Goal: Task Accomplishment & Management: Manage account settings

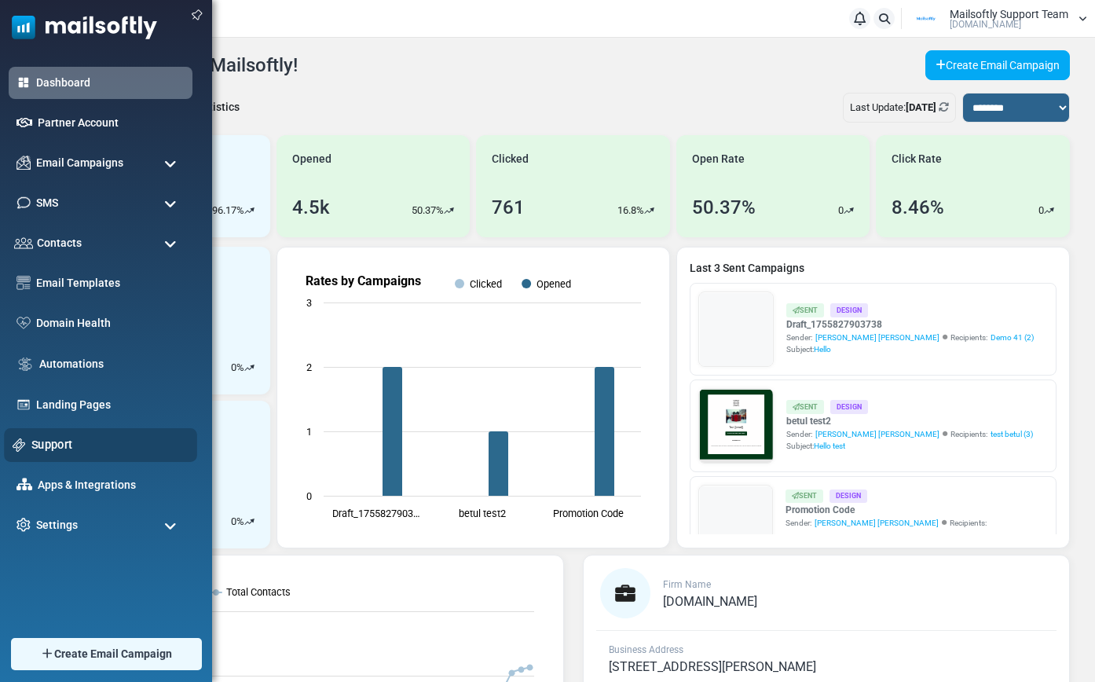
click at [51, 448] on link "Support" at bounding box center [109, 444] width 157 height 17
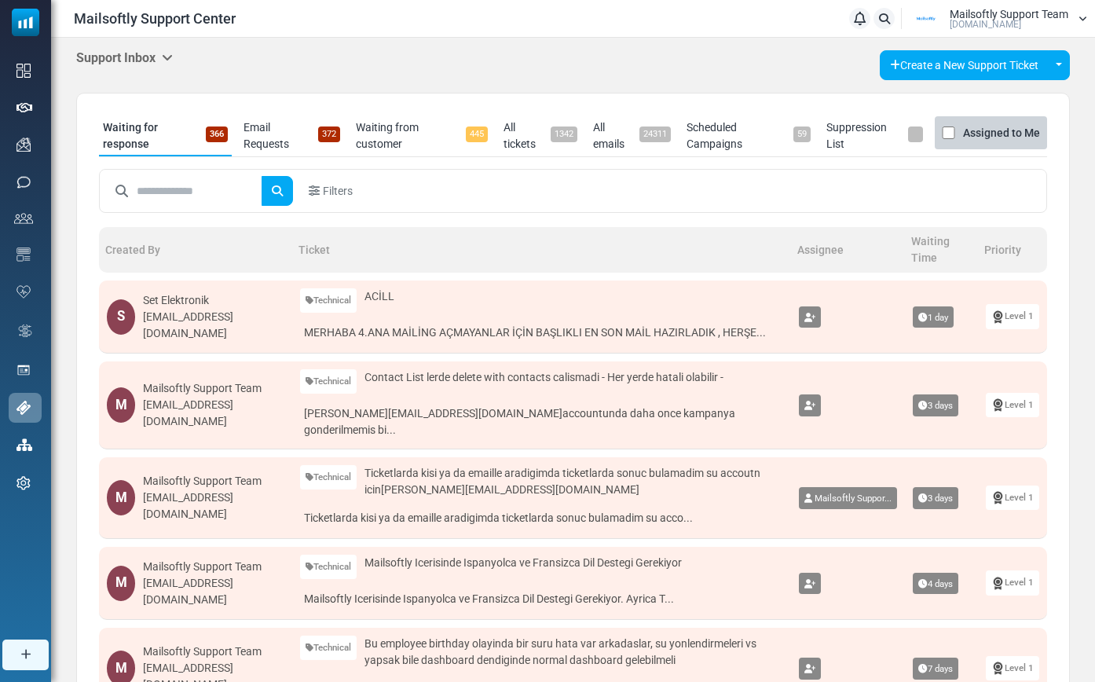
click at [176, 61] on div "Support Inbox Support Inbox User Dashboard Control Panel App Announcements Iden…" at bounding box center [573, 65] width 994 height 30
click at [164, 54] on icon at bounding box center [167, 57] width 11 height 13
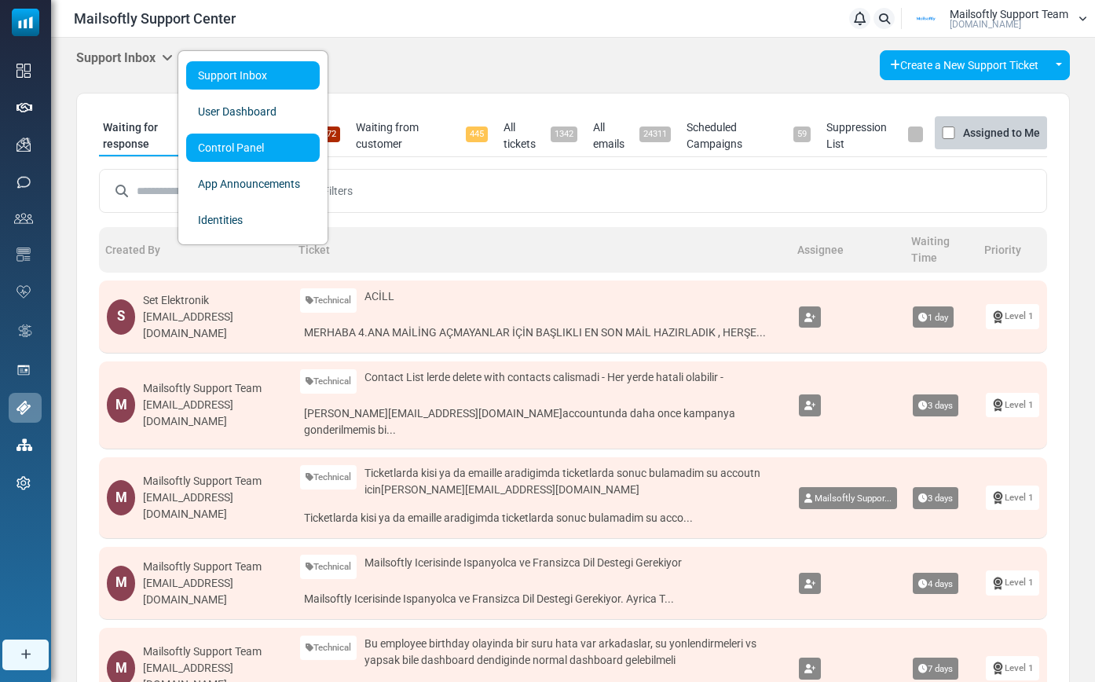
click at [213, 152] on link "Control Panel" at bounding box center [253, 148] width 134 height 28
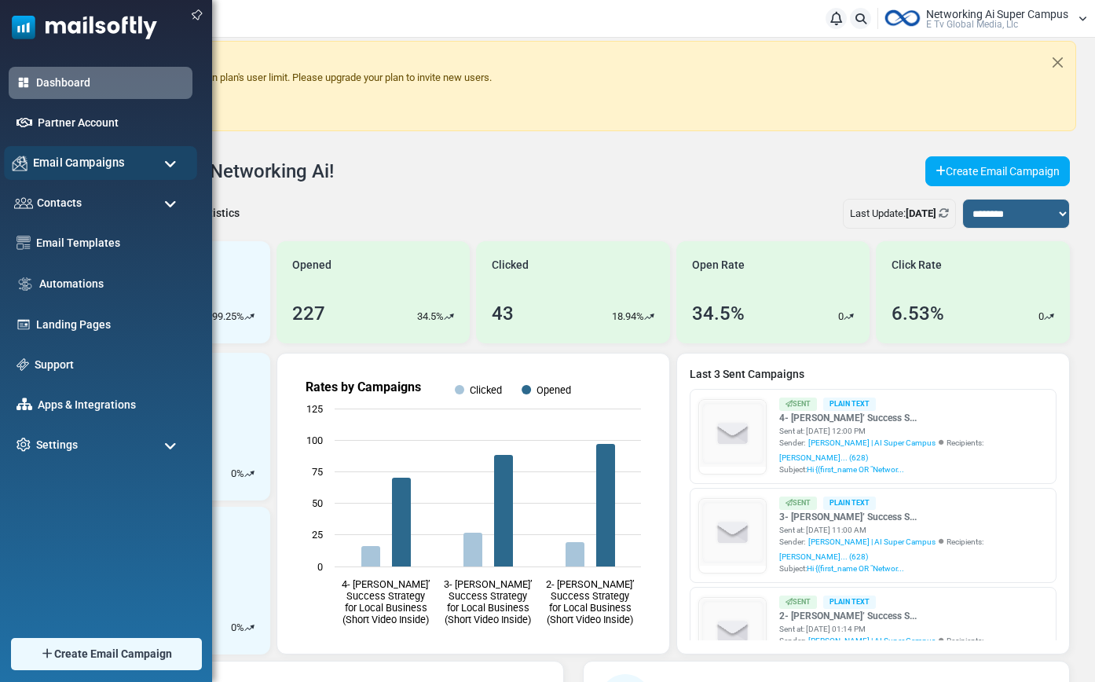
click at [97, 163] on span "Email Campaigns" at bounding box center [79, 162] width 92 height 17
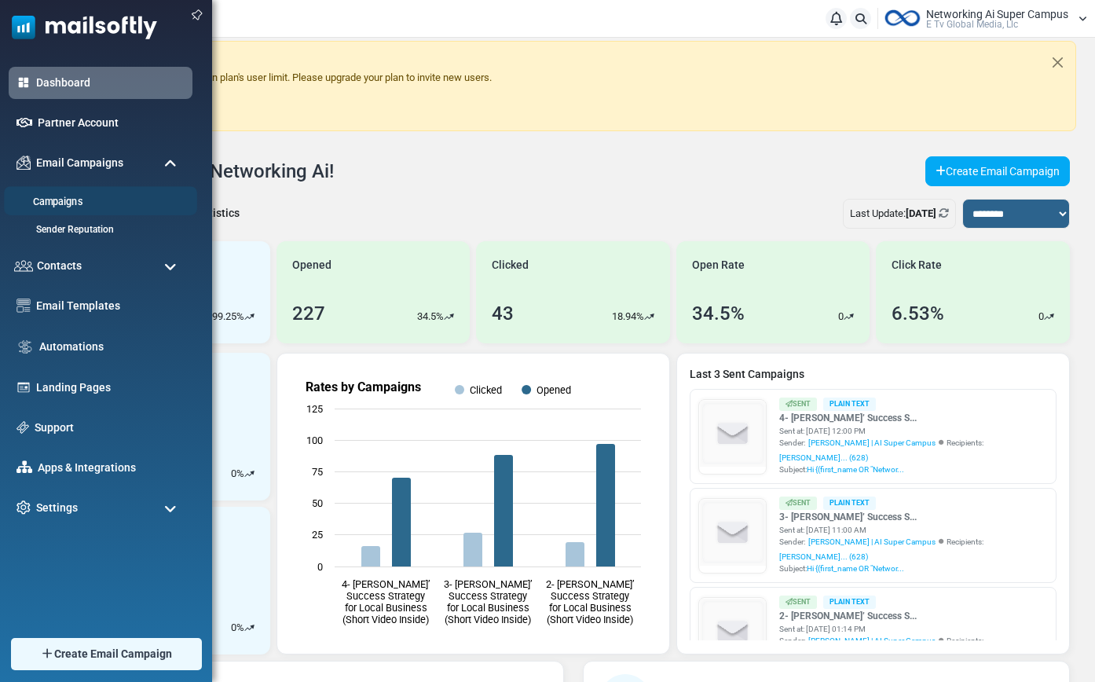
click at [67, 202] on link "Campaigns" at bounding box center [98, 202] width 189 height 15
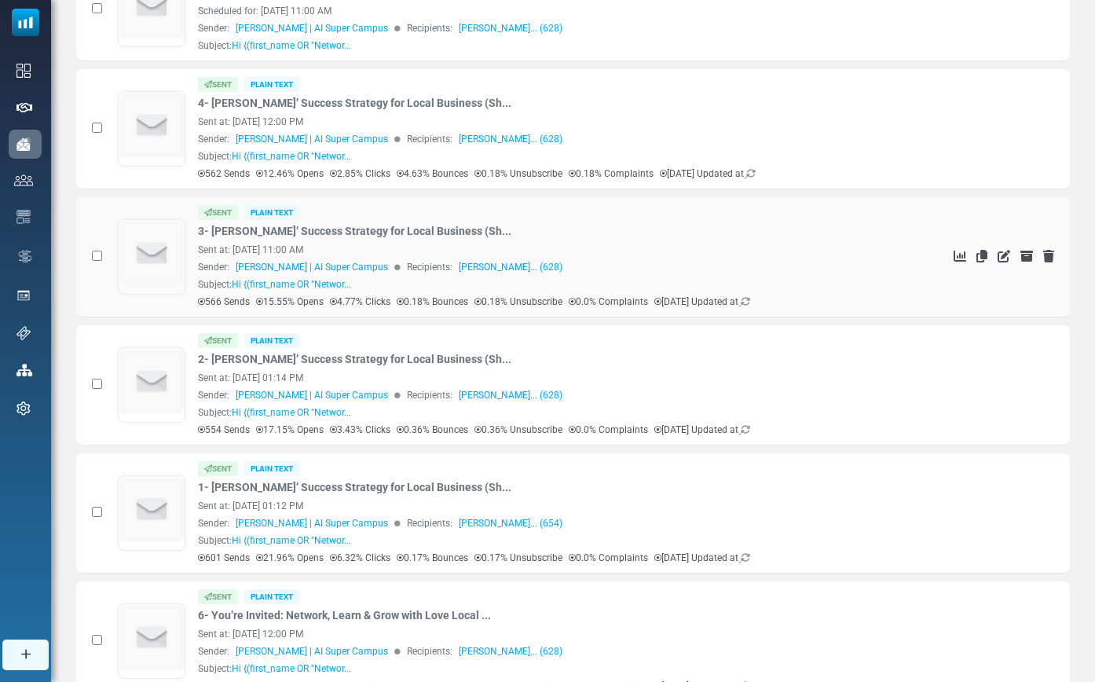
scroll to position [448, 0]
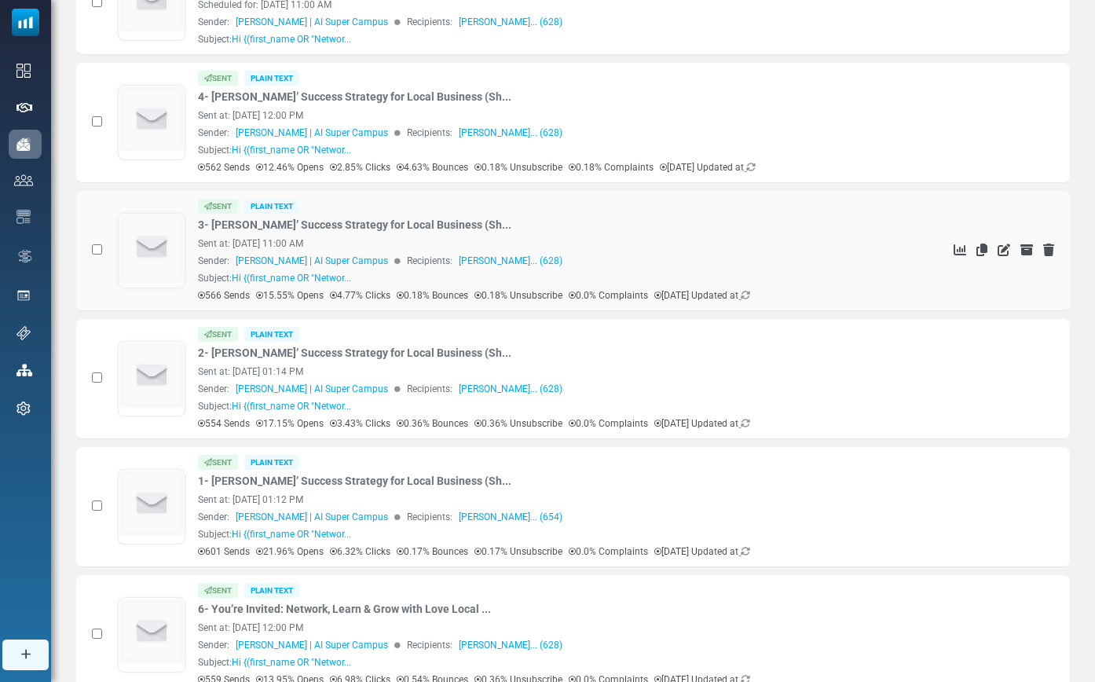
click at [161, 291] on div "Sent Plain Text 3- Ryan Reynolds’ Success Strategy for Local Business (Sh... Se…" at bounding box center [514, 251] width 793 height 104
click at [167, 262] on img at bounding box center [152, 247] width 66 height 66
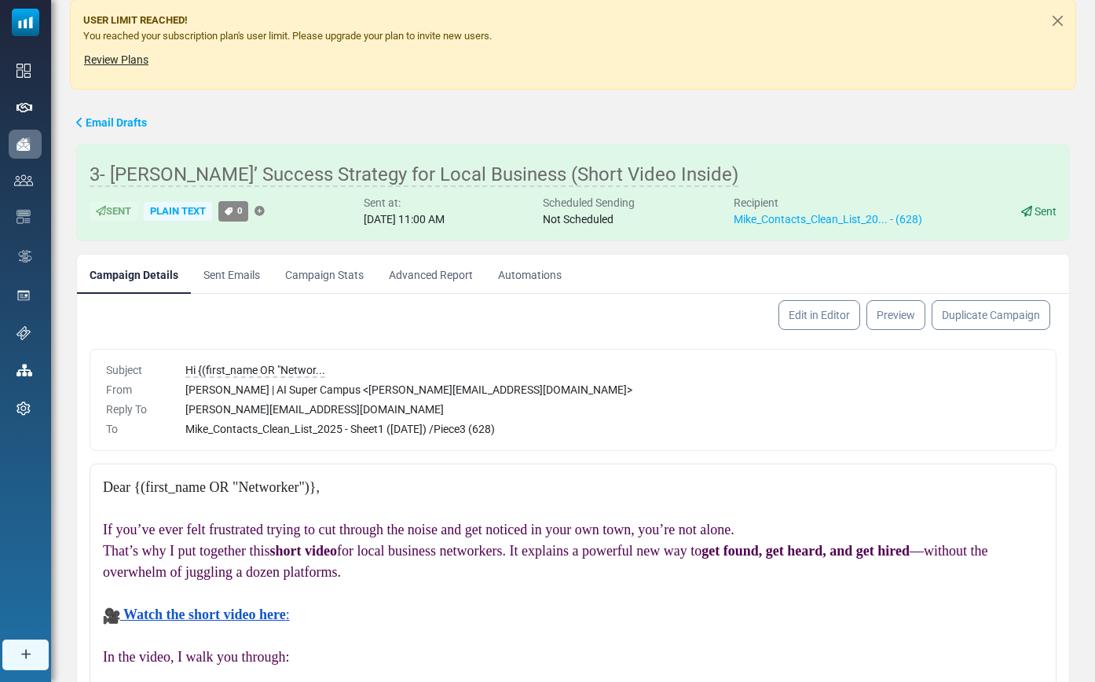
scroll to position [144, 0]
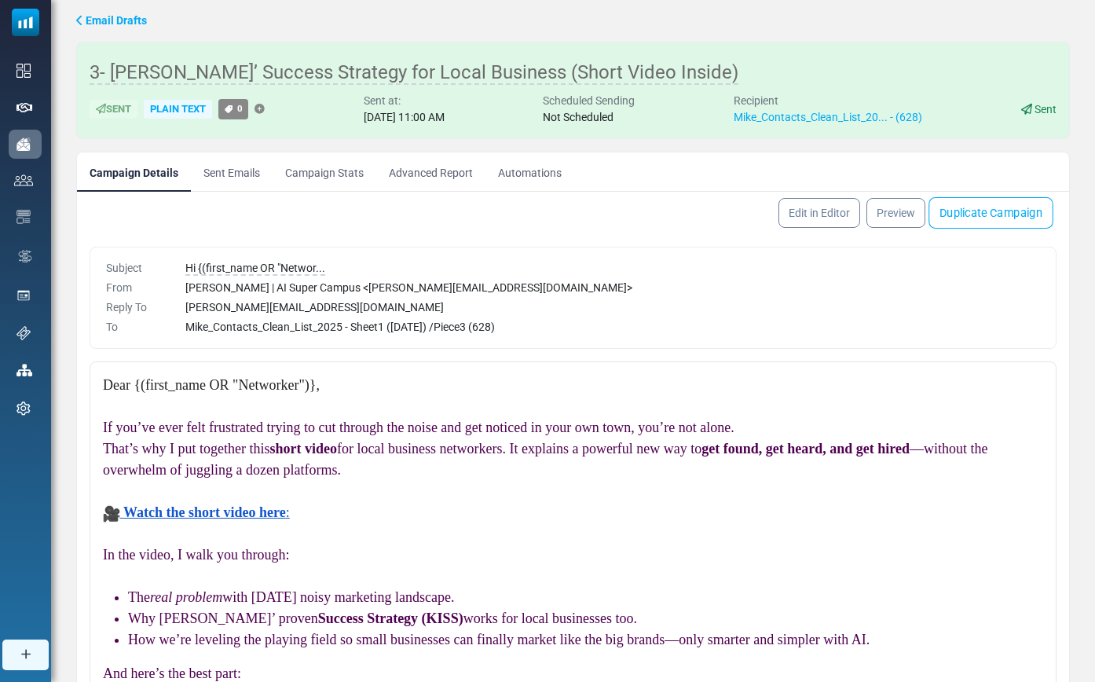
click at [963, 214] on link "Duplicate Campaign" at bounding box center [990, 212] width 125 height 31
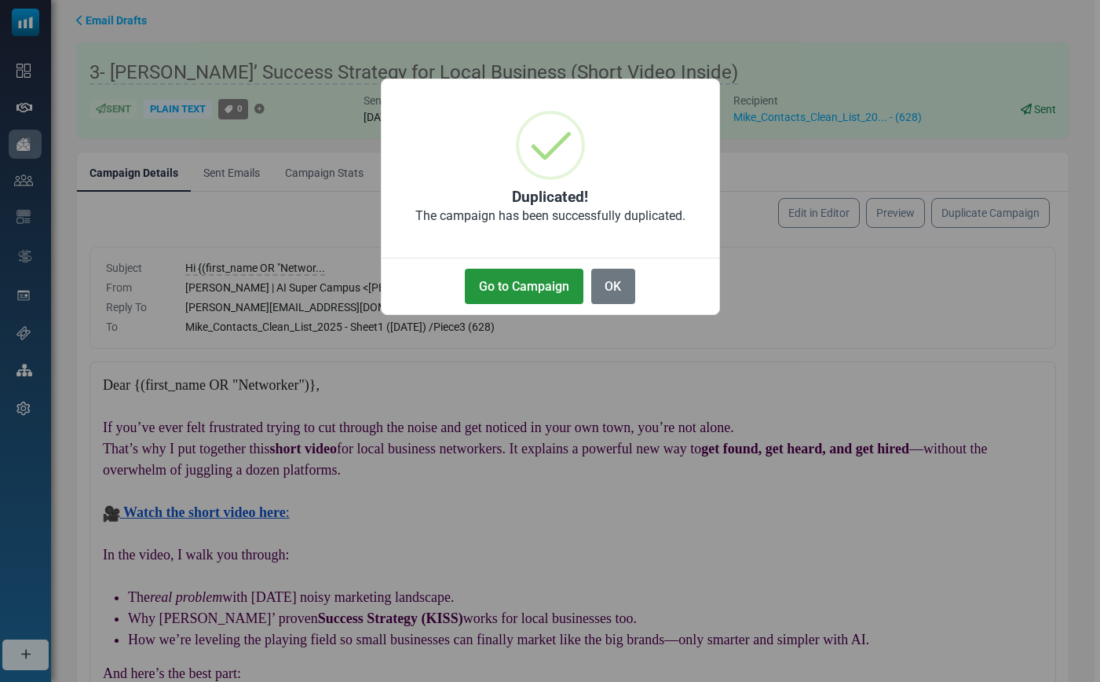
click at [509, 291] on button "Go to Campaign" at bounding box center [524, 286] width 118 height 35
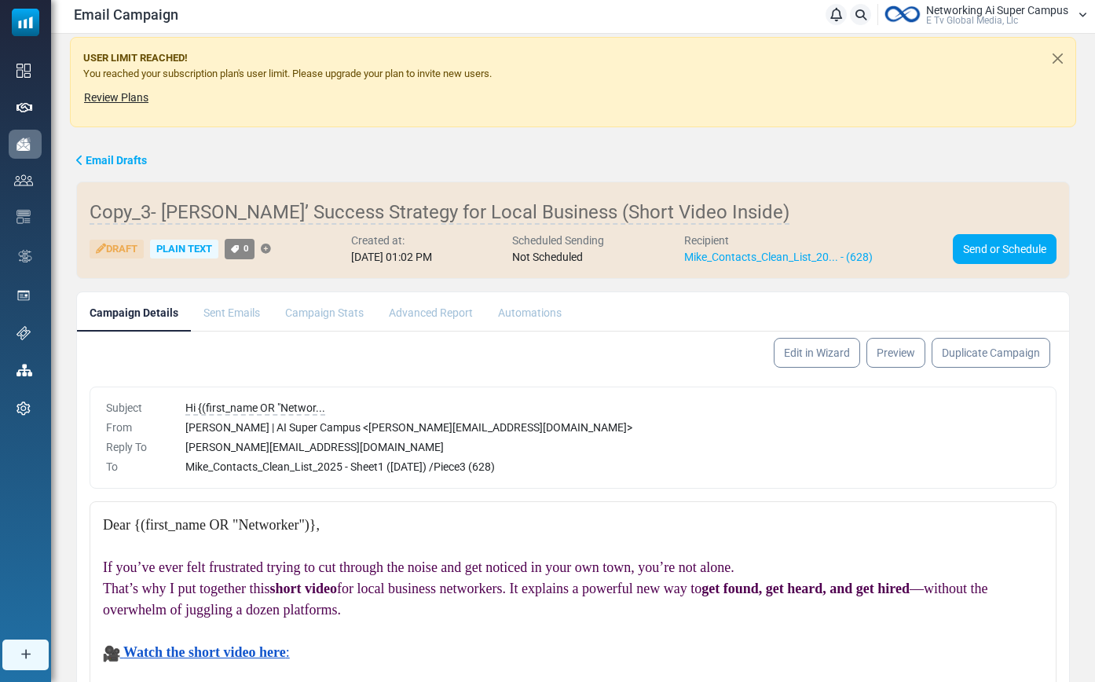
scroll to position [21, 0]
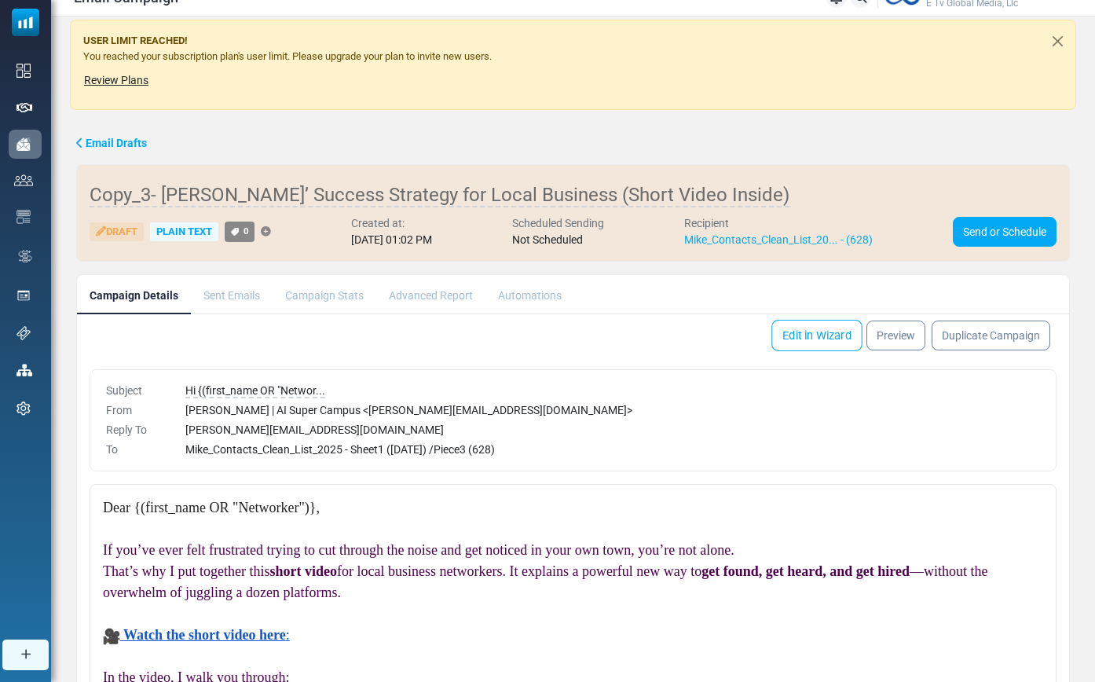
click at [822, 339] on link "Edit in Wizard" at bounding box center [816, 335] width 91 height 31
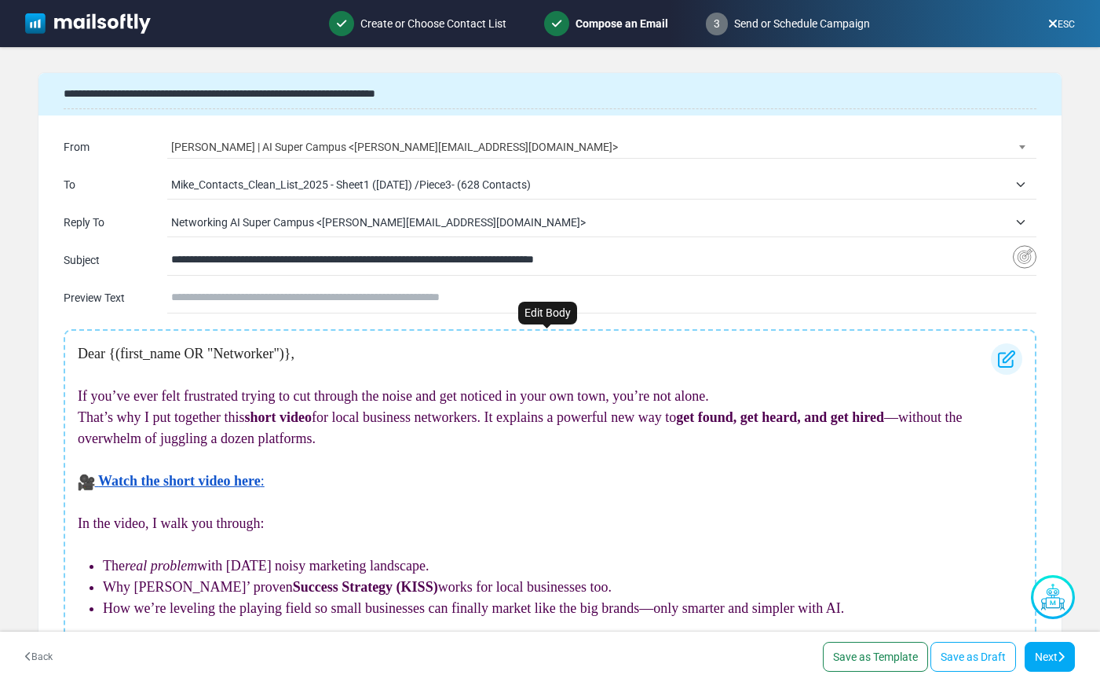
click at [340, 455] on p at bounding box center [550, 459] width 945 height 21
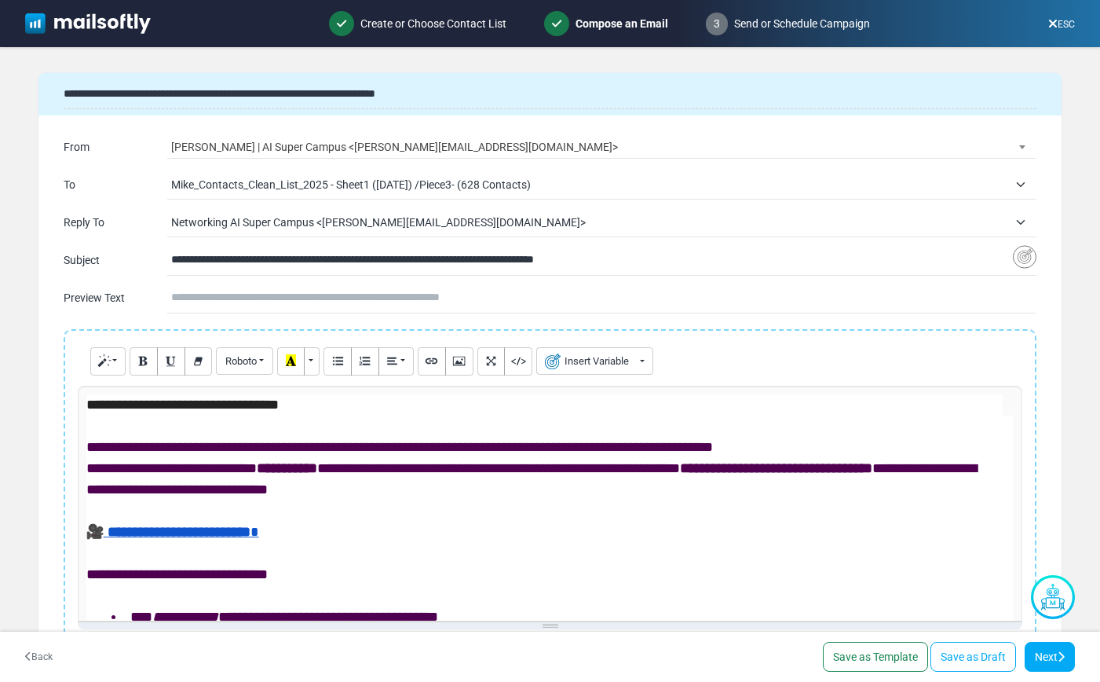
click at [335, 475] on p "**********" at bounding box center [544, 479] width 917 height 42
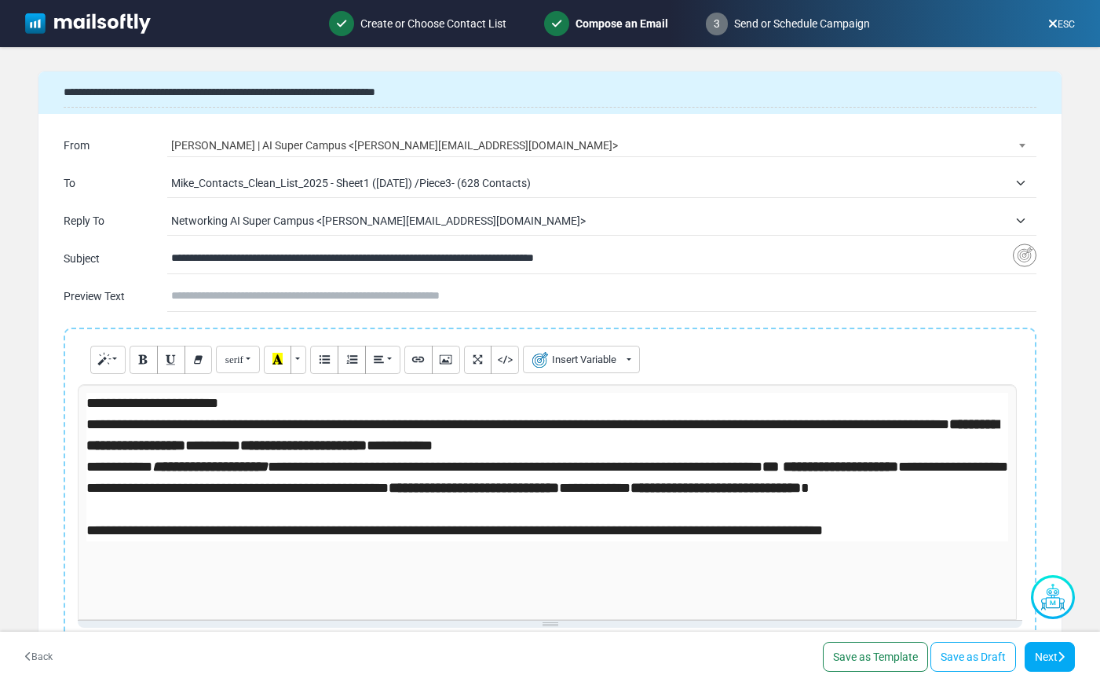
scroll to position [3, 0]
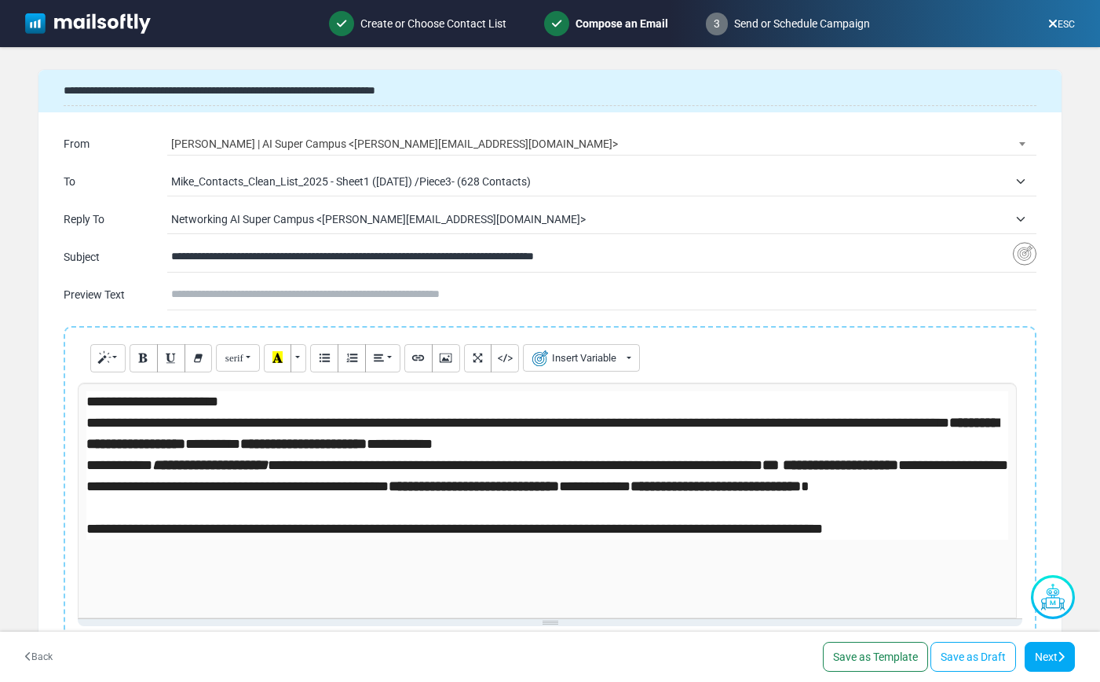
click at [286, 403] on p "**********" at bounding box center [547, 401] width 922 height 21
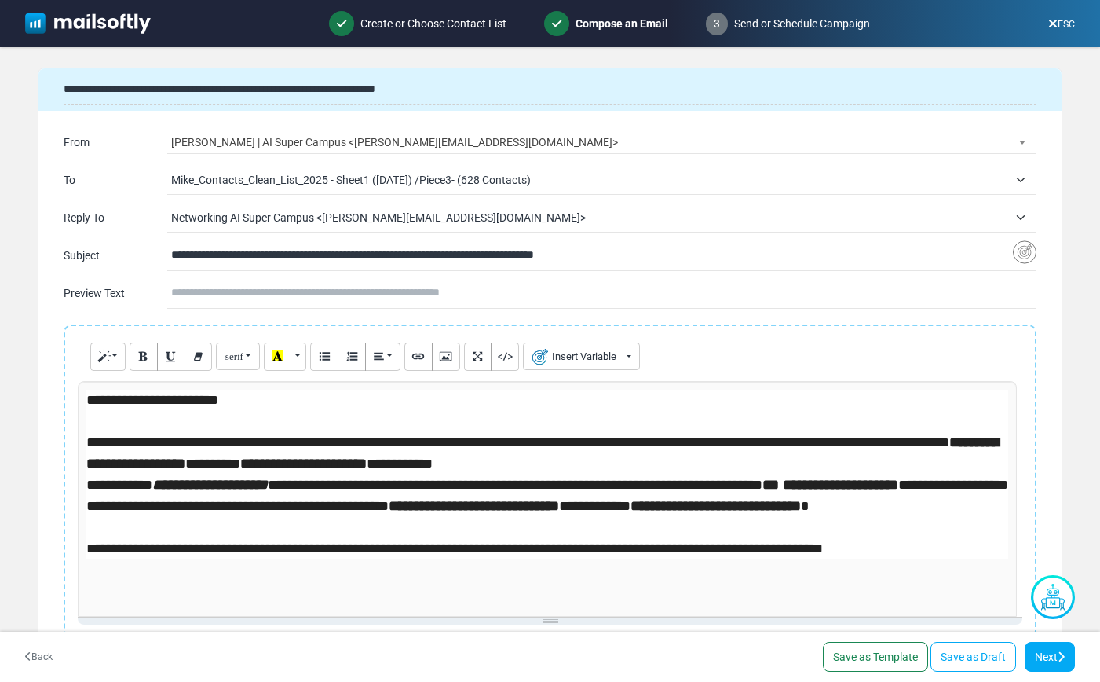
scroll to position [6, 0]
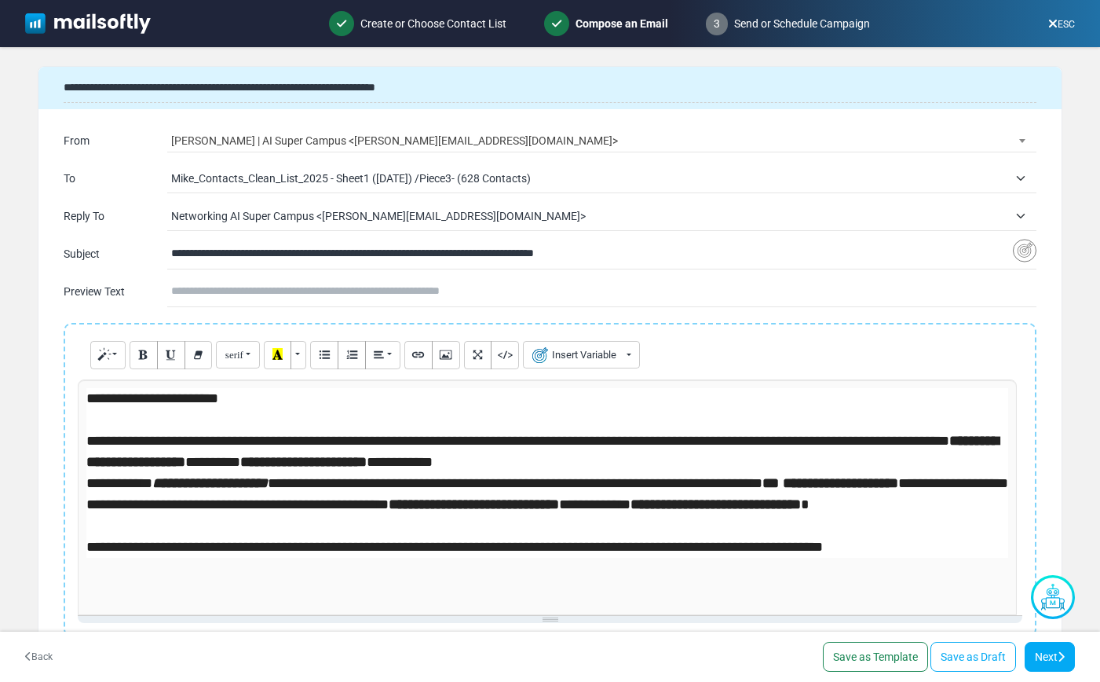
click at [580, 465] on p "**********" at bounding box center [547, 451] width 922 height 42
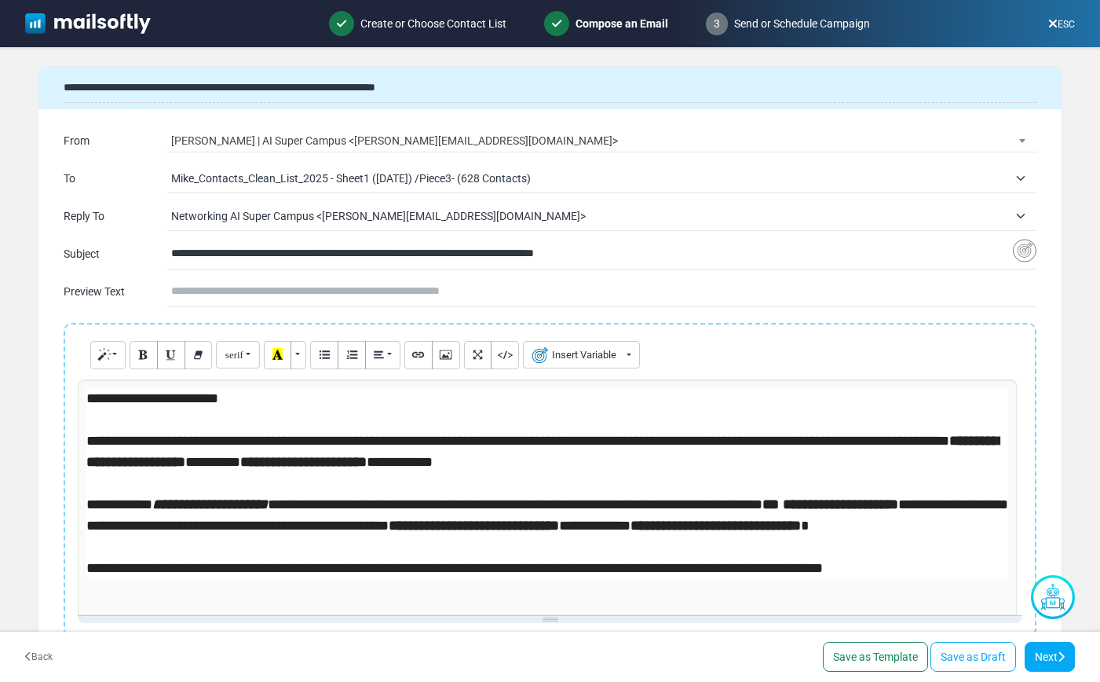
click at [408, 549] on p "**********" at bounding box center [547, 526] width 922 height 64
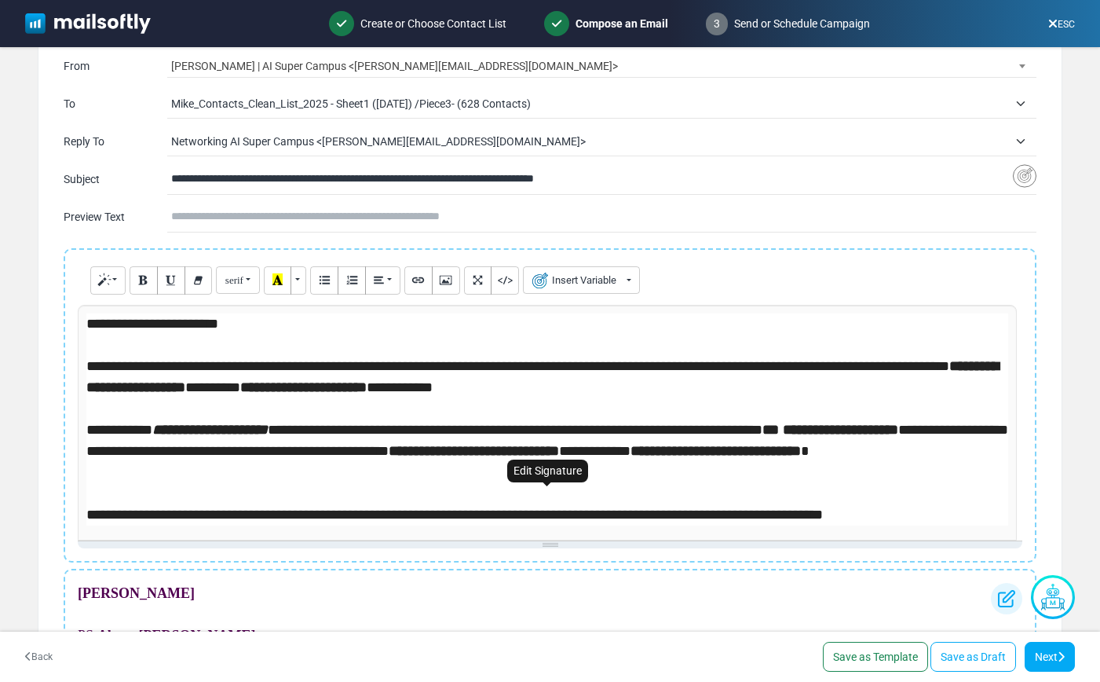
scroll to position [163, 0]
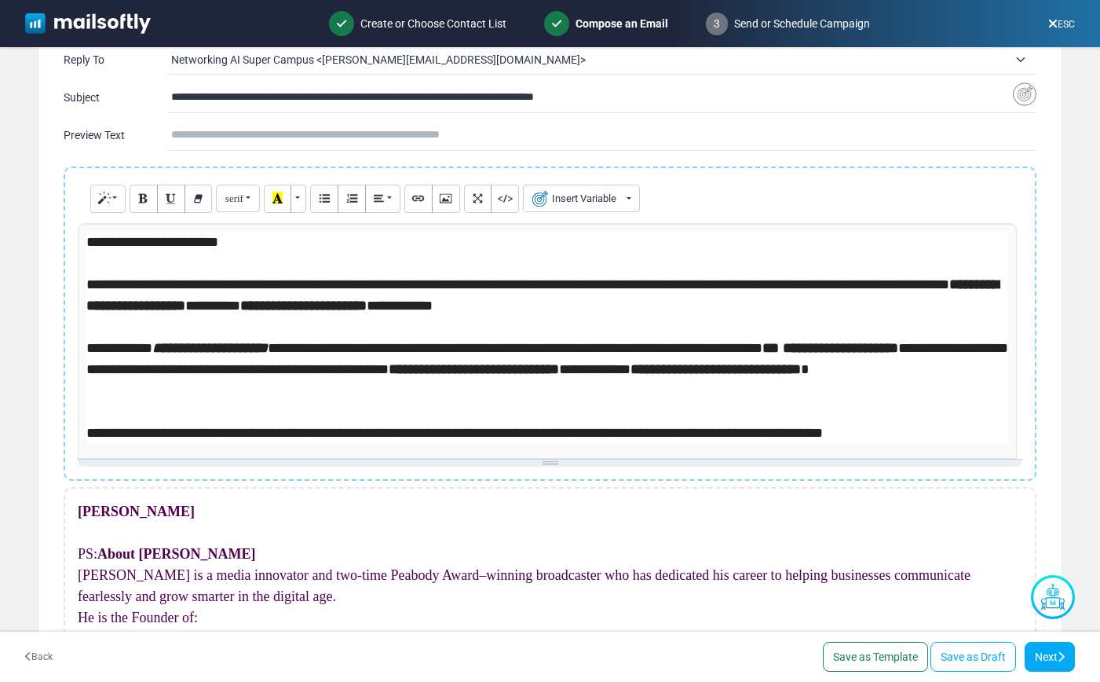
click at [895, 440] on p "**********" at bounding box center [547, 433] width 922 height 21
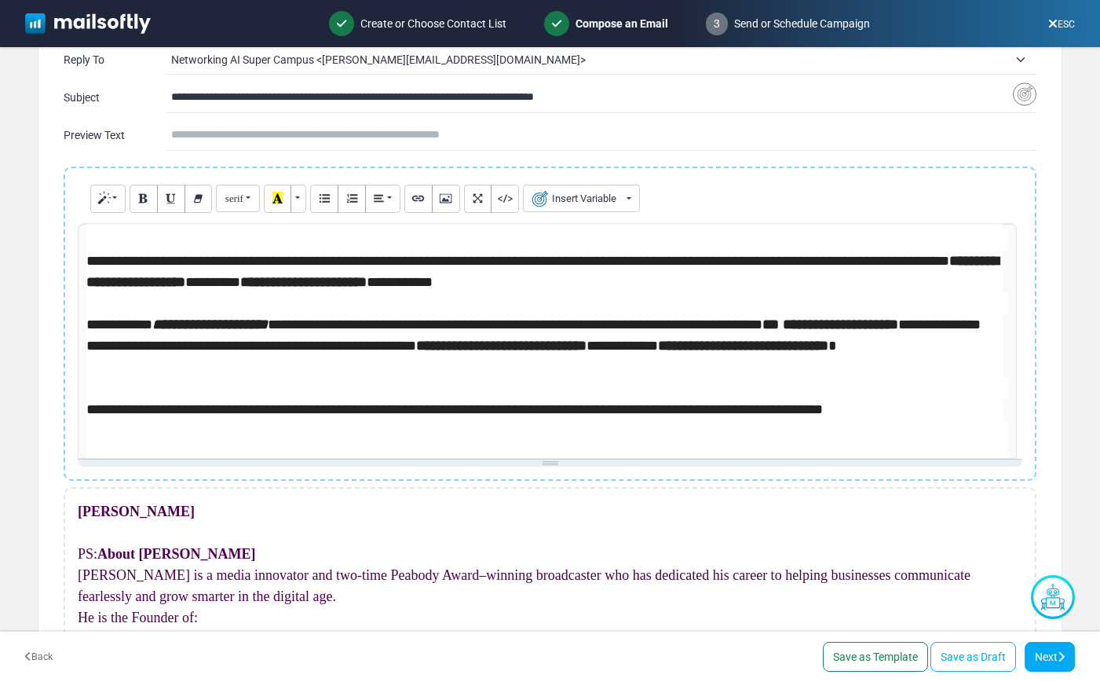
scroll to position [45, 0]
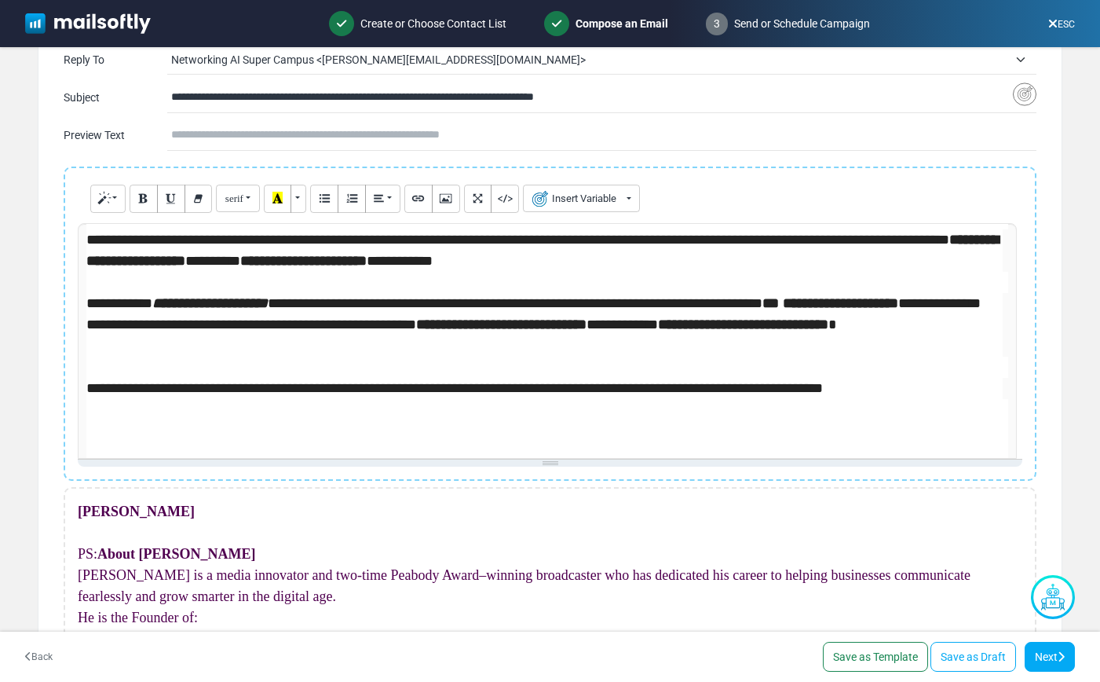
click at [180, 434] on p at bounding box center [547, 430] width 922 height 21
click at [448, 200] on icon "Picture" at bounding box center [446, 198] width 10 height 12
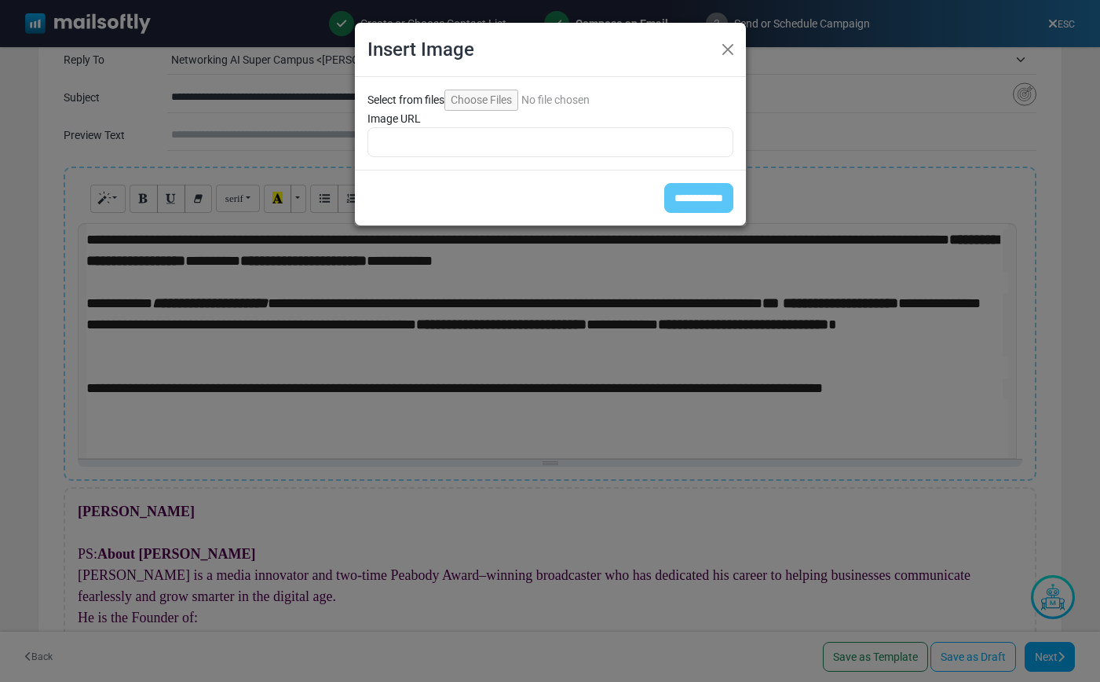
click at [485, 98] on input "Select from files" at bounding box center [552, 100] width 214 height 21
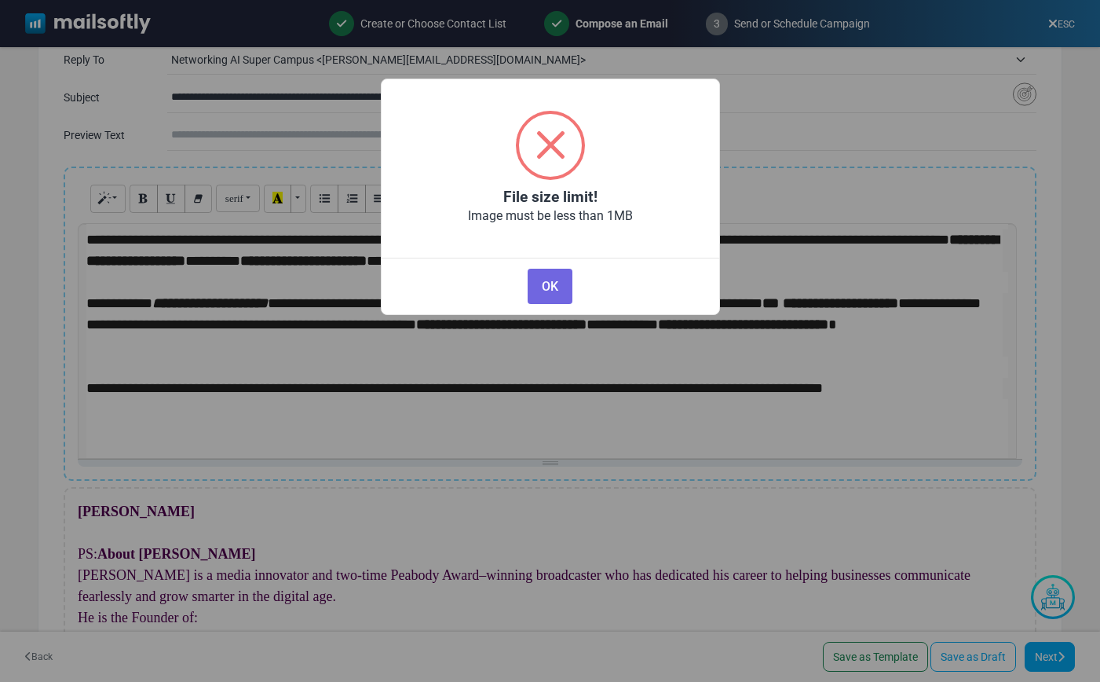
click at [544, 280] on button "OK" at bounding box center [550, 286] width 44 height 35
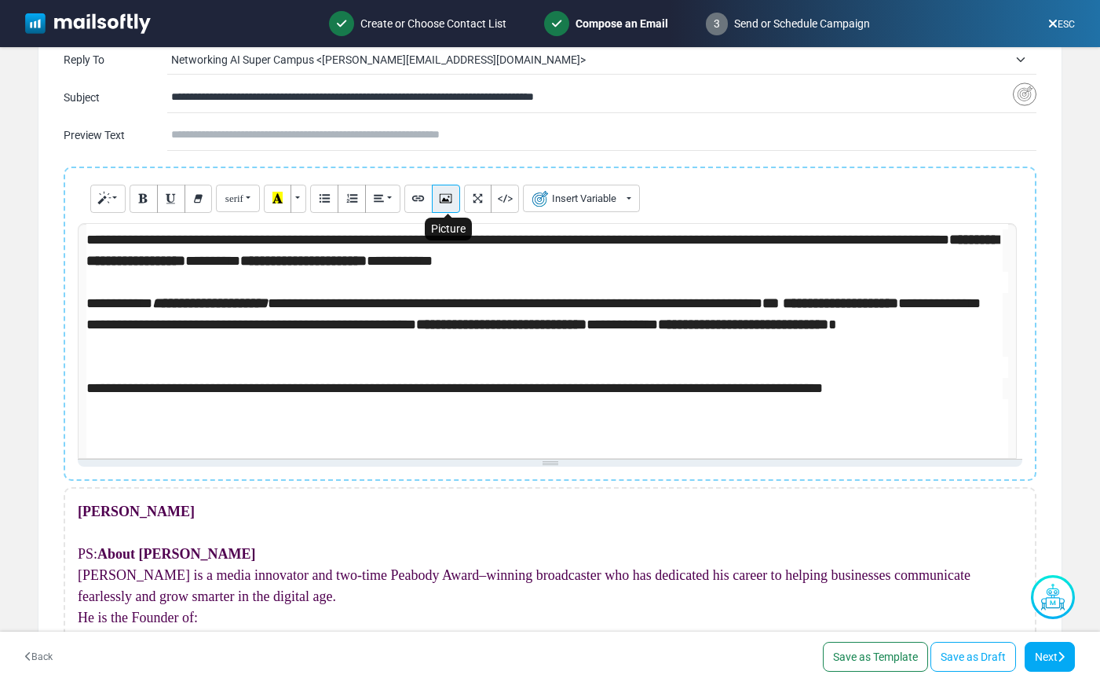
click at [447, 201] on icon "Picture" at bounding box center [446, 198] width 10 height 12
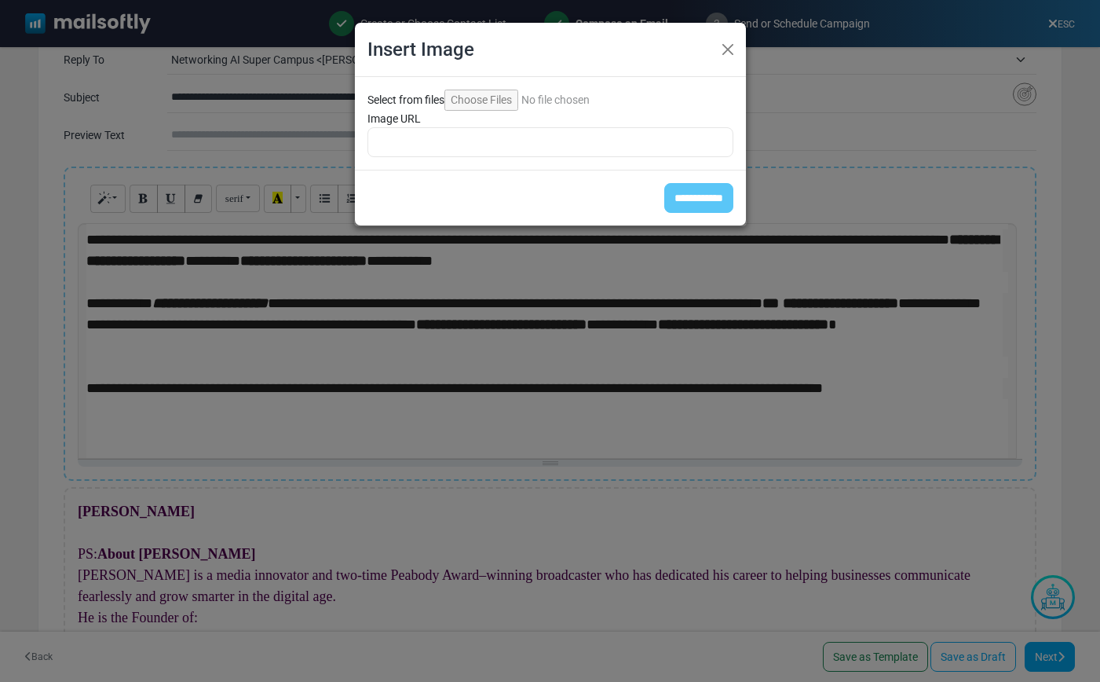
click at [489, 104] on input "Select from files" at bounding box center [552, 100] width 214 height 21
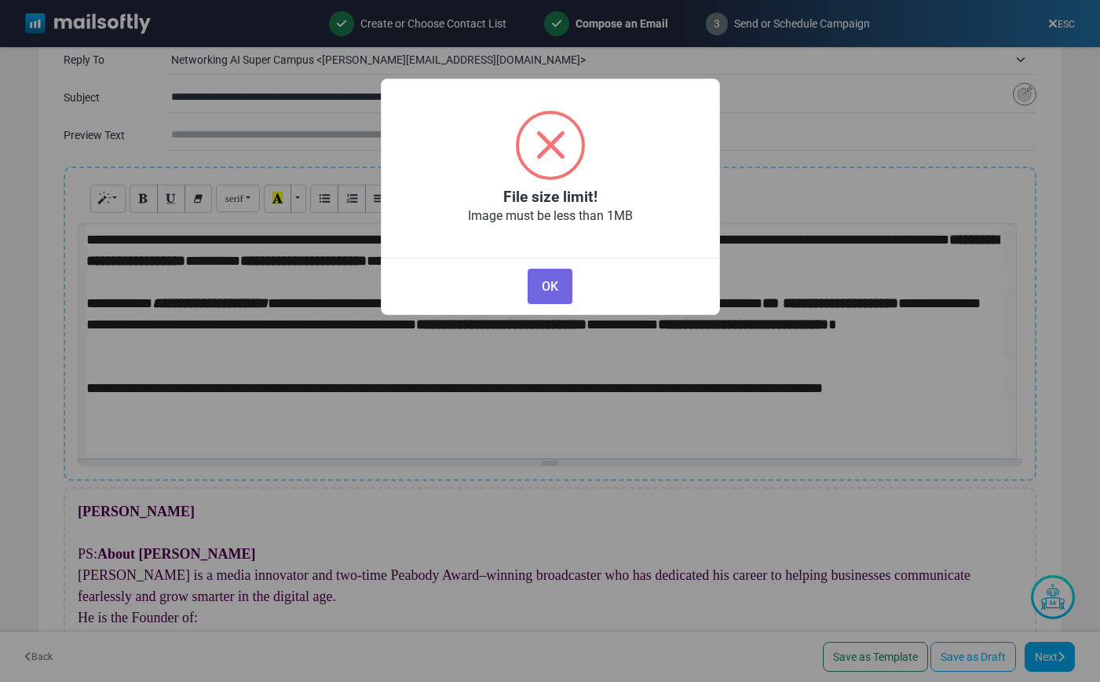
click at [541, 298] on button "OK" at bounding box center [550, 286] width 44 height 35
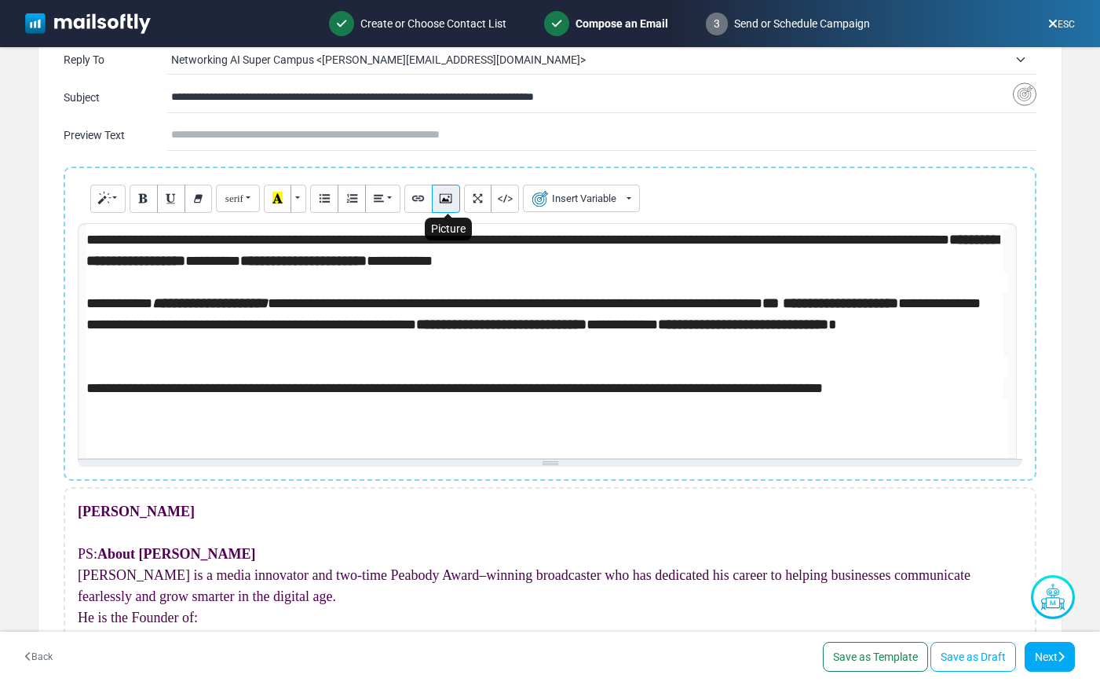
click at [445, 200] on icon "Picture" at bounding box center [446, 198] width 10 height 12
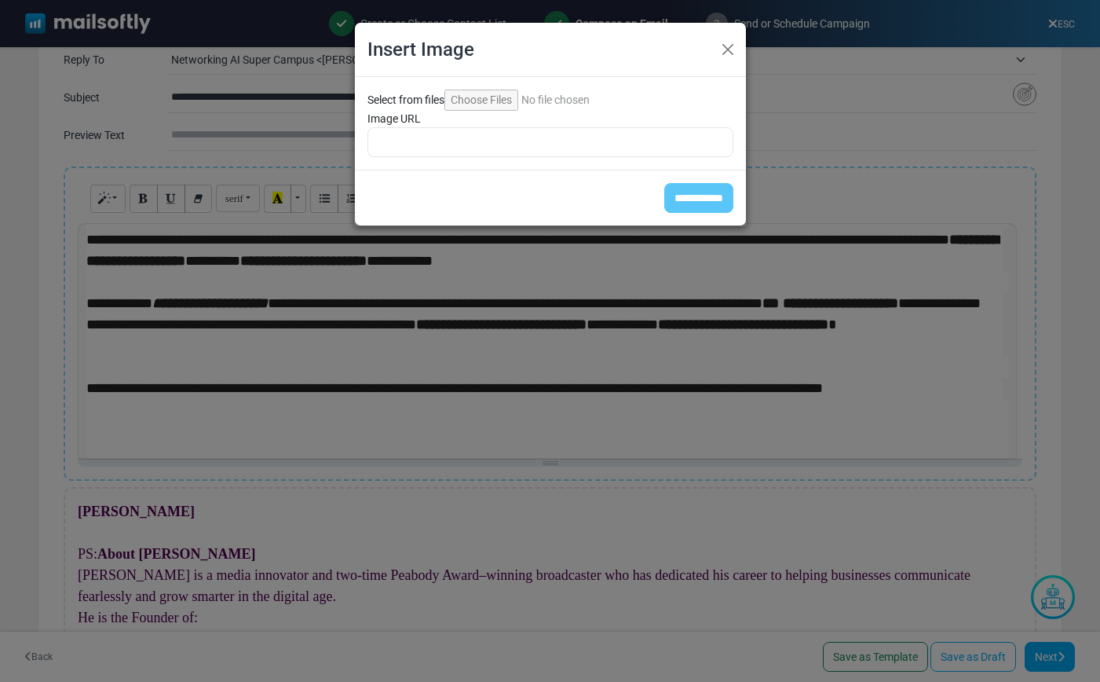
click at [471, 96] on input "Select from files" at bounding box center [552, 100] width 214 height 21
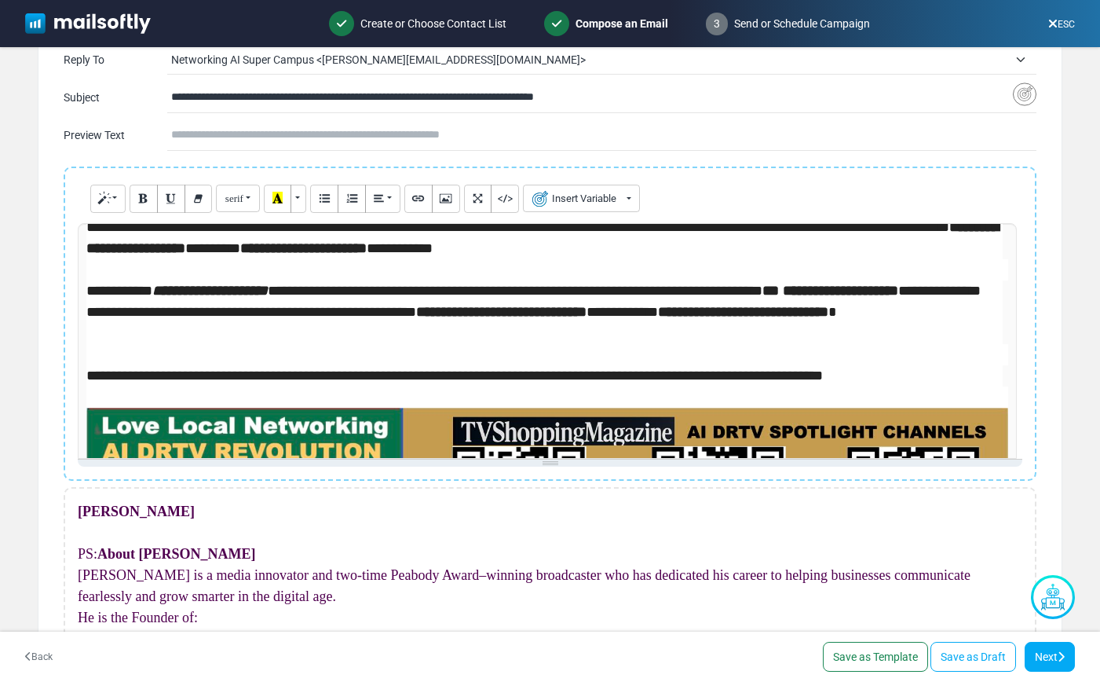
scroll to position [557, 0]
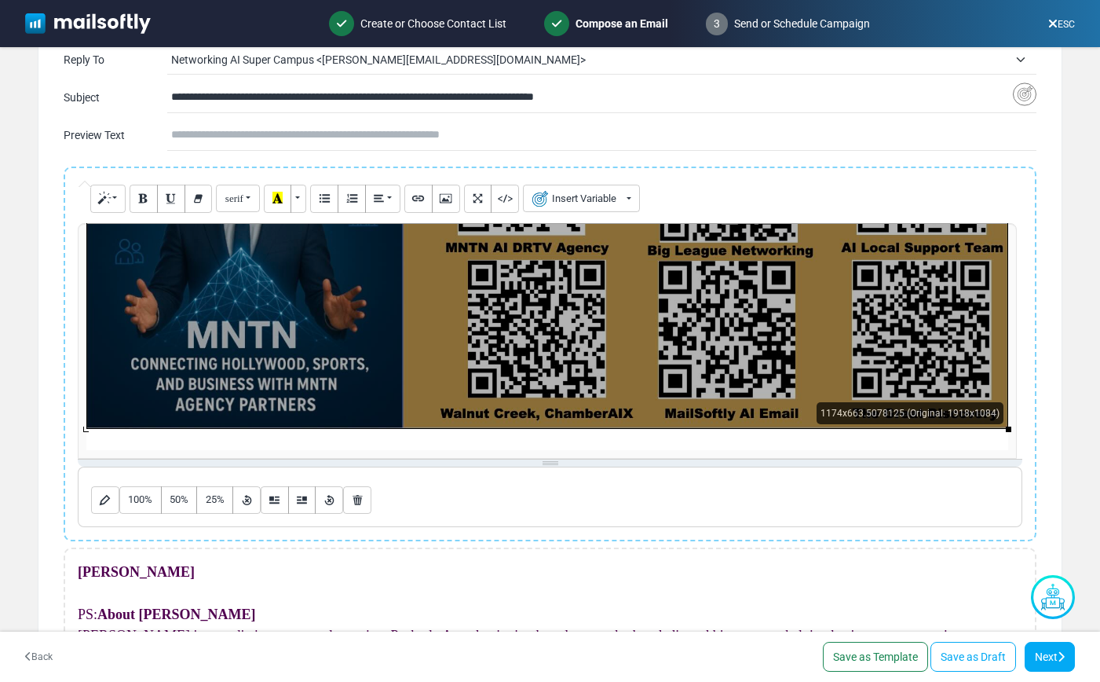
click at [510, 356] on div "**********" at bounding box center [550, 341] width 945 height 236
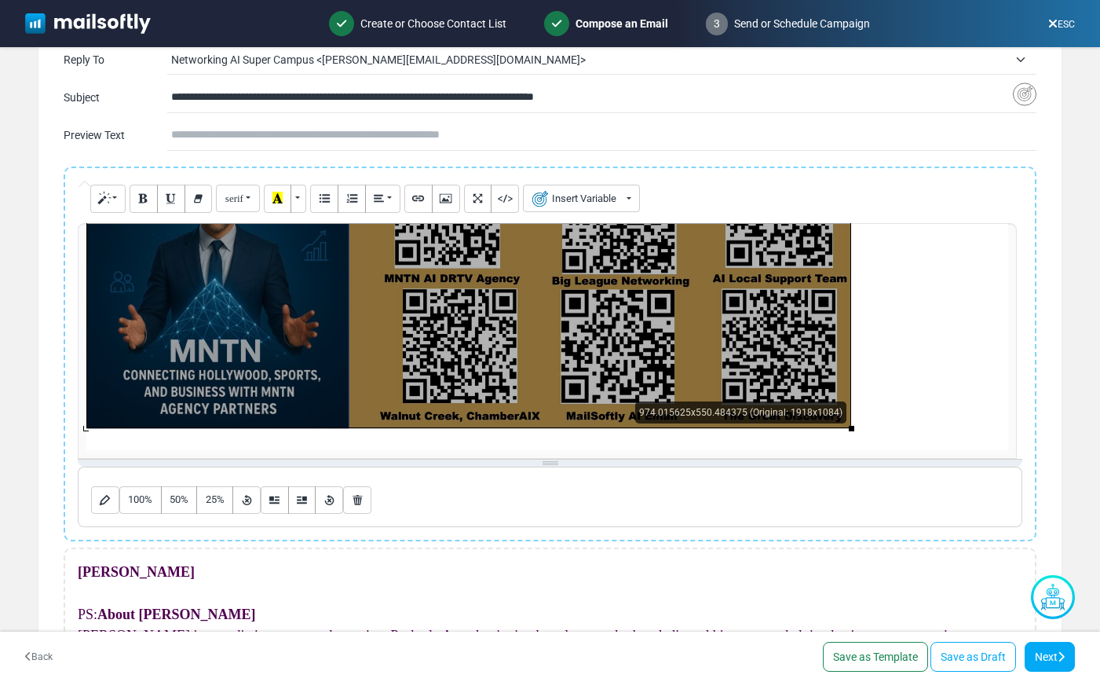
scroll to position [466, 0]
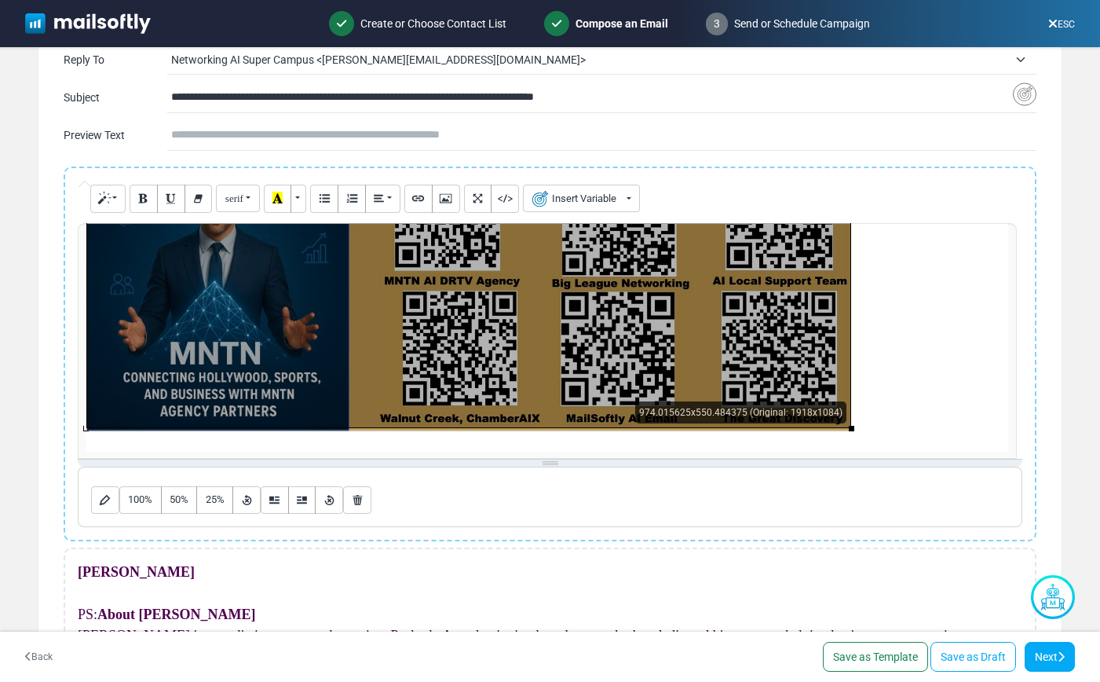
drag, startPoint x: 1006, startPoint y: 429, endPoint x: 236, endPoint y: 338, distance: 775.1
click at [236, 338] on div "974.015625x550.484375 (Original: 1918x1084)" at bounding box center [468, 212] width 765 height 432
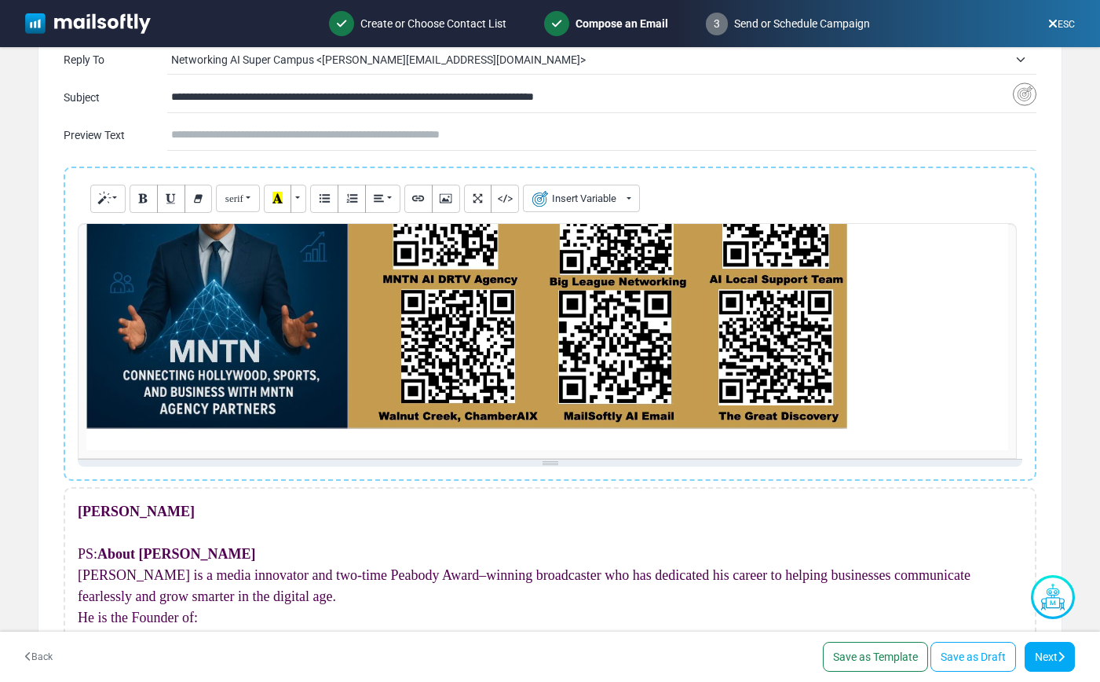
click at [841, 421] on div "**********" at bounding box center [550, 341] width 945 height 236
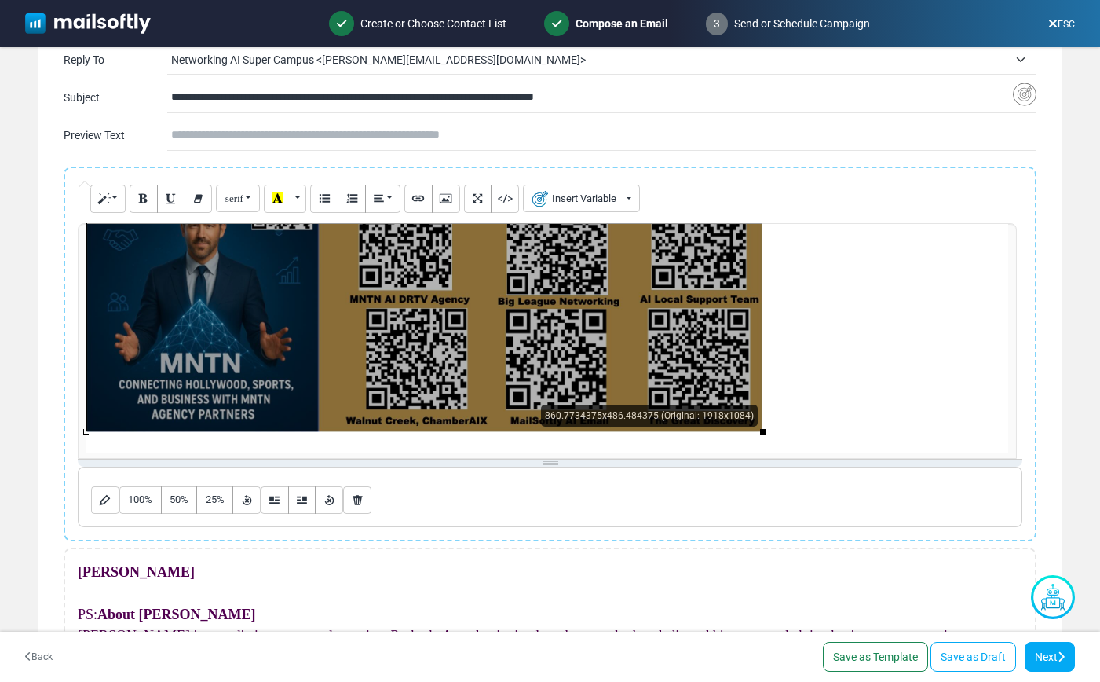
drag, startPoint x: 848, startPoint y: 427, endPoint x: 351, endPoint y: 383, distance: 498.4
click at [339, 381] on div "860.7734375x486.484375 (Original: 1918x1084)" at bounding box center [424, 240] width 676 height 382
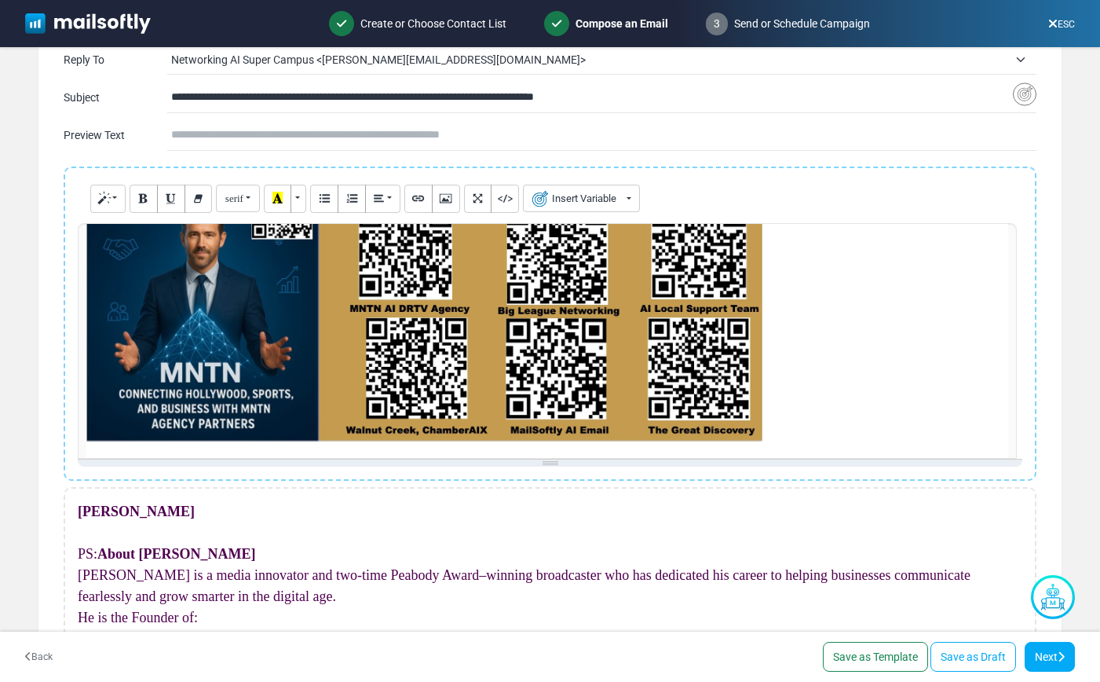
scroll to position [418, 0]
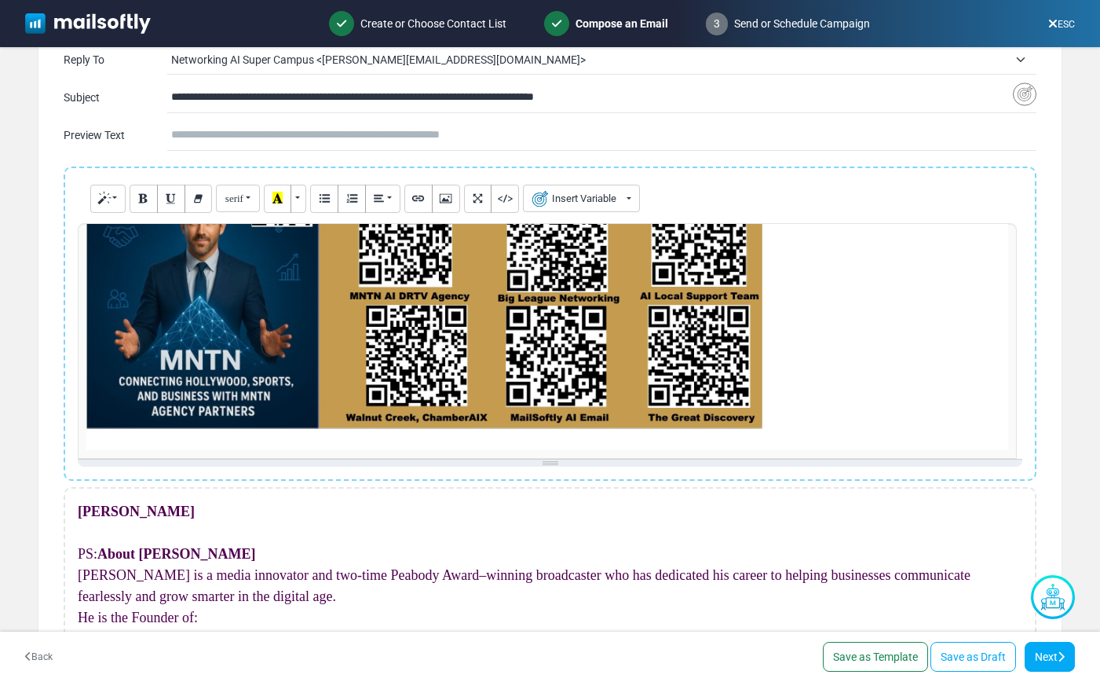
click at [705, 379] on div "**********" at bounding box center [550, 341] width 945 height 236
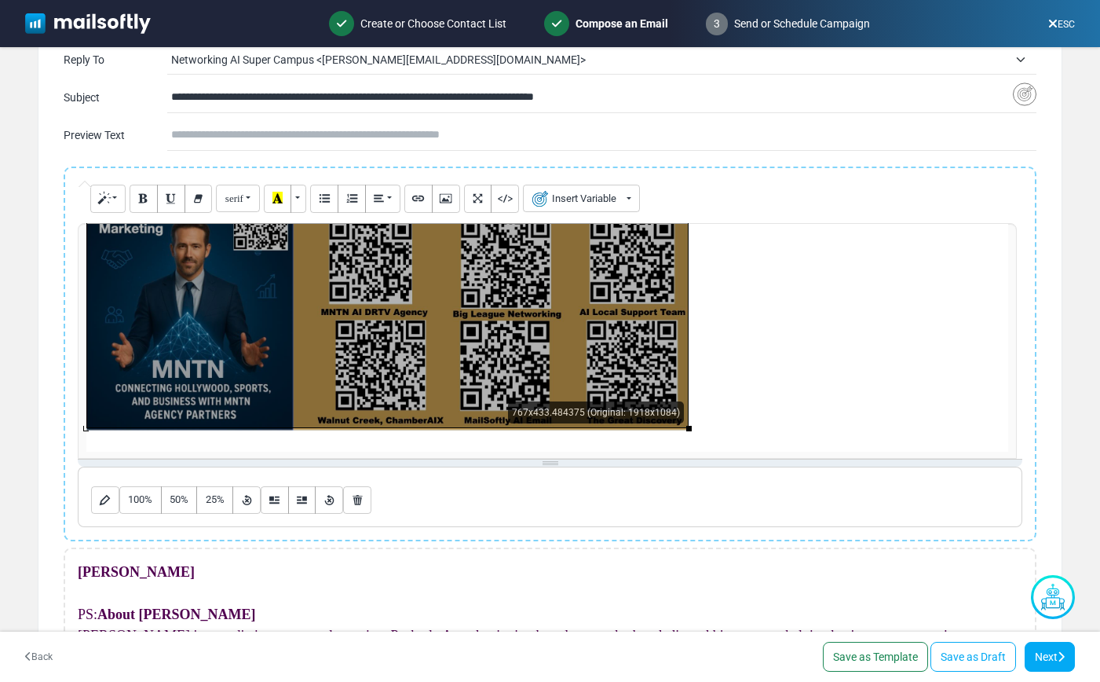
scroll to position [374, 0]
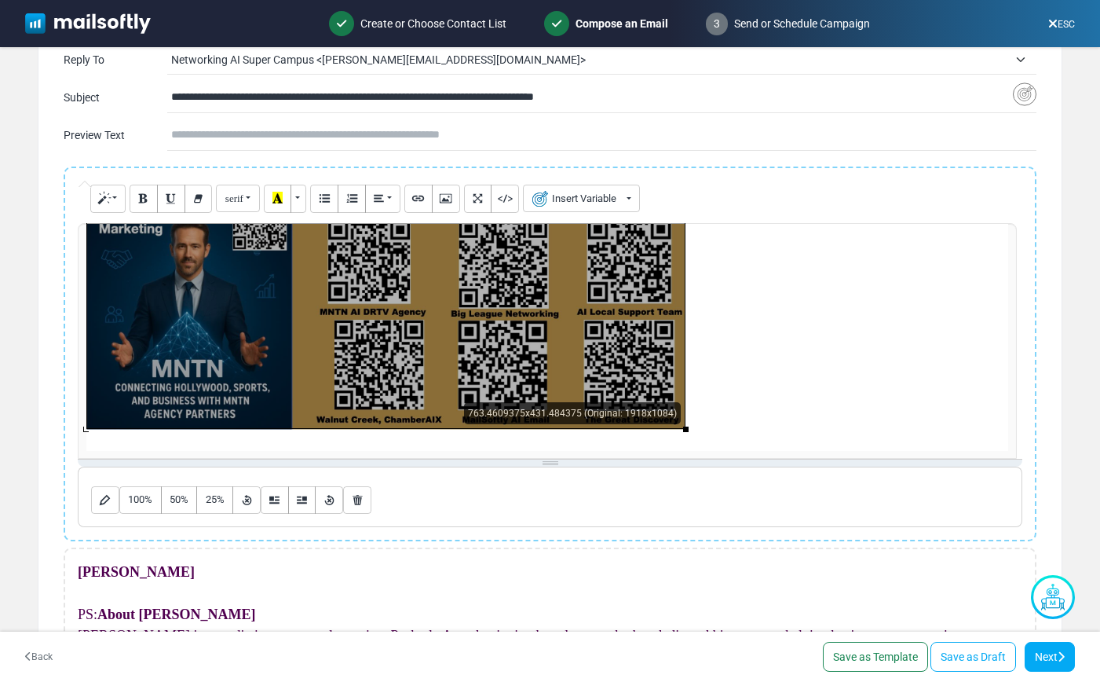
drag, startPoint x: 761, startPoint y: 429, endPoint x: 427, endPoint y: 386, distance: 336.6
click at [427, 386] on div "763.4609375x431.484375 (Original: 1918x1084)" at bounding box center [385, 259] width 599 height 339
click at [669, 421] on div "**********" at bounding box center [550, 341] width 945 height 236
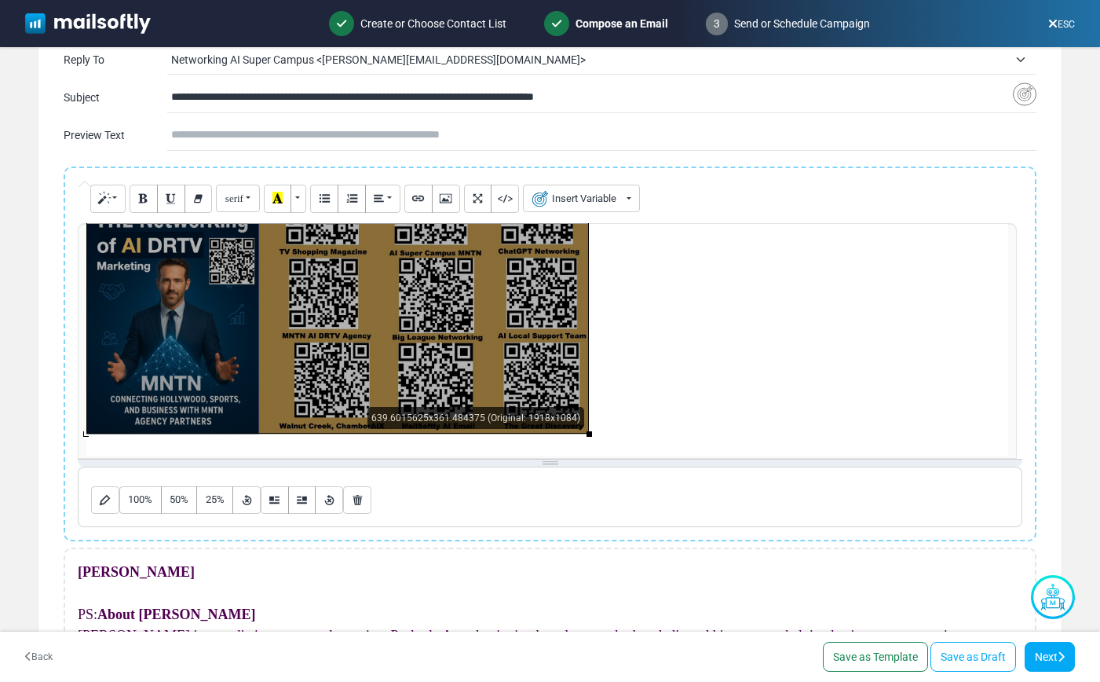
drag, startPoint x: 686, startPoint y: 430, endPoint x: 245, endPoint y: 375, distance: 444.2
click at [245, 375] on div "639.6015625x361.484375 (Original: 1918x1084)" at bounding box center [337, 292] width 503 height 284
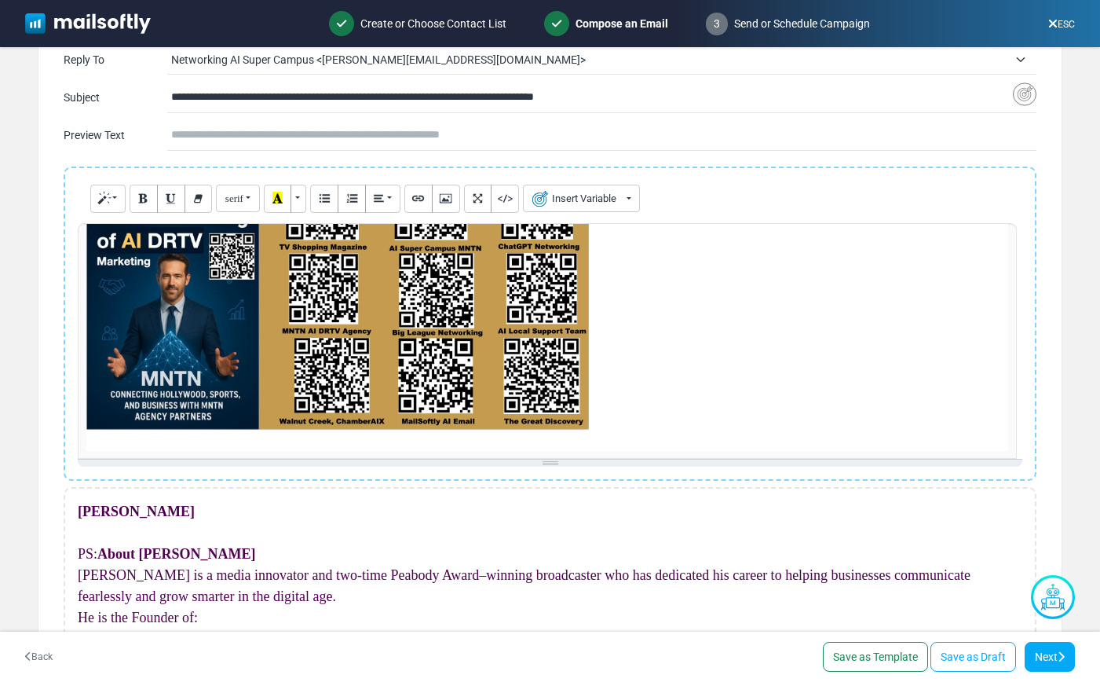
scroll to position [320, 0]
click at [477, 375] on div "**********" at bounding box center [550, 341] width 945 height 236
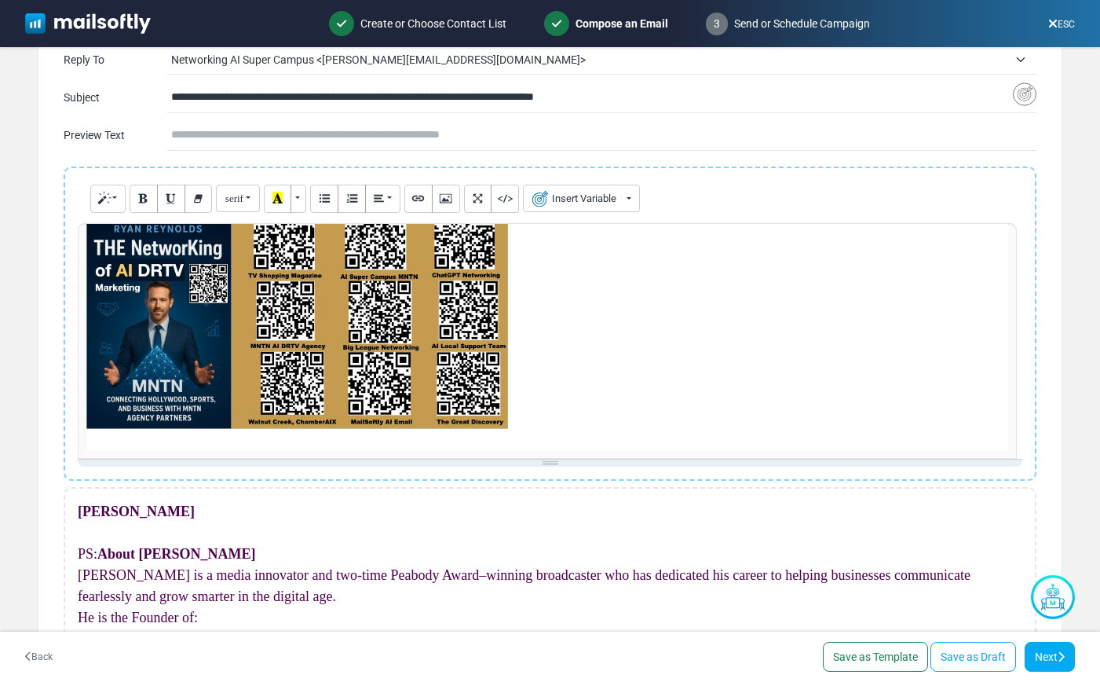
scroll to position [271, 0]
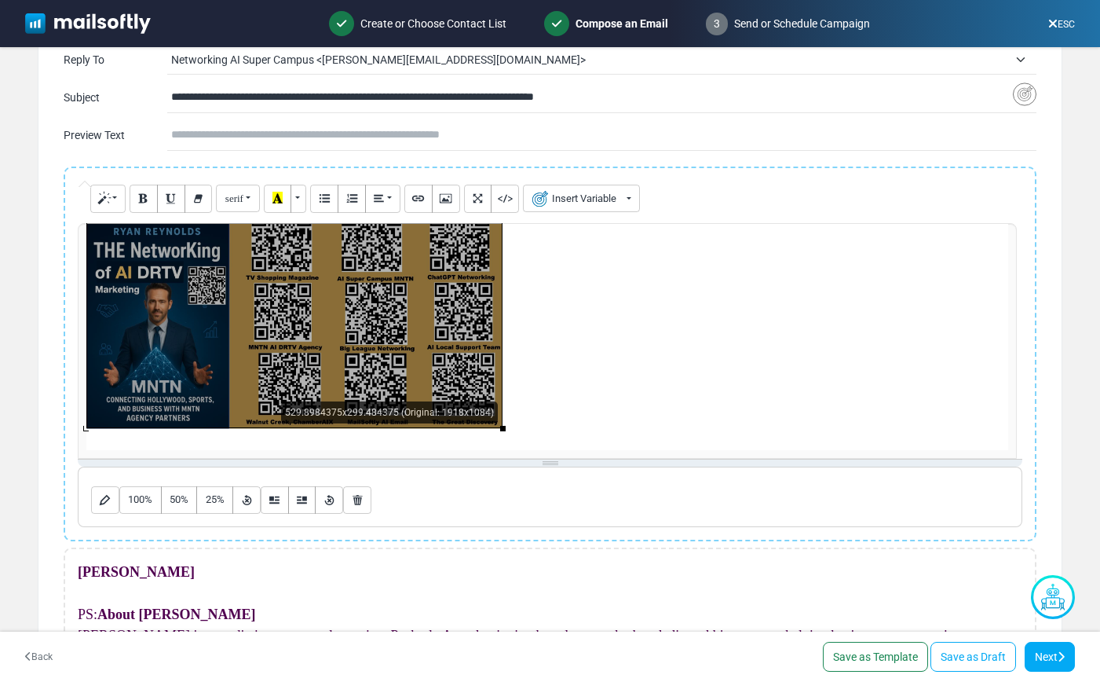
drag, startPoint x: 588, startPoint y: 429, endPoint x: 345, endPoint y: 380, distance: 248.3
click at [345, 380] on div "529.8984375x299.484375 (Original: 1918x1084)" at bounding box center [294, 310] width 416 height 235
click at [484, 411] on div "**********" at bounding box center [550, 341] width 945 height 236
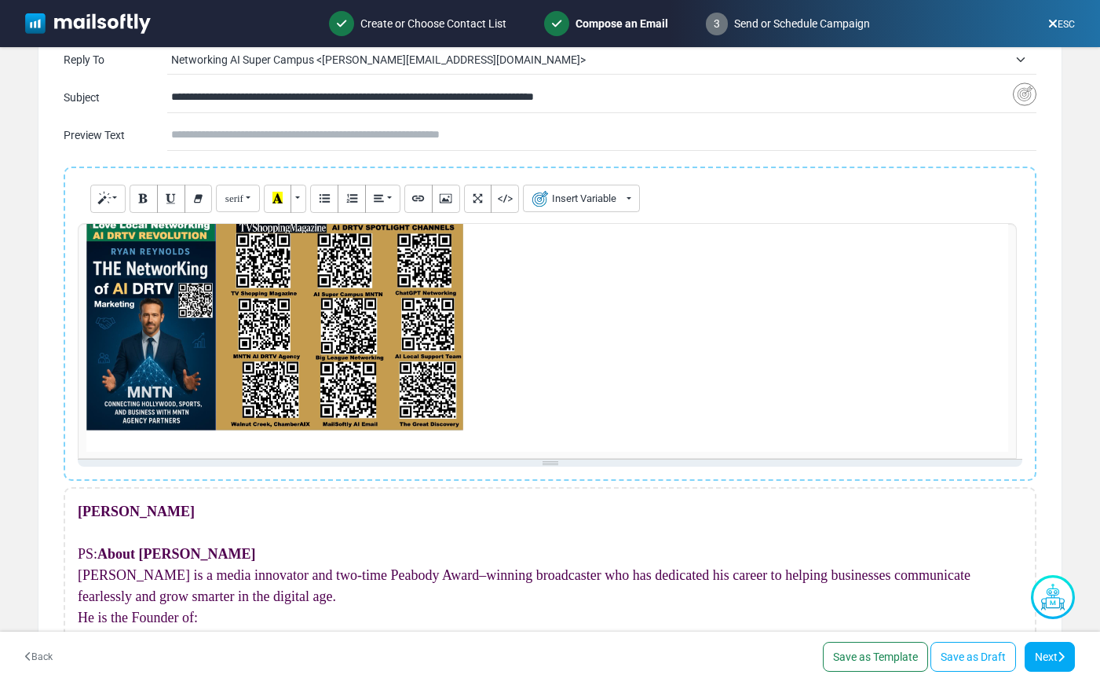
scroll to position [244, 0]
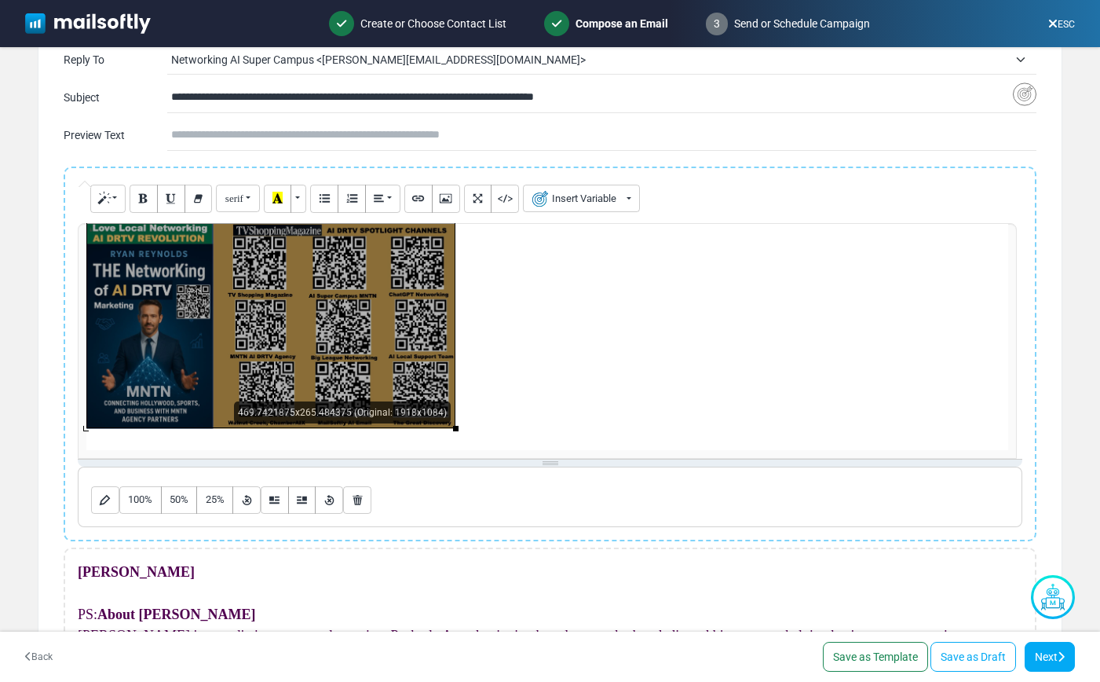
drag, startPoint x: 503, startPoint y: 428, endPoint x: 403, endPoint y: 402, distance: 103.1
click at [403, 402] on div "469.7421875x265.484375 (Original: 1918x1084)" at bounding box center [270, 324] width 369 height 208
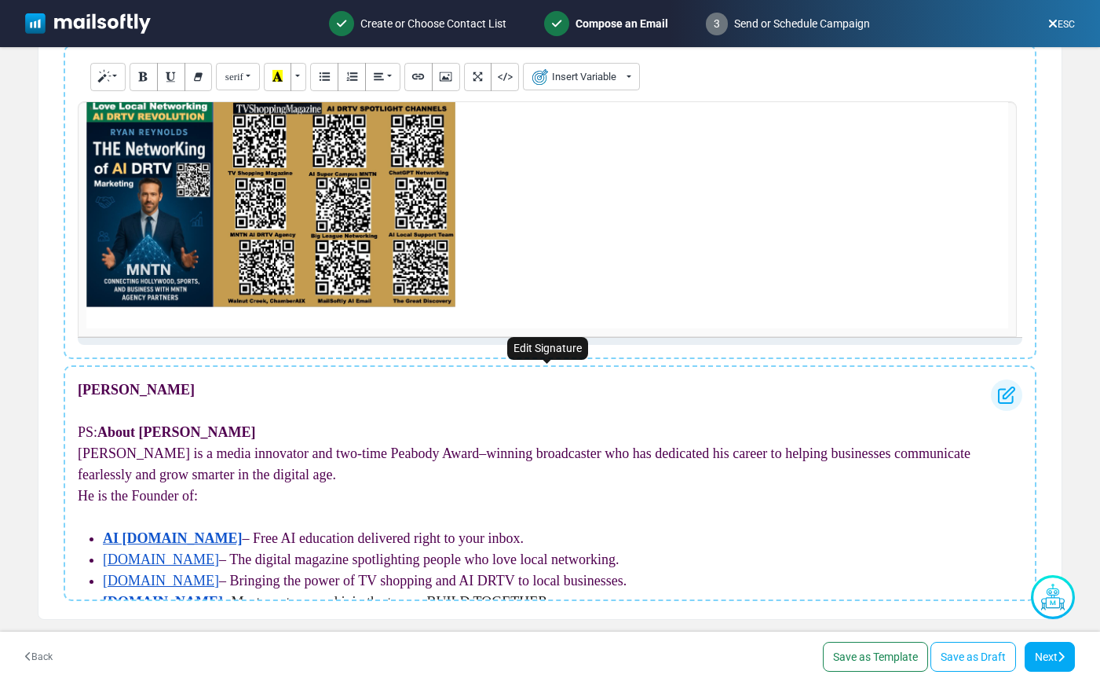
scroll to position [285, 0]
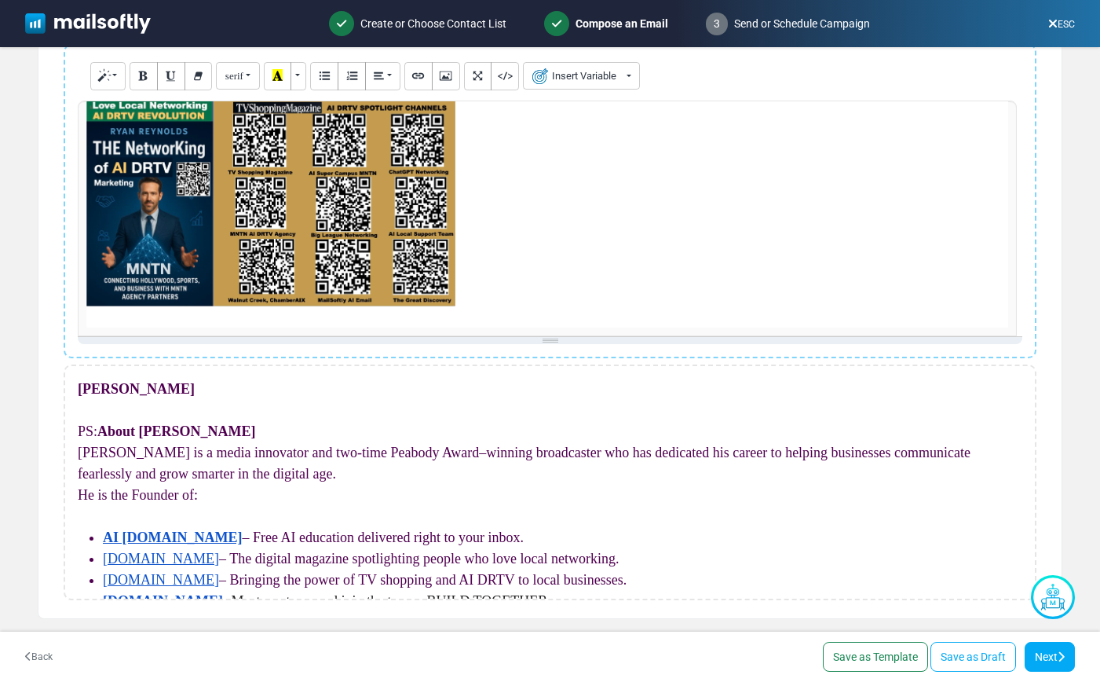
click at [566, 317] on p at bounding box center [547, 316] width 922 height 21
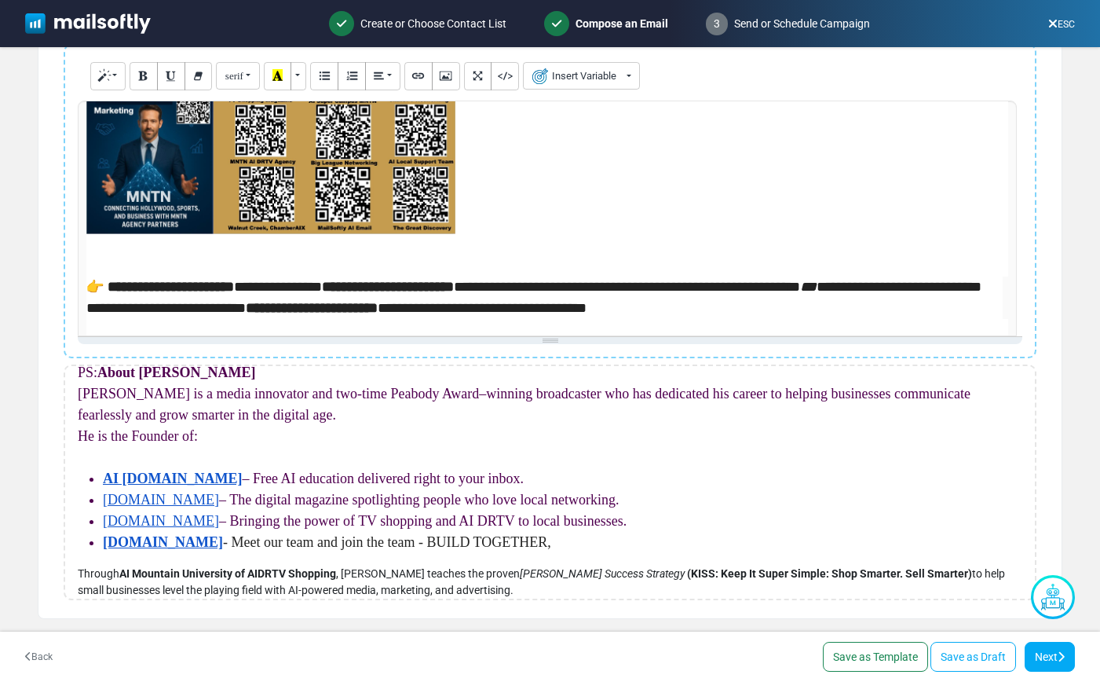
scroll to position [338, 0]
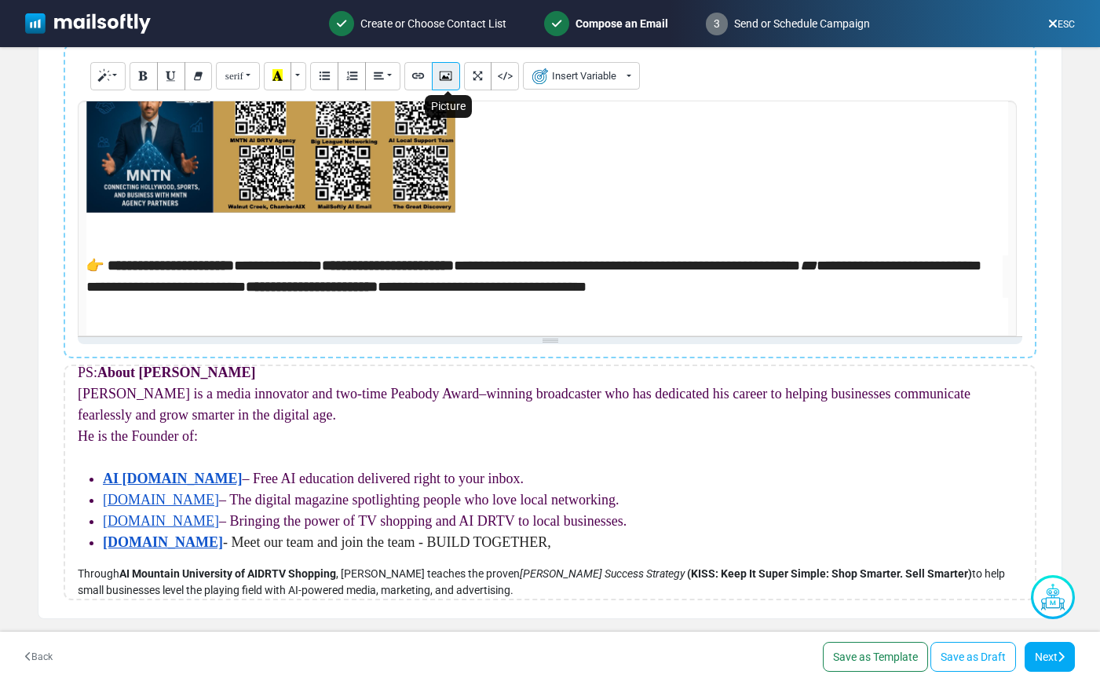
click at [448, 81] on icon "Picture" at bounding box center [446, 75] width 10 height 12
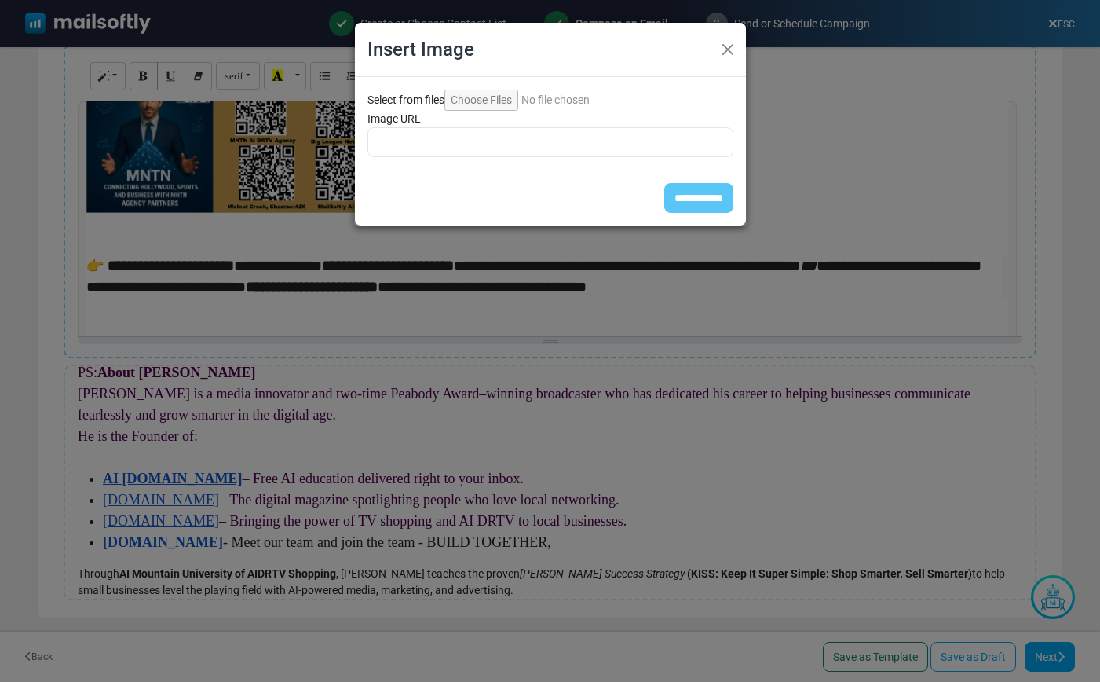
click at [460, 100] on input "Select from files" at bounding box center [552, 100] width 214 height 21
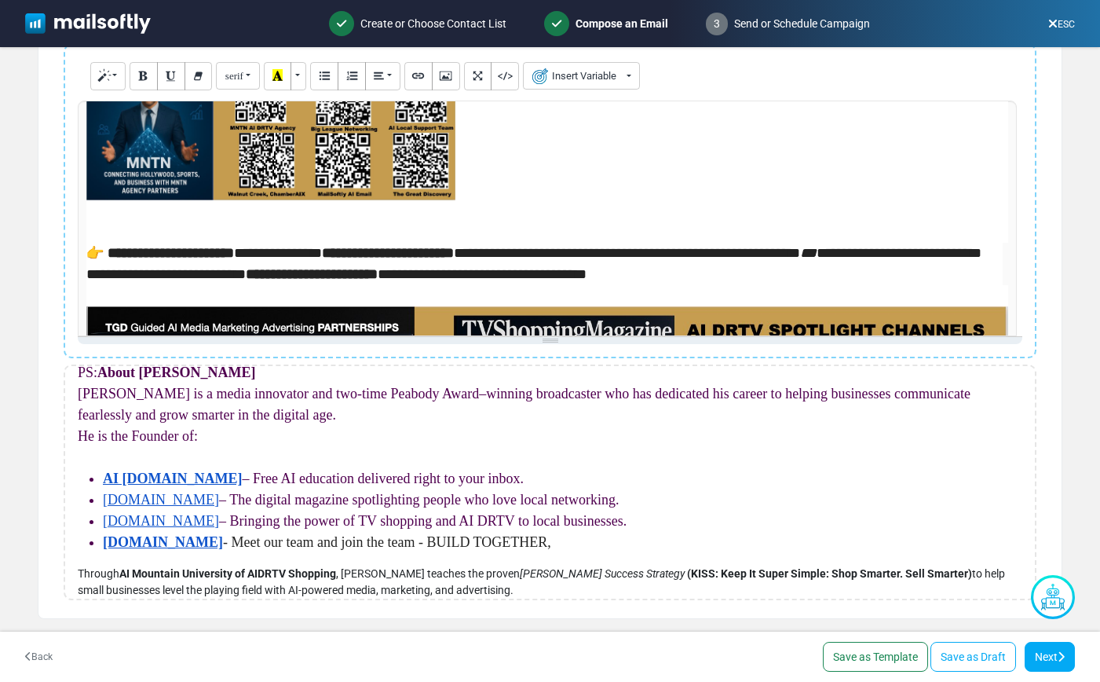
scroll to position [844, 0]
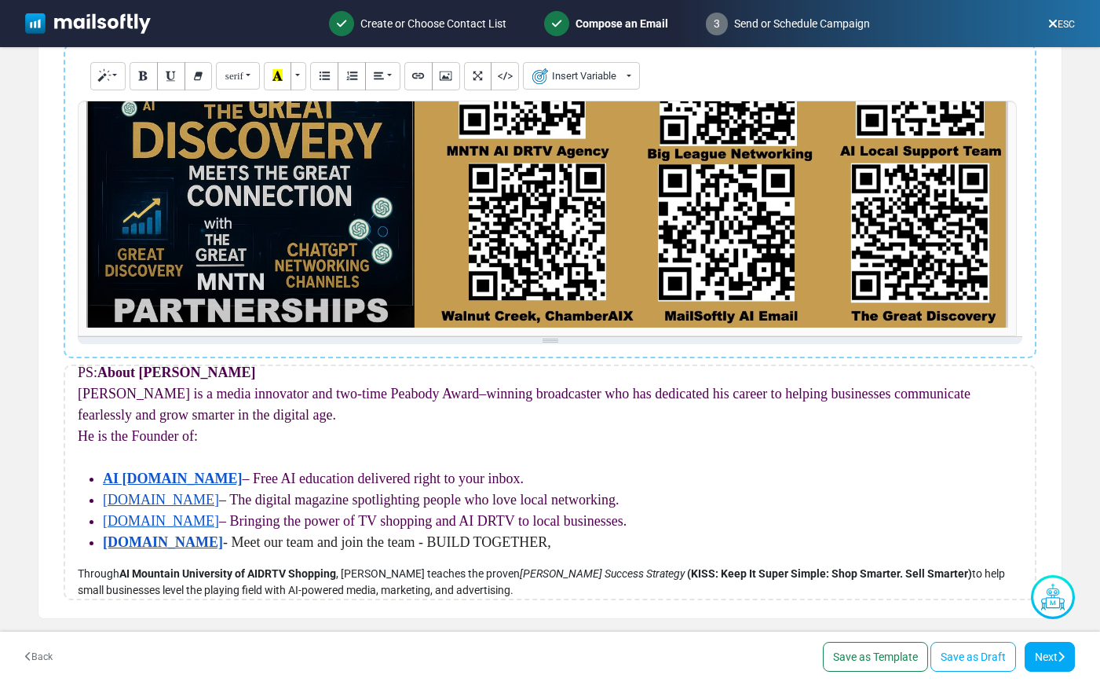
click at [703, 253] on div "**********" at bounding box center [550, 219] width 945 height 236
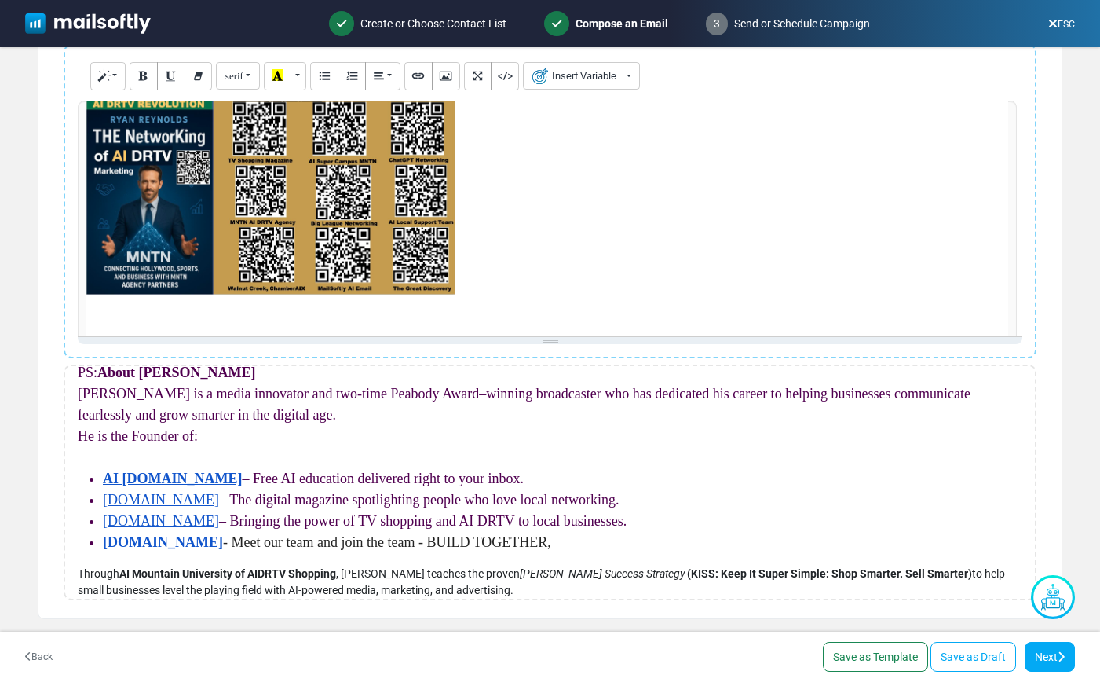
scroll to position [270, 0]
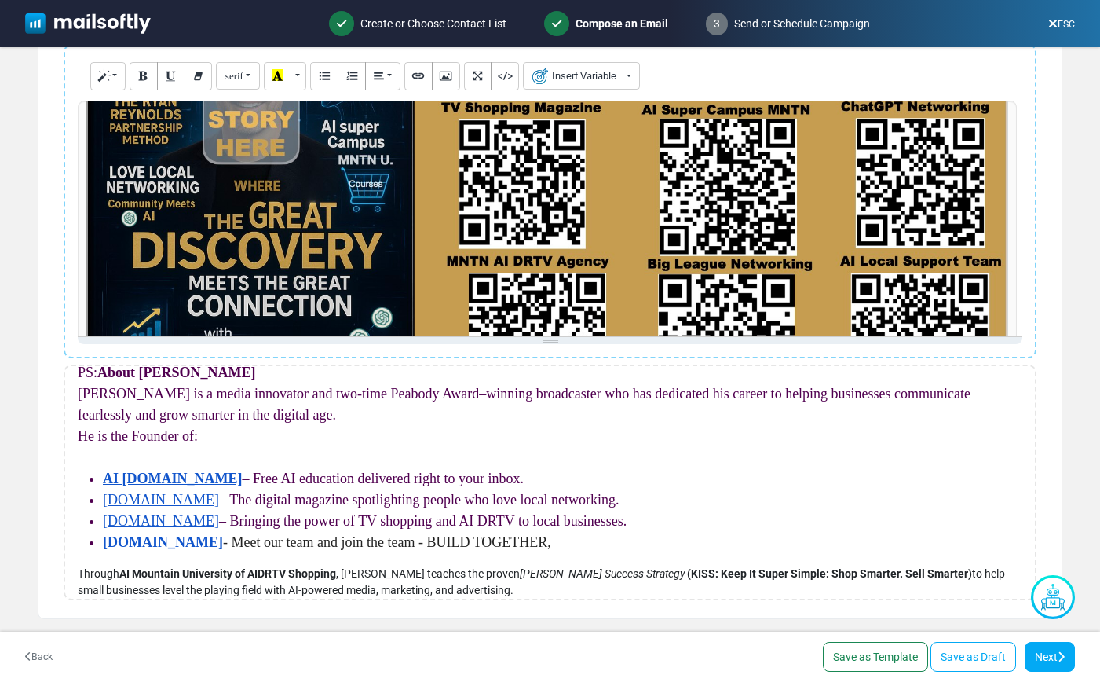
click at [839, 174] on div "**********" at bounding box center [550, 219] width 945 height 236
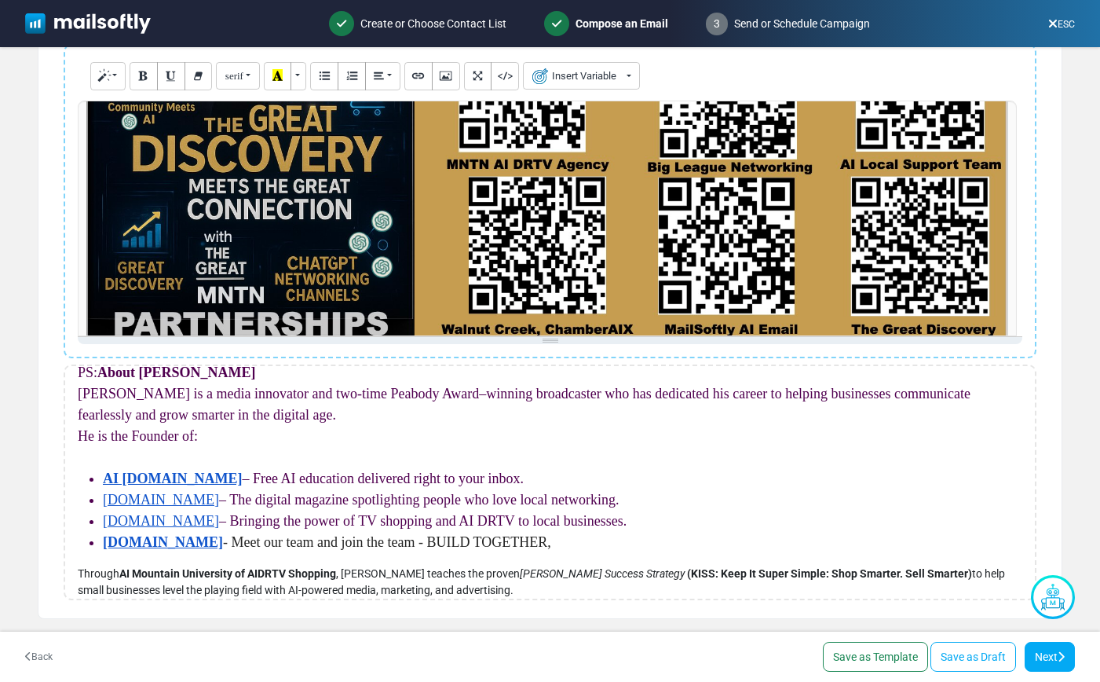
scroll to position [844, 0]
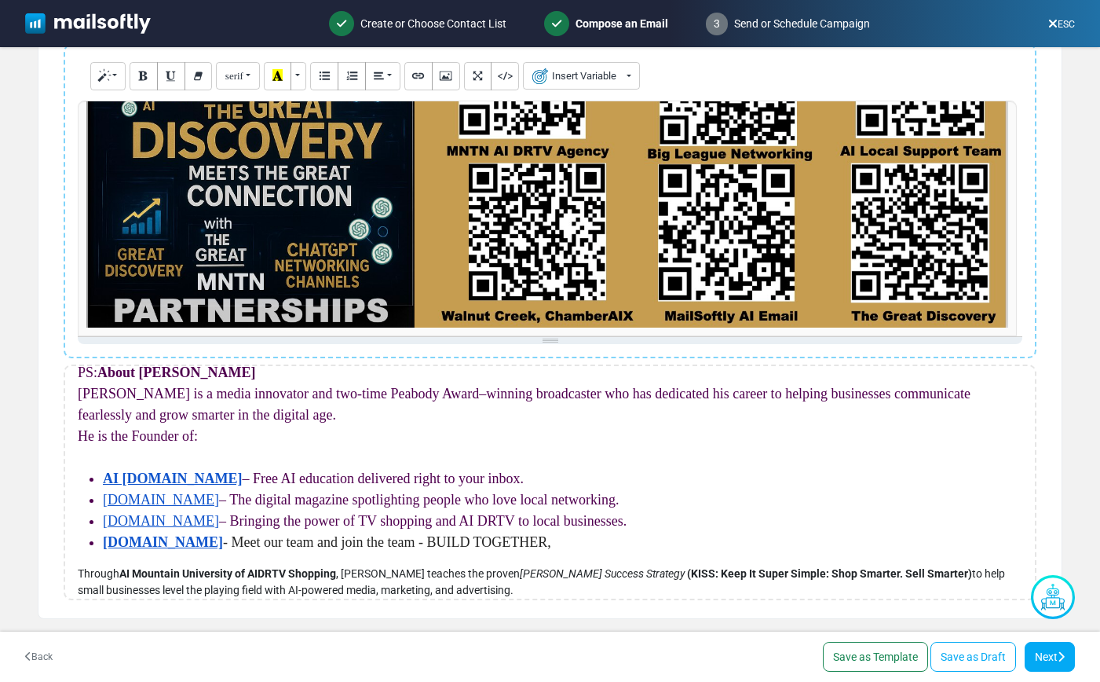
click at [983, 310] on div "**********" at bounding box center [550, 219] width 945 height 236
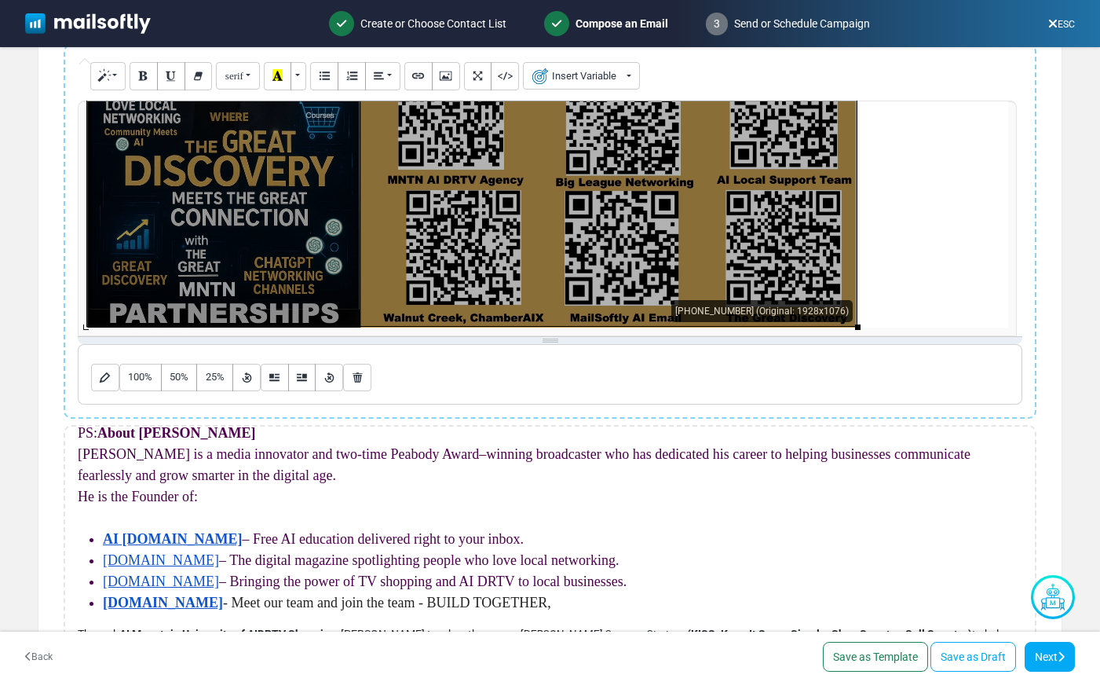
scroll to position [760, 0]
drag, startPoint x: 1007, startPoint y: 328, endPoint x: 254, endPoint y: 243, distance: 758.0
click at [254, 243] on div "981.921875x548 (Original: 1928x1076)" at bounding box center [471, 111] width 771 height 430
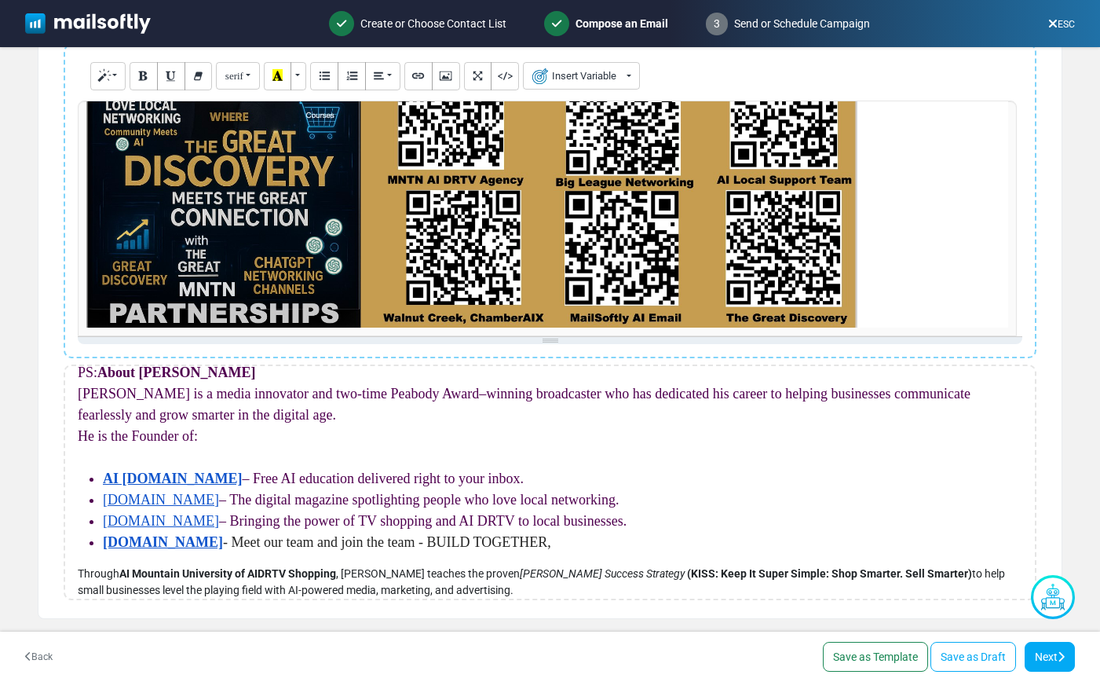
drag, startPoint x: 812, startPoint y: 309, endPoint x: 826, endPoint y: 314, distance: 14.4
click at [813, 309] on div "**********" at bounding box center [550, 219] width 945 height 236
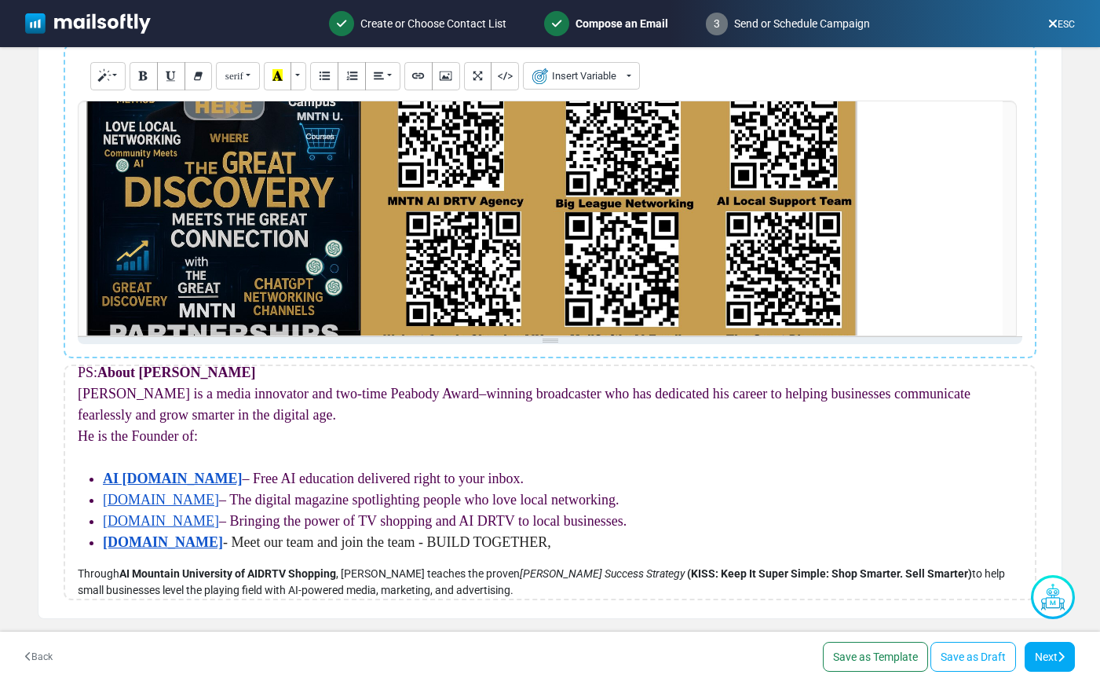
click at [733, 279] on div "**********" at bounding box center [550, 219] width 945 height 236
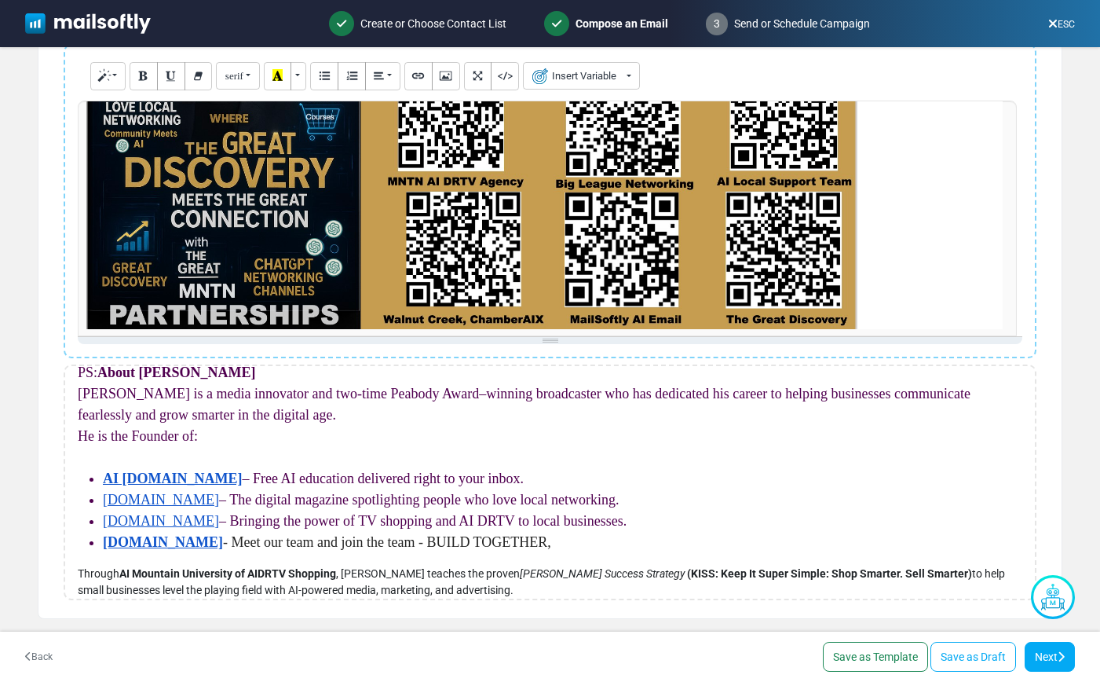
scroll to position [778, 0]
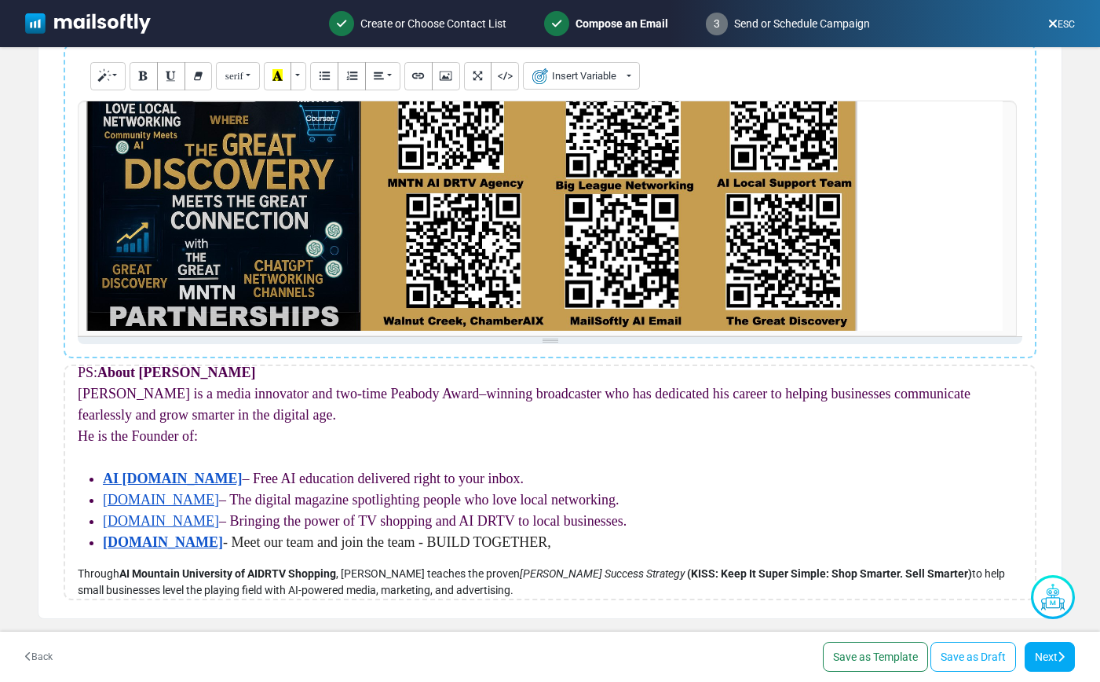
click at [817, 295] on div "**********" at bounding box center [550, 219] width 945 height 236
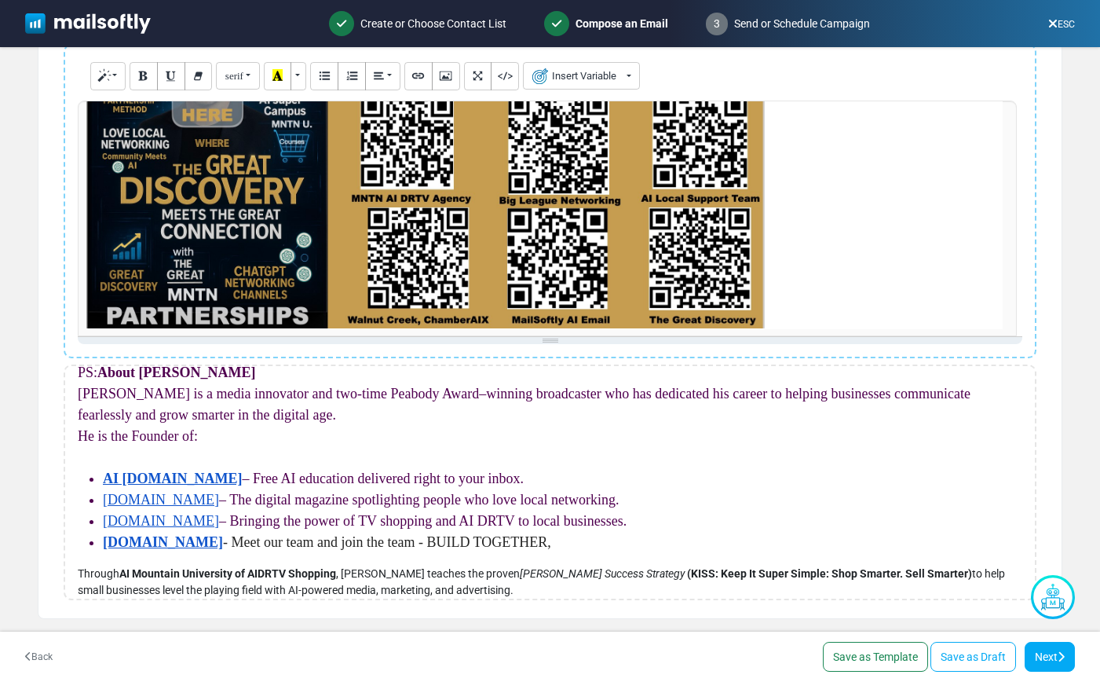
scroll to position [724, 0]
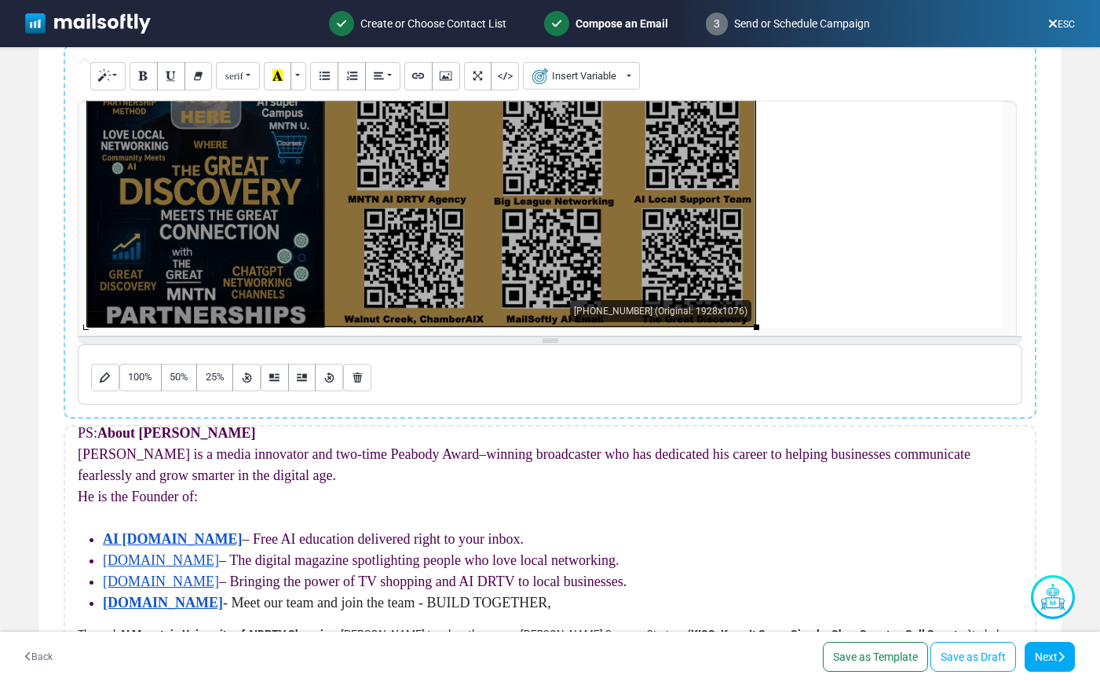
drag, startPoint x: 856, startPoint y: 330, endPoint x: 512, endPoint y: 274, distance: 348.5
click at [512, 274] on div "852.90625x476 (Original: 1928x1076)" at bounding box center [421, 140] width 670 height 374
drag, startPoint x: 743, startPoint y: 318, endPoint x: 756, endPoint y: 324, distance: 13.7
click at [743, 318] on div "**********" at bounding box center [550, 219] width 945 height 236
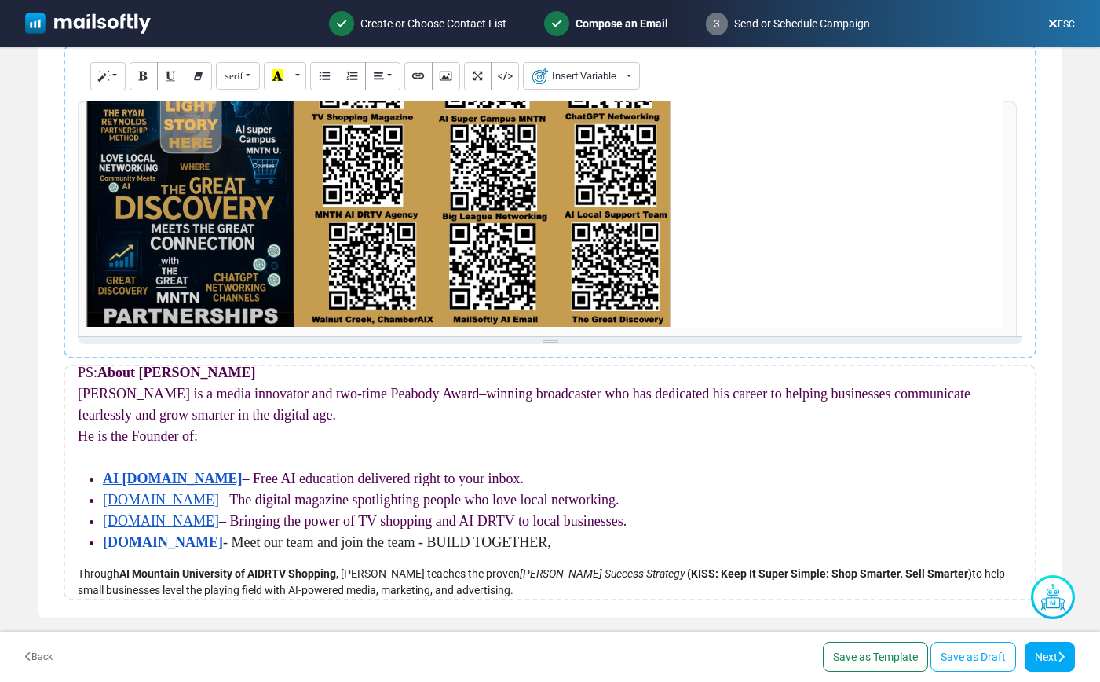
scroll to position [676, 0]
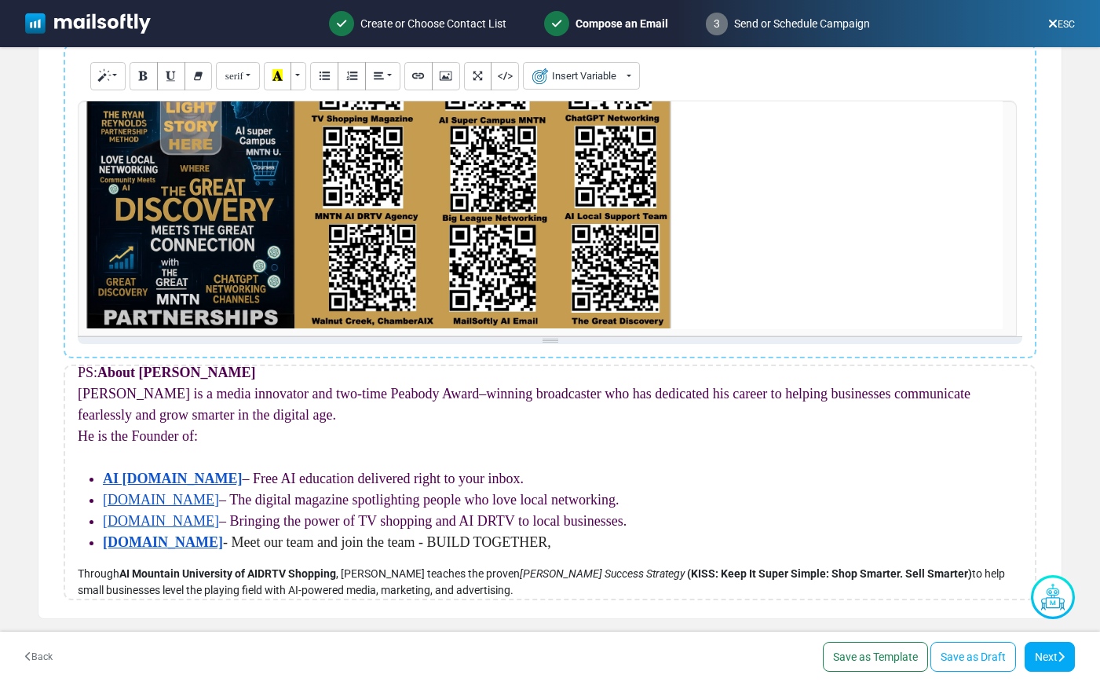
drag, startPoint x: 755, startPoint y: 330, endPoint x: 422, endPoint y: 280, distance: 336.8
click at [0, 0] on div "745.3984375x416 (Original: 1928x1076)" at bounding box center [0, 0] width 0 height 0
click at [608, 275] on div "**********" at bounding box center [550, 219] width 945 height 236
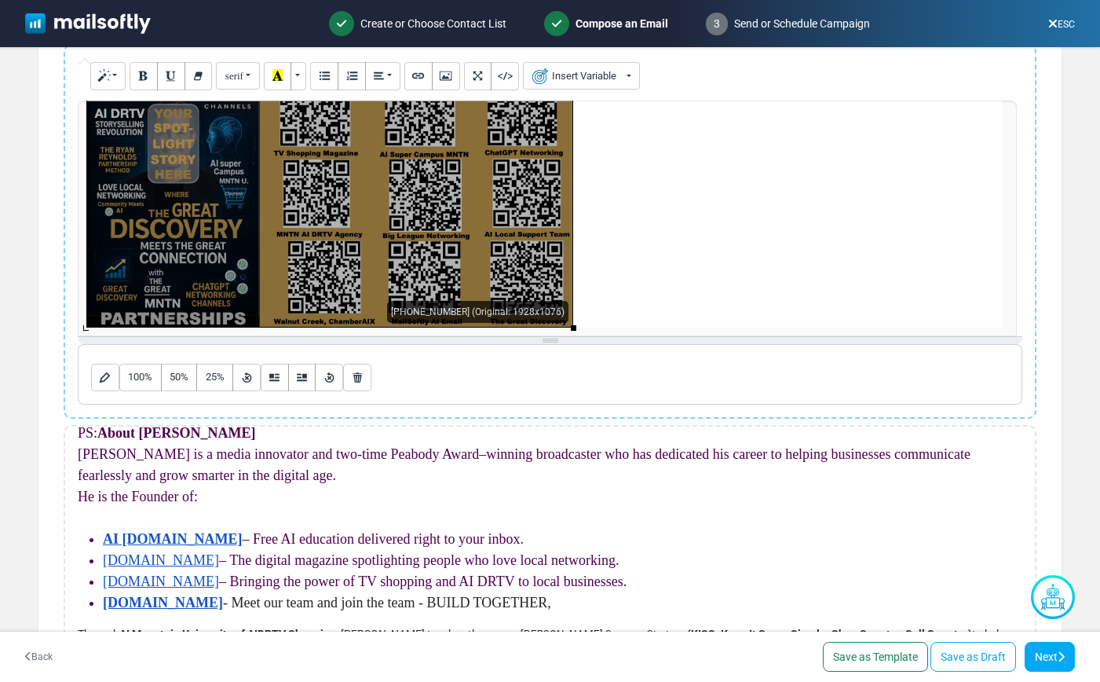
drag, startPoint x: 671, startPoint y: 327, endPoint x: 372, endPoint y: 273, distance: 304.0
click at [372, 273] on div "619.96875x346 (Original: 1928x1076)" at bounding box center [329, 192] width 487 height 272
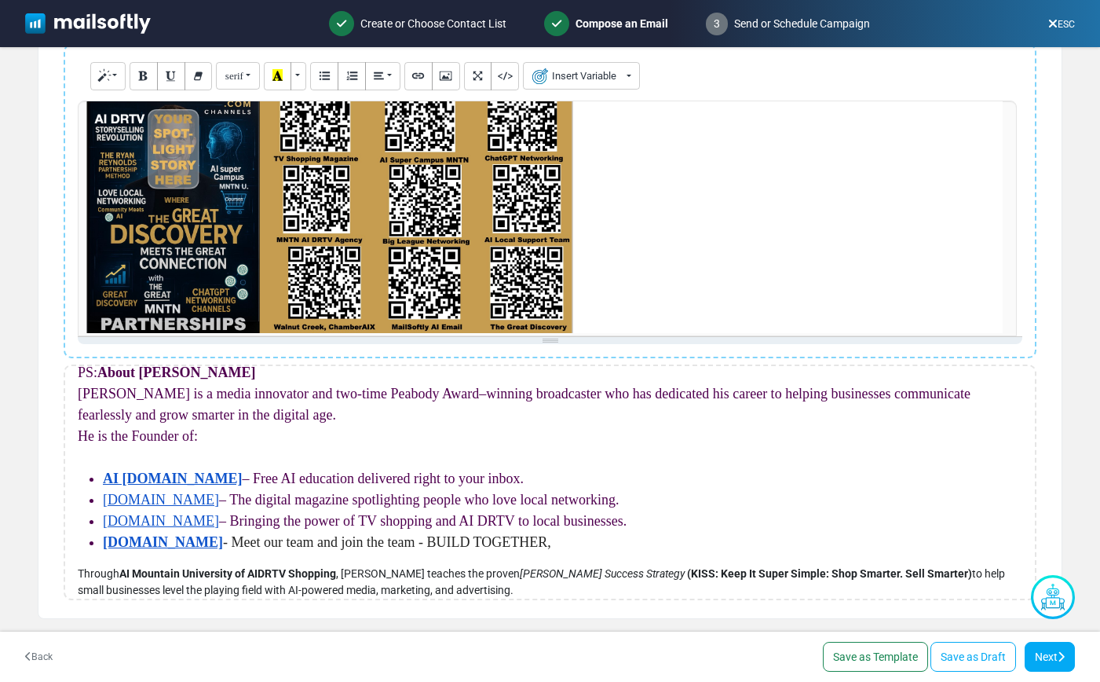
scroll to position [622, 0]
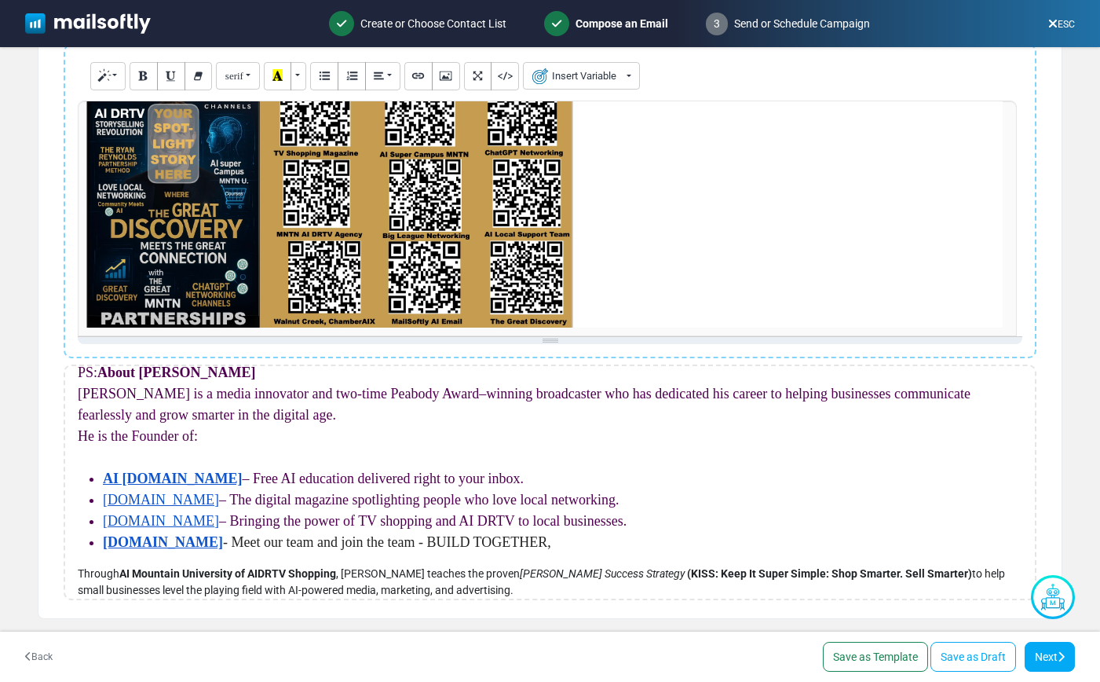
click at [491, 265] on div "**********" at bounding box center [550, 219] width 945 height 236
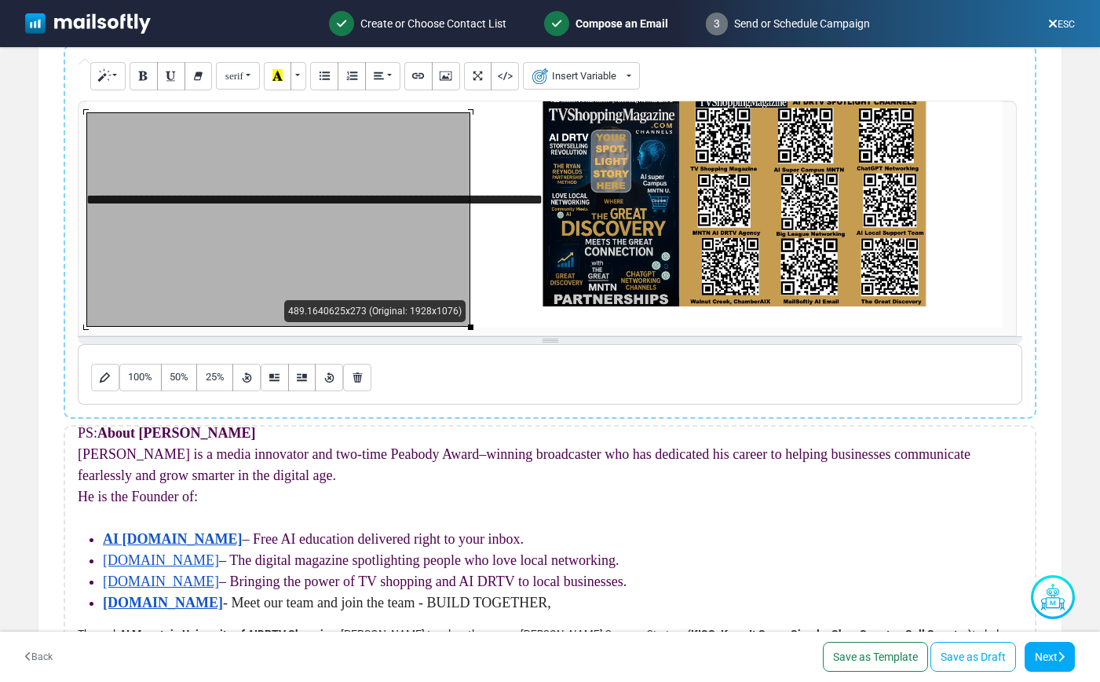
drag, startPoint x: 570, startPoint y: 329, endPoint x: 307, endPoint y: 270, distance: 269.6
click at [307, 270] on div "489.1640625x273 (Original: 1928x1076)" at bounding box center [278, 219] width 384 height 214
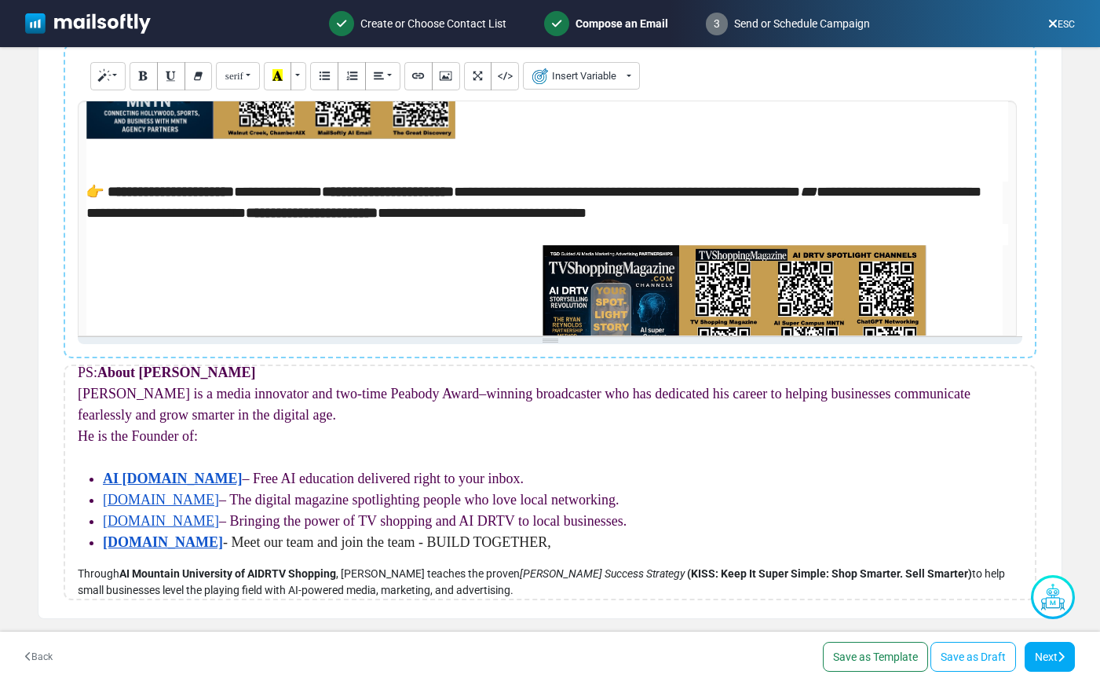
scroll to position [394, 0]
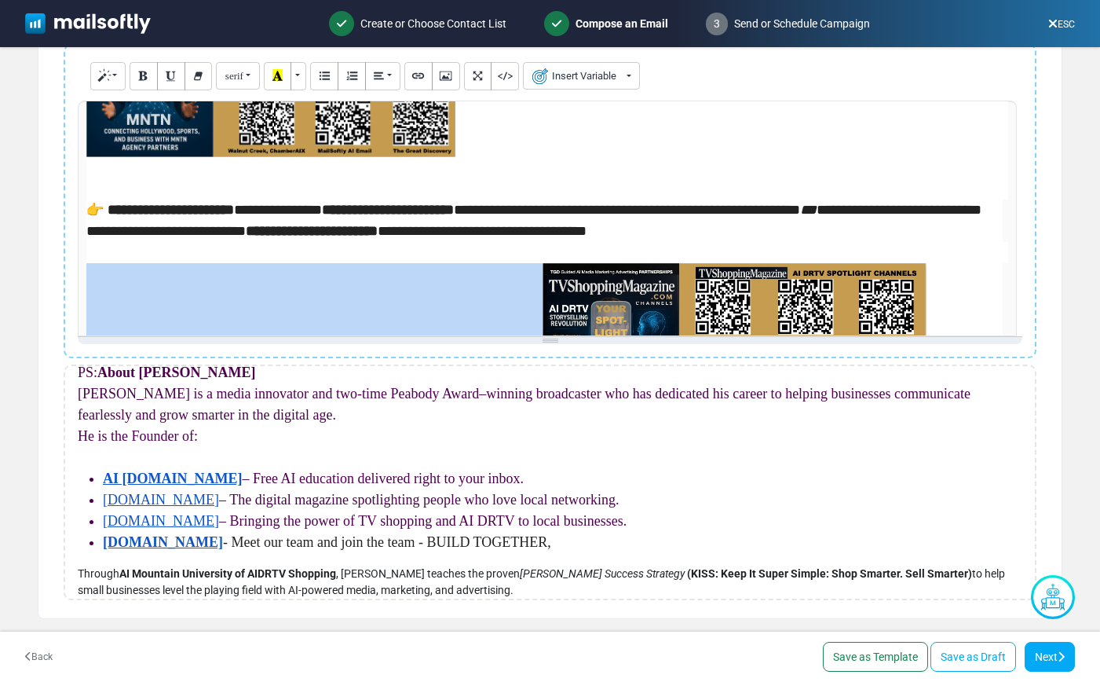
drag, startPoint x: 648, startPoint y: 274, endPoint x: 83, endPoint y: 276, distance: 564.8
click at [83, 276] on div "**********" at bounding box center [547, 219] width 939 height 236
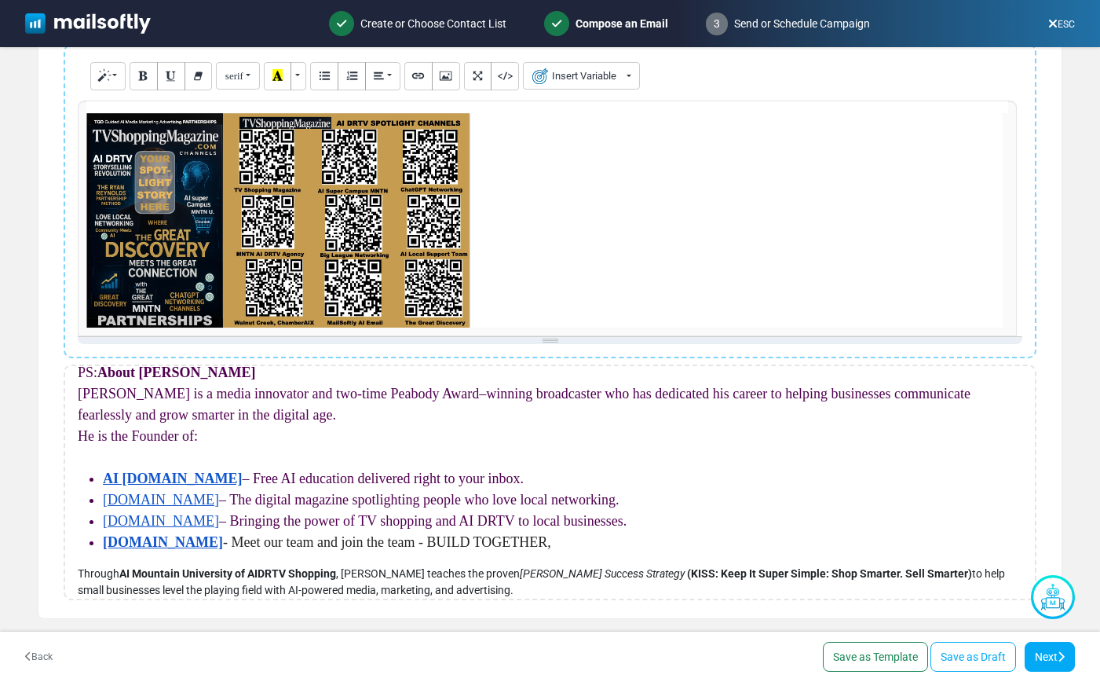
scroll to position [544, 0]
click at [528, 291] on p at bounding box center [544, 220] width 917 height 214
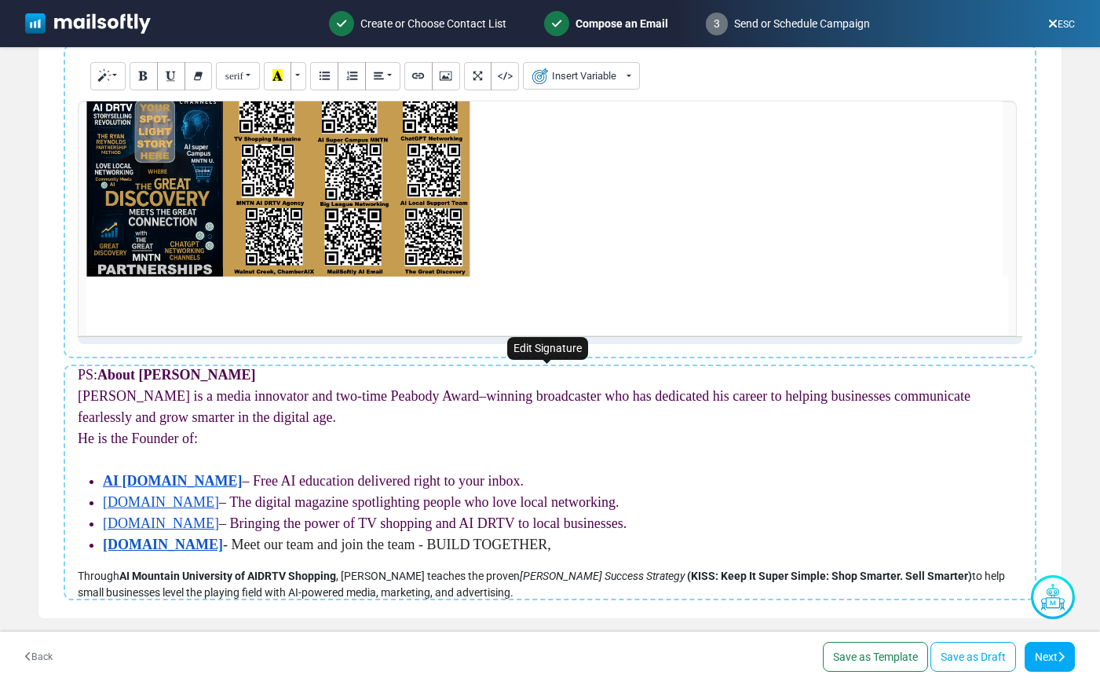
scroll to position [59, 0]
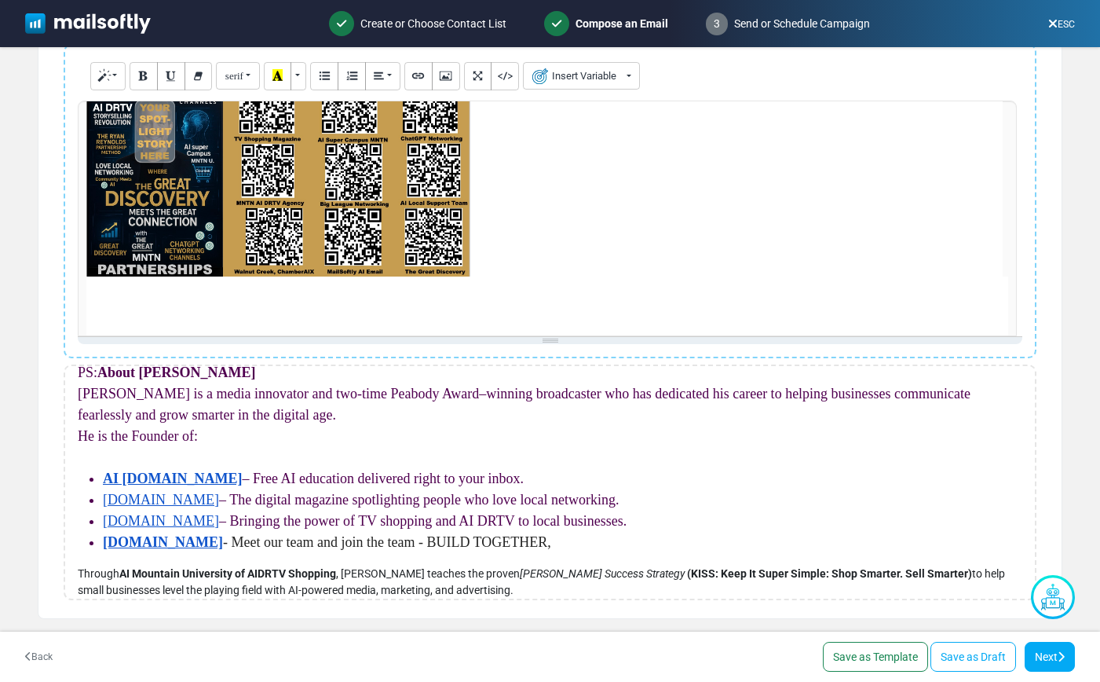
click at [112, 309] on p at bounding box center [547, 308] width 922 height 21
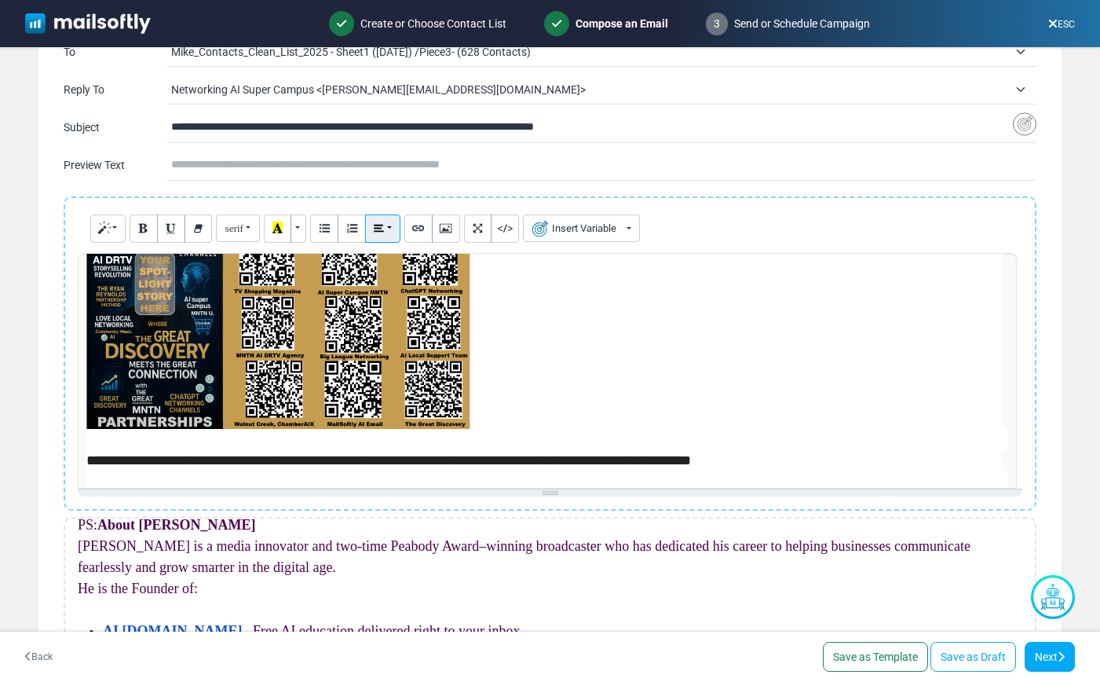
scroll to position [0, 0]
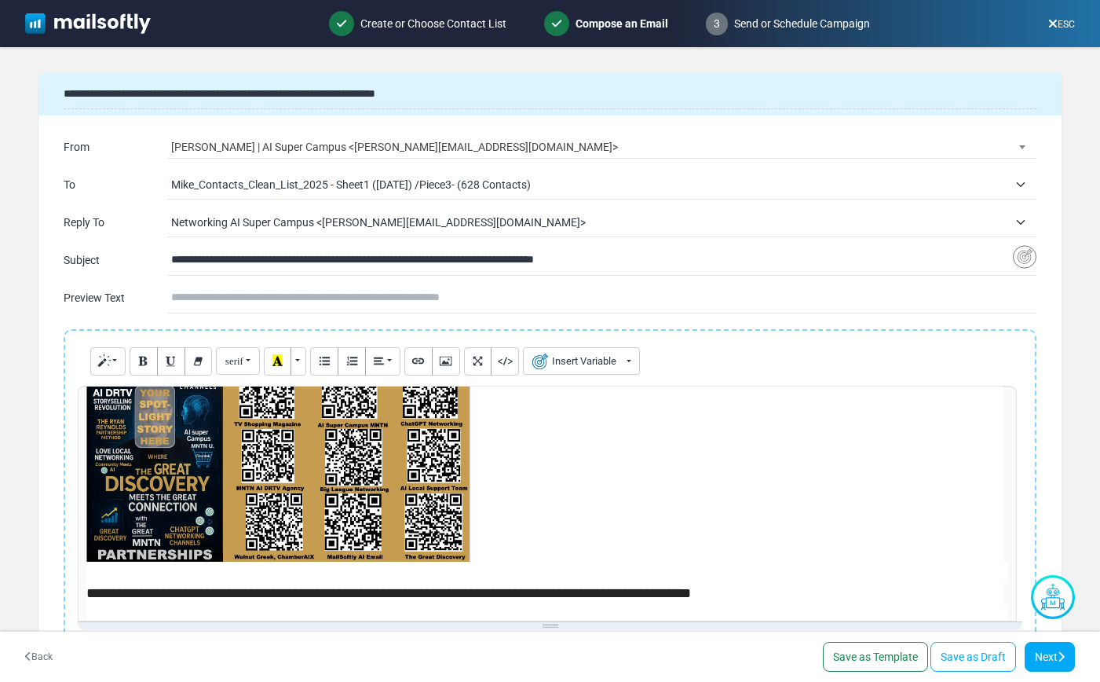
click at [489, 185] on span "Mike_Contacts_Clean_List_2025 - Sheet1 (2/4/2025) /Piece3- (628 Contacts)" at bounding box center [589, 184] width 837 height 19
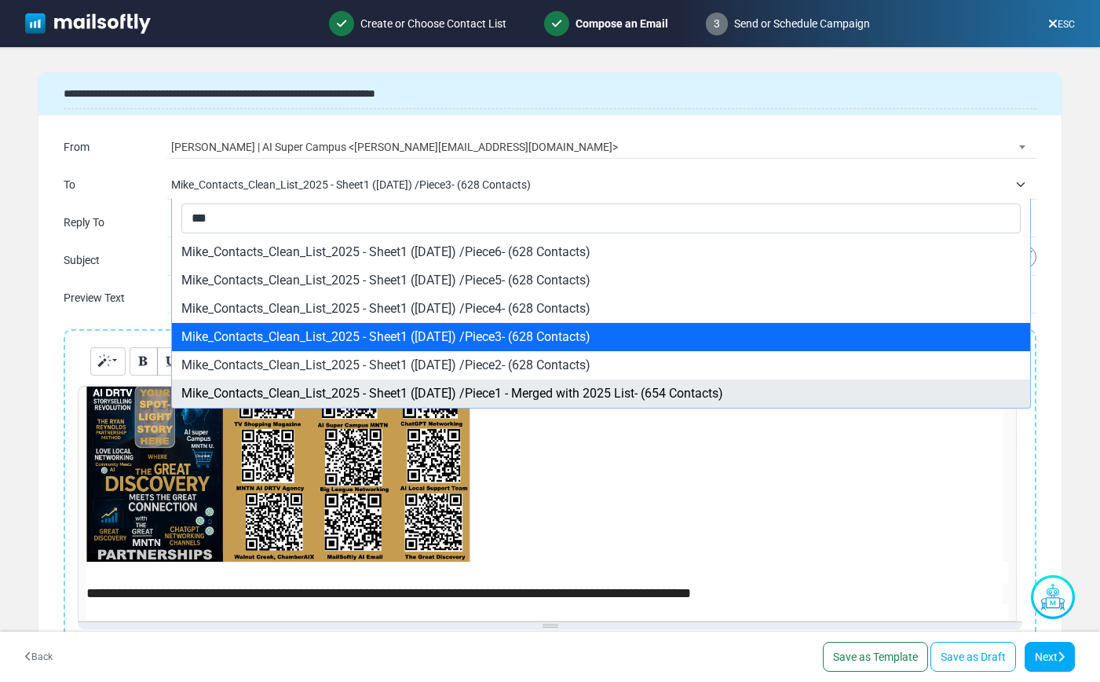
type input "***"
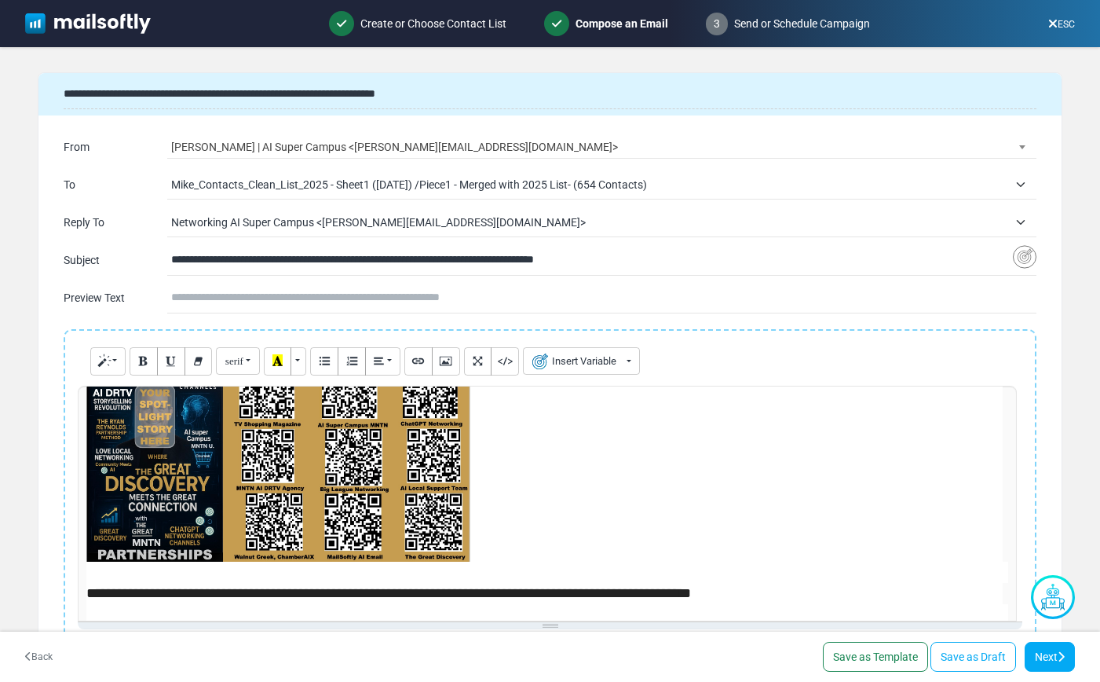
select select "*****"
drag, startPoint x: 338, startPoint y: 260, endPoint x: 695, endPoint y: 262, distance: 357.4
click at [694, 262] on input "**********" at bounding box center [592, 260] width 842 height 30
paste input "***"
type input "**********"
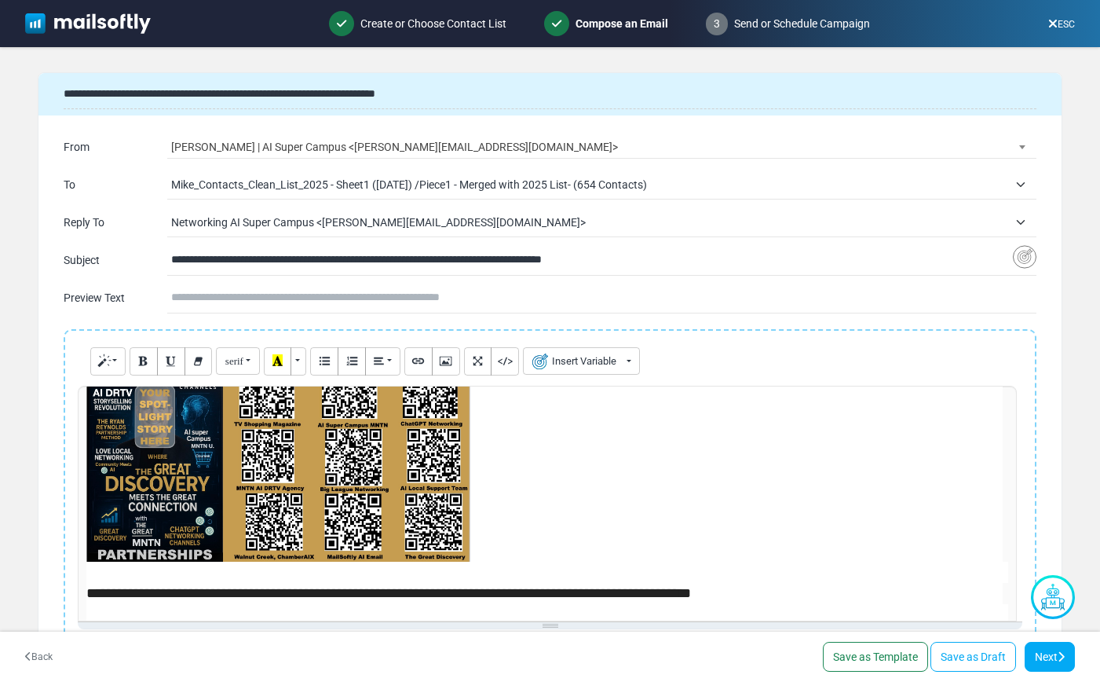
click at [246, 101] on input "**********" at bounding box center [550, 94] width 973 height 30
drag, startPoint x: 429, startPoint y: 93, endPoint x: 438, endPoint y: 93, distance: 9.4
click at [430, 93] on input "**********" at bounding box center [550, 94] width 973 height 30
drag, startPoint x: 483, startPoint y: 94, endPoint x: 57, endPoint y: 103, distance: 426.6
click at [57, 103] on div "**********" at bounding box center [549, 94] width 1023 height 42
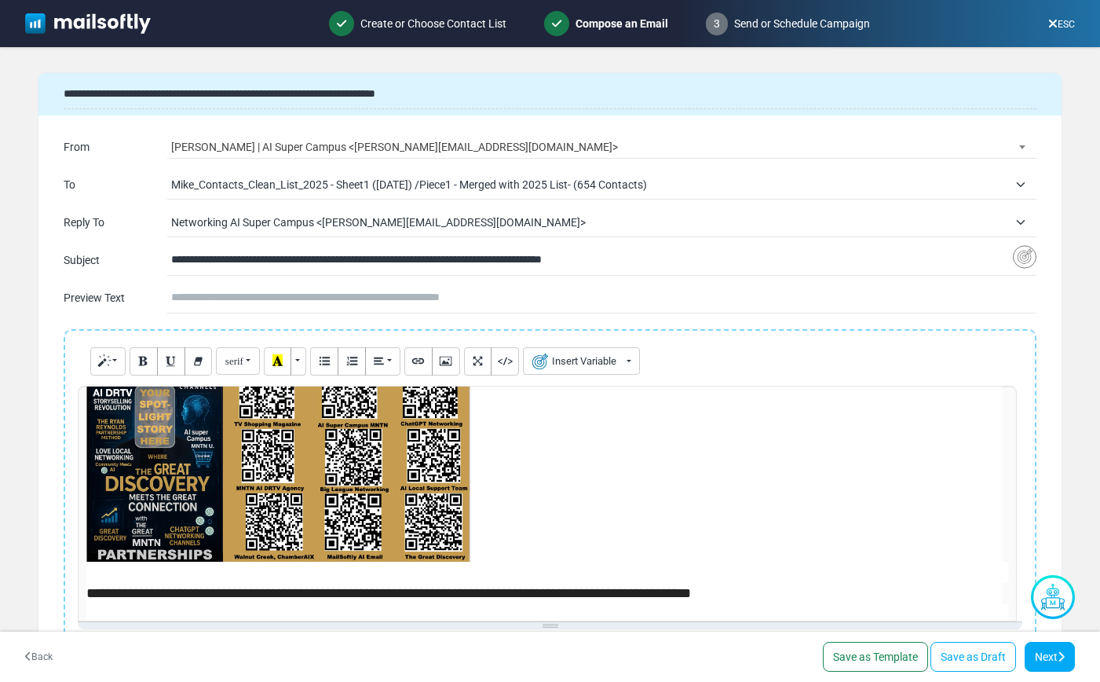
click at [68, 96] on input "**********" at bounding box center [550, 94] width 973 height 30
click at [69, 96] on input "**********" at bounding box center [550, 94] width 973 height 30
paste input "text"
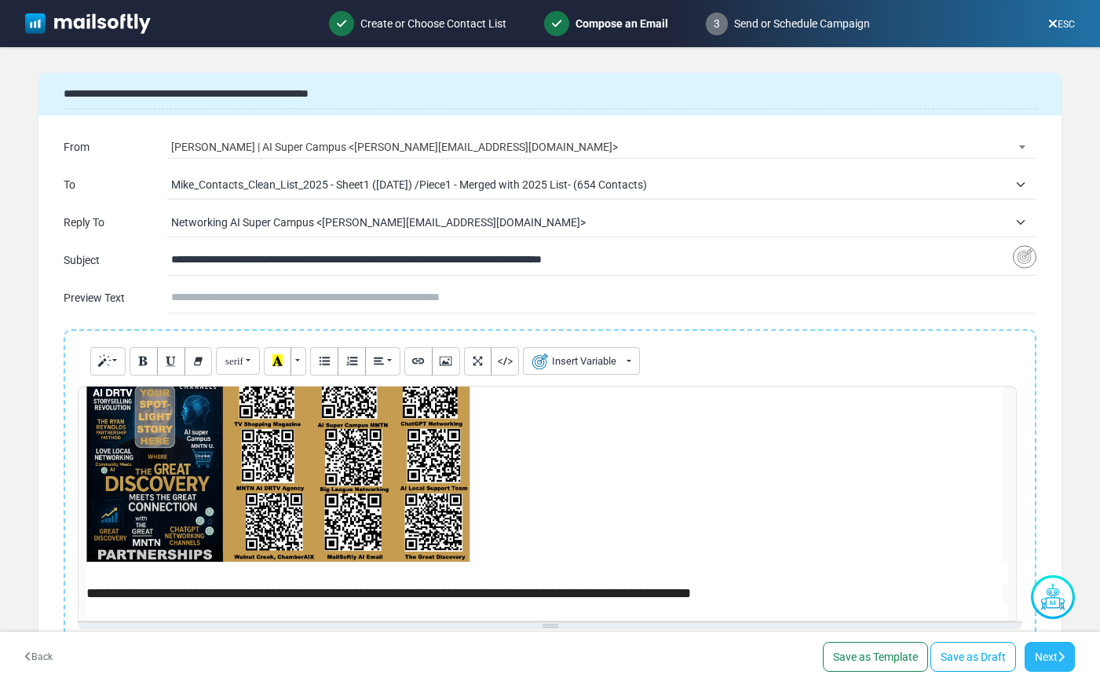
type input "**********"
click at [1045, 665] on link "Next" at bounding box center [1050, 657] width 50 height 30
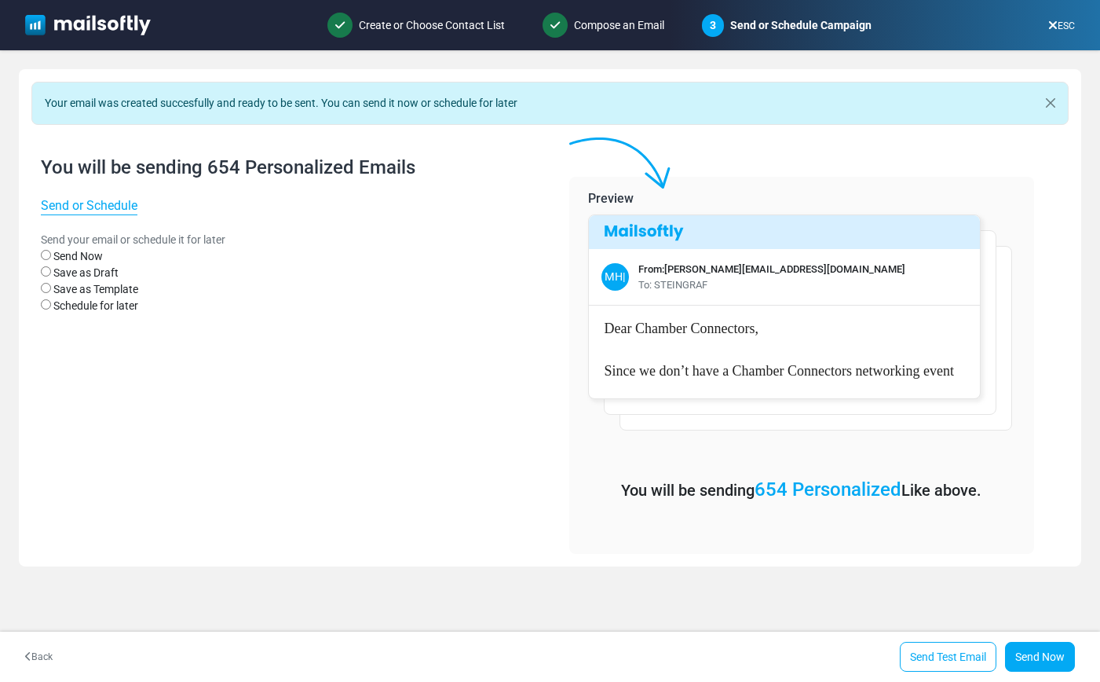
click at [77, 287] on label "Save as Template" at bounding box center [95, 289] width 85 height 16
click at [79, 273] on label "Save as Draft" at bounding box center [85, 273] width 65 height 16
click at [979, 668] on link "Save as Draft Without Sending" at bounding box center [991, 657] width 168 height 30
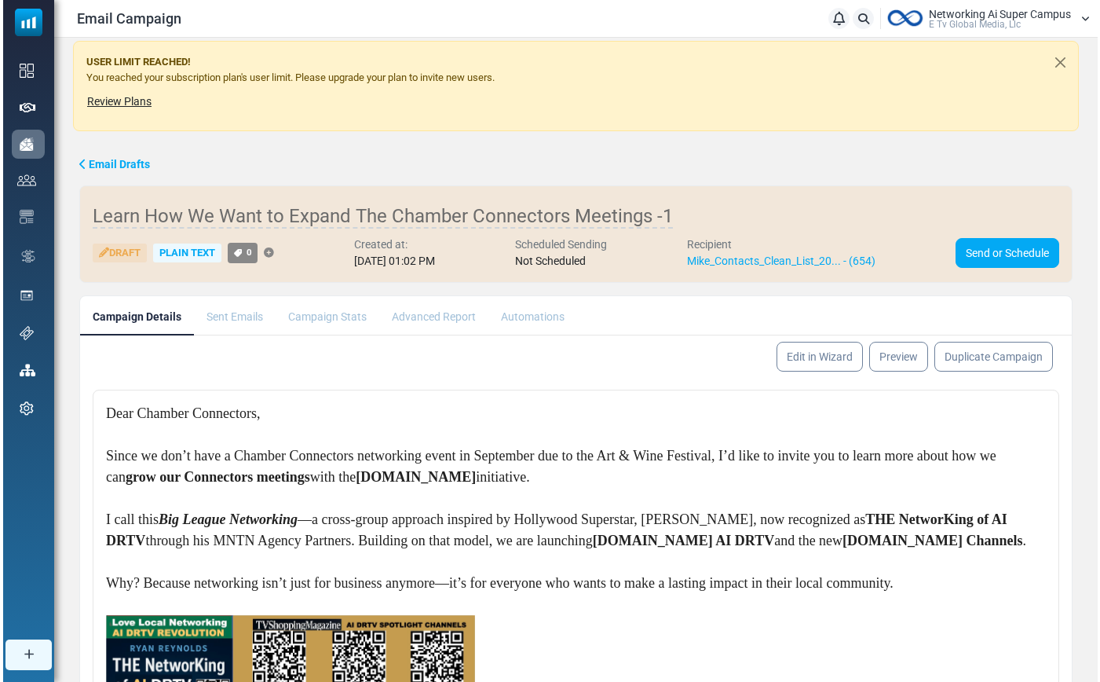
scroll to position [160, 0]
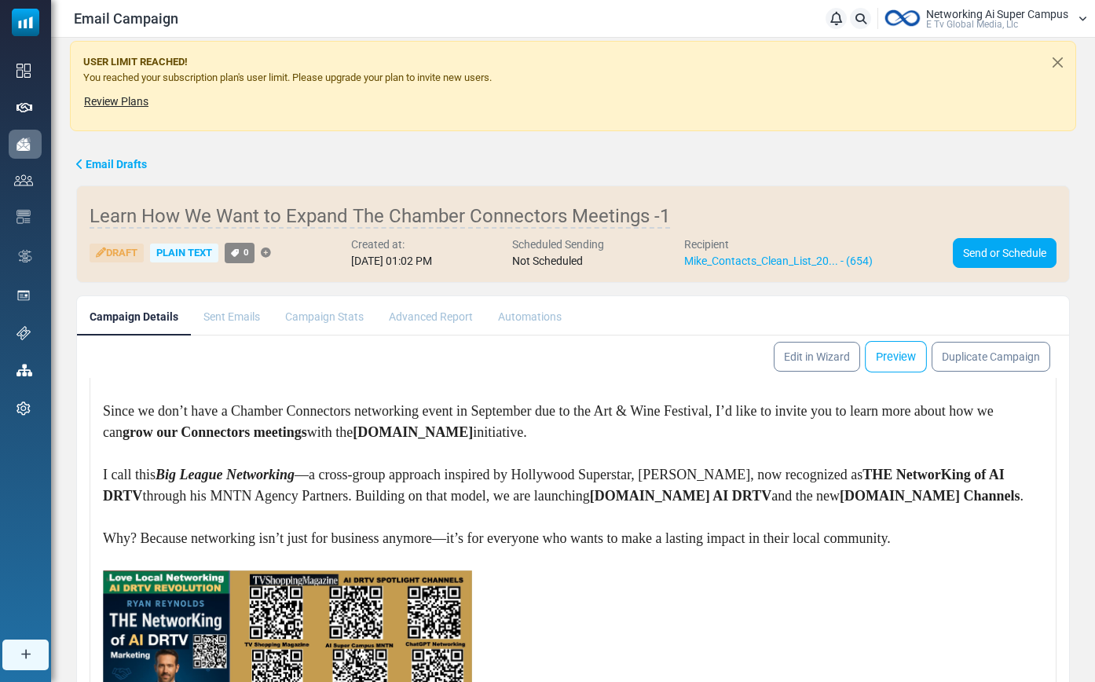
click at [892, 366] on link "Preview" at bounding box center [896, 356] width 62 height 31
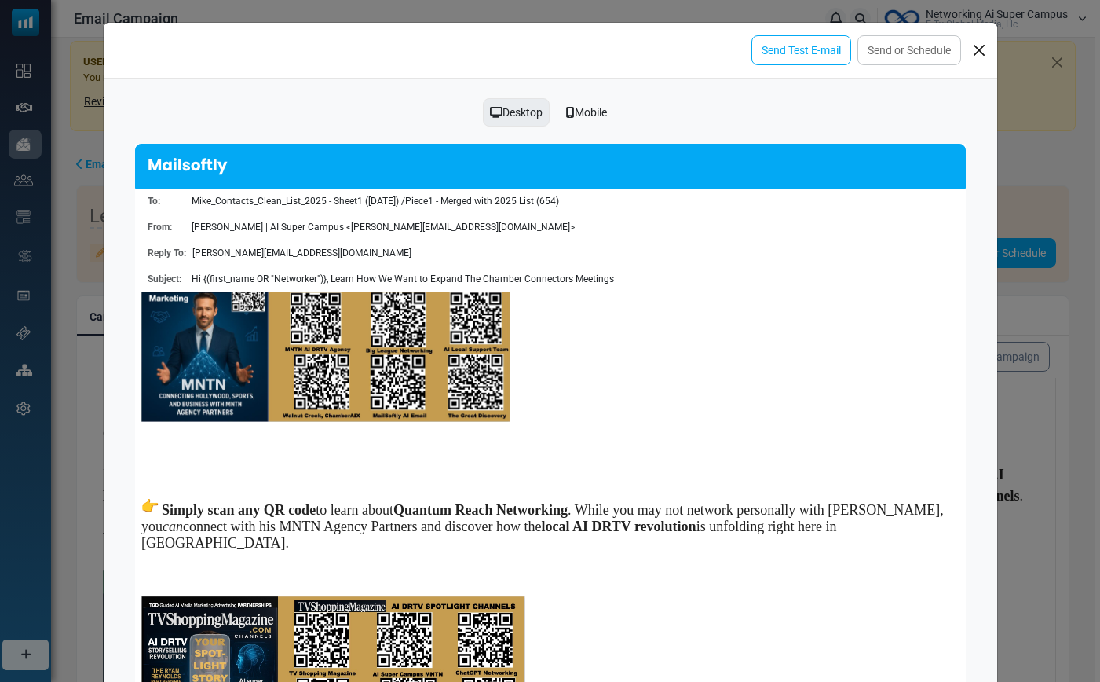
scroll to position [99, 0]
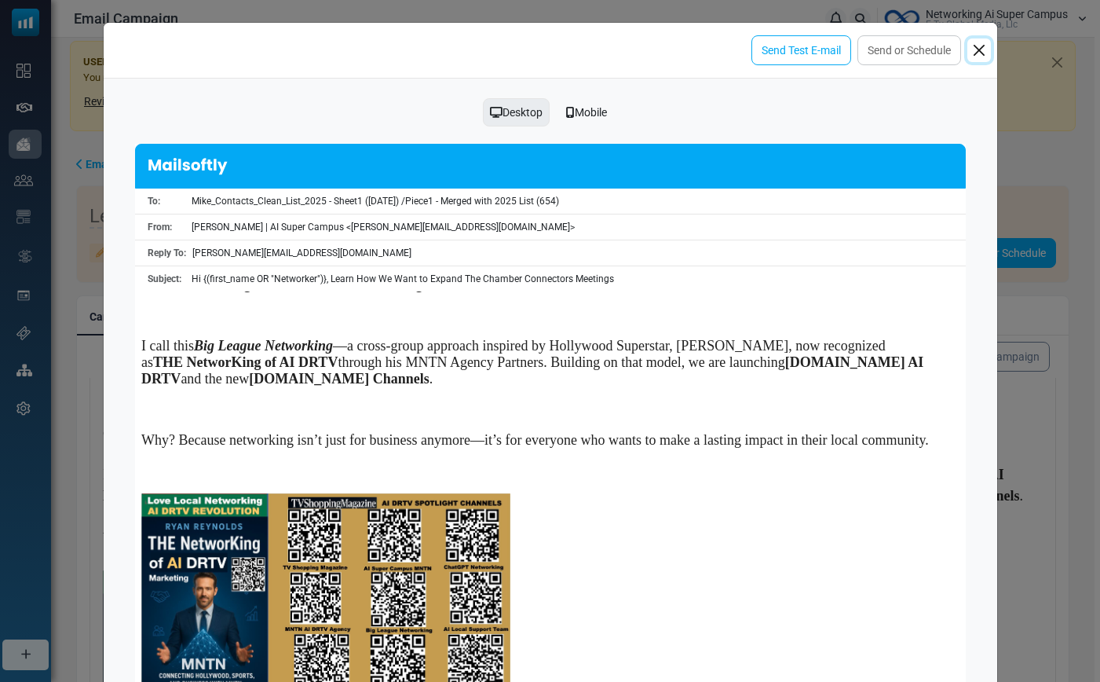
click at [978, 48] on button "Close" at bounding box center [980, 50] width 24 height 24
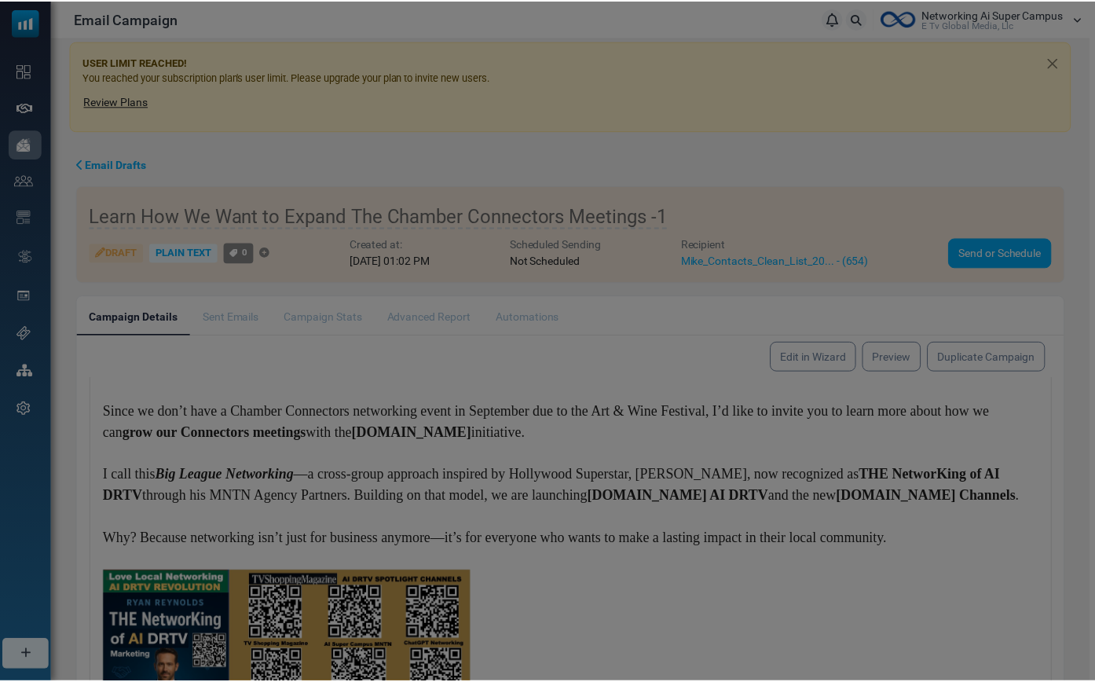
scroll to position [0, 0]
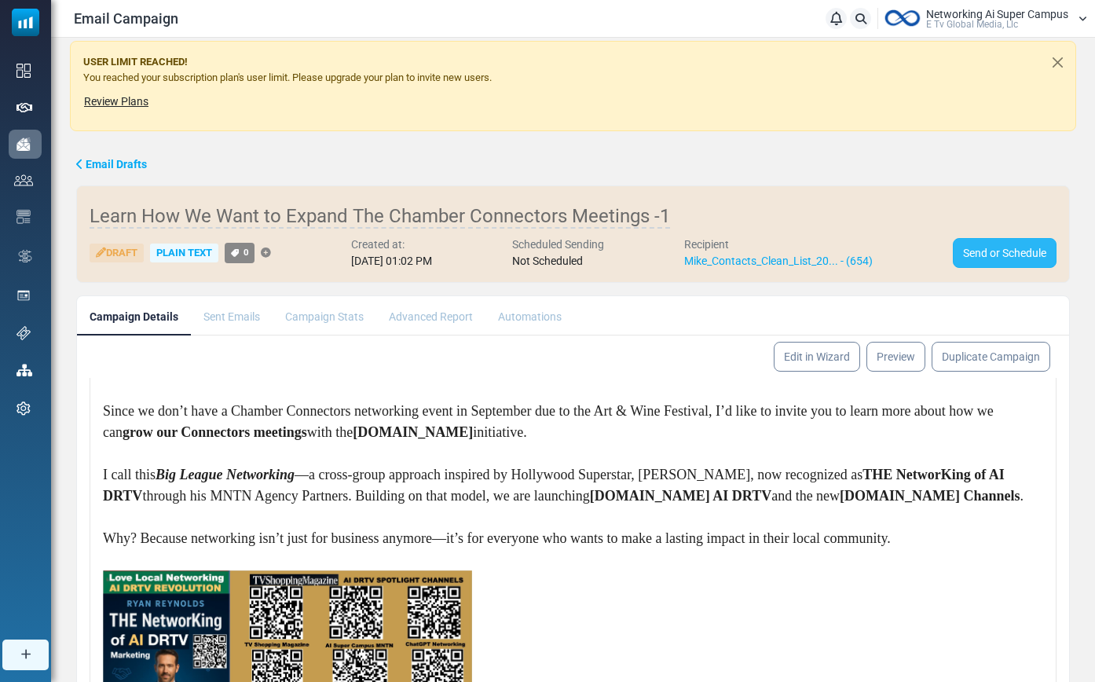
click at [978, 253] on link "Send or Schedule" at bounding box center [1005, 253] width 104 height 30
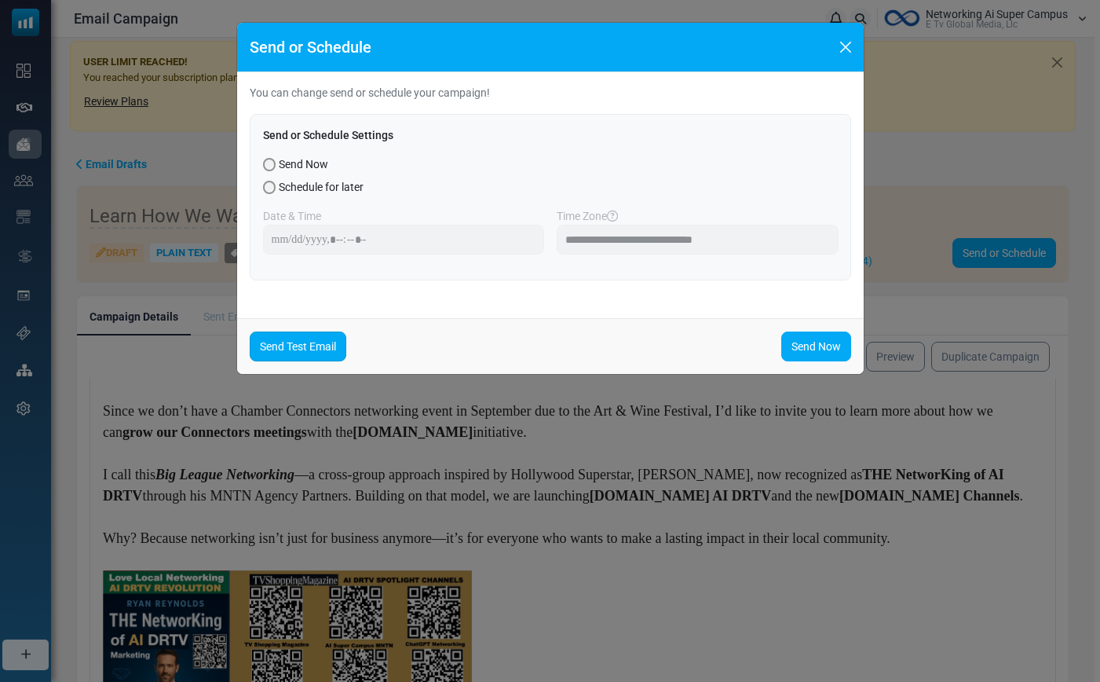
click at [301, 343] on link "Send Test Email" at bounding box center [298, 346] width 97 height 30
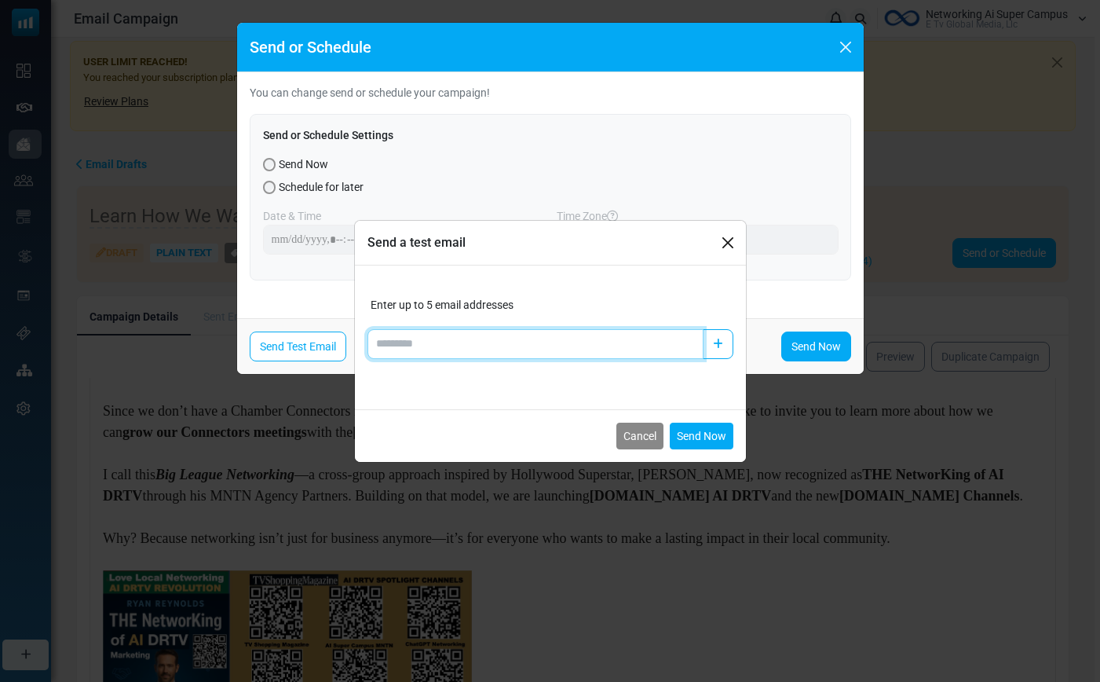
click at [404, 334] on input "Add email" at bounding box center [536, 344] width 336 height 30
click at [456, 341] on input "Add email" at bounding box center [536, 344] width 336 height 30
paste input "**********"
type input "**********"
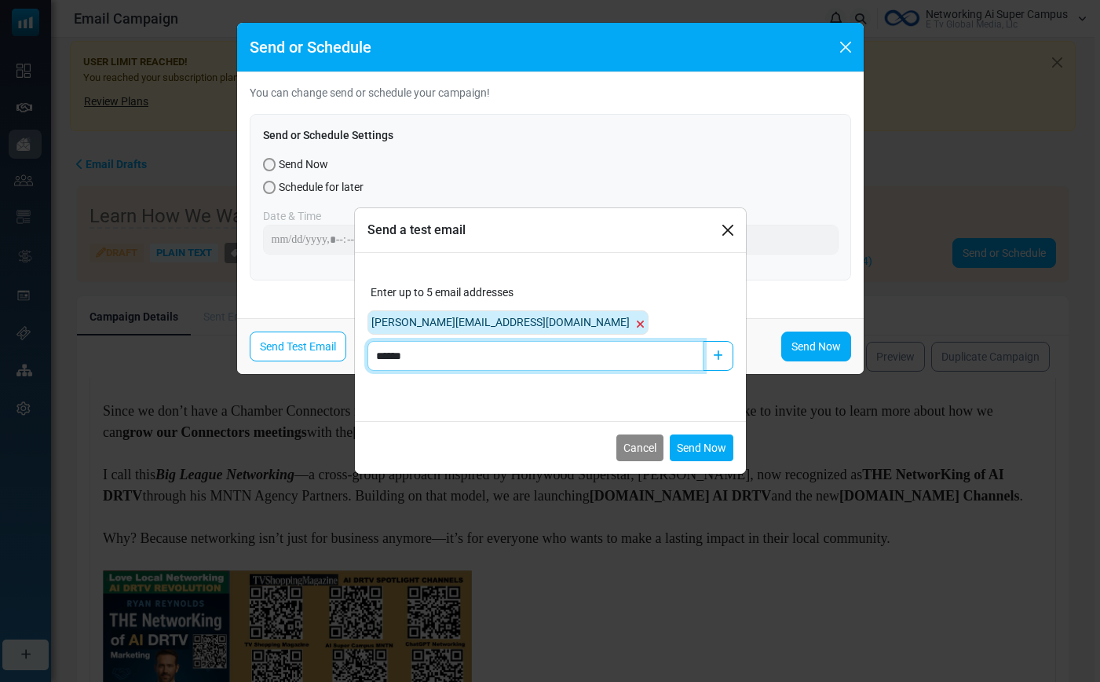
type input "**********"
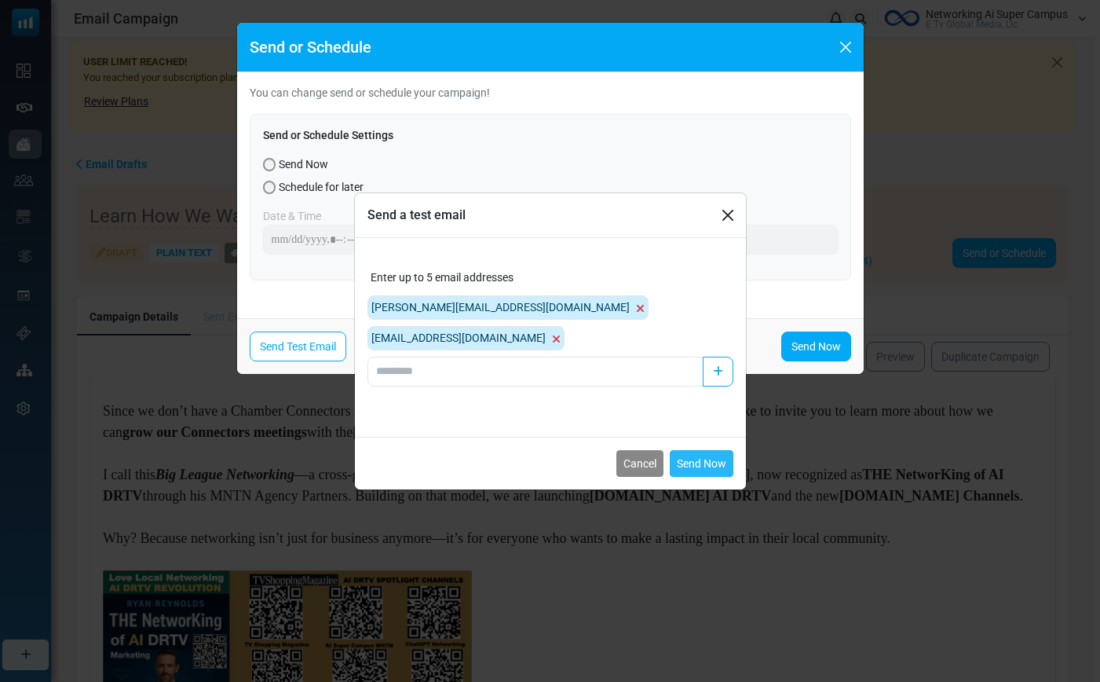
click at [699, 453] on button "Send Now" at bounding box center [702, 463] width 64 height 27
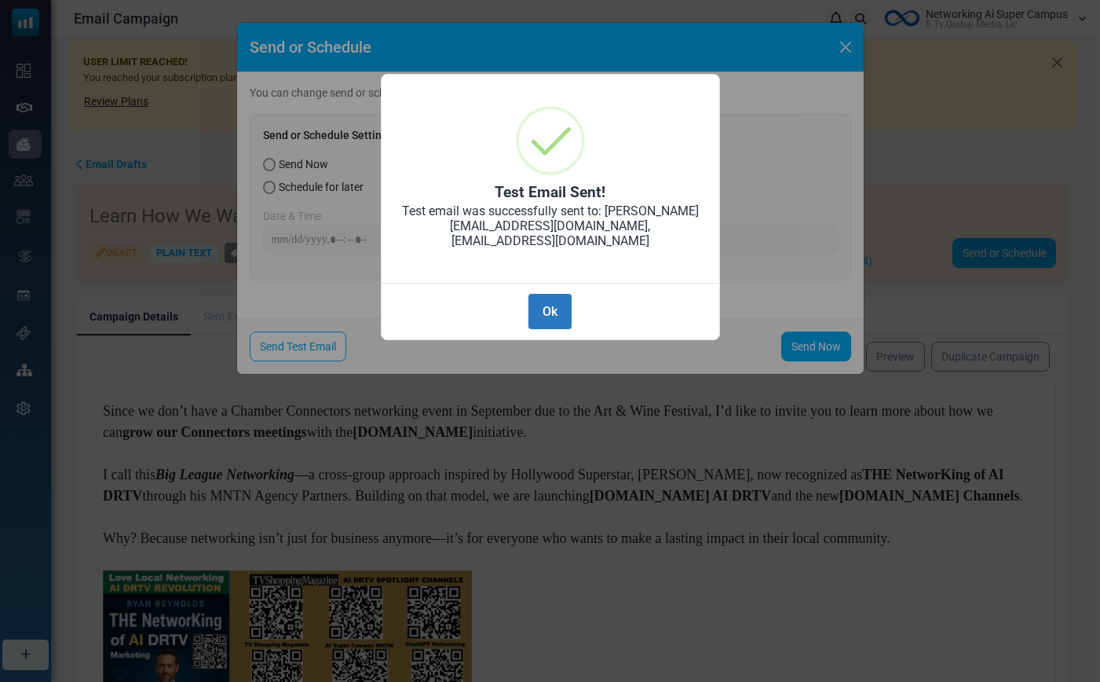
click at [551, 298] on button "Ok" at bounding box center [550, 311] width 42 height 35
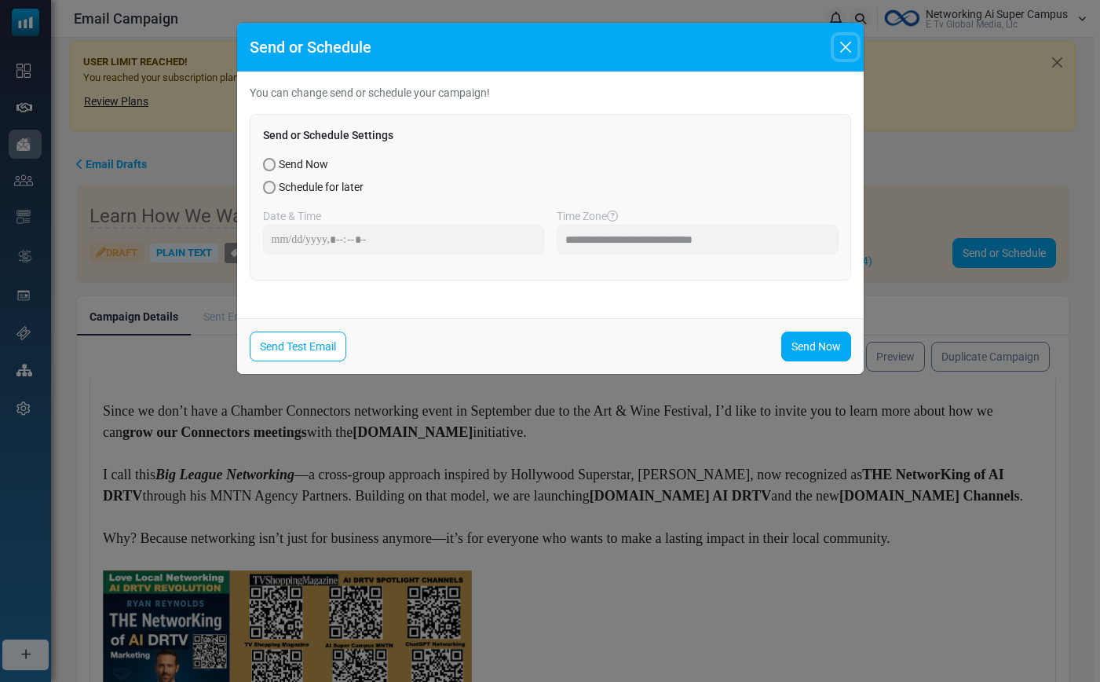
click at [845, 42] on button "Close" at bounding box center [846, 47] width 24 height 24
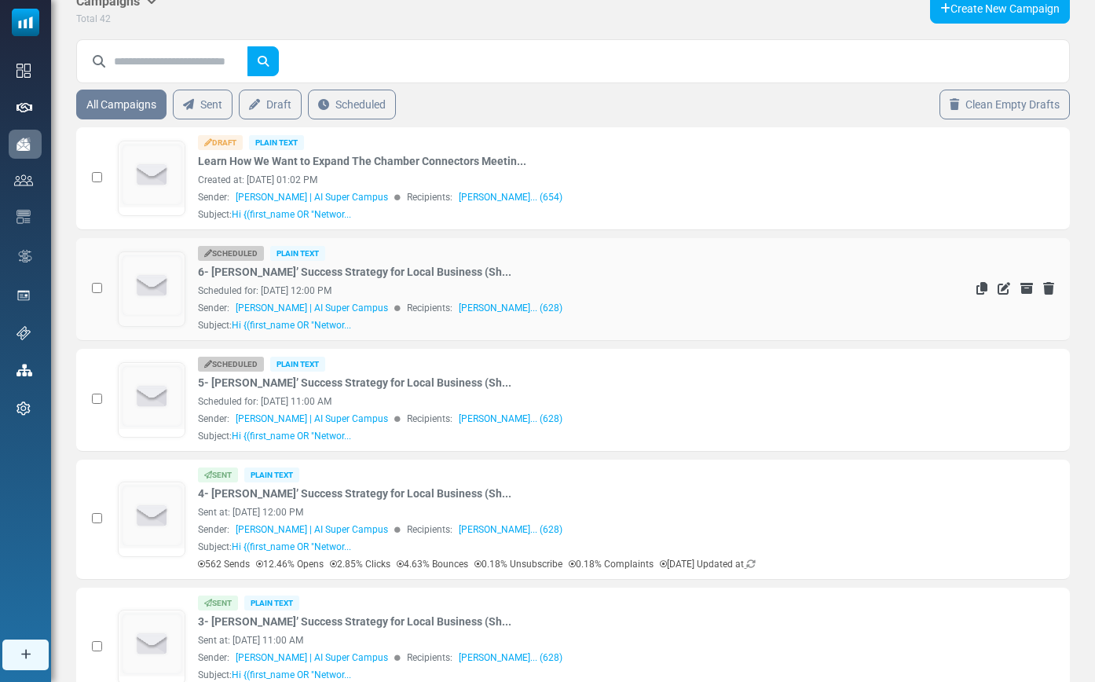
scroll to position [170, 0]
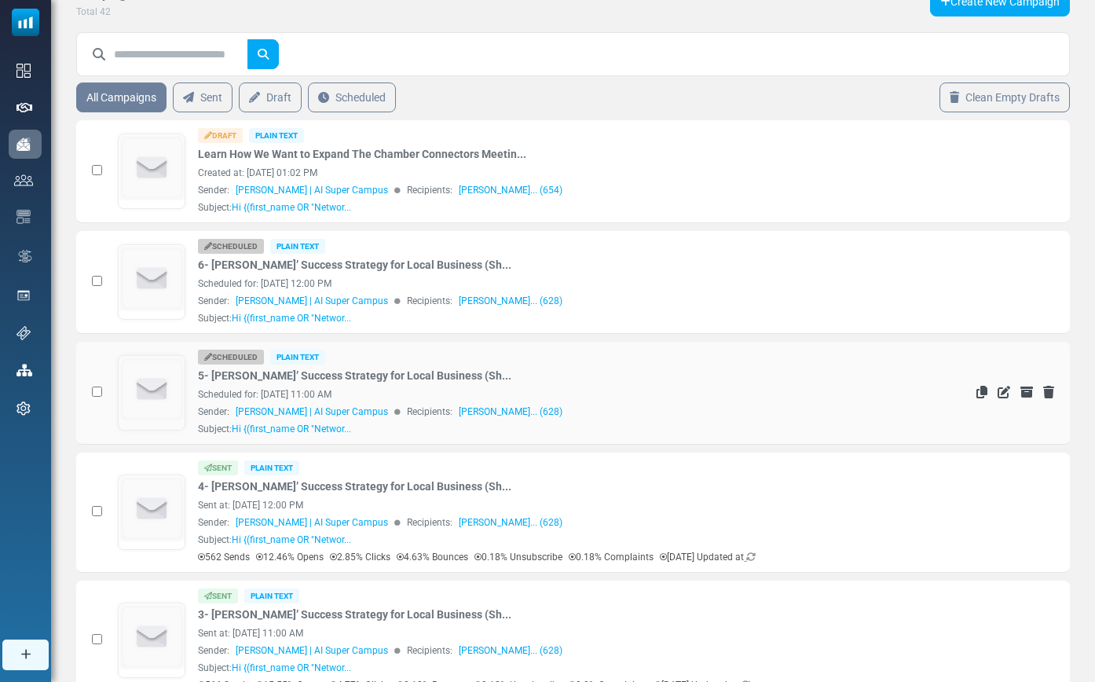
click at [164, 406] on img at bounding box center [152, 390] width 66 height 66
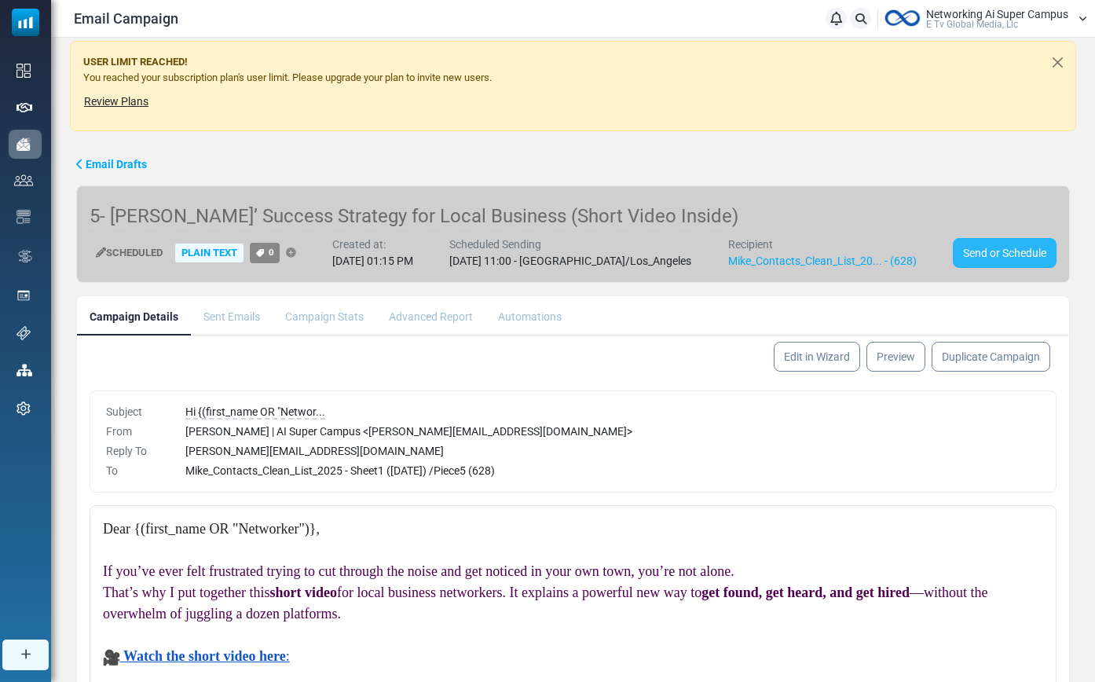
click at [967, 258] on link "Send or Schedule" at bounding box center [1005, 253] width 104 height 30
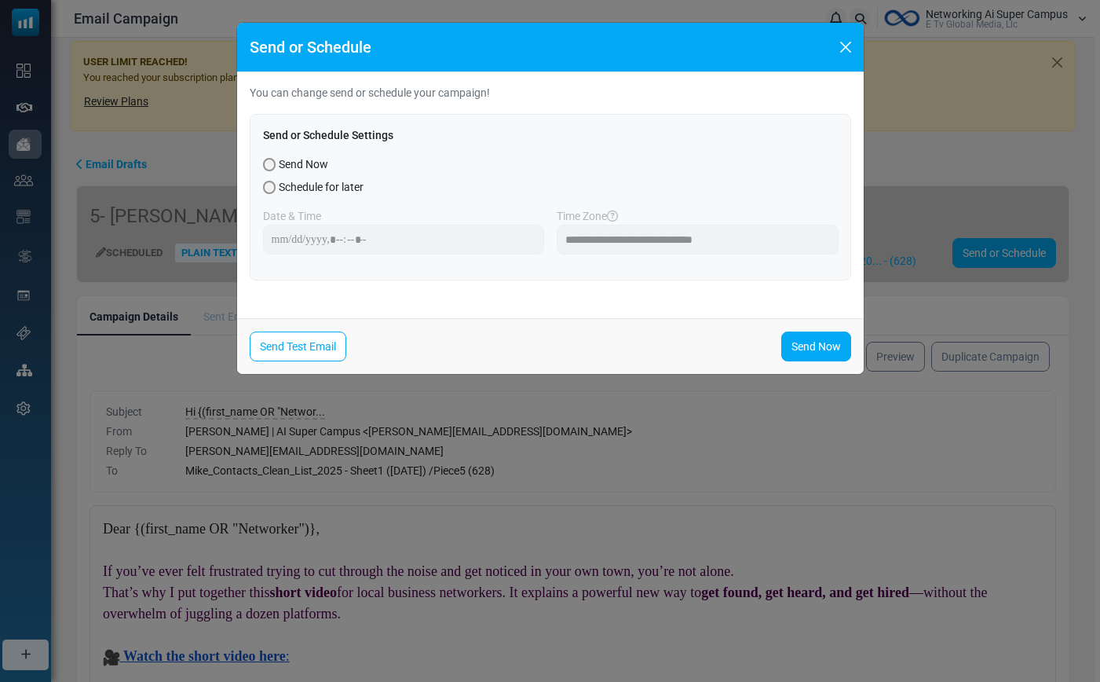
click at [337, 189] on span "Schedule for later" at bounding box center [321, 187] width 85 height 16
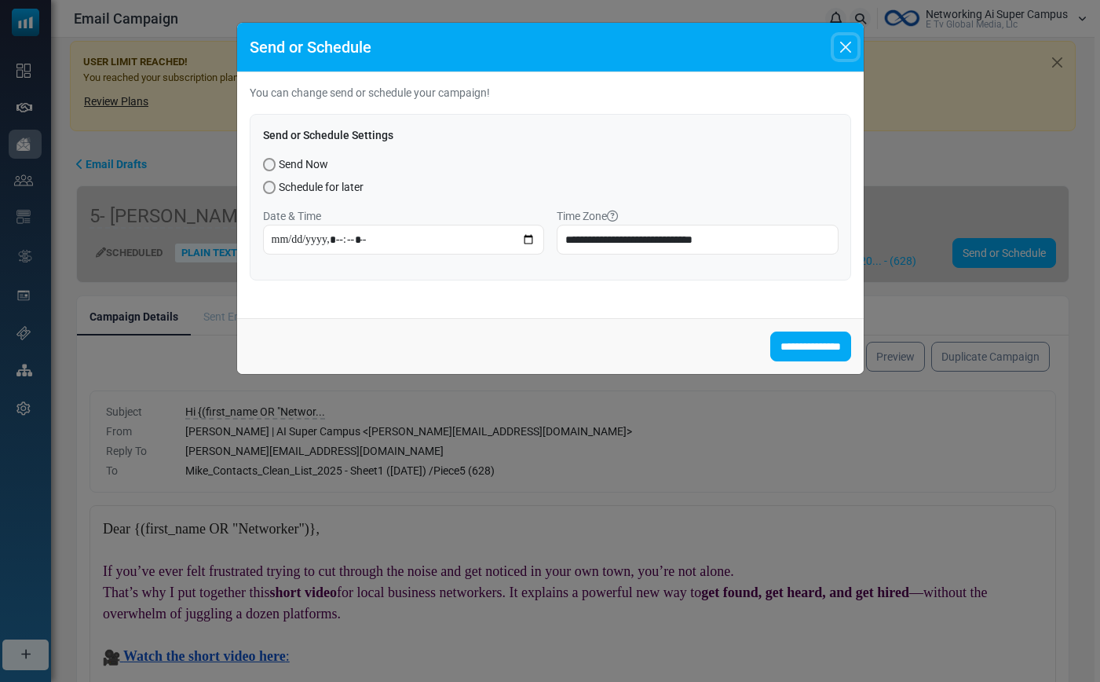
click at [847, 49] on button "Close" at bounding box center [846, 47] width 24 height 24
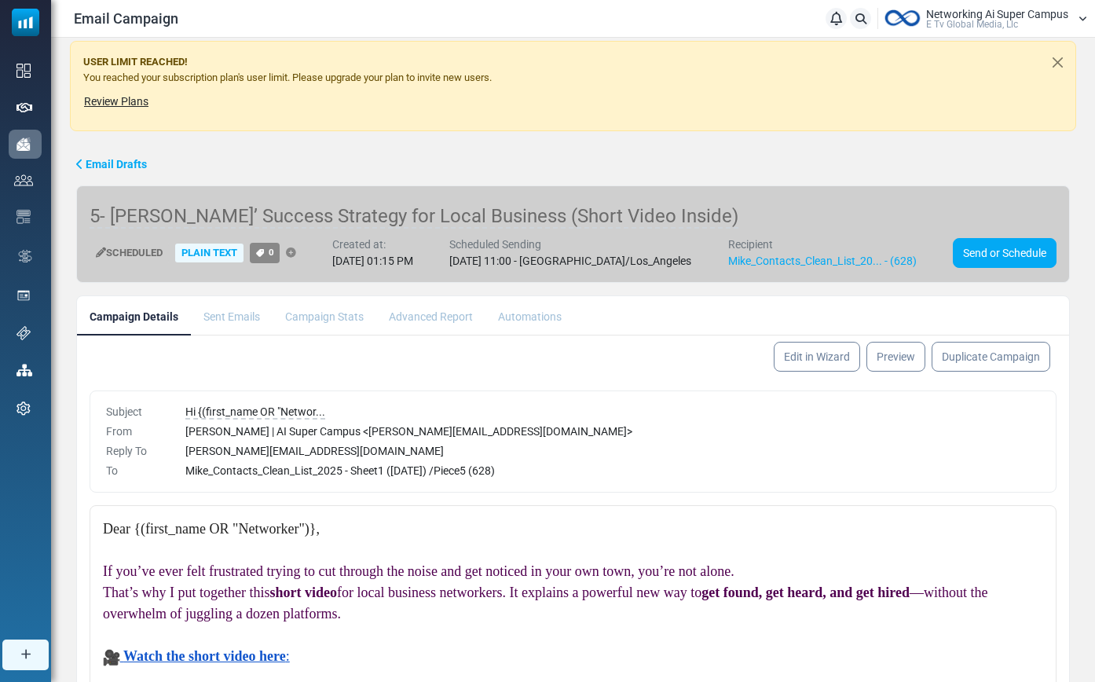
click at [543, 244] on div "Scheduled Sending" at bounding box center [570, 244] width 242 height 16
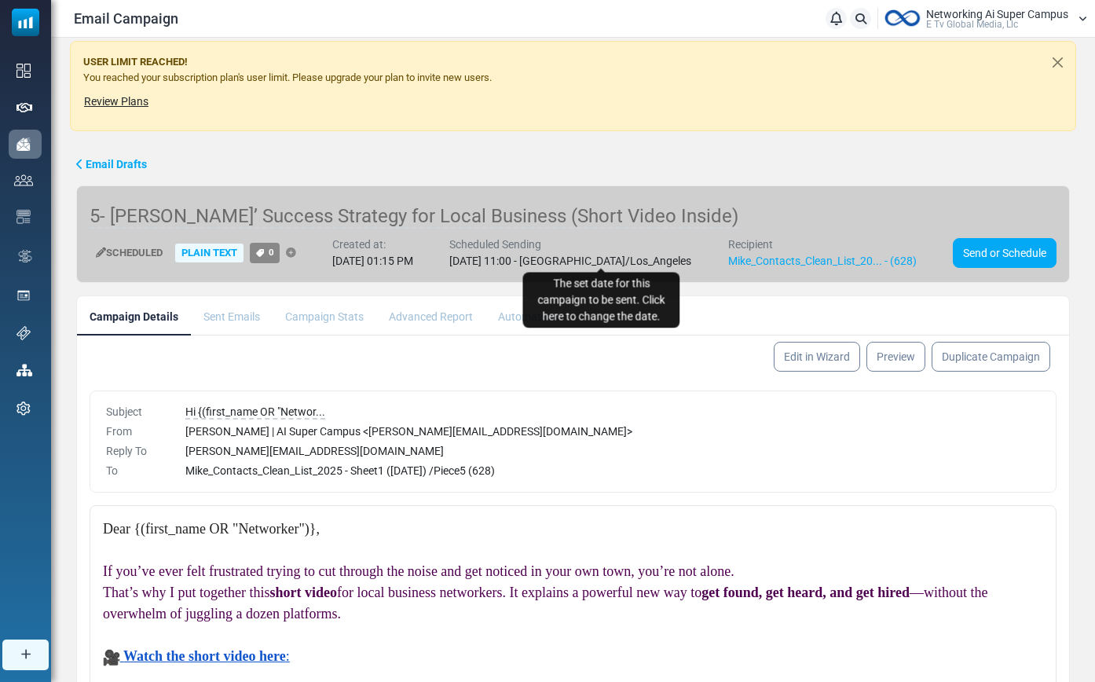
click at [541, 260] on span "[DATE] 11:00 - [GEOGRAPHIC_DATA]/Los_Angeles" at bounding box center [570, 260] width 242 height 13
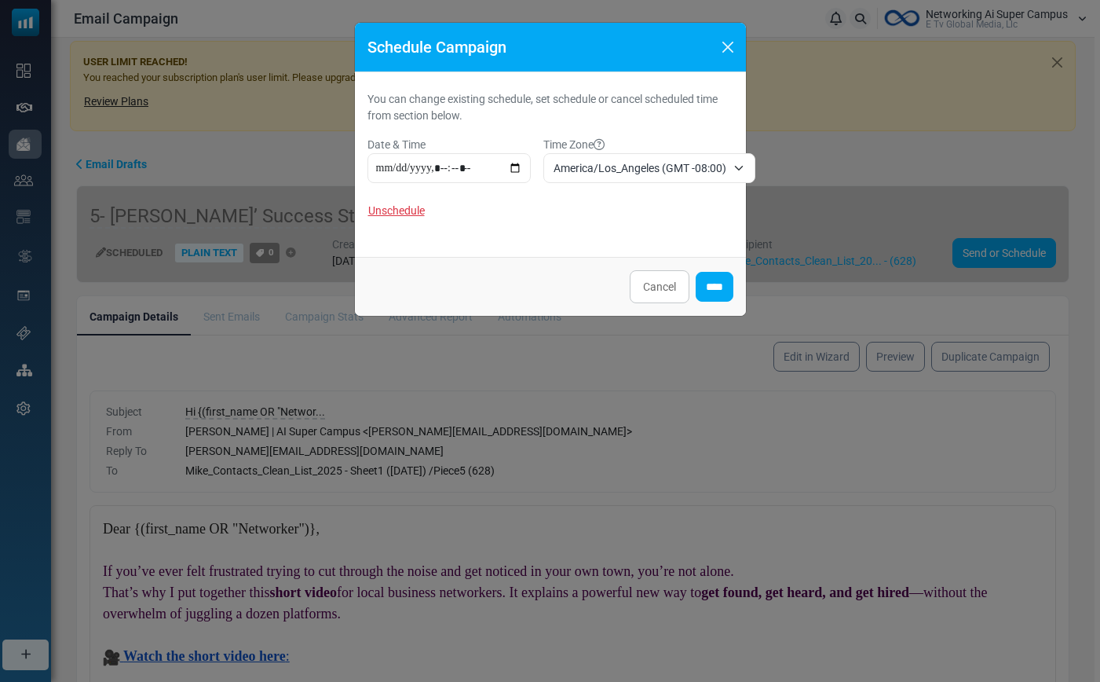
click at [404, 213] on link "Unschedule" at bounding box center [402, 211] width 68 height 30
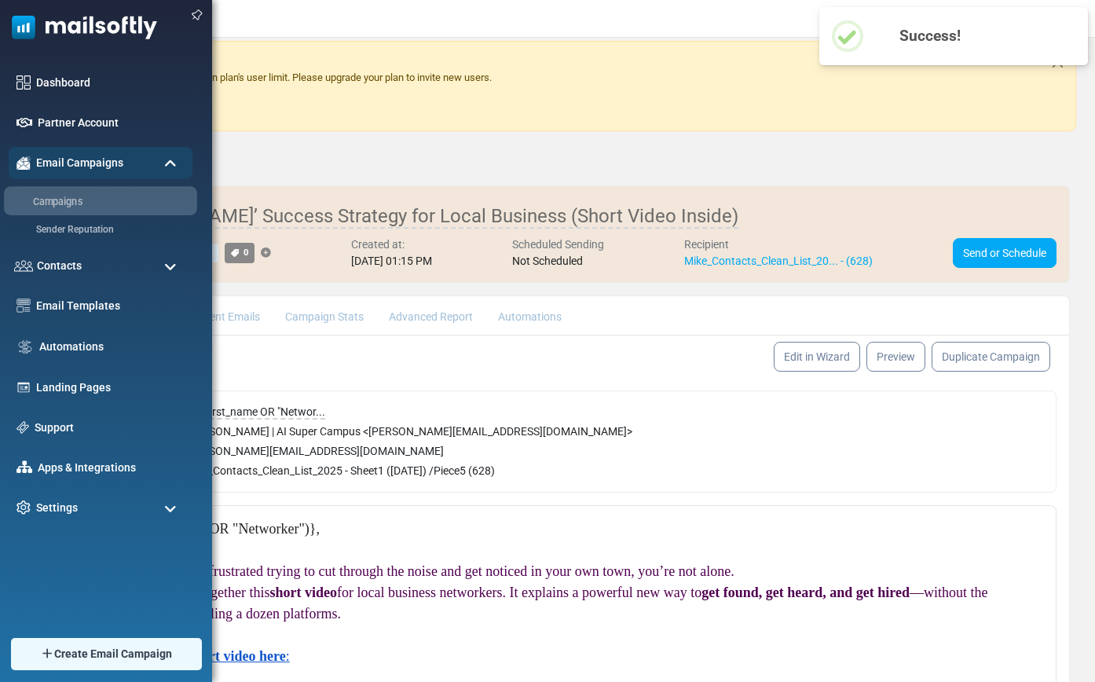
click at [47, 200] on link "Campaigns" at bounding box center [98, 202] width 189 height 15
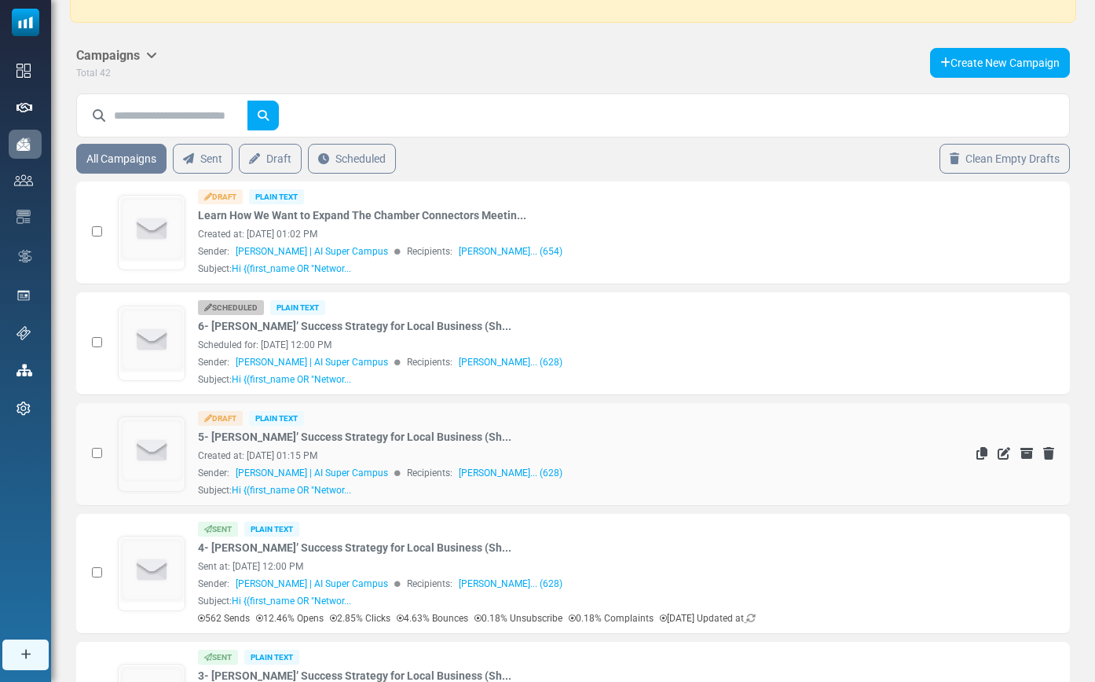
scroll to position [124, 0]
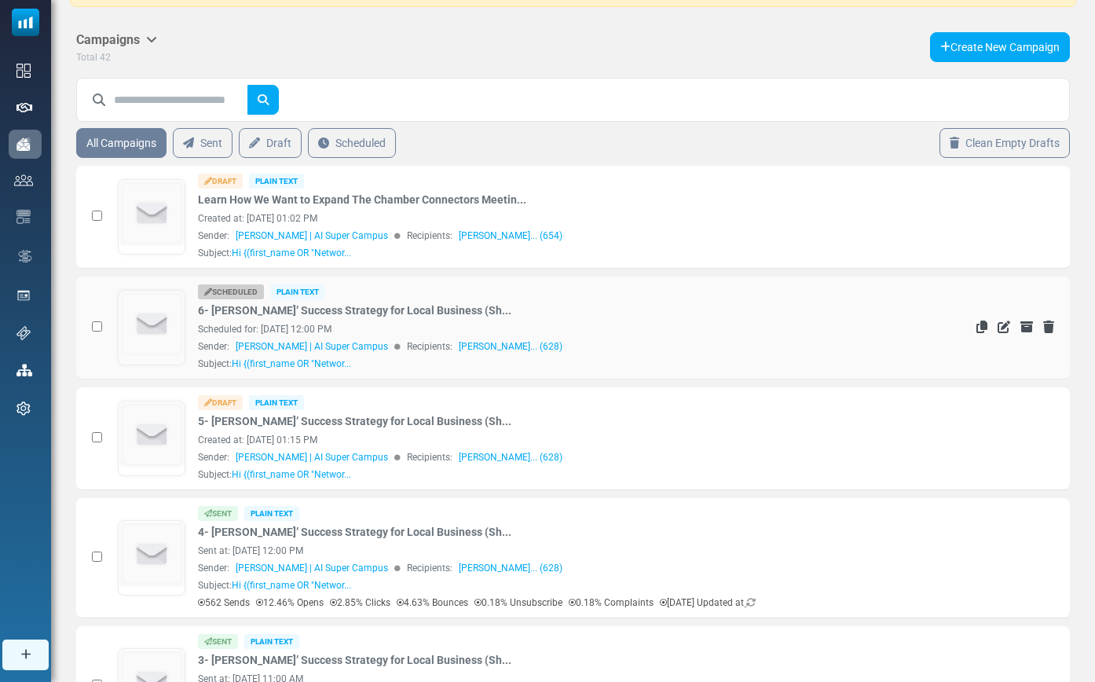
click at [159, 340] on img at bounding box center [152, 324] width 66 height 66
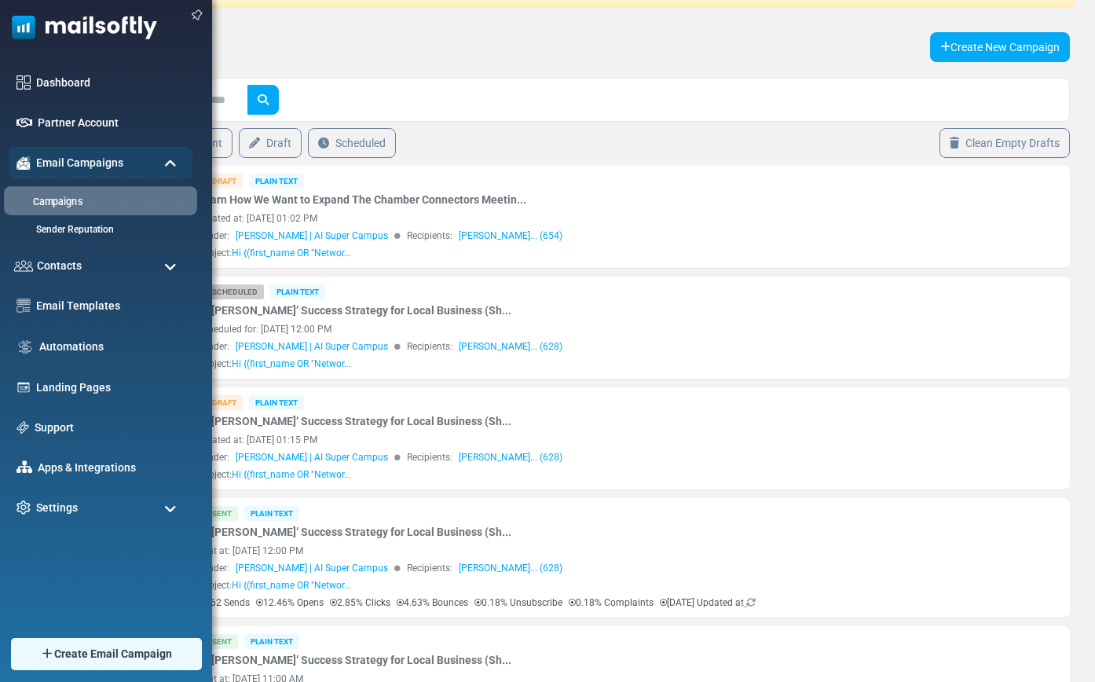
click at [57, 199] on link "Campaigns" at bounding box center [98, 202] width 189 height 15
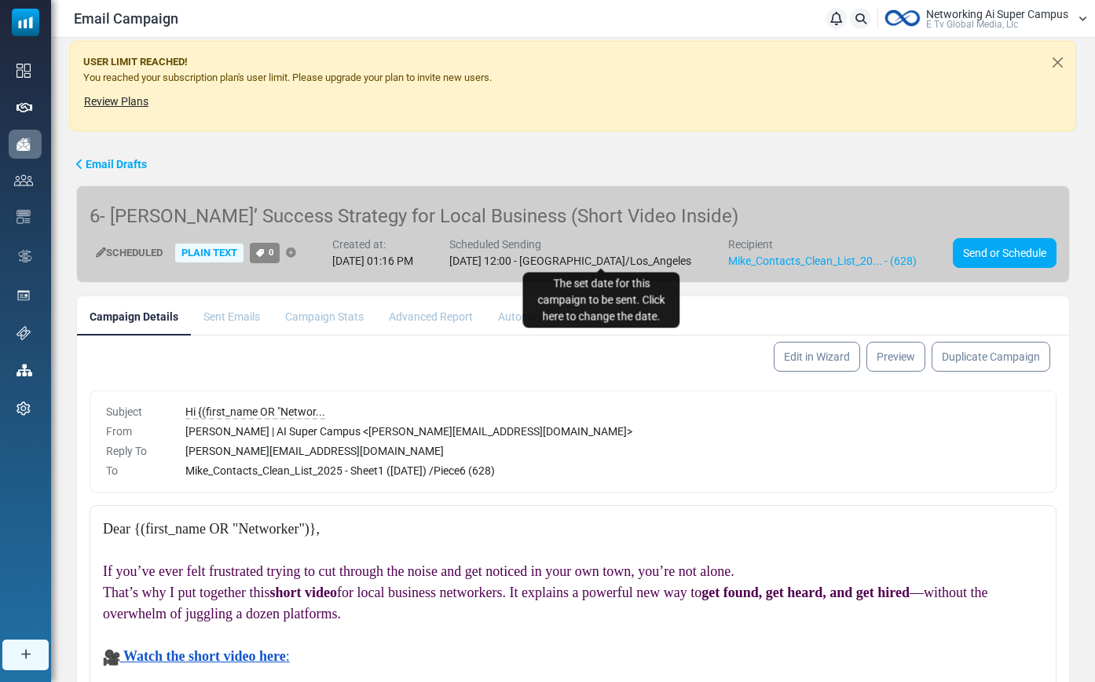
click at [528, 258] on span "[DATE] 12:00 - [GEOGRAPHIC_DATA]/Los_Angeles" at bounding box center [570, 260] width 242 height 13
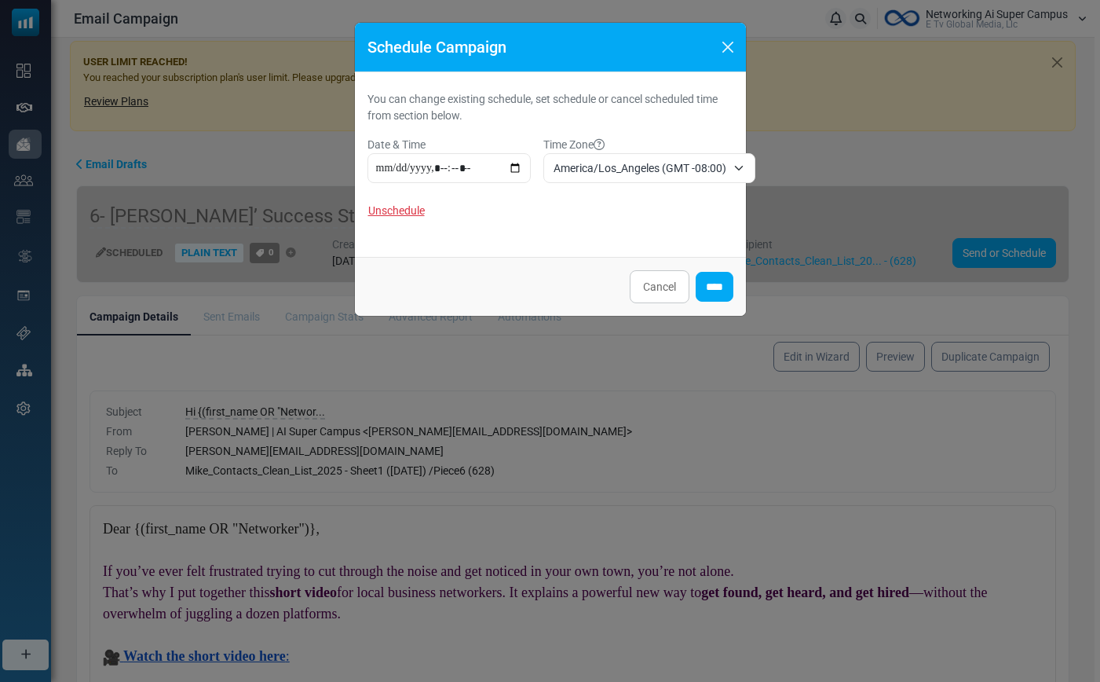
click at [413, 213] on link "Unschedule" at bounding box center [402, 211] width 68 height 30
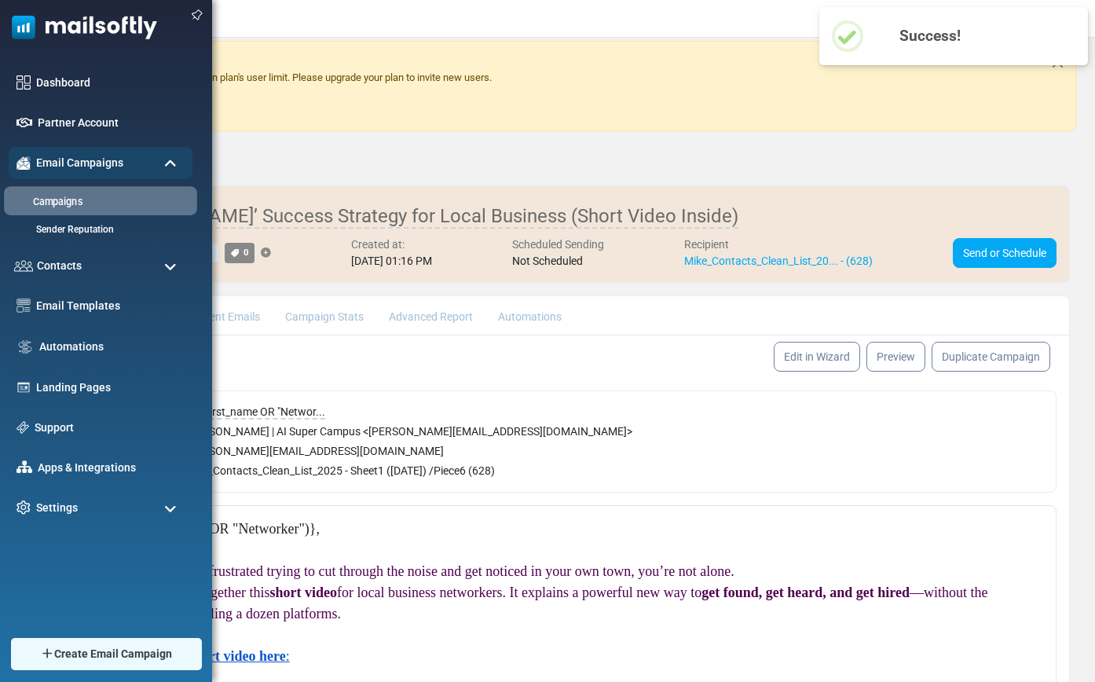
click at [60, 201] on link "Campaigns" at bounding box center [98, 202] width 189 height 15
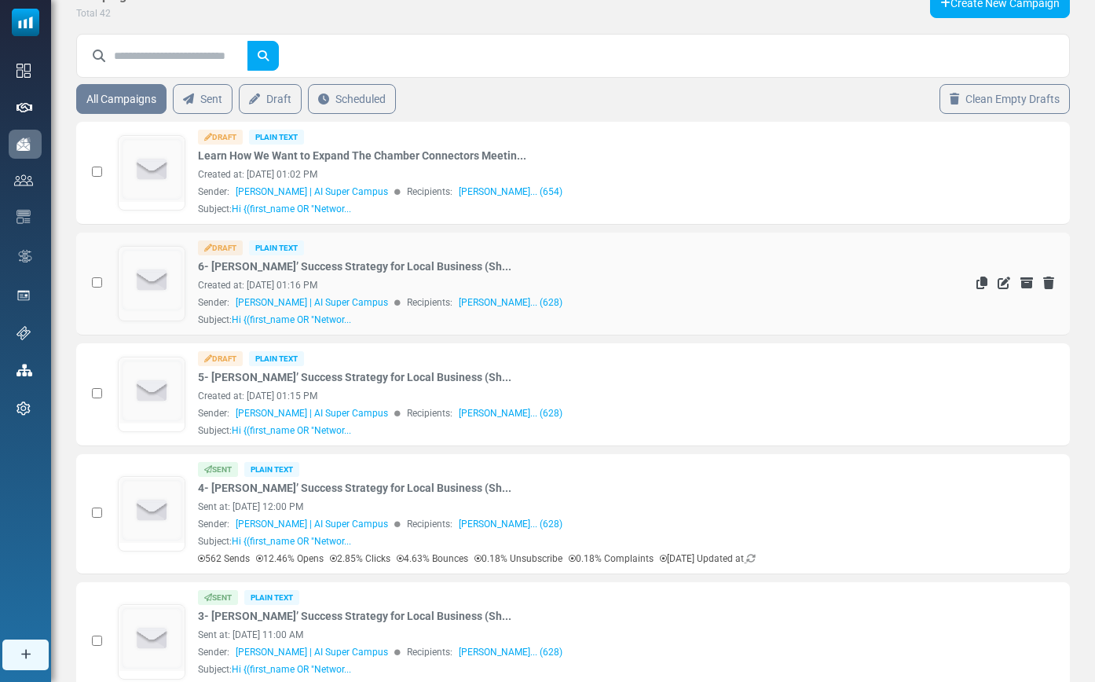
scroll to position [171, 0]
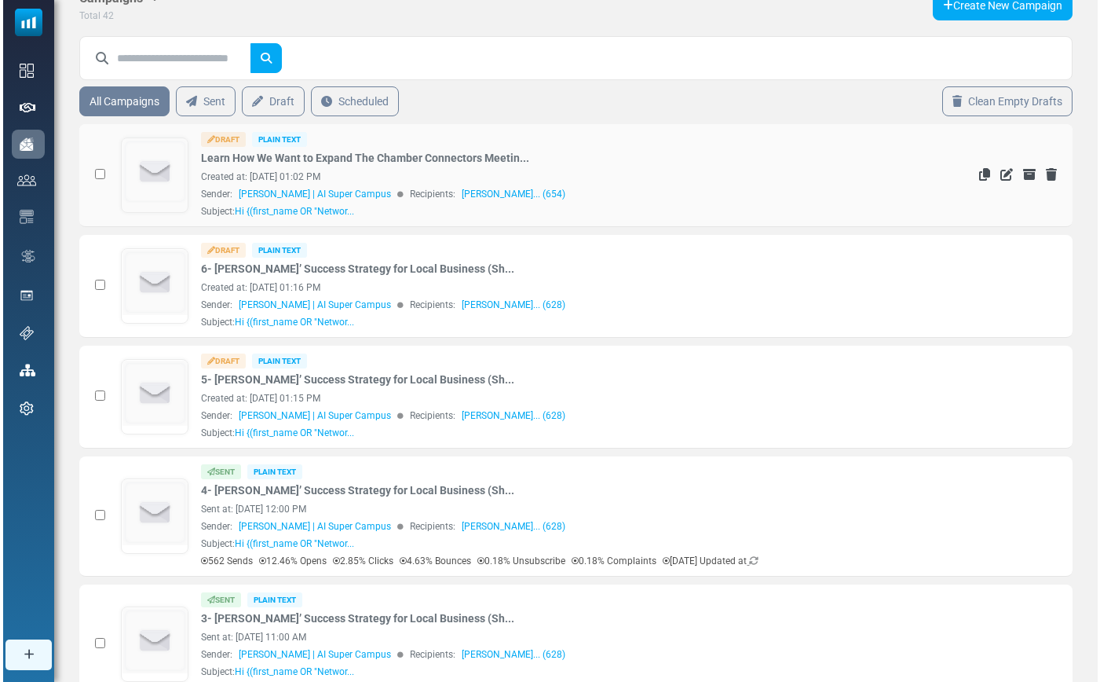
scroll to position [167, 0]
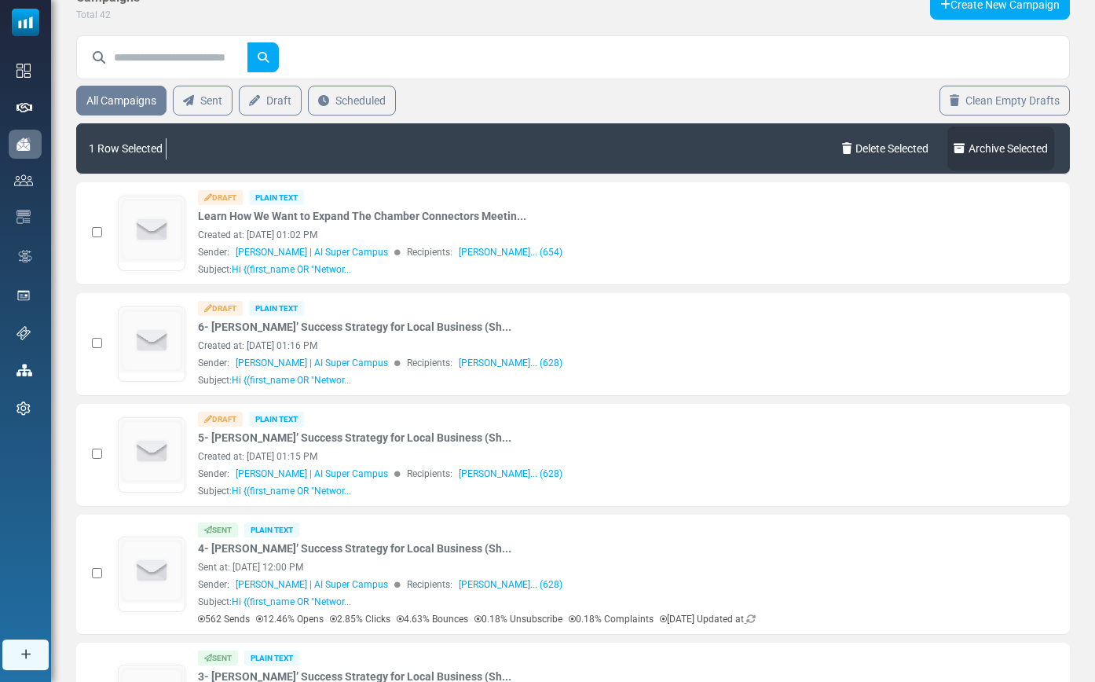
click at [984, 152] on link "Archive Selected" at bounding box center [1000, 148] width 107 height 44
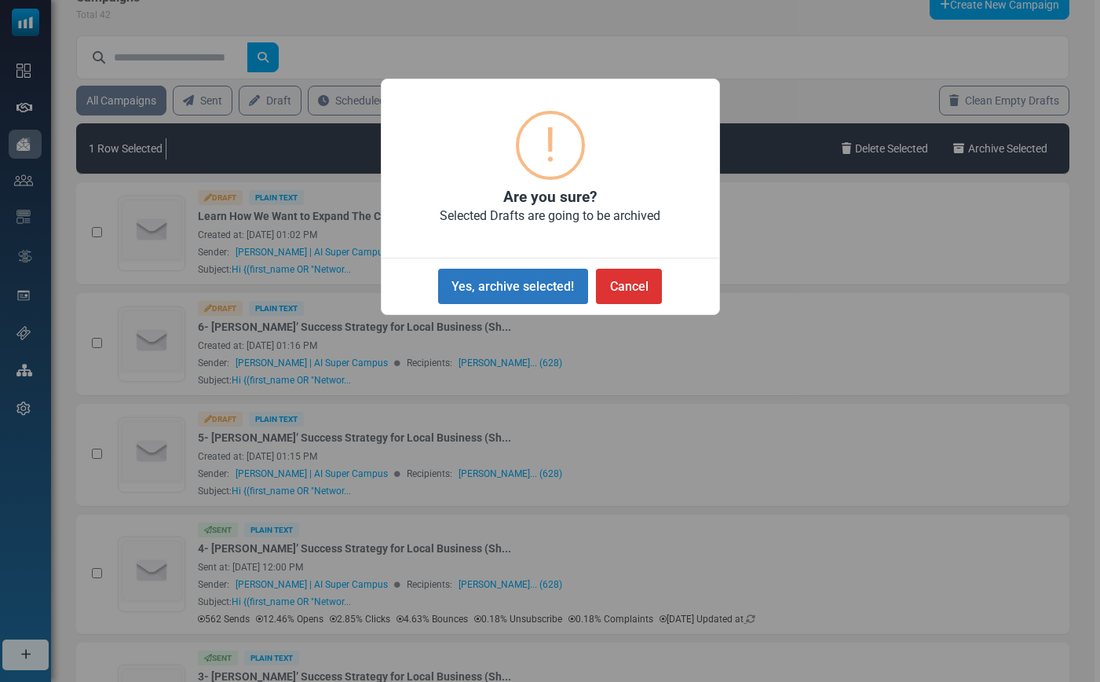
click at [540, 292] on button "Yes, archive selected!" at bounding box center [513, 286] width 150 height 35
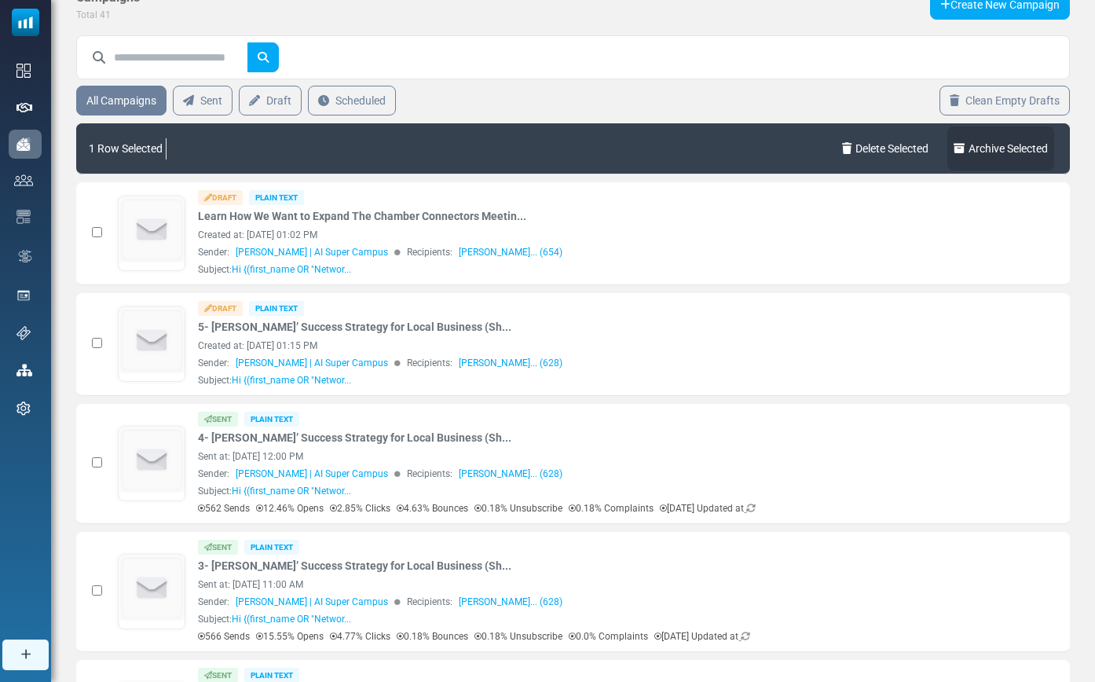
click at [986, 150] on link "Archive Selected" at bounding box center [1000, 148] width 107 height 44
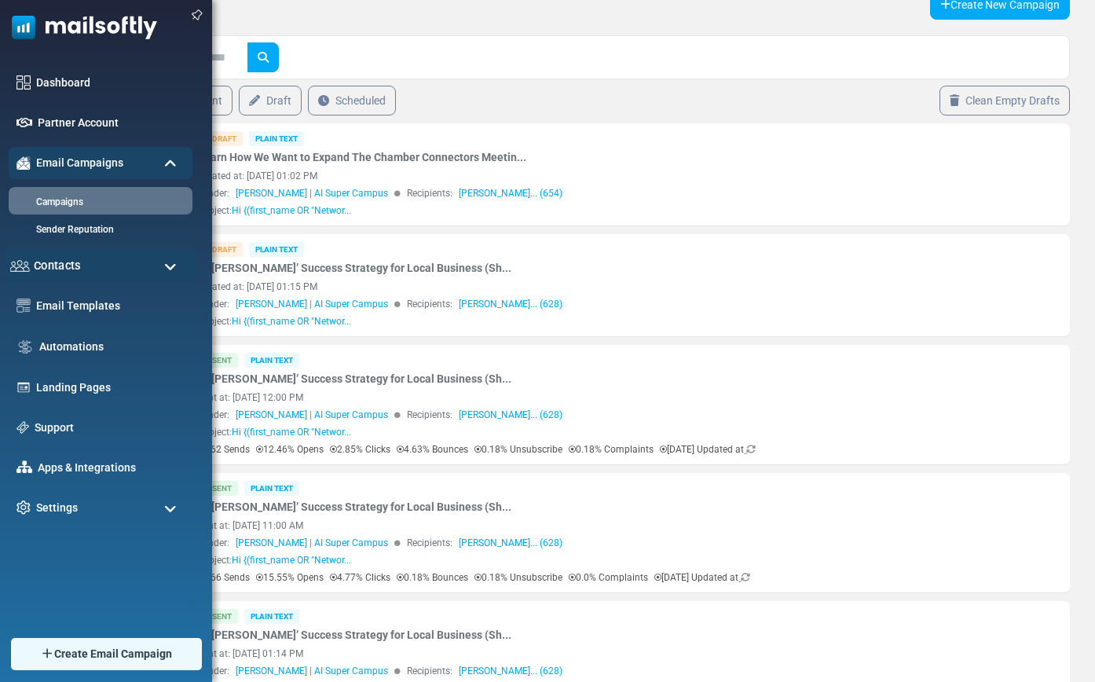
click at [52, 266] on span "Contacts" at bounding box center [57, 265] width 47 height 17
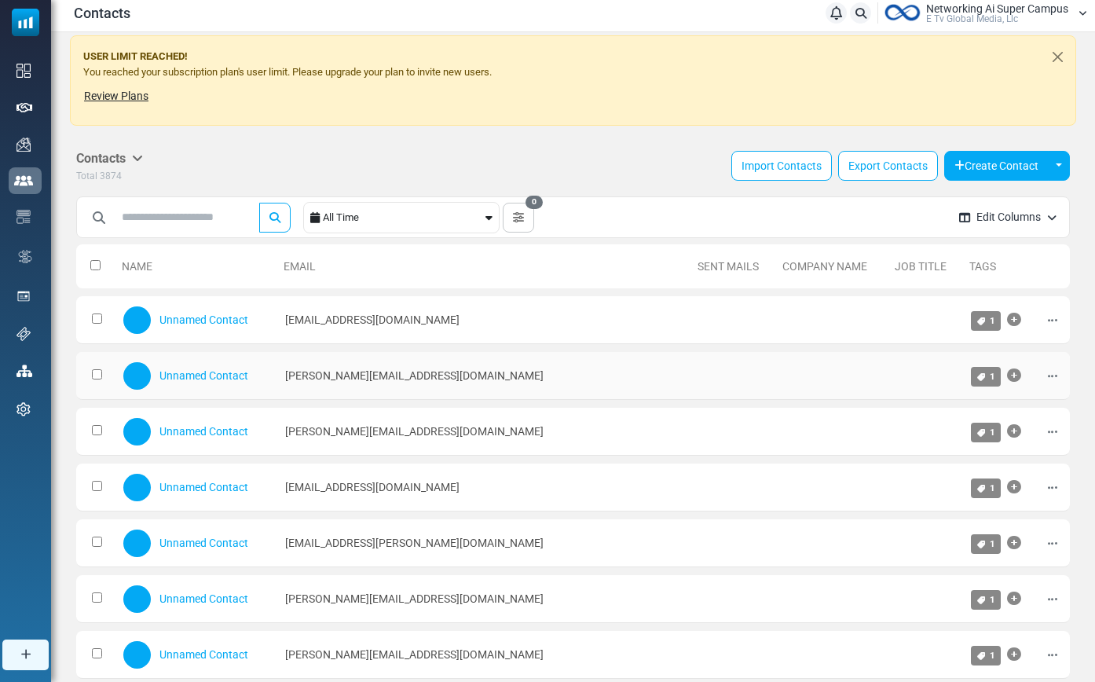
scroll to position [28, 0]
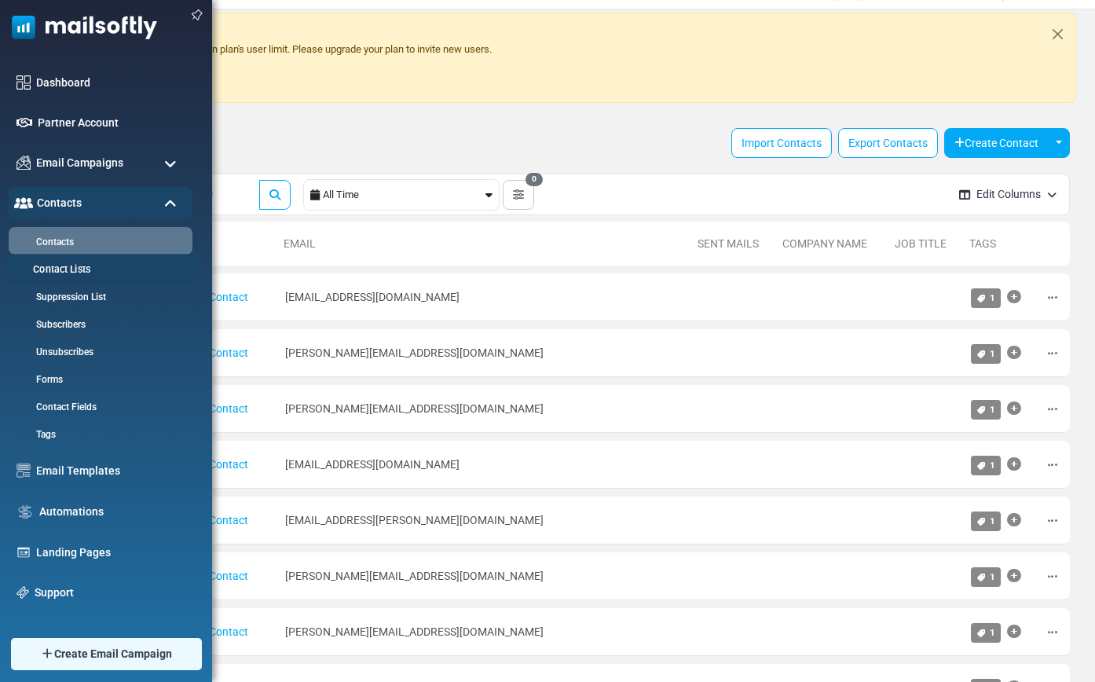
click at [71, 269] on link "Contact Lists" at bounding box center [98, 269] width 189 height 15
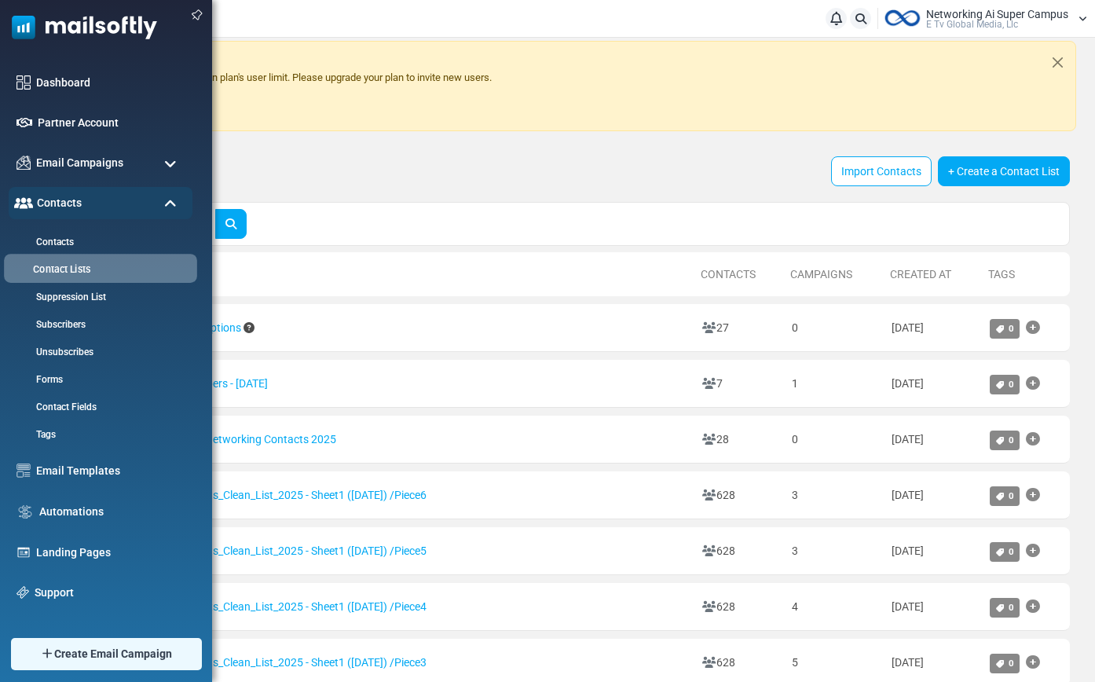
click at [65, 275] on link "Contact Lists" at bounding box center [98, 269] width 189 height 15
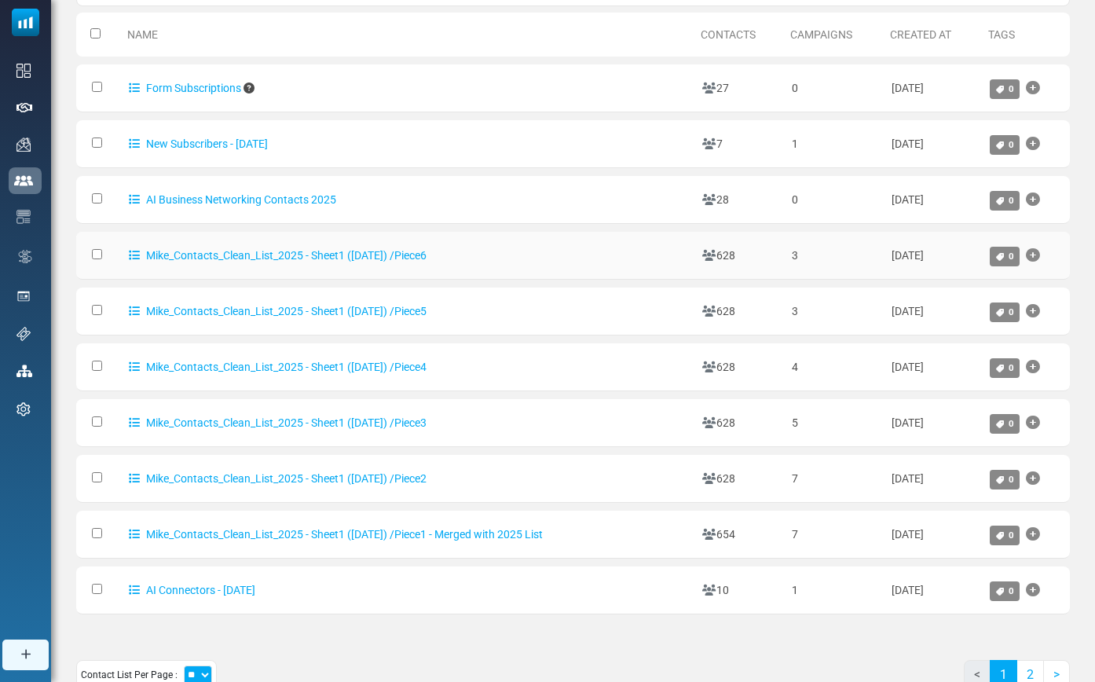
scroll to position [268, 0]
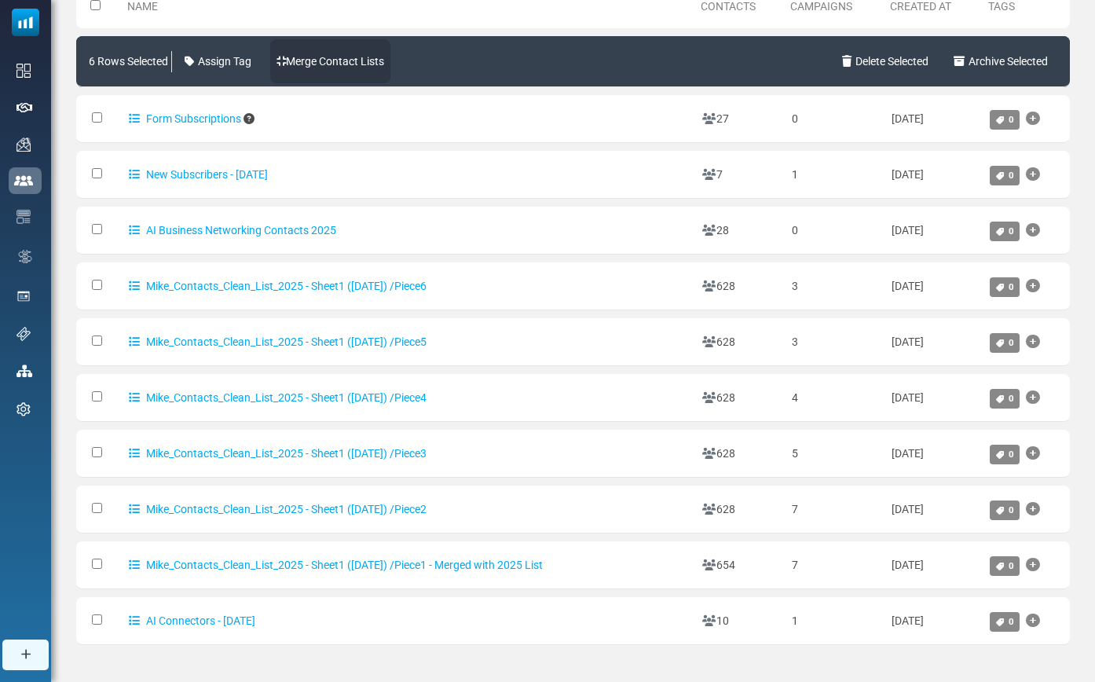
click at [370, 64] on link "Merge Contact Lists" at bounding box center [330, 61] width 120 height 44
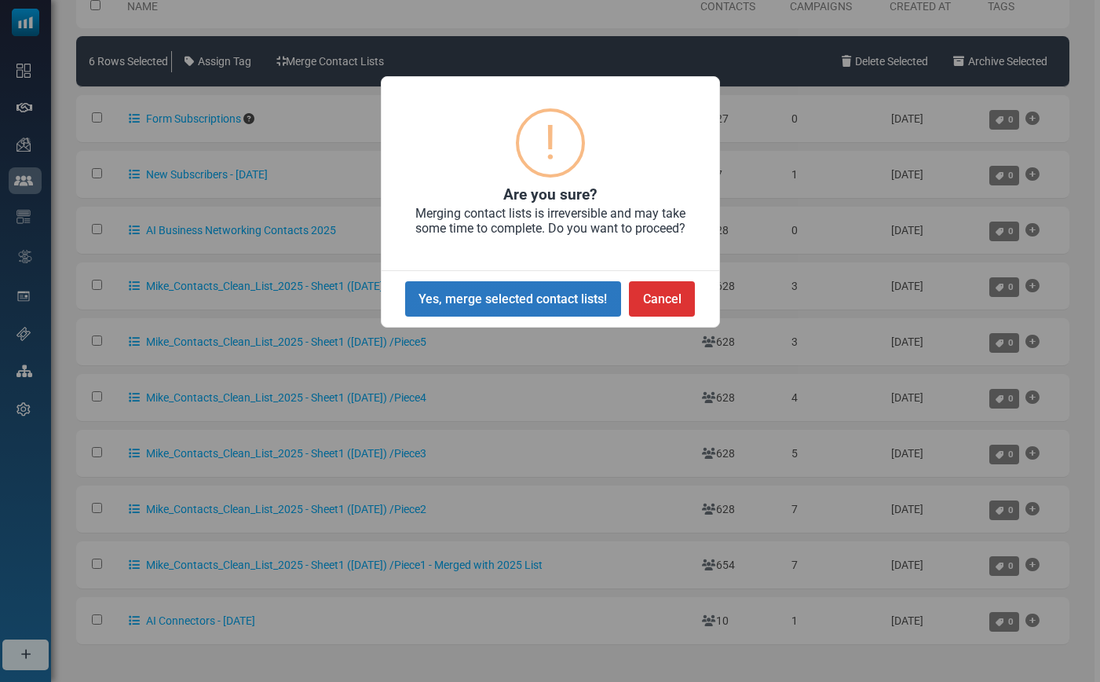
click at [517, 304] on button "Yes, merge selected contact lists!" at bounding box center [513, 298] width 216 height 35
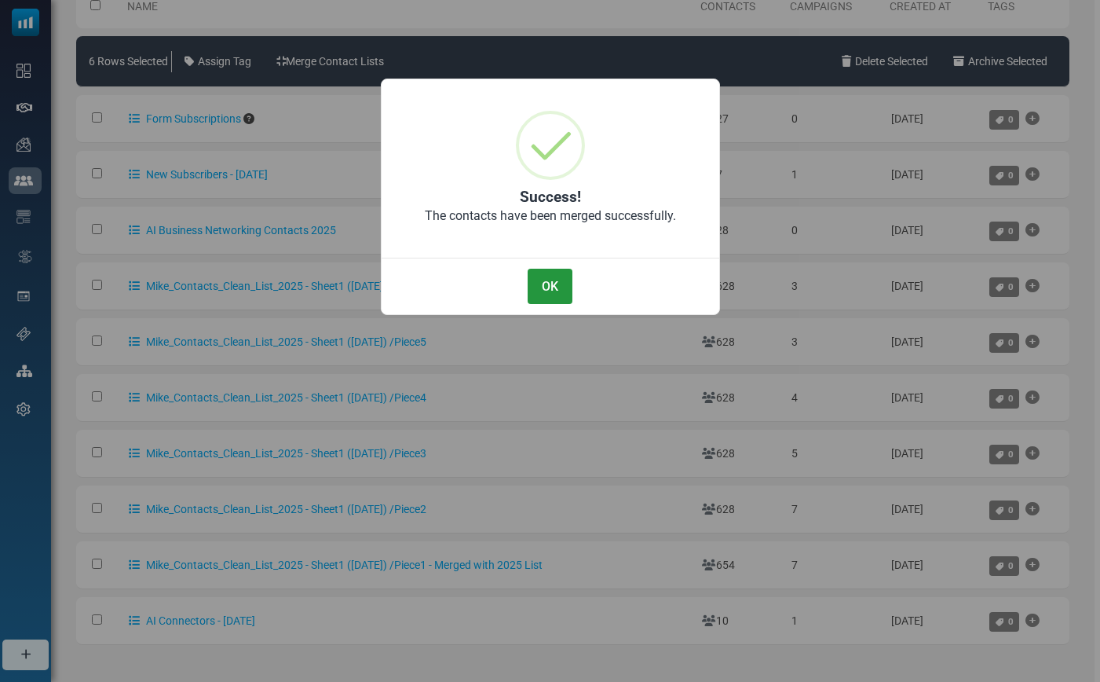
click at [566, 286] on button "OK" at bounding box center [550, 286] width 44 height 35
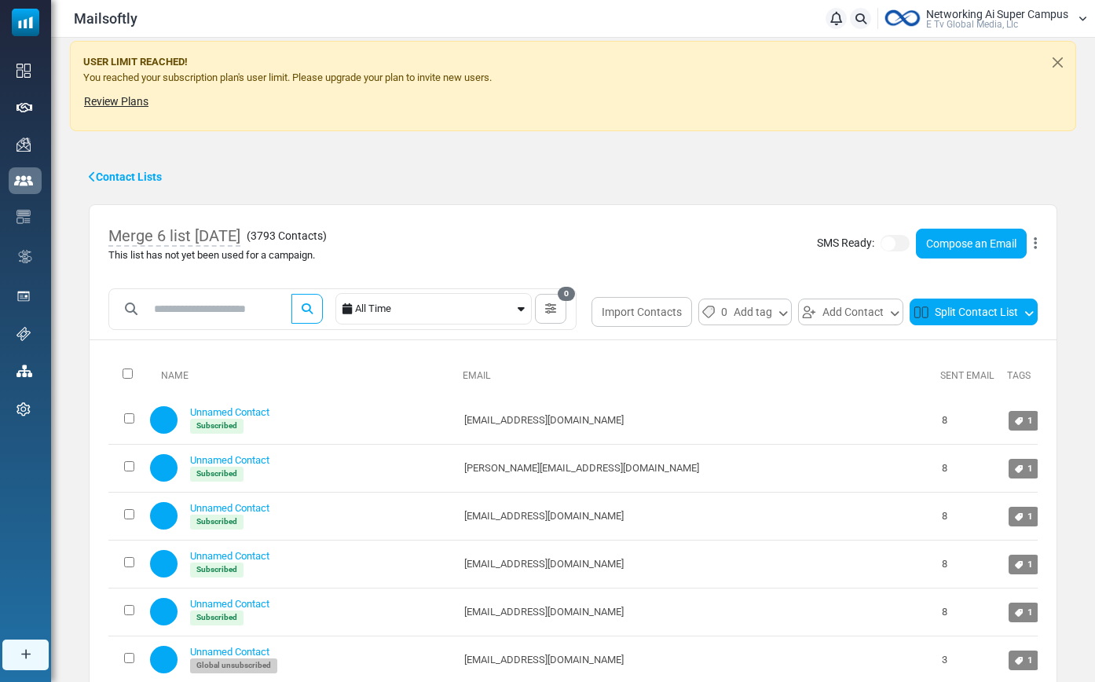
click at [1003, 308] on button "Split Contact List" at bounding box center [974, 311] width 128 height 27
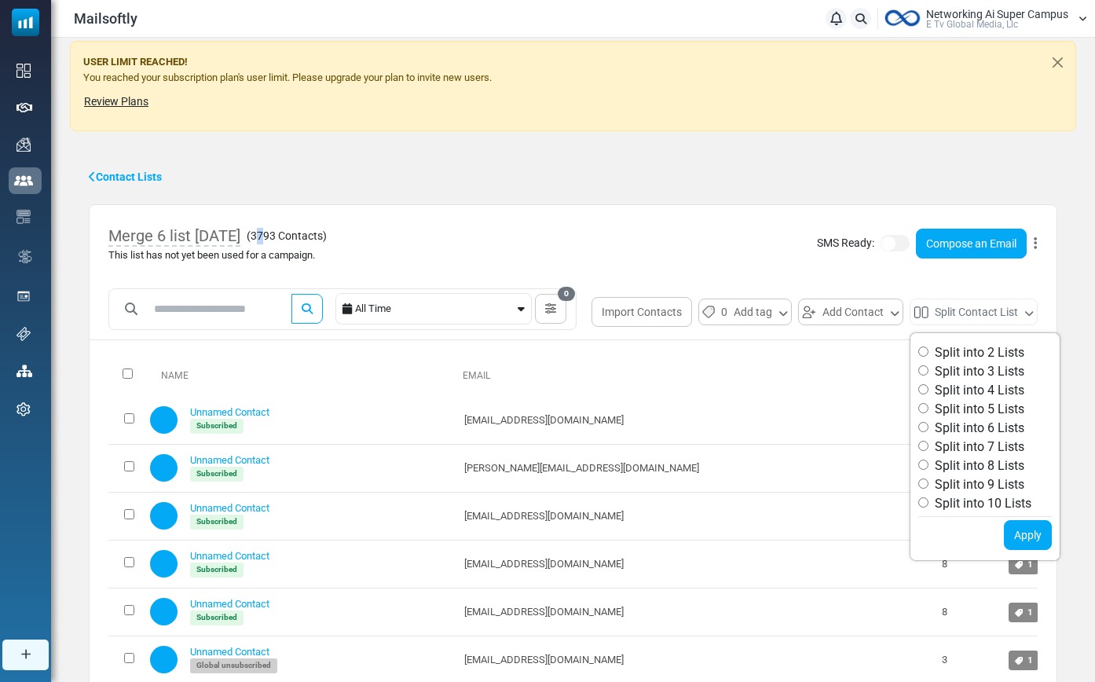
drag, startPoint x: 287, startPoint y: 235, endPoint x: 302, endPoint y: 234, distance: 14.2
click at [299, 234] on span "3793 Contacts" at bounding box center [287, 235] width 72 height 13
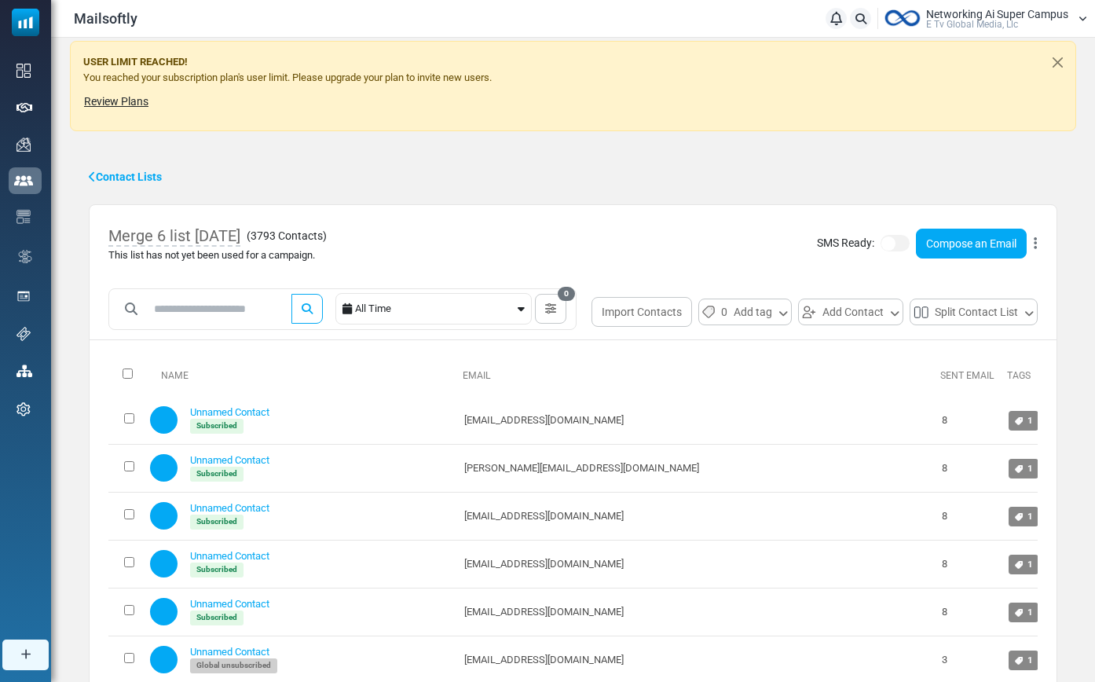
click at [311, 236] on span "3793 Contacts" at bounding box center [287, 235] width 72 height 13
drag, startPoint x: 312, startPoint y: 235, endPoint x: 286, endPoint y: 240, distance: 26.3
click at [286, 240] on span "3793 Contacts" at bounding box center [287, 235] width 72 height 13
click at [292, 240] on span "3793 Contacts" at bounding box center [287, 235] width 72 height 13
click at [290, 240] on span "3793 Contacts" at bounding box center [287, 235] width 72 height 13
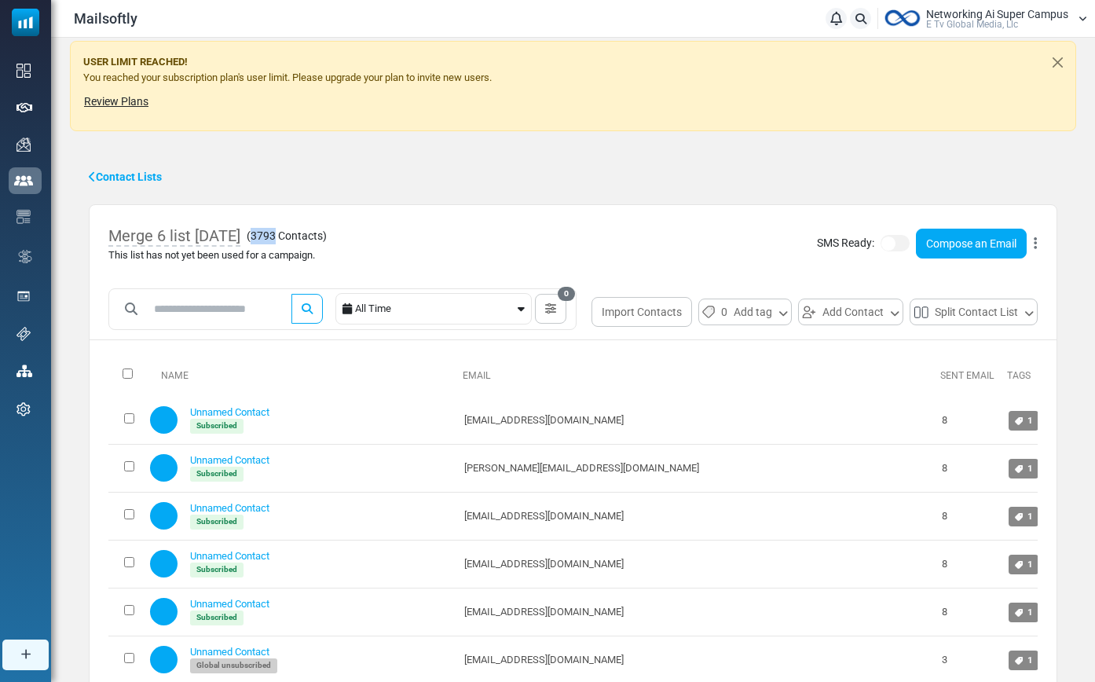
drag, startPoint x: 309, startPoint y: 241, endPoint x: 284, endPoint y: 240, distance: 24.4
click at [284, 240] on span "3793 Contacts" at bounding box center [287, 235] width 72 height 13
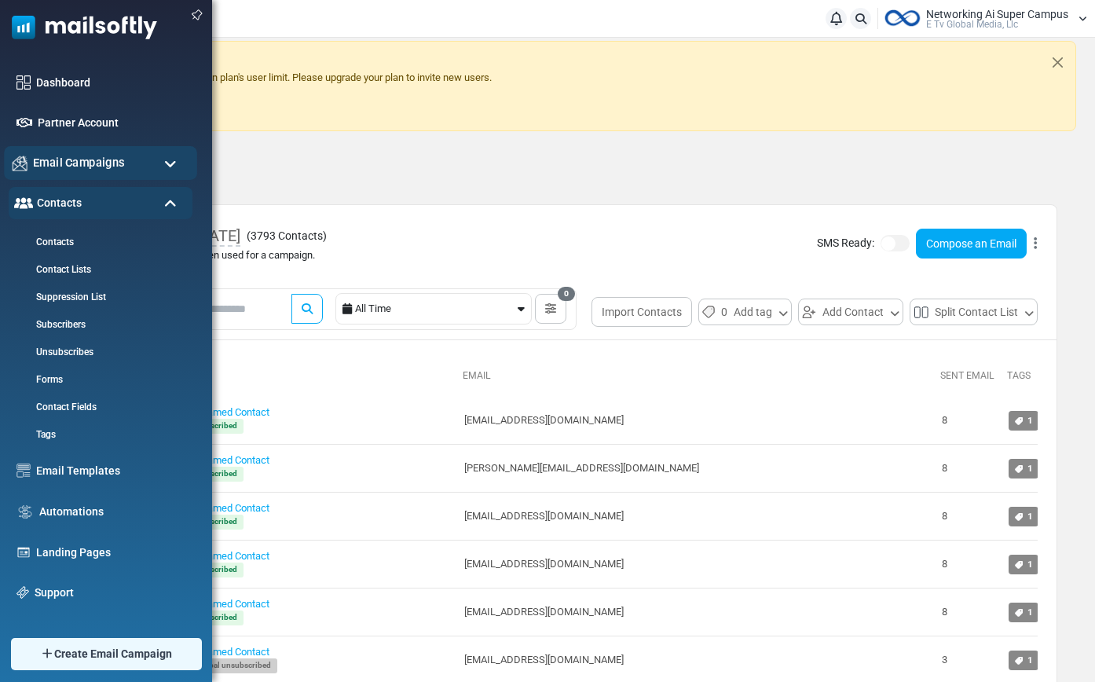
click at [75, 165] on span "Email Campaigns" at bounding box center [79, 162] width 92 height 17
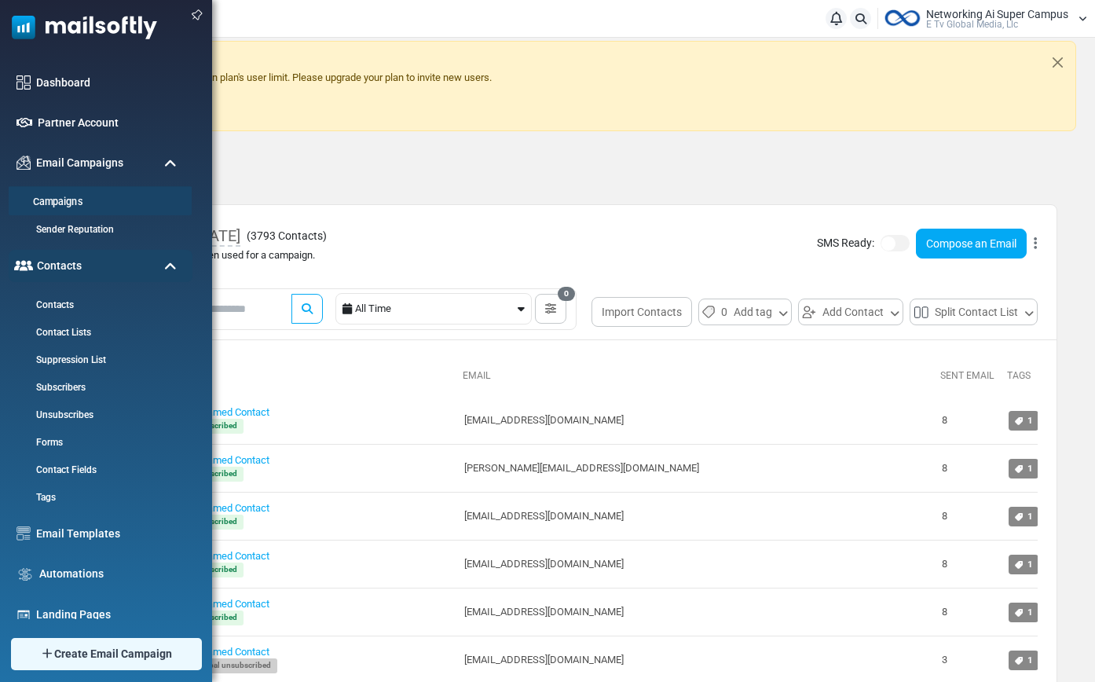
click at [49, 201] on link "Campaigns" at bounding box center [98, 201] width 188 height 15
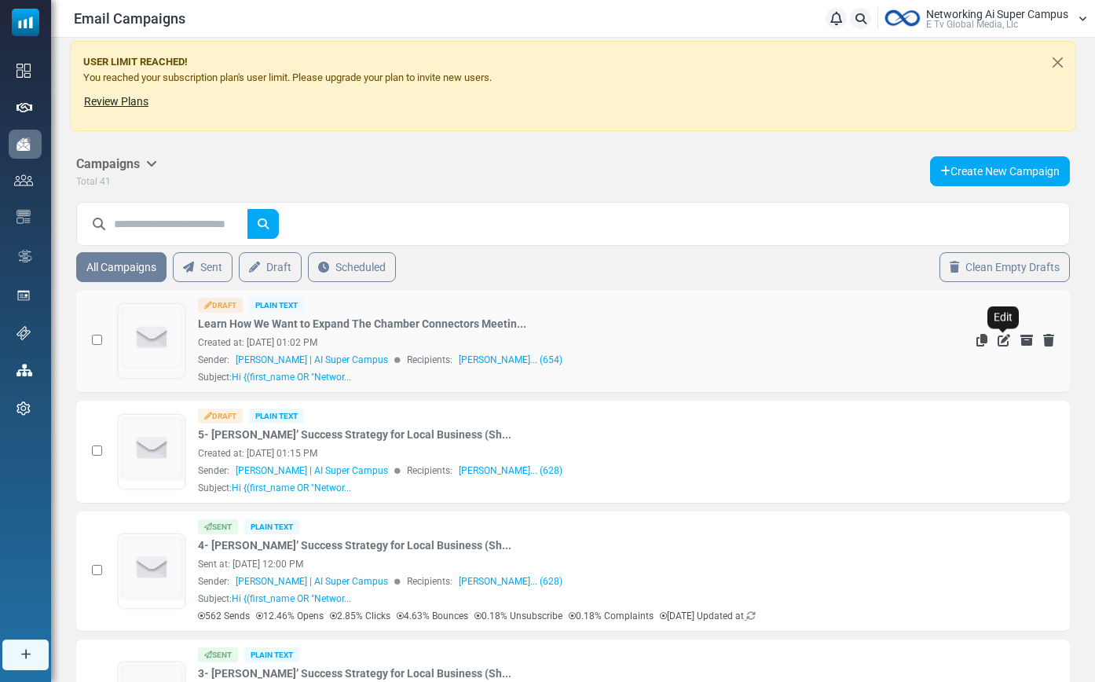
click at [1002, 342] on icon "Edit" at bounding box center [1004, 340] width 13 height 13
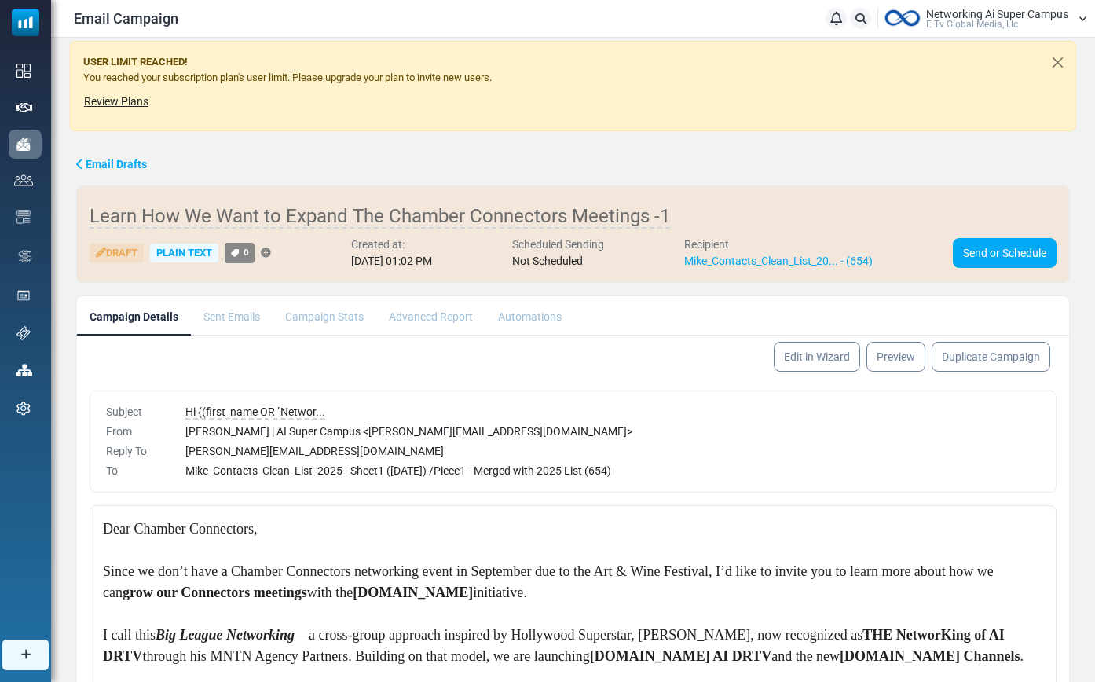
click at [822, 351] on link "Edit in Wizard" at bounding box center [817, 357] width 86 height 30
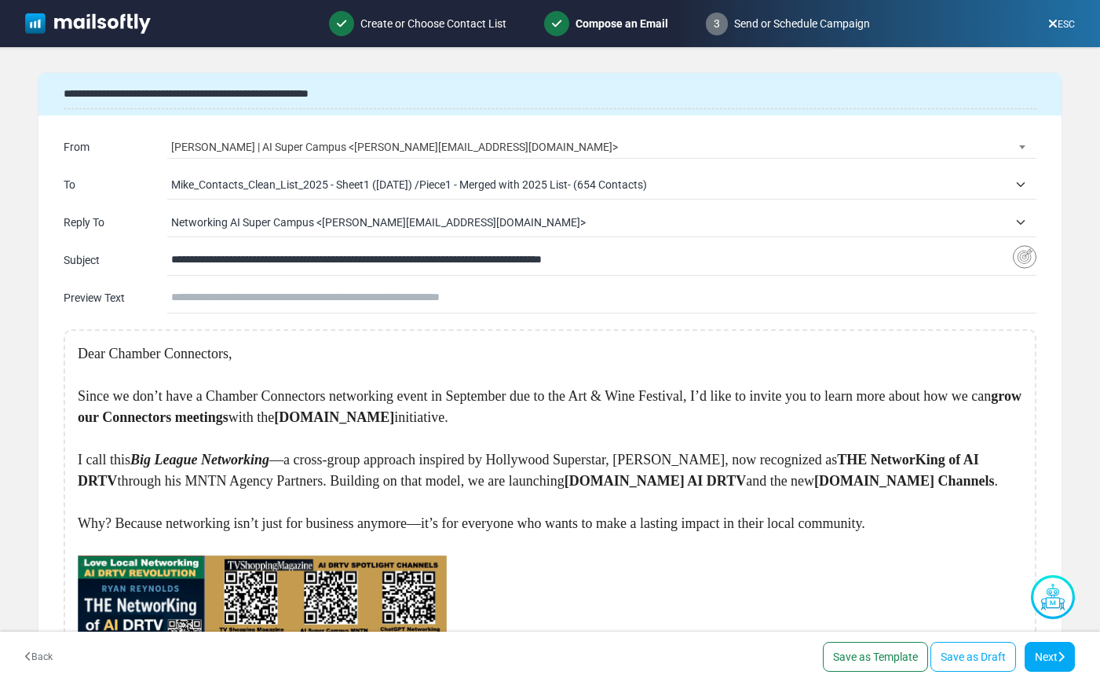
click at [520, 189] on span "Mike_Contacts_Clean_List_2025 - Sheet1 ([DATE]) /Piece1 - Merged with 2025 List…" at bounding box center [589, 184] width 837 height 19
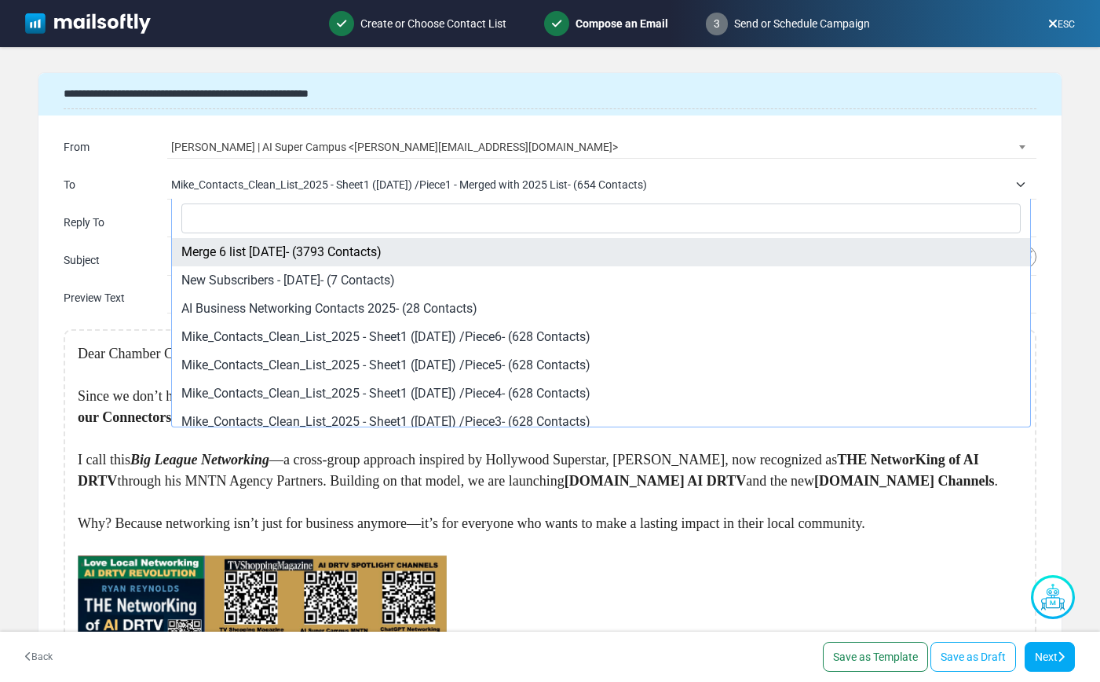
select select "*****"
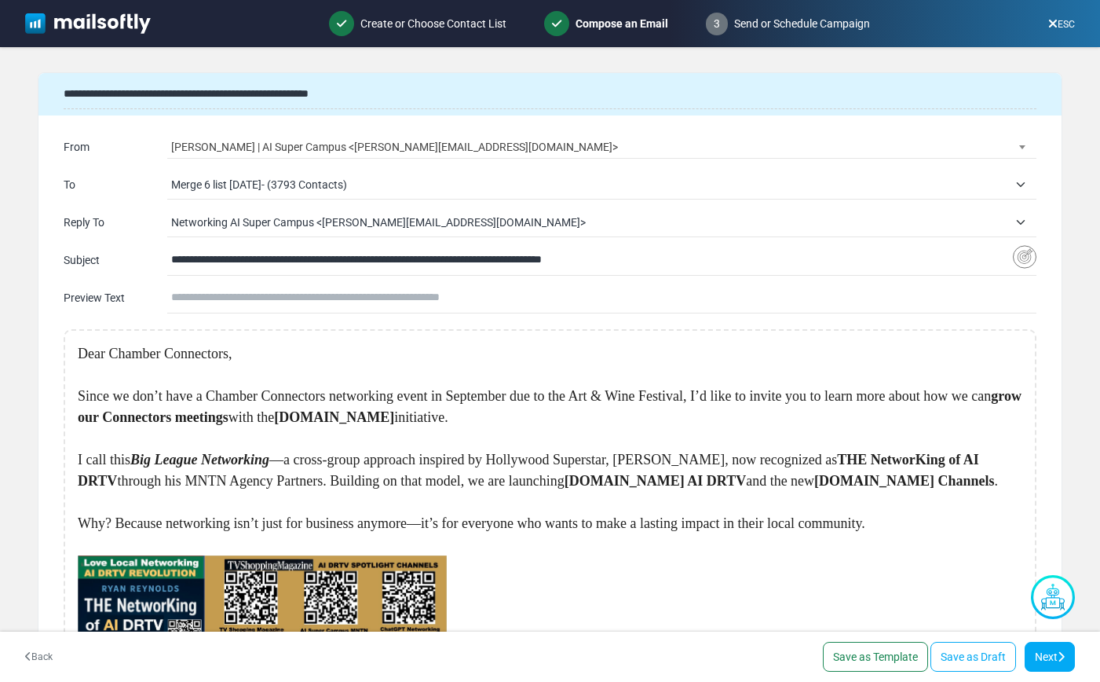
click at [1045, 661] on link "Next" at bounding box center [1050, 657] width 50 height 30
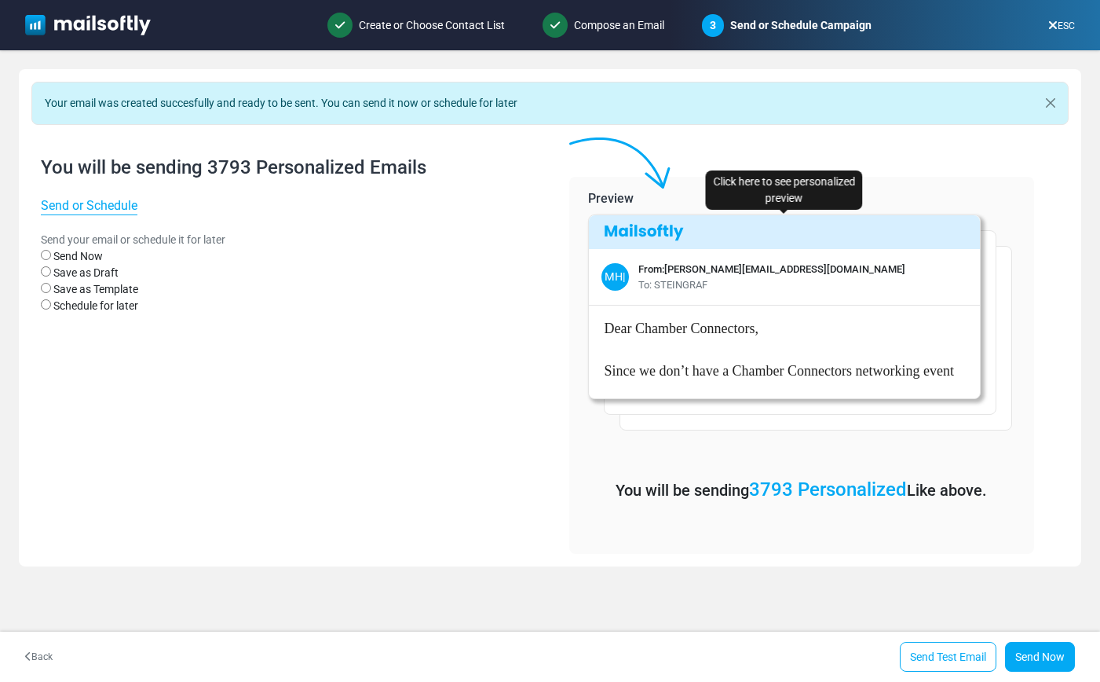
click at [687, 336] on p "Dear Chamber Connectors," at bounding box center [786, 328] width 363 height 21
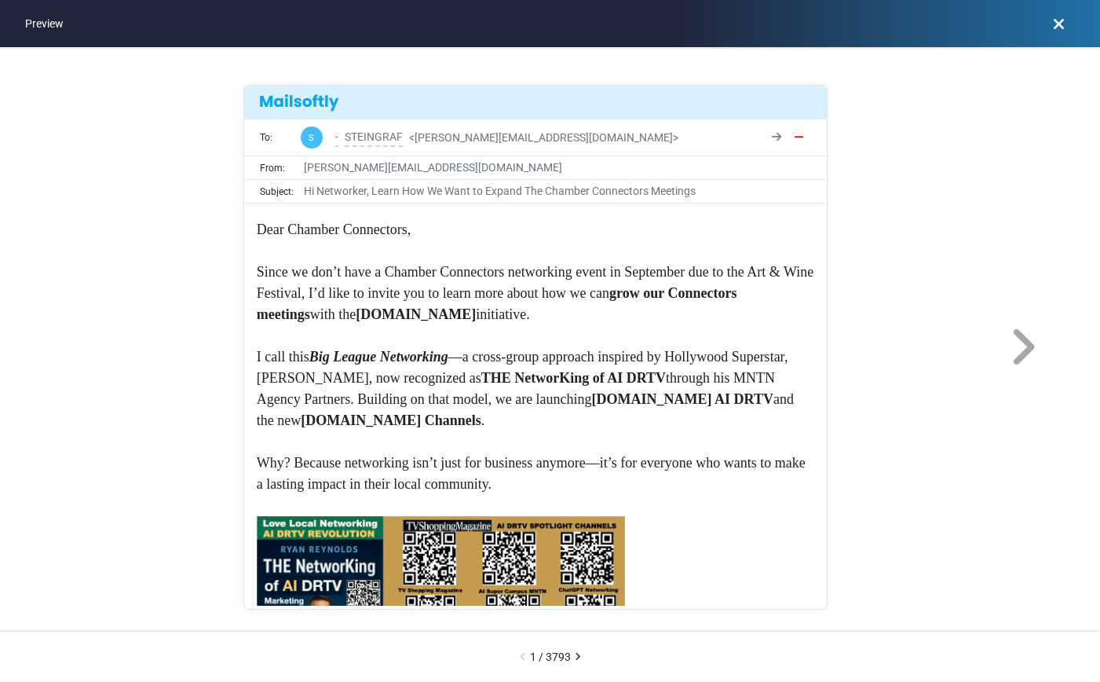
click at [1064, 24] on icon at bounding box center [1059, 24] width 12 height 1
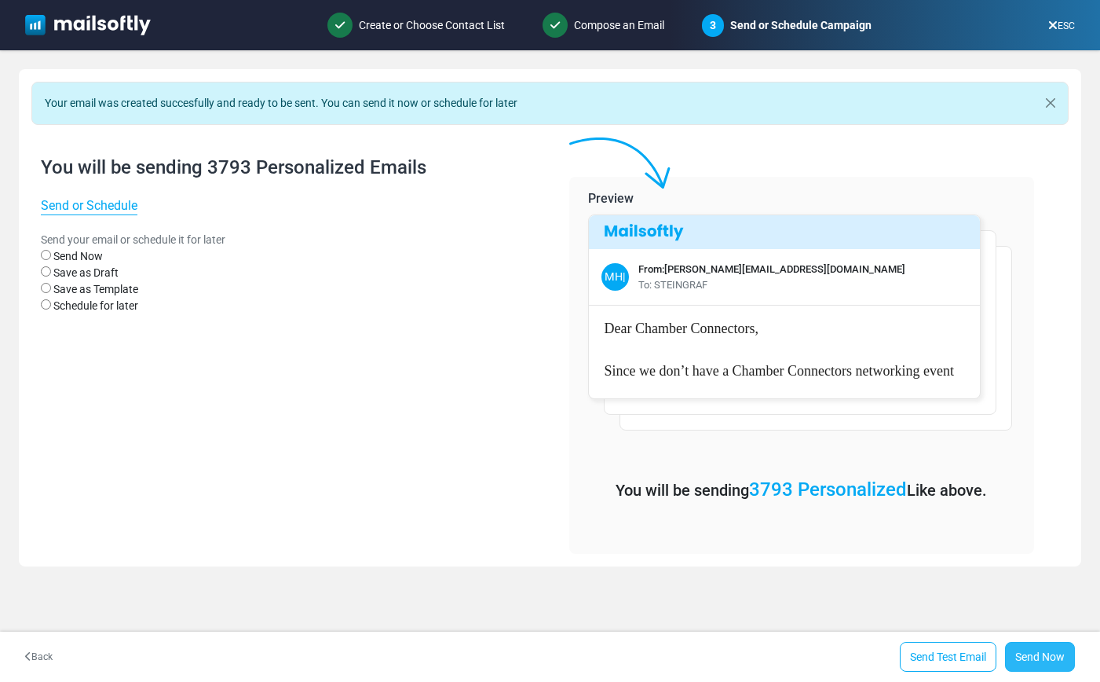
click at [1053, 659] on link "Send Now" at bounding box center [1040, 657] width 70 height 30
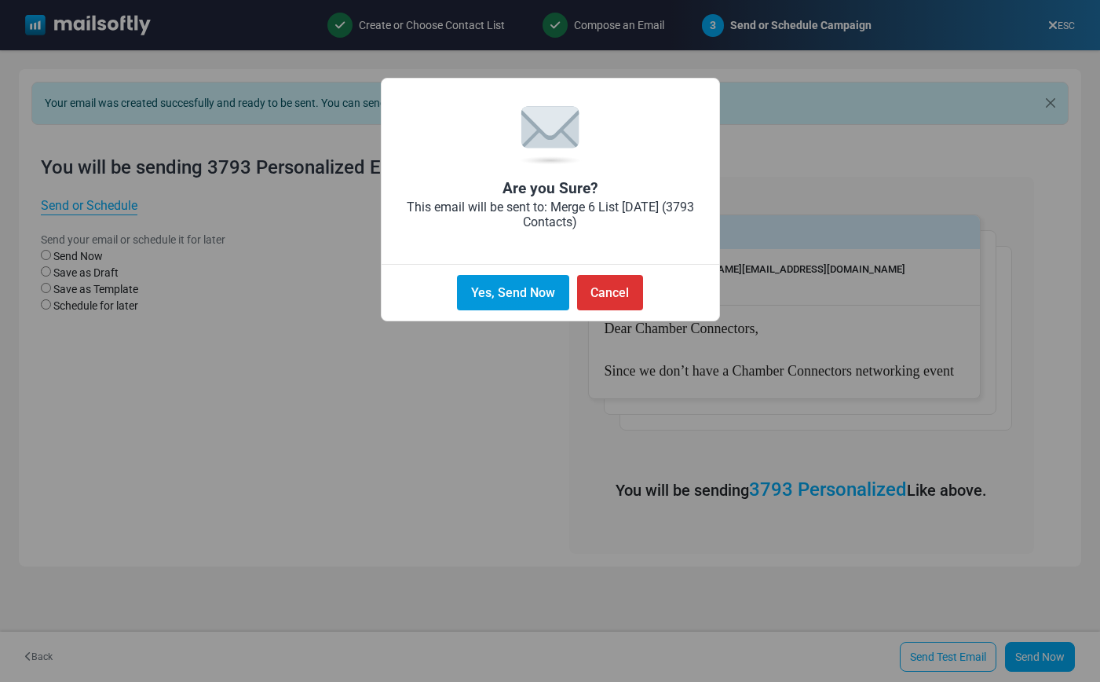
click at [530, 302] on button "Yes, Send Now" at bounding box center [513, 292] width 112 height 35
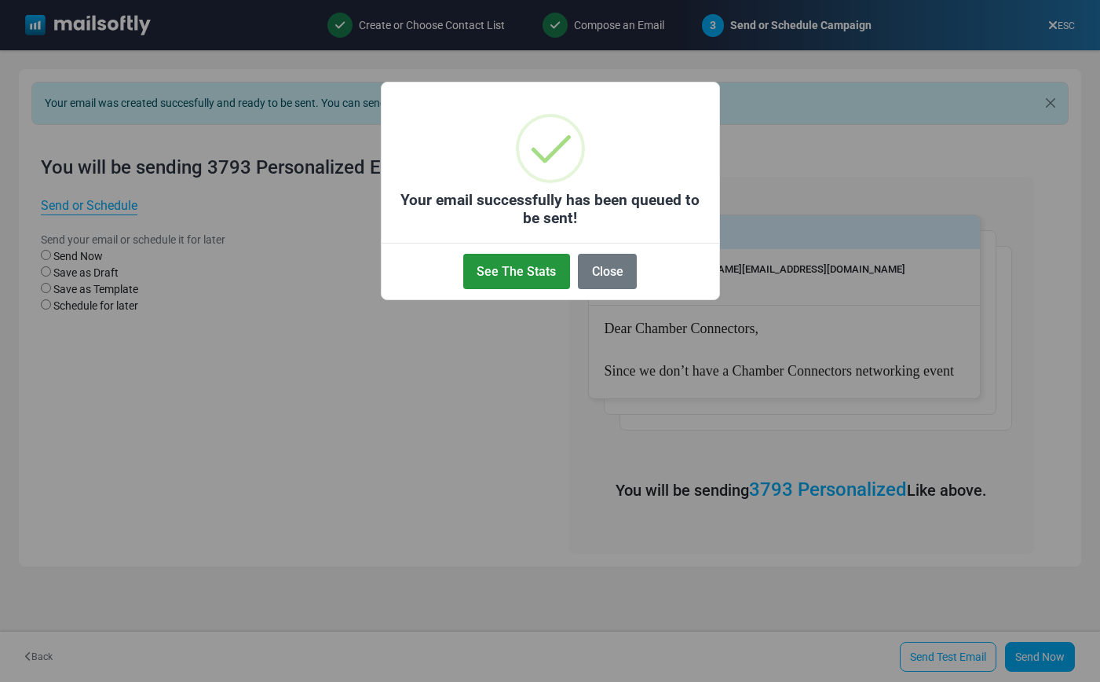
click at [497, 269] on button "See The Stats" at bounding box center [516, 271] width 107 height 35
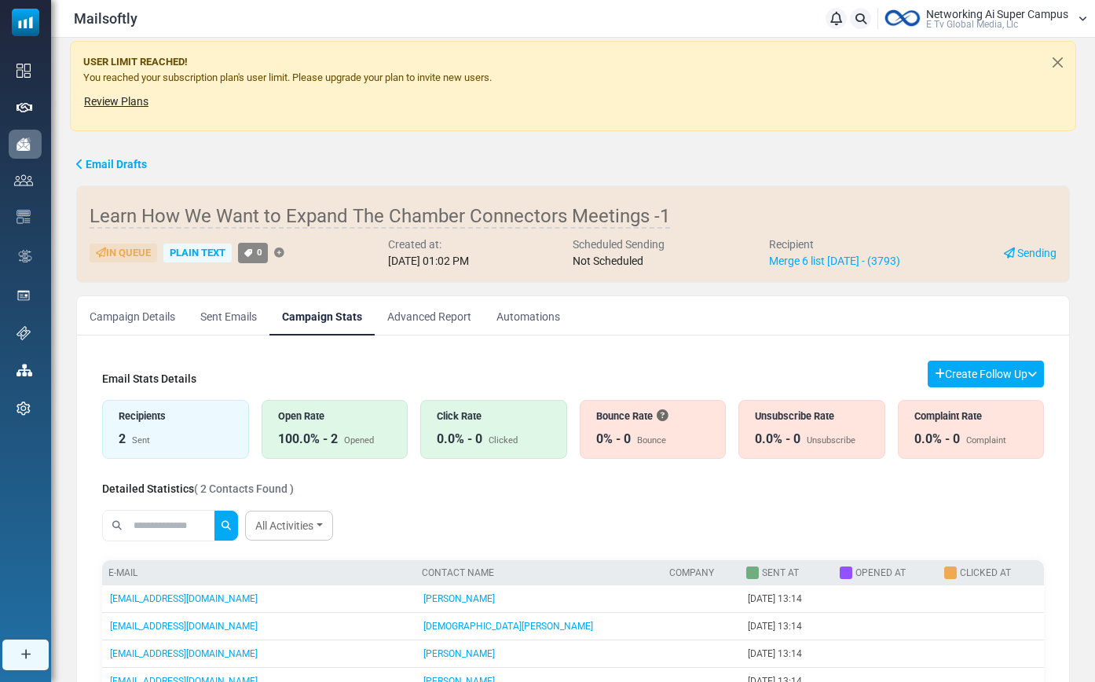
click at [968, 17] on span "Networking Ai Super Campus" at bounding box center [997, 14] width 142 height 11
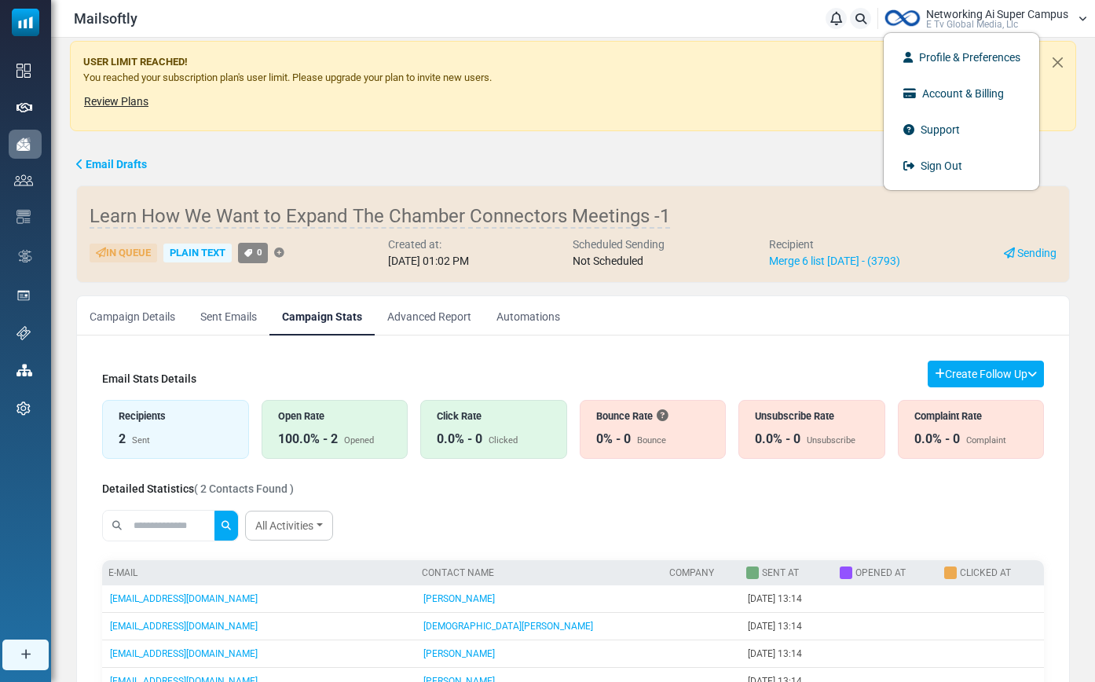
click at [236, 137] on div "USER LIMIT REACHED! You reached your subscription plan's user limit. Please upg…" at bounding box center [573, 472] width 1044 height 869
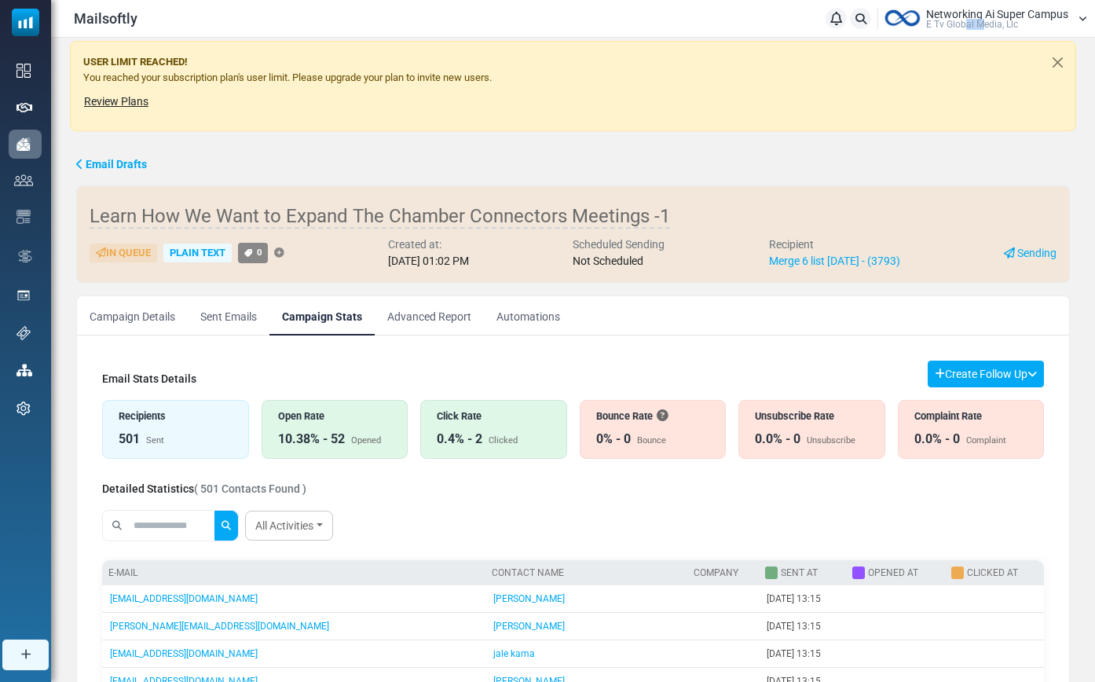
drag, startPoint x: 983, startPoint y: 29, endPoint x: 965, endPoint y: 25, distance: 18.5
click at [965, 25] on span "E Tv Global Media, Llc" at bounding box center [972, 24] width 92 height 9
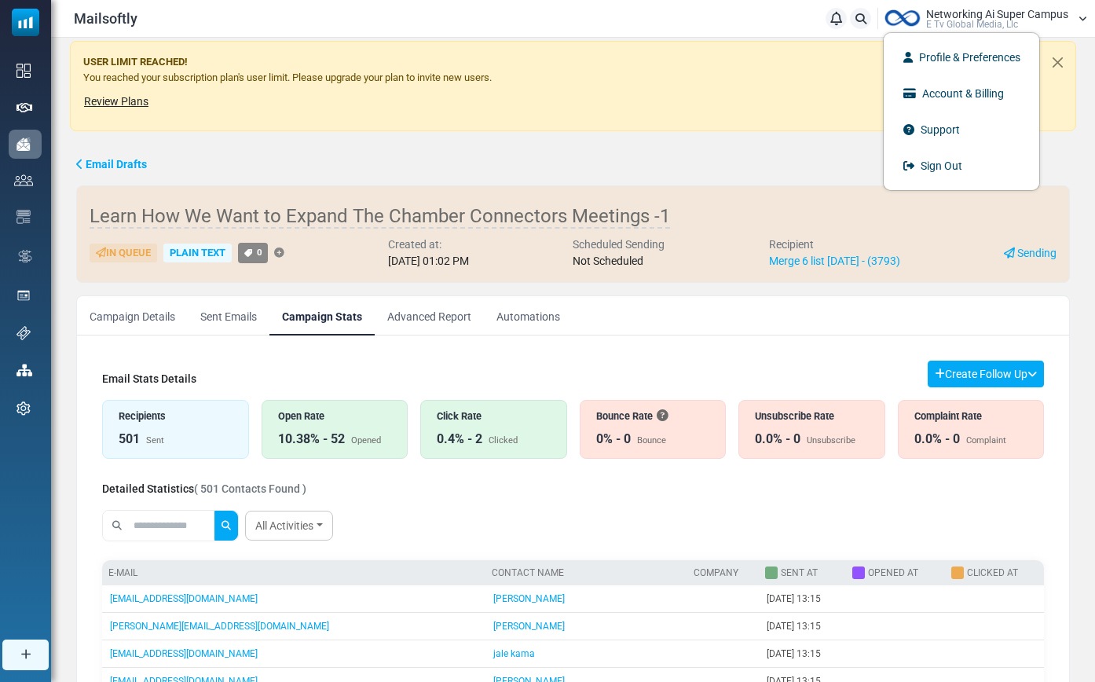
click at [950, 182] on li "Sign Out" at bounding box center [962, 166] width 156 height 36
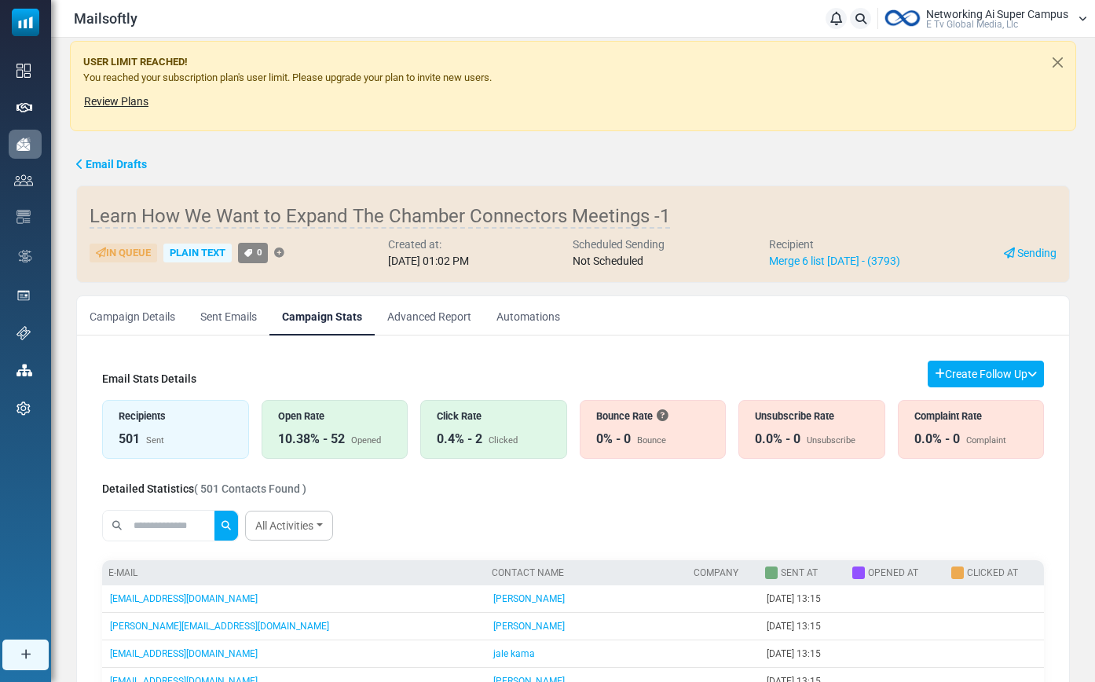
click at [963, 24] on span "E Tv Global Media, Llc" at bounding box center [972, 24] width 92 height 9
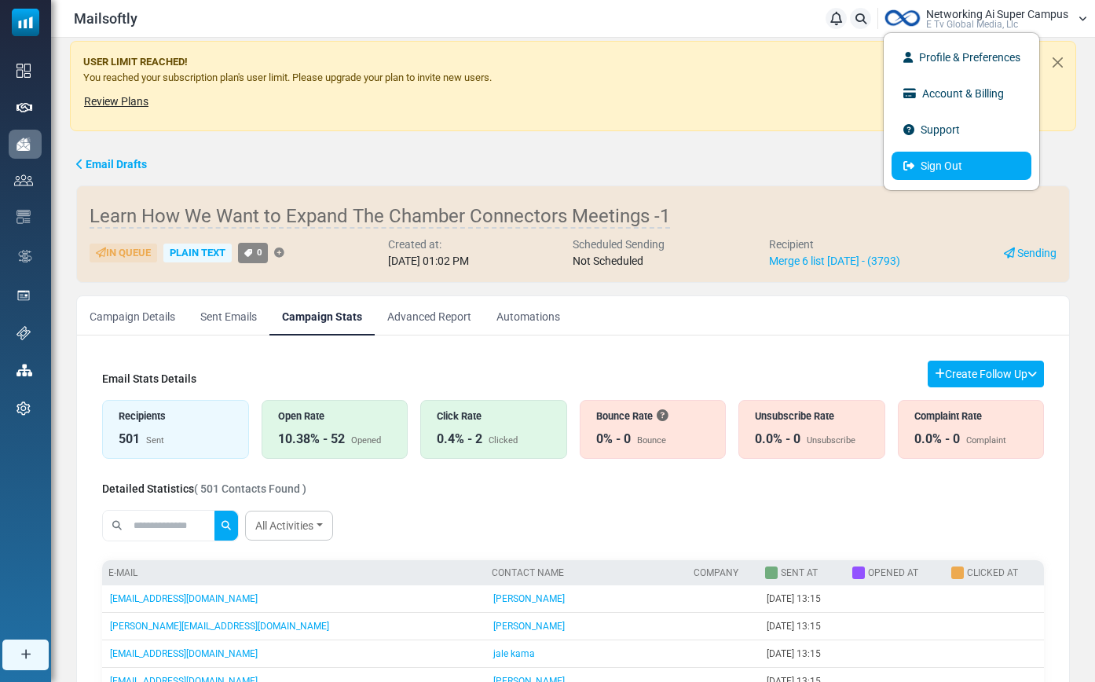
click at [941, 157] on link "Sign Out" at bounding box center [962, 166] width 140 height 28
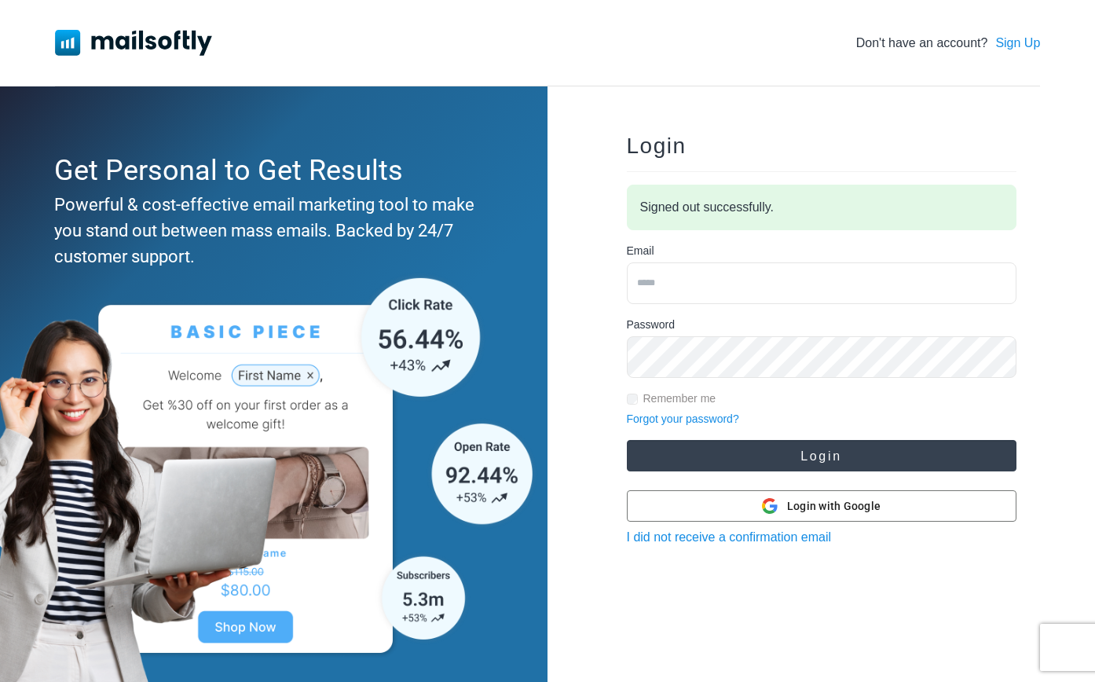
type input "**********"
click at [726, 459] on button "Login" at bounding box center [822, 455] width 390 height 31
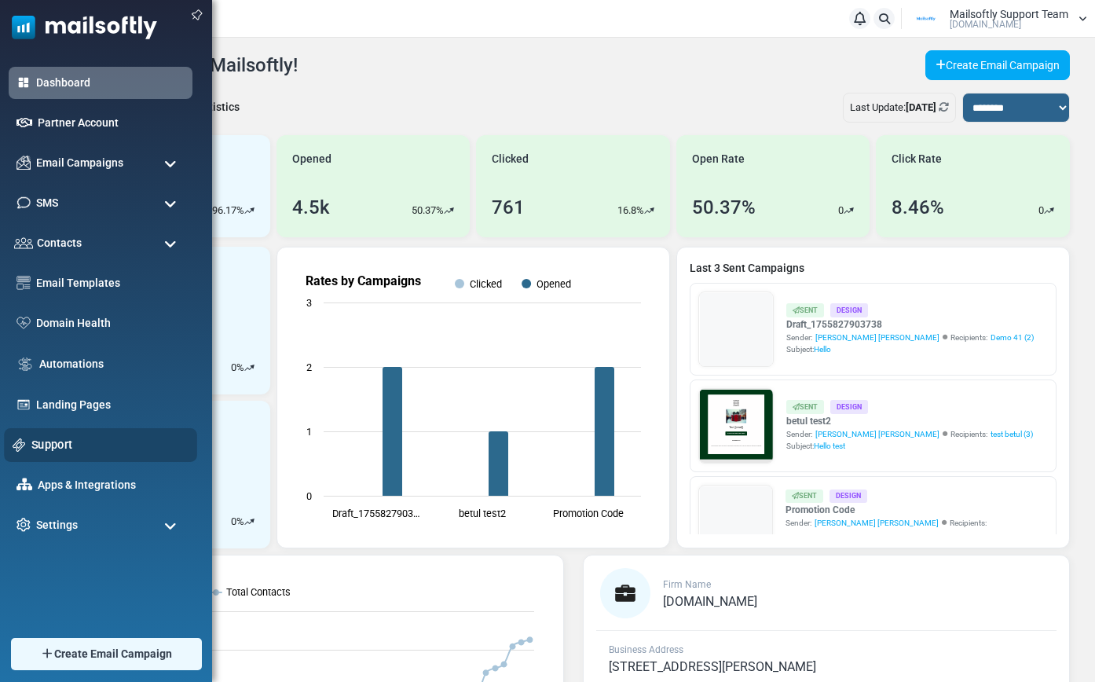
click at [48, 443] on link "Support" at bounding box center [109, 444] width 157 height 17
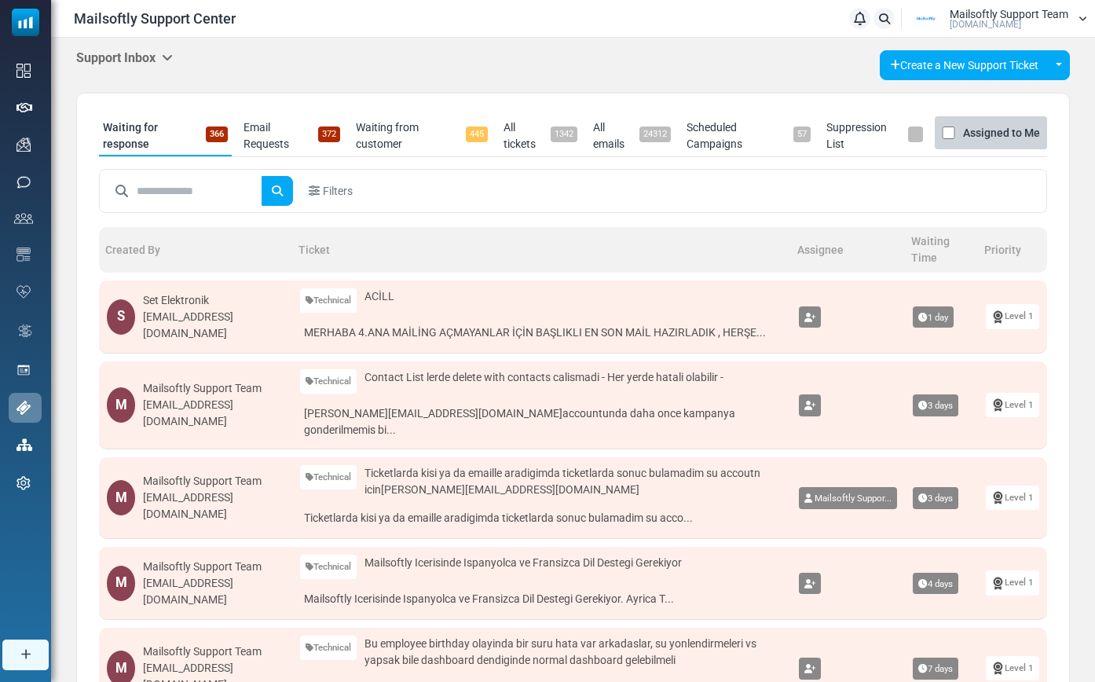
click at [170, 55] on icon at bounding box center [167, 57] width 11 height 13
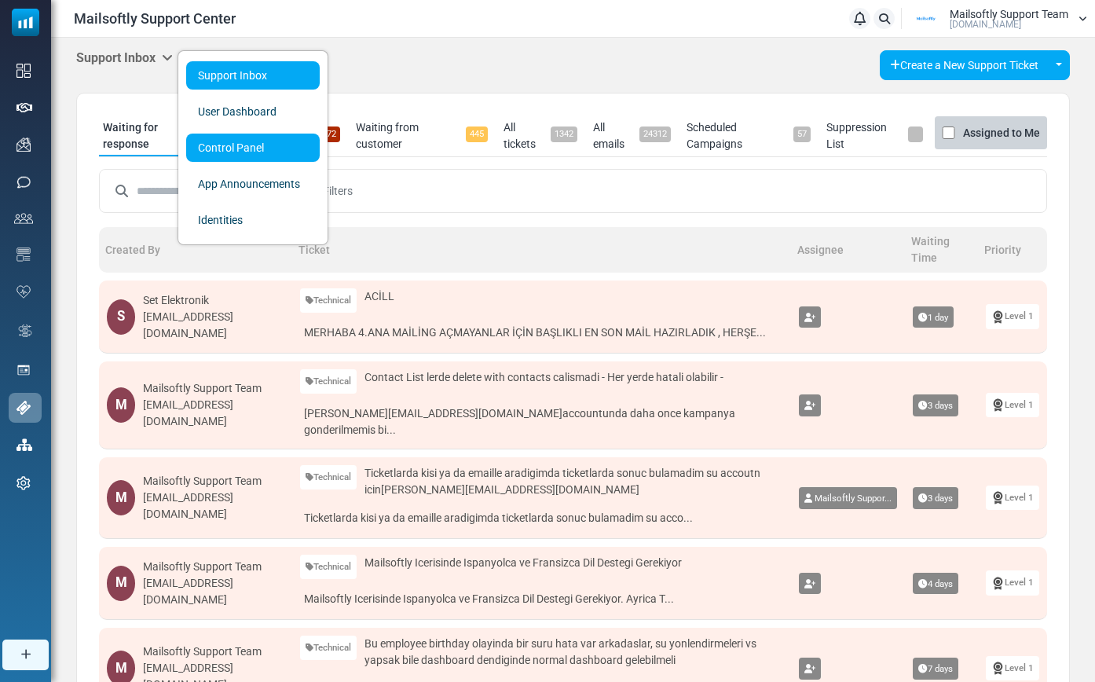
click at [225, 156] on link "Control Panel" at bounding box center [253, 148] width 134 height 28
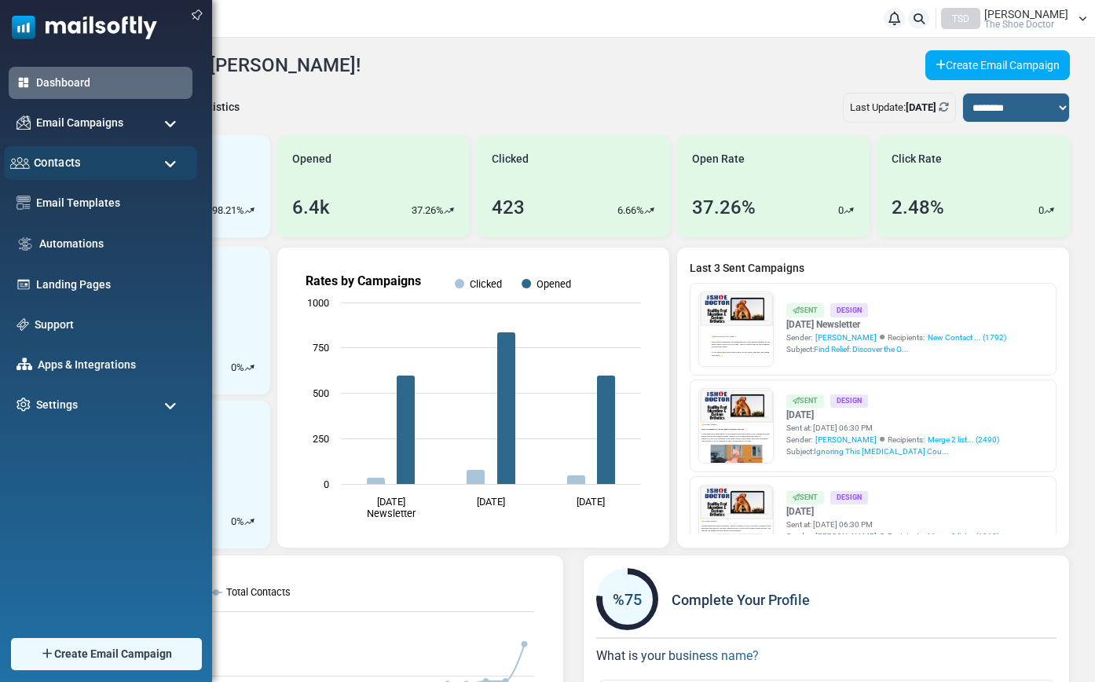
click at [97, 166] on div "Contacts" at bounding box center [100, 163] width 193 height 34
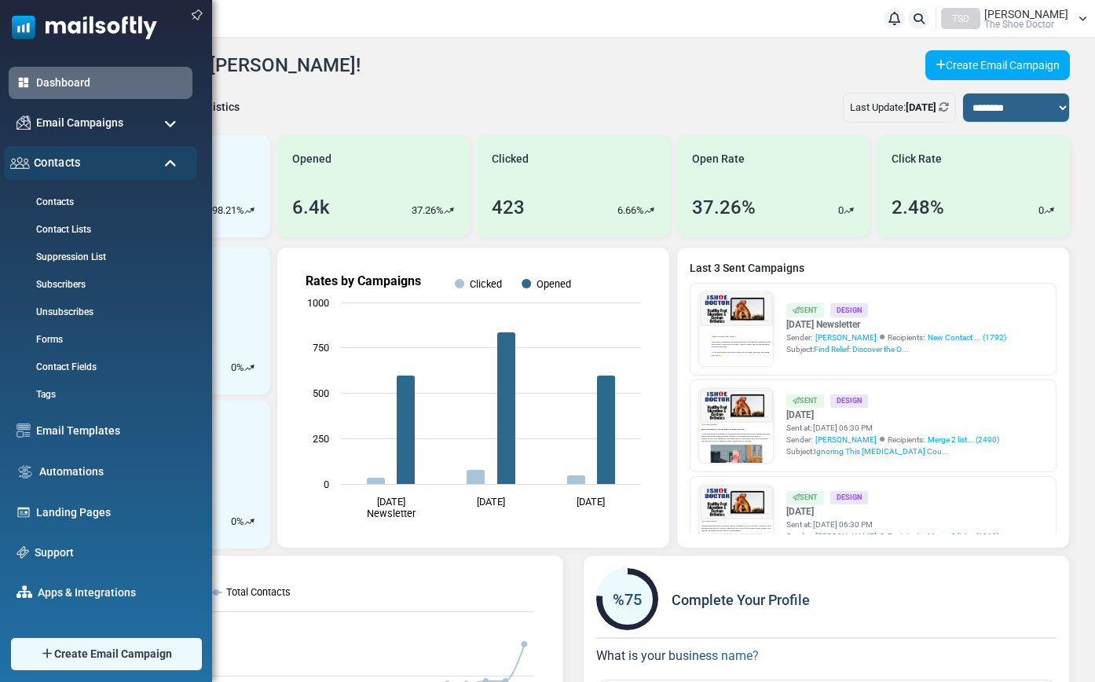
click at [97, 166] on div "Contacts" at bounding box center [100, 163] width 193 height 34
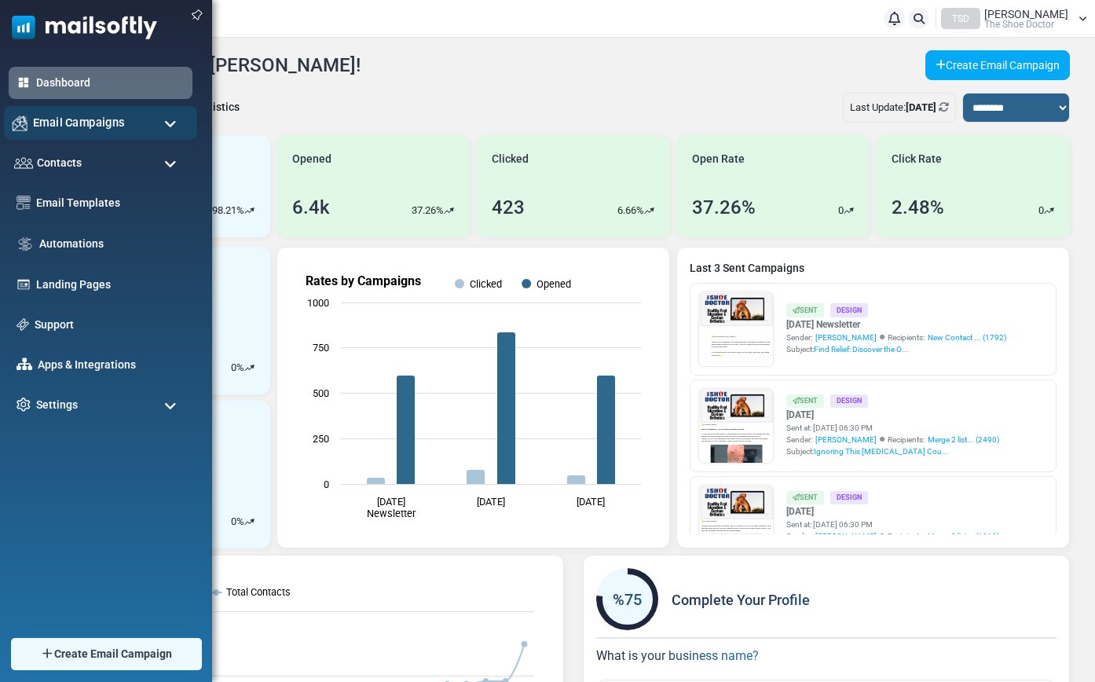
click at [108, 120] on span "Email Campaigns" at bounding box center [79, 122] width 92 height 17
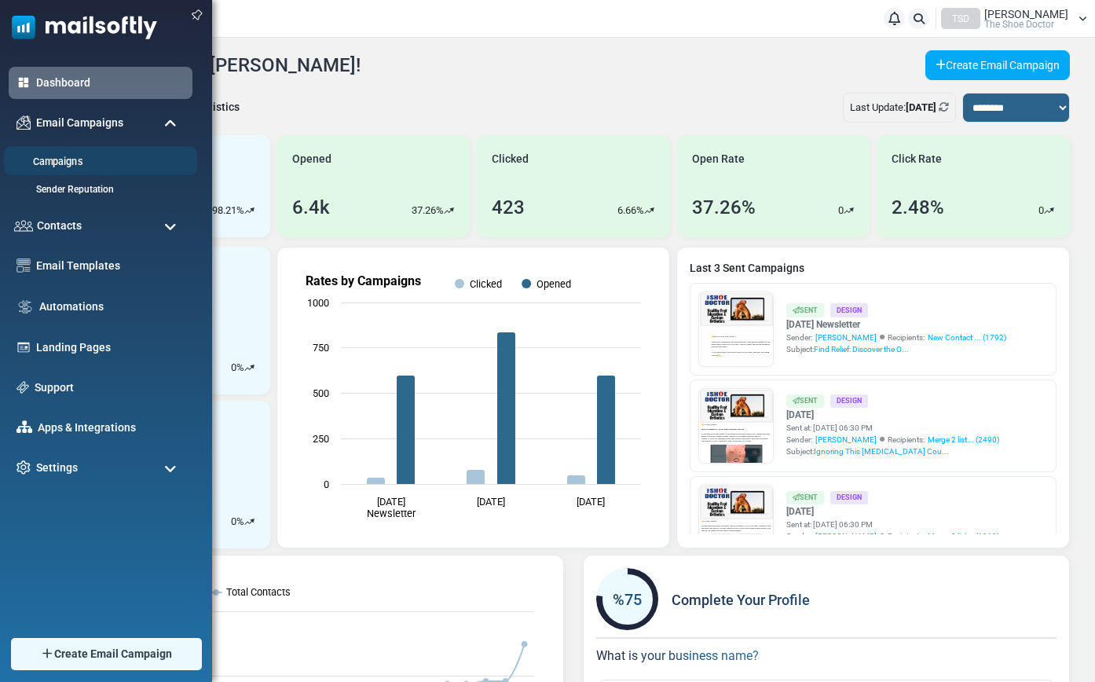
click at [67, 165] on link "Campaigns" at bounding box center [98, 162] width 189 height 15
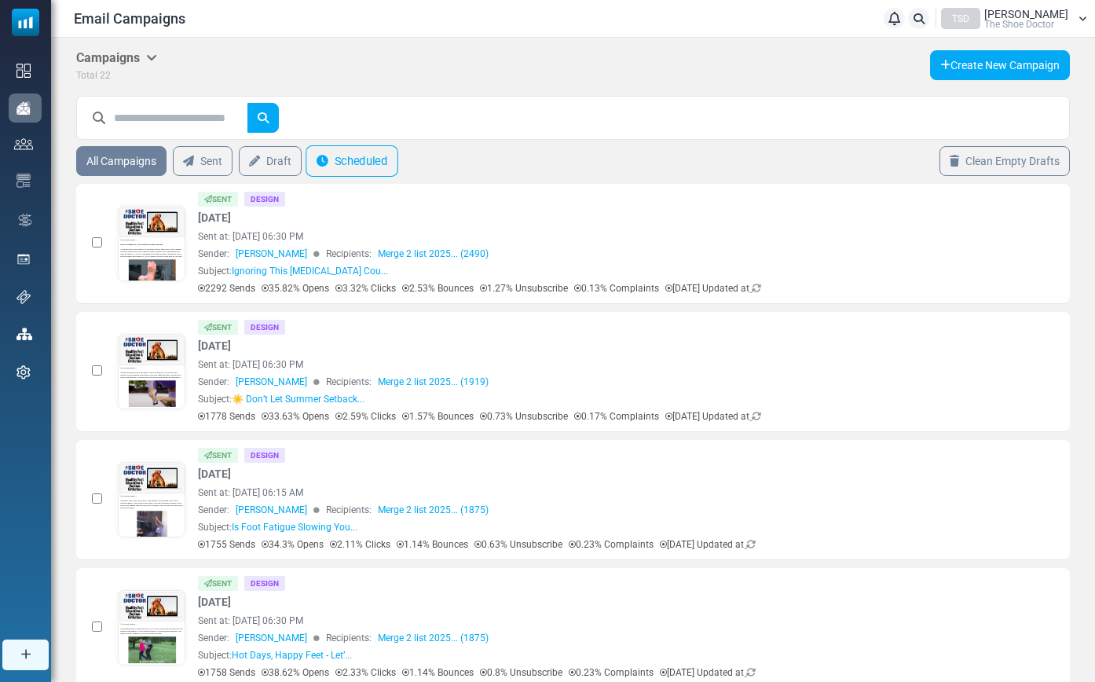
click at [372, 166] on link "Scheduled" at bounding box center [352, 160] width 93 height 31
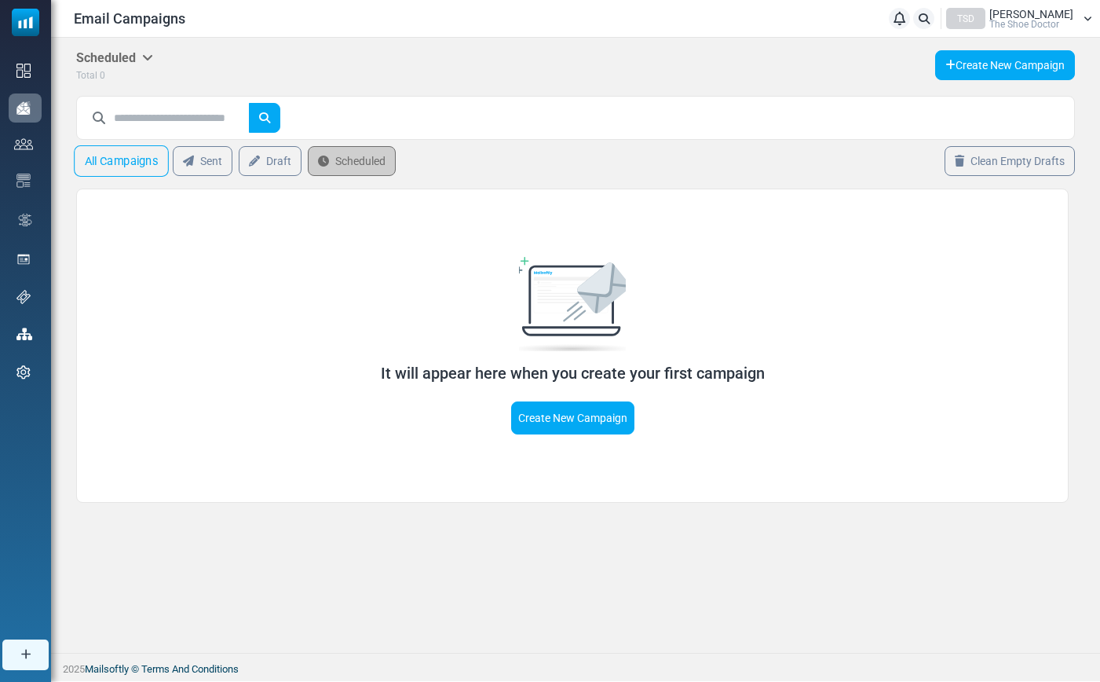
click at [111, 171] on link "All Campaigns" at bounding box center [121, 160] width 95 height 31
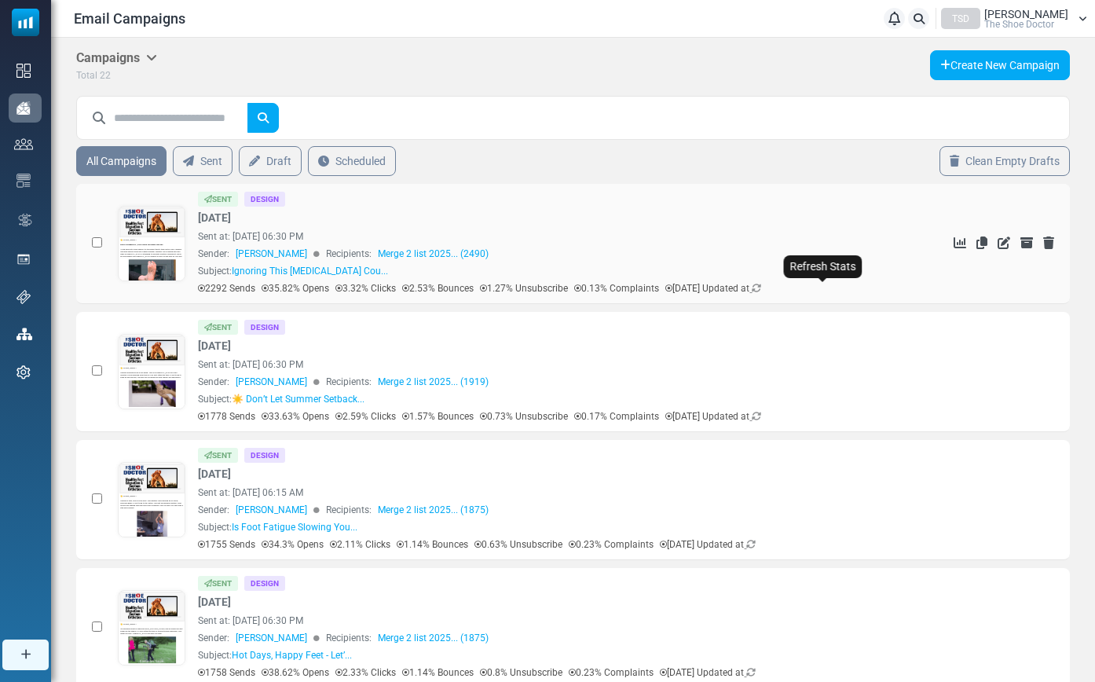
click at [761, 287] on icon at bounding box center [756, 288] width 9 height 9
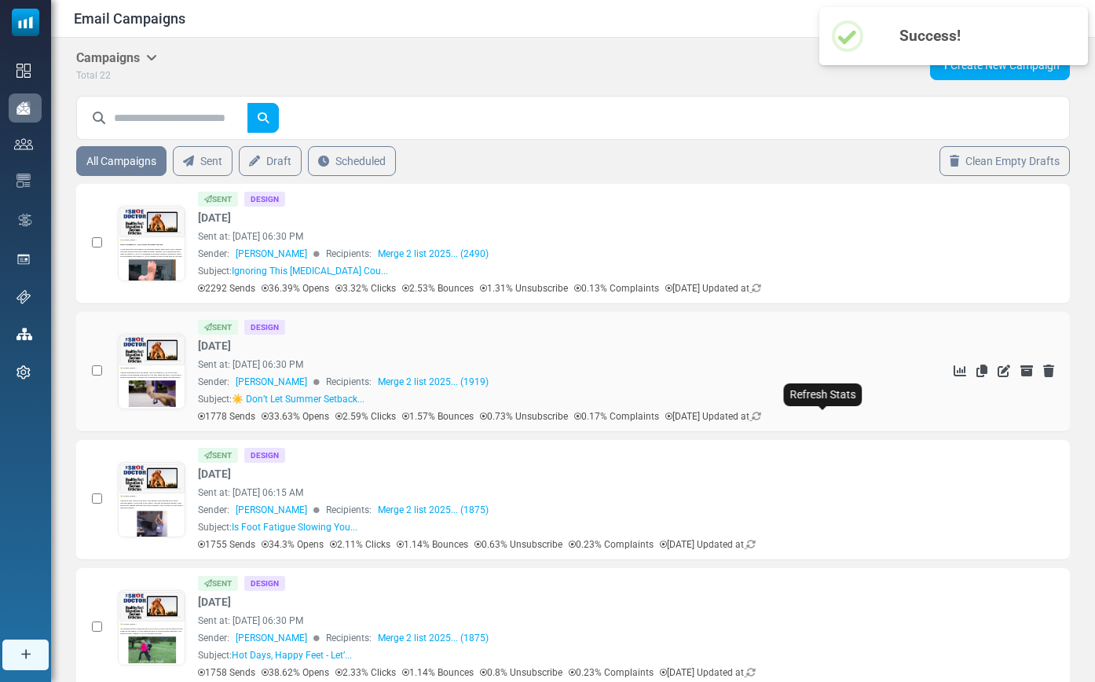
click at [761, 418] on icon at bounding box center [756, 416] width 9 height 9
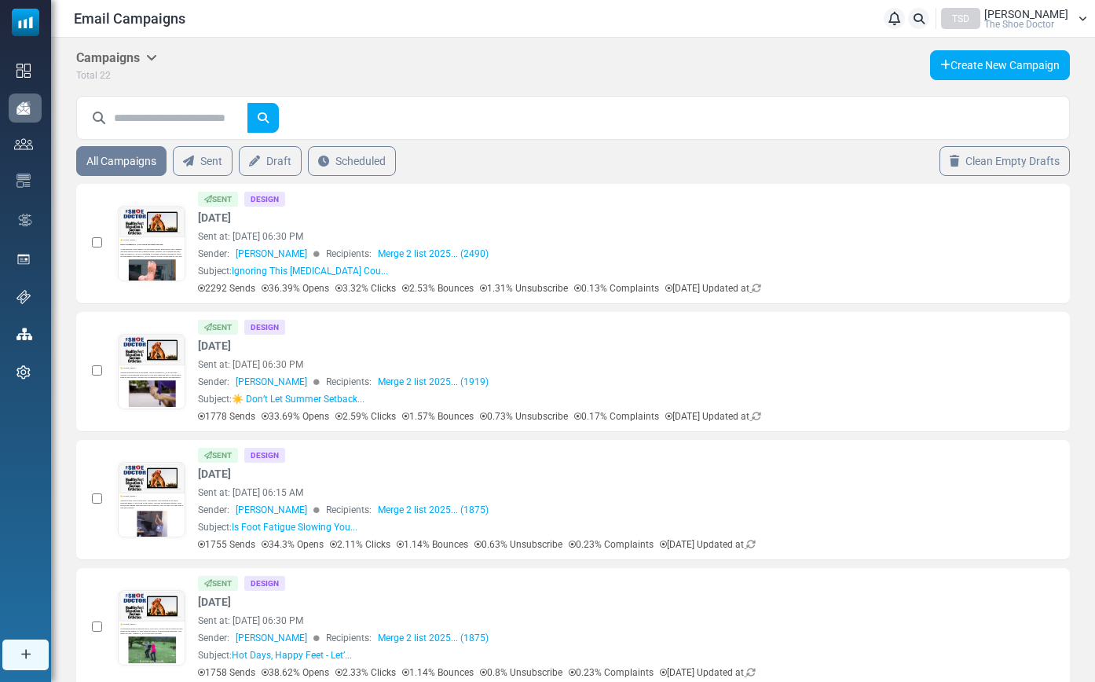
click at [1031, 20] on span "The Shoe Doctor" at bounding box center [1019, 24] width 70 height 9
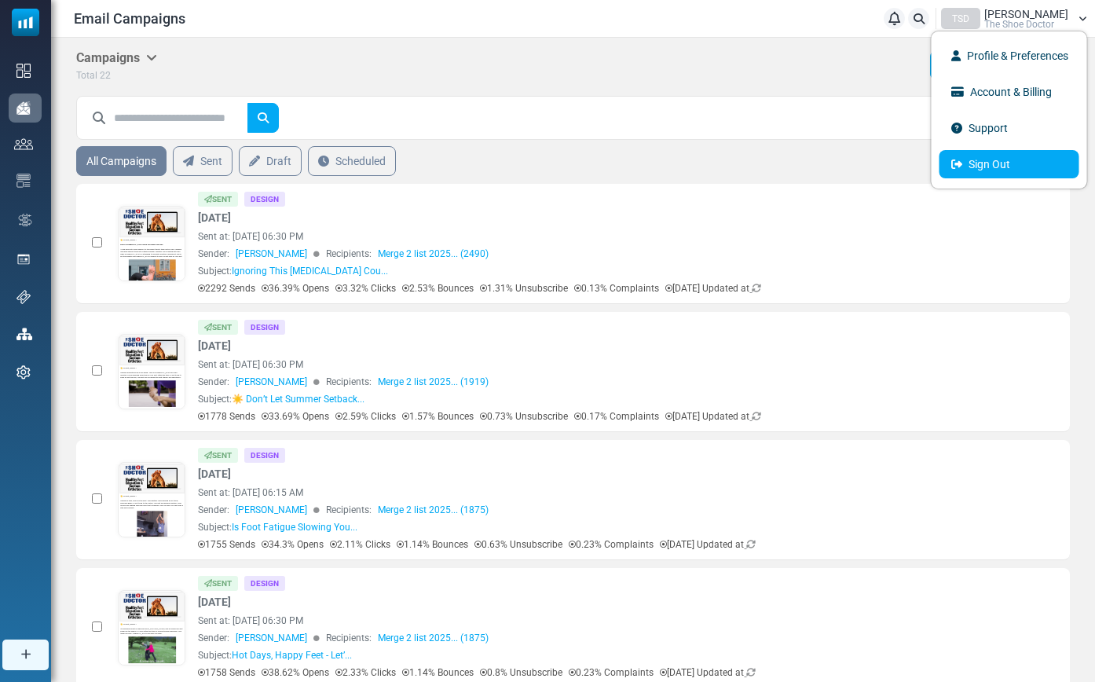
click at [998, 156] on link "Sign Out" at bounding box center [1009, 164] width 140 height 28
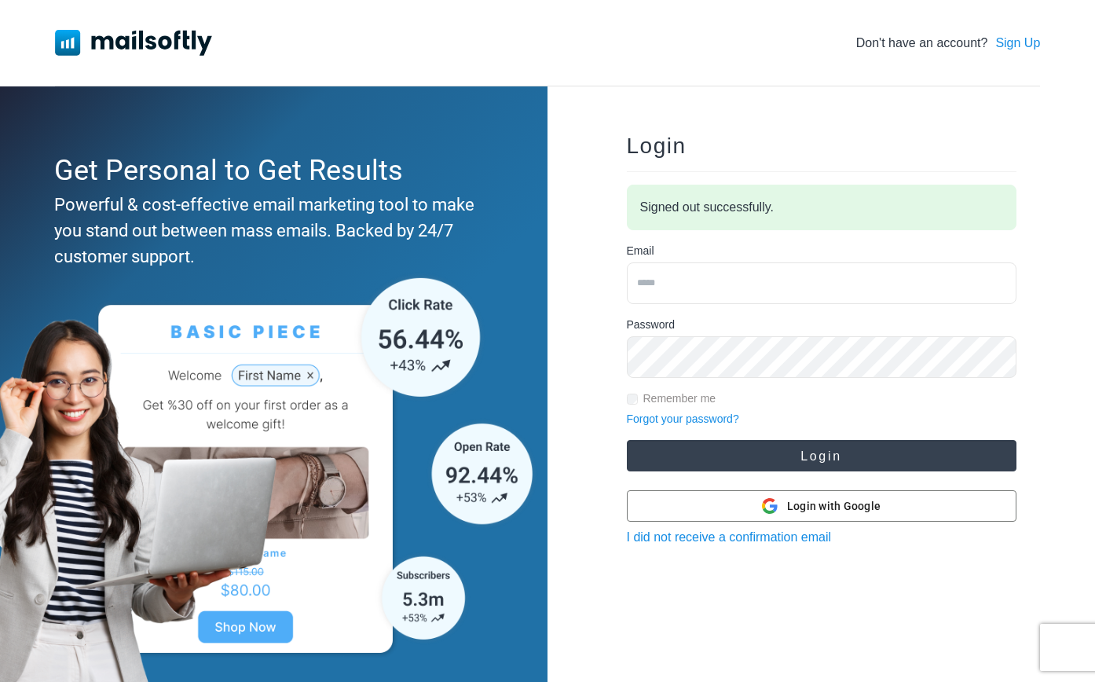
type input "**********"
click at [694, 445] on button "Login" at bounding box center [822, 455] width 390 height 31
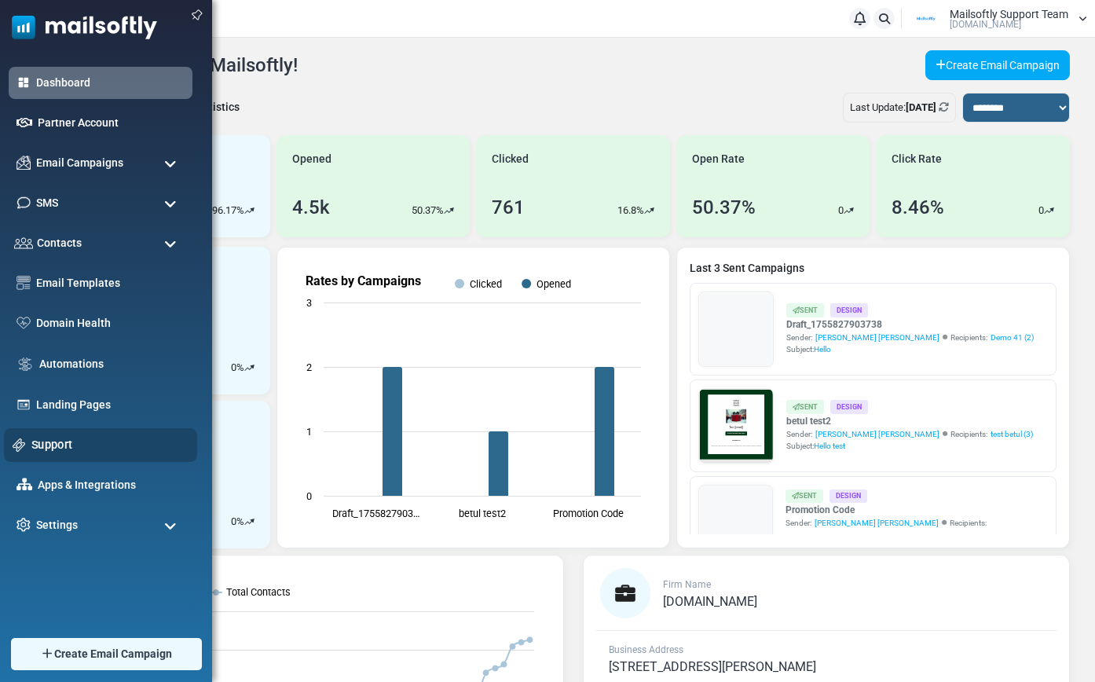
click at [42, 445] on link "Support" at bounding box center [109, 444] width 157 height 17
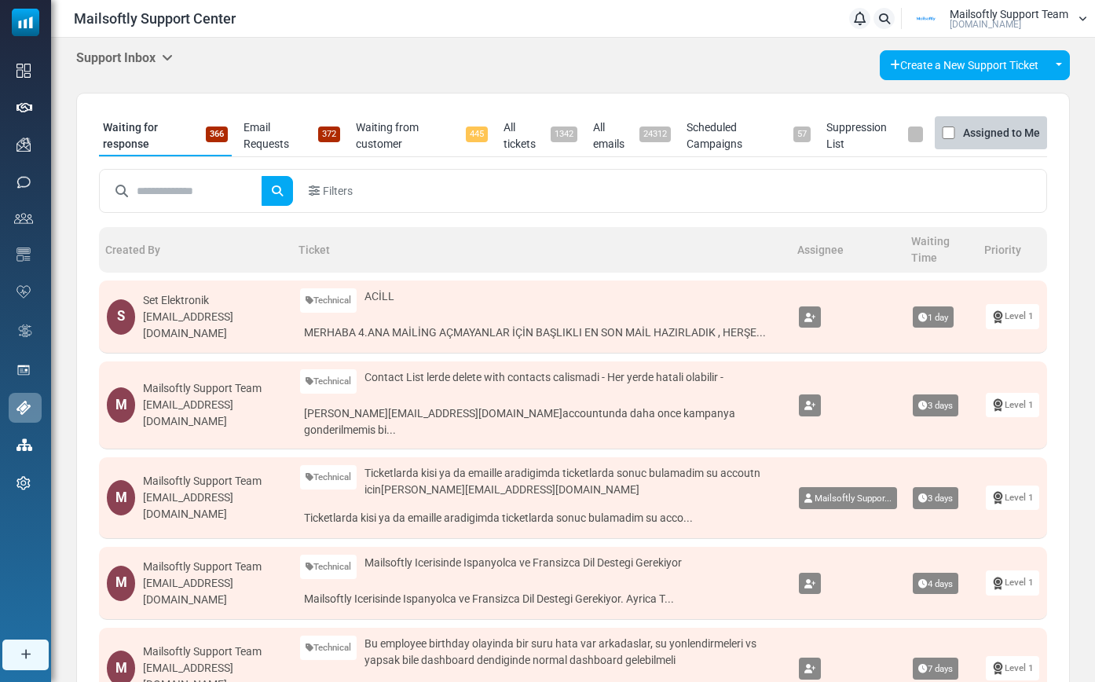
click at [165, 57] on icon at bounding box center [167, 57] width 11 height 13
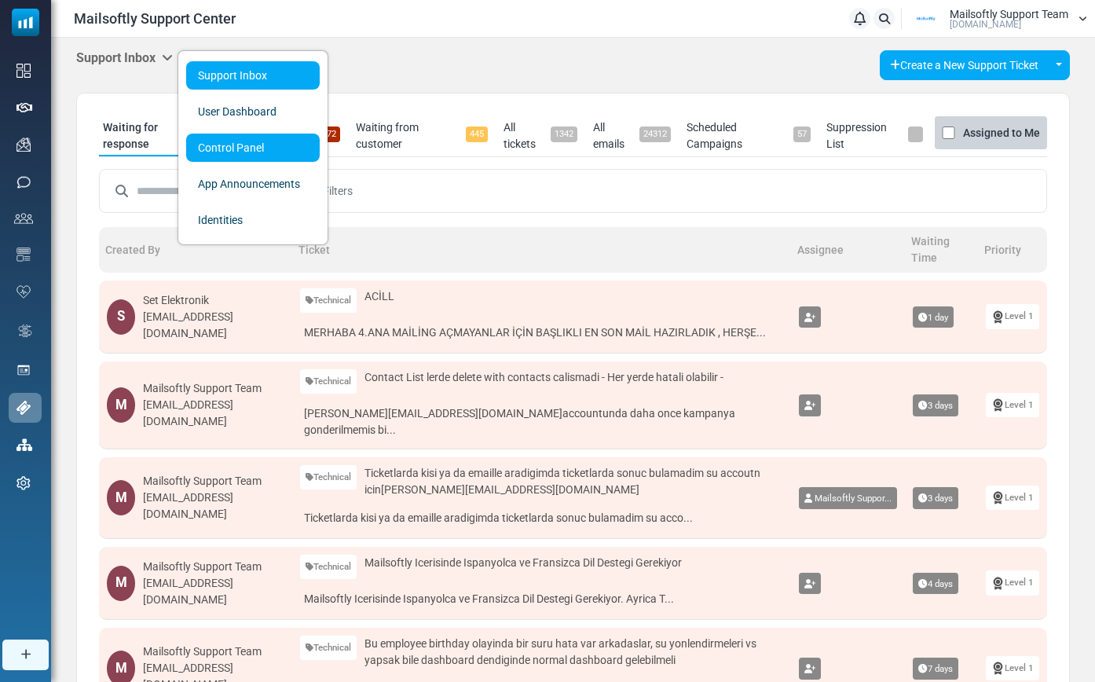
click at [221, 148] on link "Control Panel" at bounding box center [253, 148] width 134 height 28
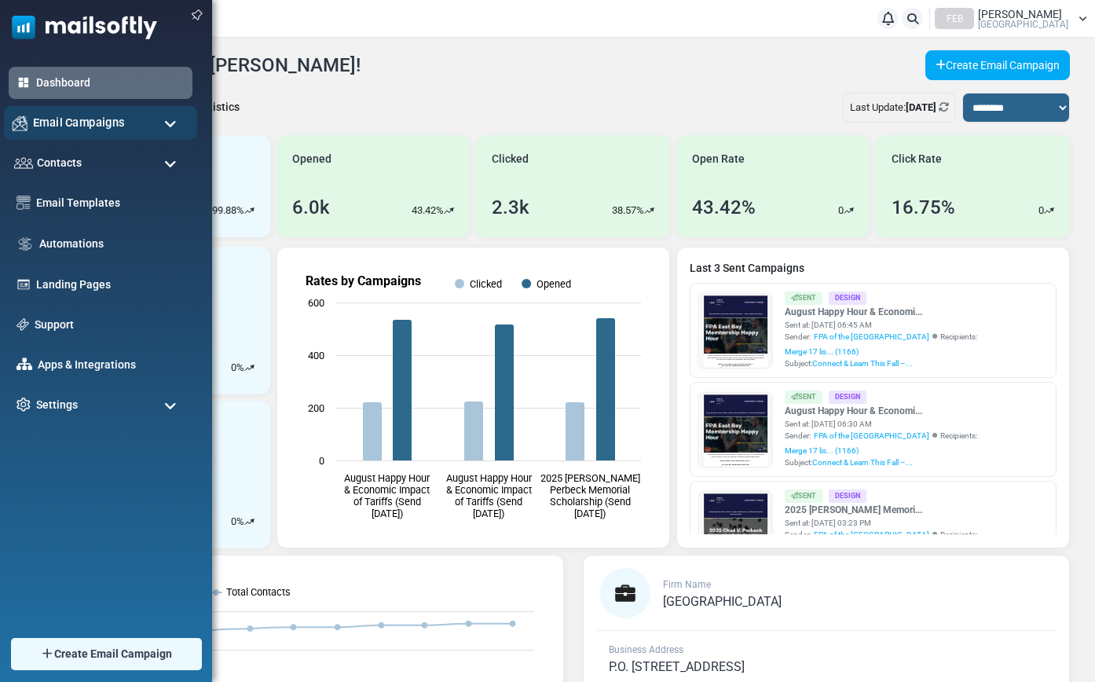
click at [66, 130] on span "Email Campaigns" at bounding box center [79, 122] width 92 height 17
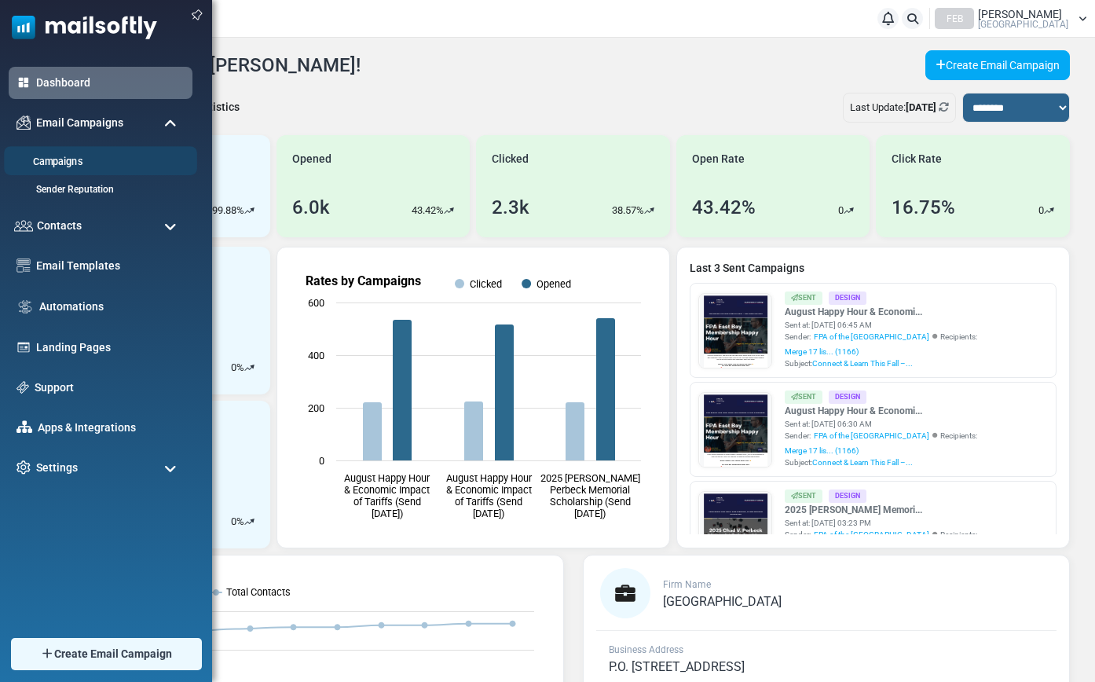
click at [60, 163] on link "Campaigns" at bounding box center [98, 162] width 189 height 15
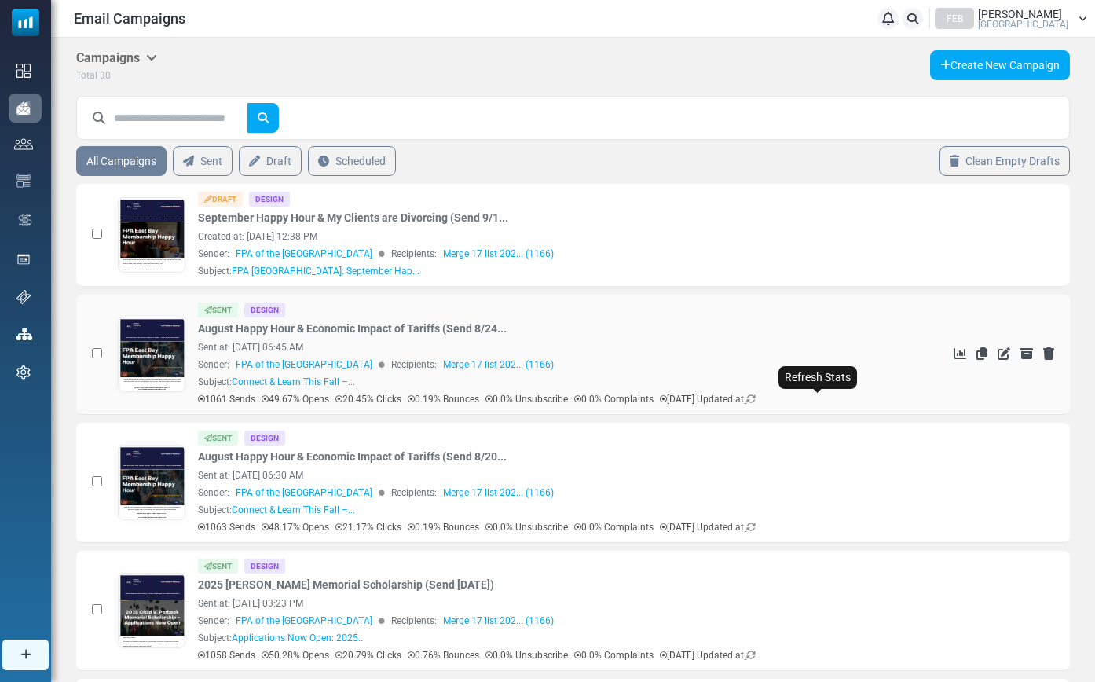
click at [756, 397] on icon at bounding box center [750, 398] width 9 height 9
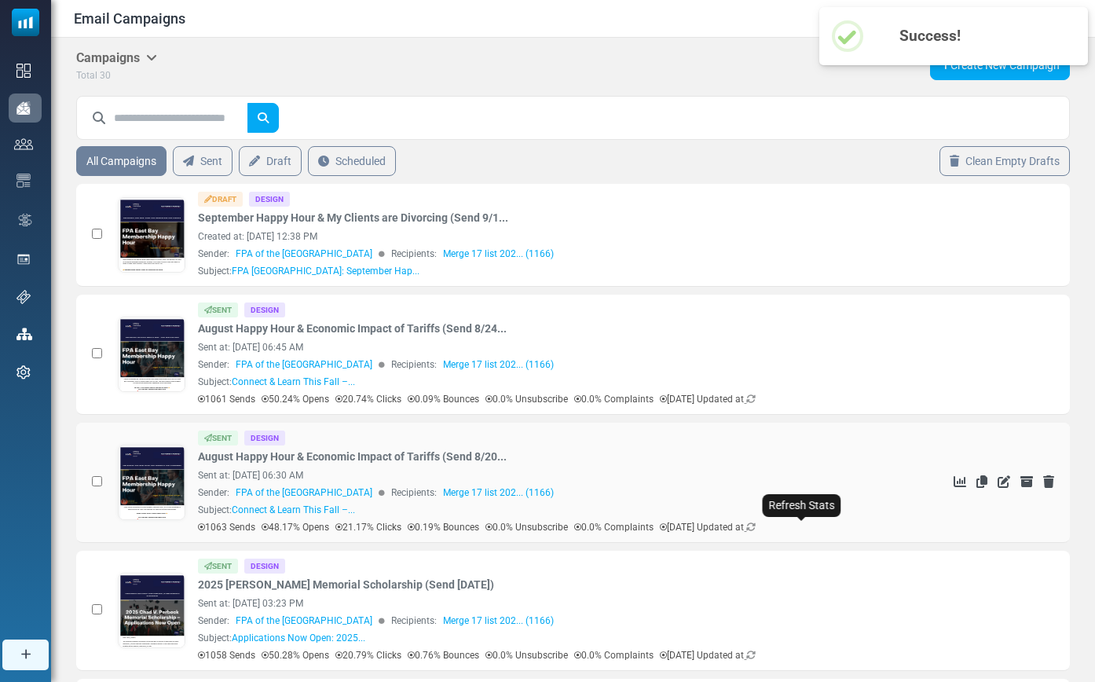
click at [756, 528] on icon at bounding box center [750, 526] width 9 height 9
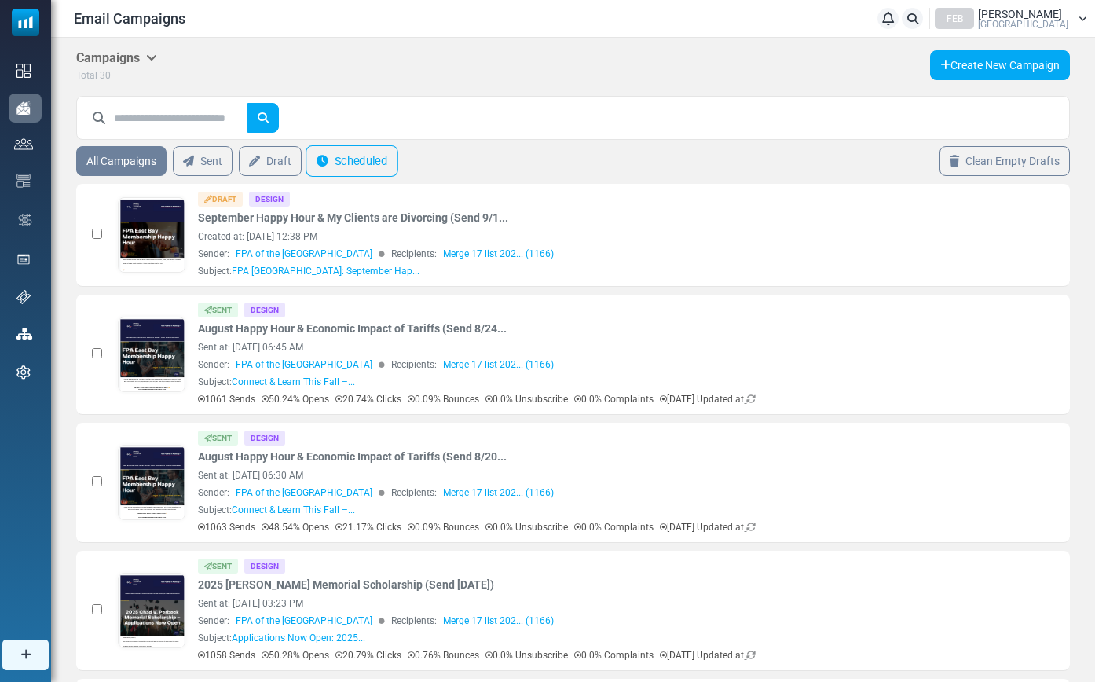
click at [336, 153] on link "Scheduled" at bounding box center [352, 160] width 93 height 31
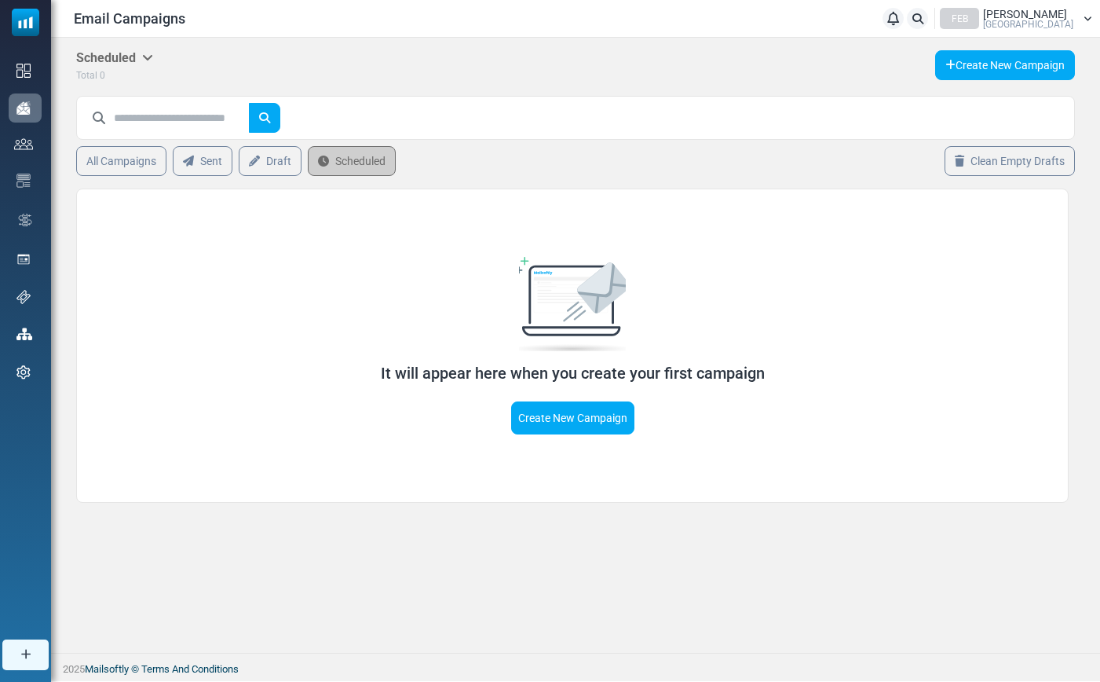
click at [1067, 15] on span "Adam Duran" at bounding box center [1025, 14] width 84 height 11
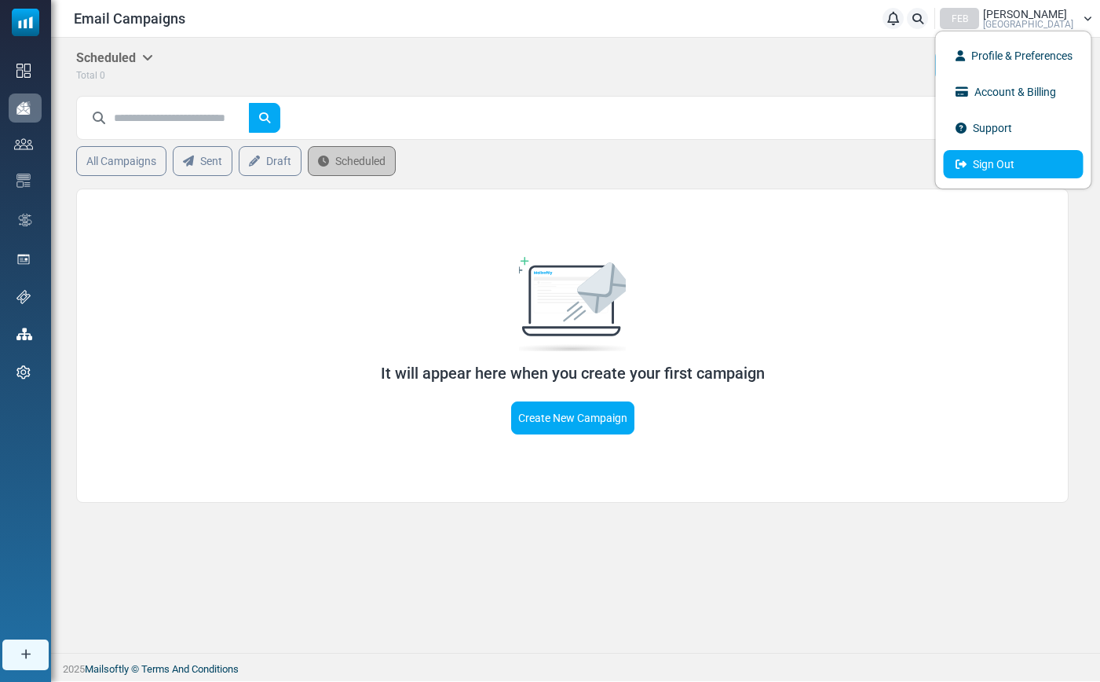
click at [1030, 163] on link "Sign Out" at bounding box center [1014, 164] width 140 height 28
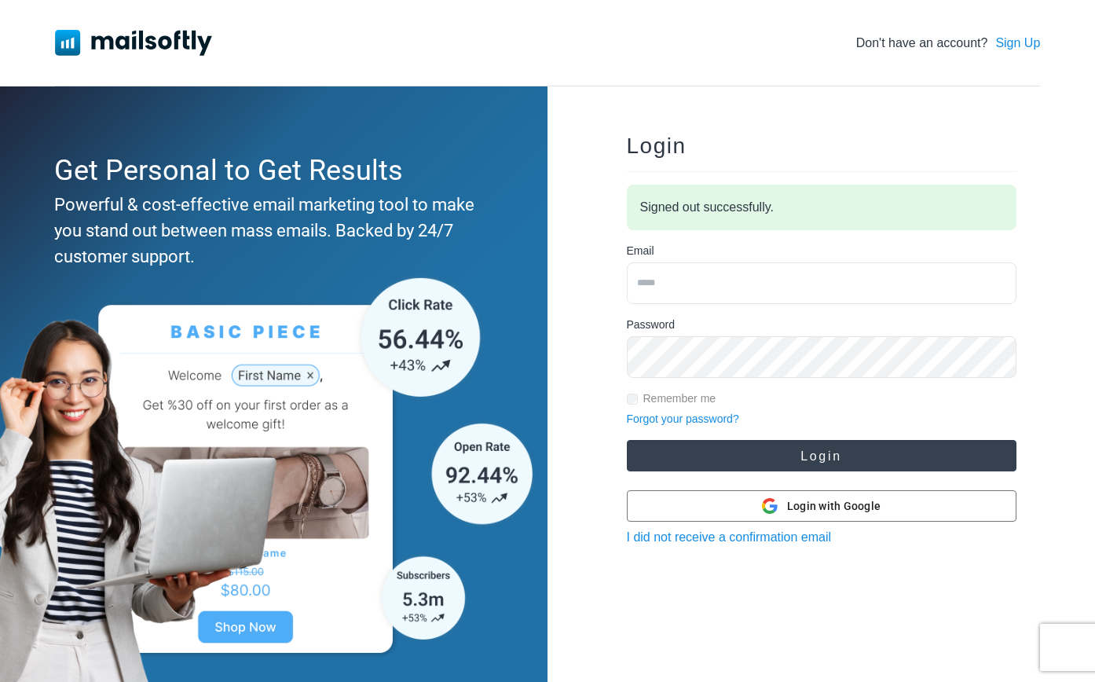
type input "**********"
click at [781, 468] on button "Login" at bounding box center [822, 455] width 390 height 31
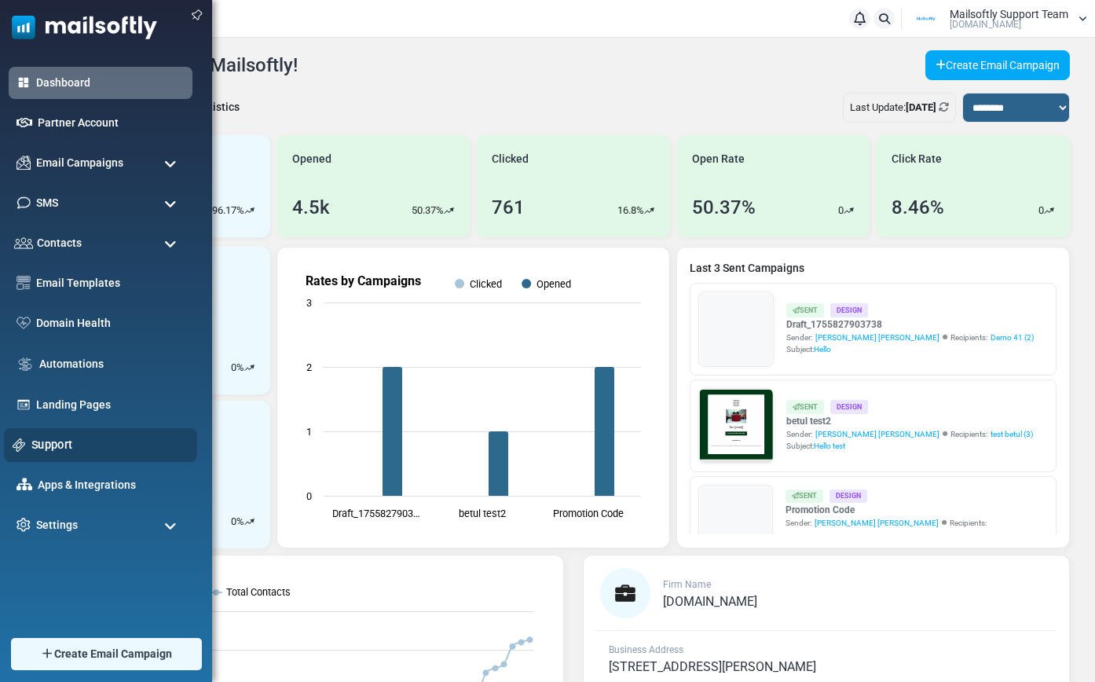
click at [46, 434] on div "Support" at bounding box center [100, 445] width 193 height 34
click at [45, 441] on link "Support" at bounding box center [109, 444] width 157 height 17
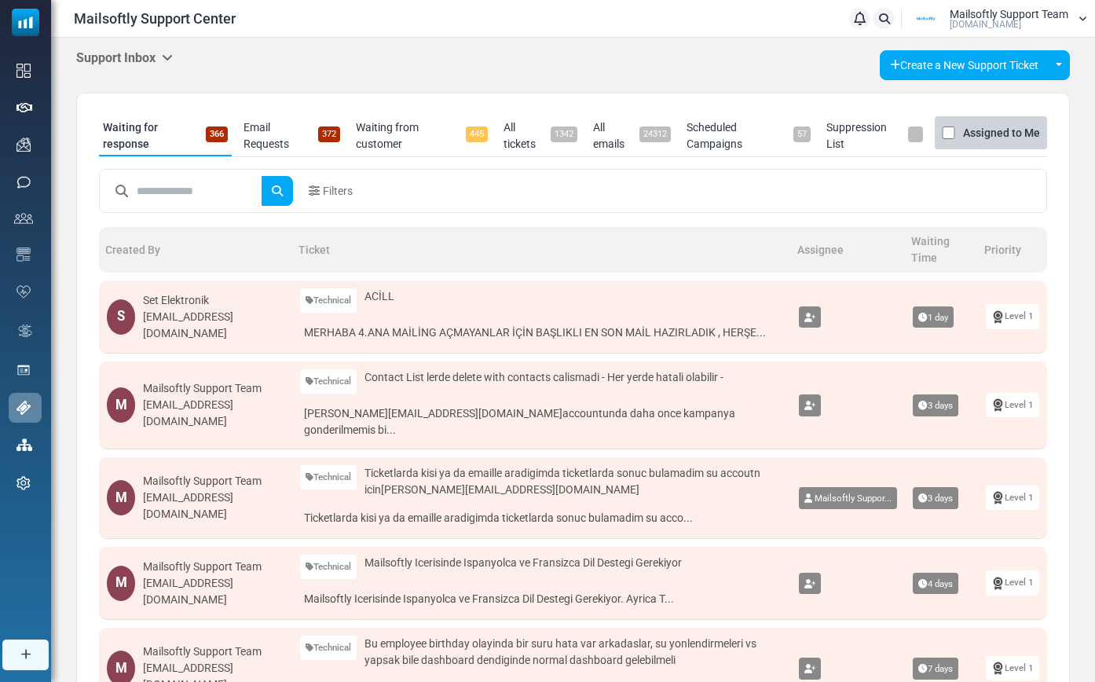
click at [172, 57] on icon at bounding box center [167, 57] width 11 height 13
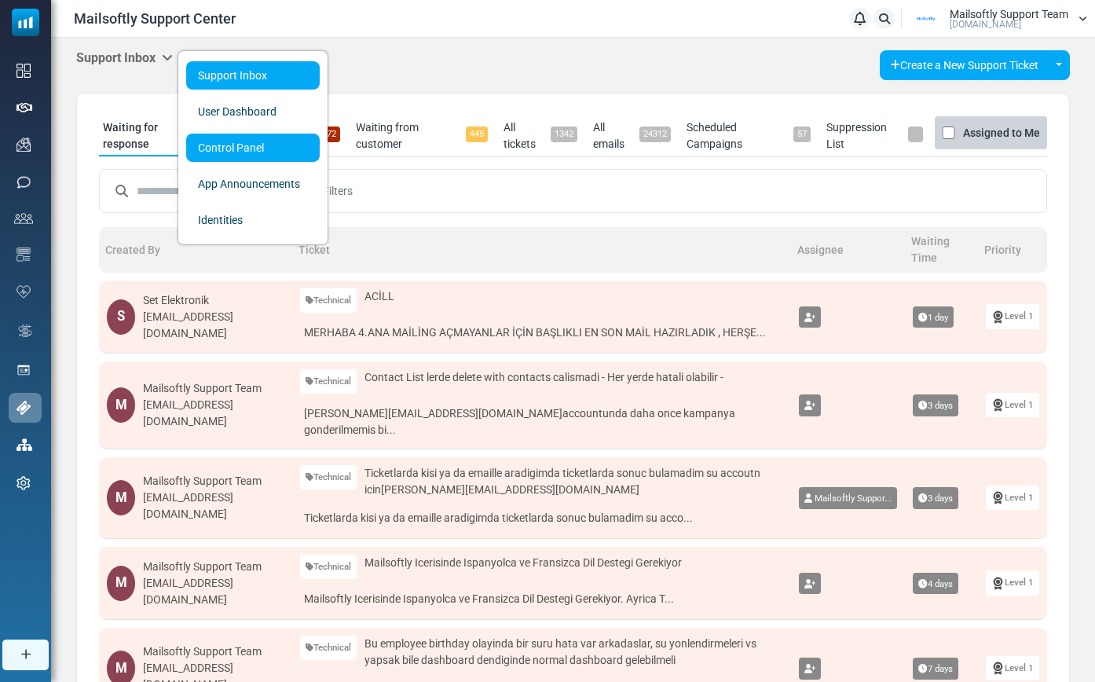
click at [221, 152] on link "Control Panel" at bounding box center [253, 148] width 134 height 28
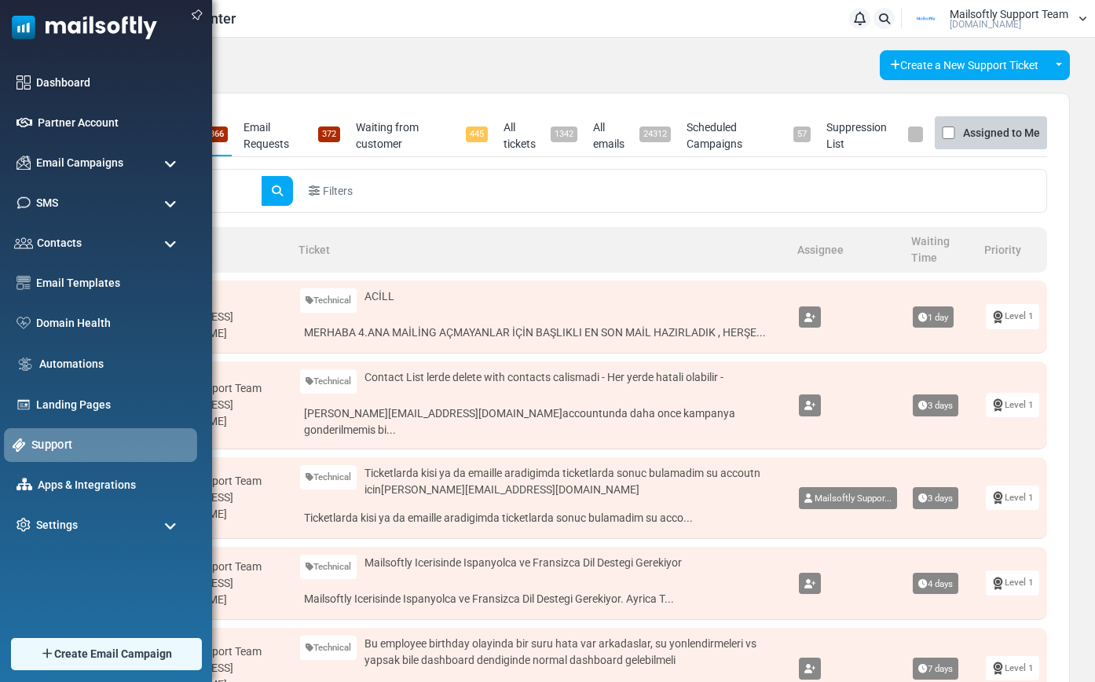
click at [62, 448] on link "Support" at bounding box center [109, 444] width 157 height 17
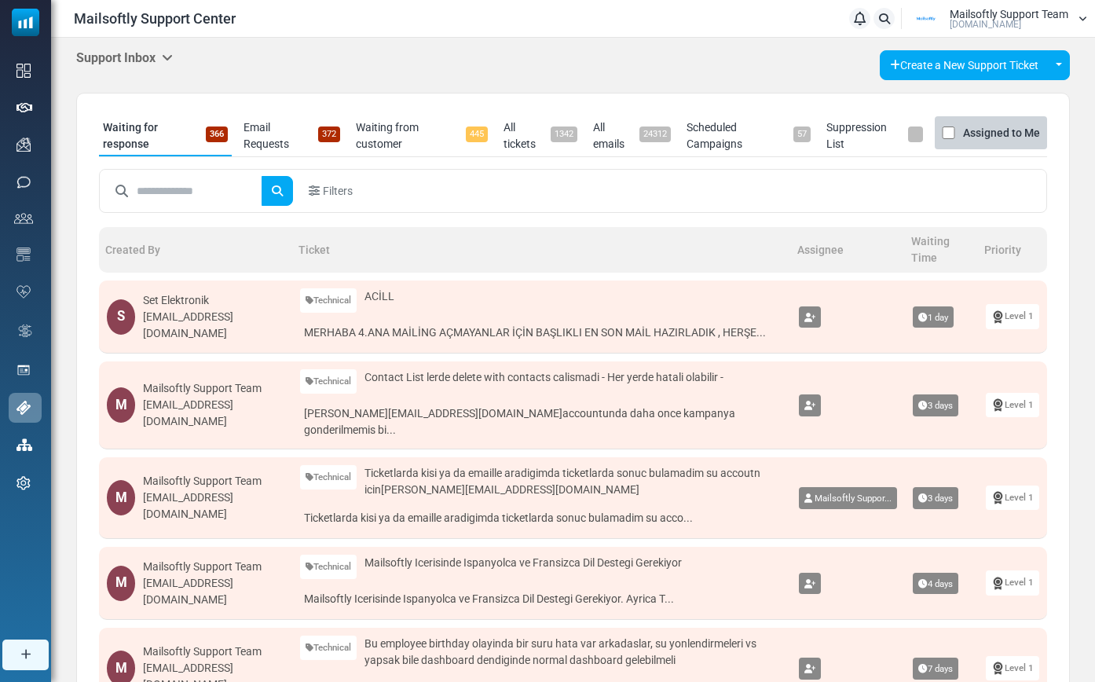
click at [171, 53] on icon at bounding box center [167, 57] width 11 height 13
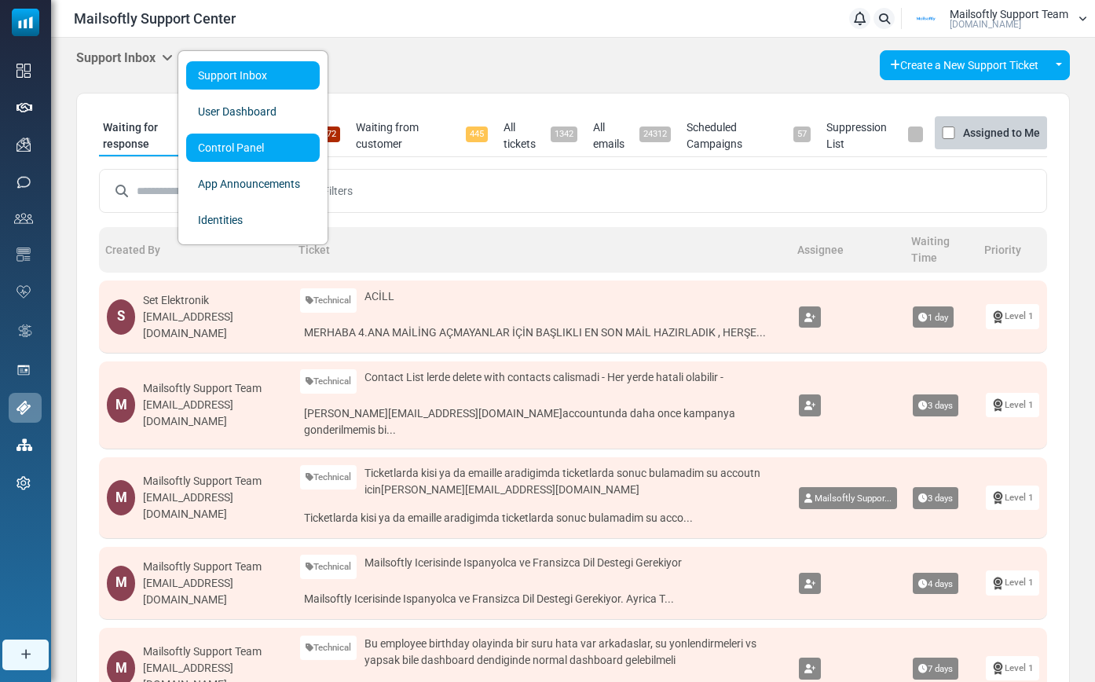
click at [220, 149] on link "Control Panel" at bounding box center [253, 148] width 134 height 28
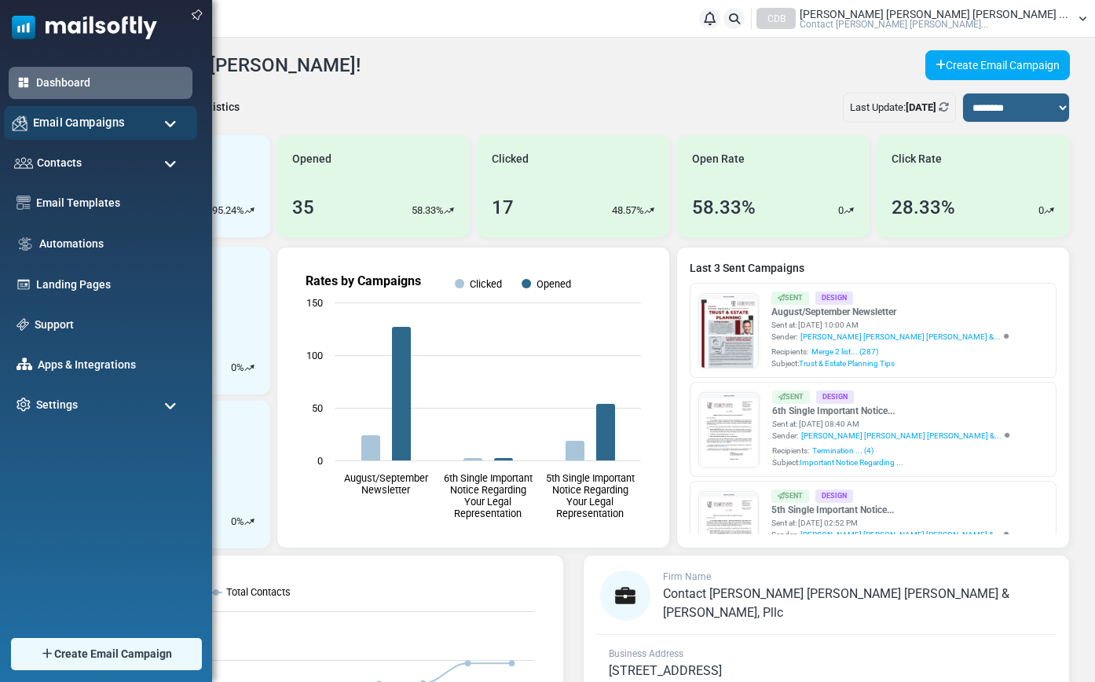
click at [113, 123] on span "Email Campaigns" at bounding box center [79, 122] width 92 height 17
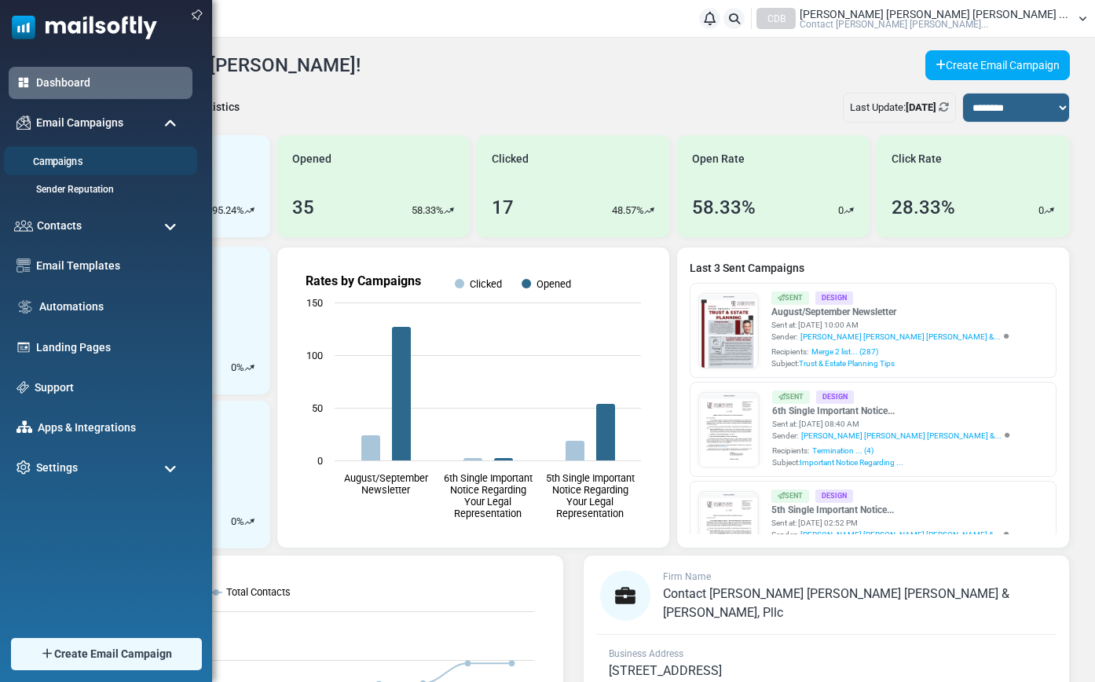
click at [74, 156] on link "Campaigns" at bounding box center [98, 162] width 189 height 15
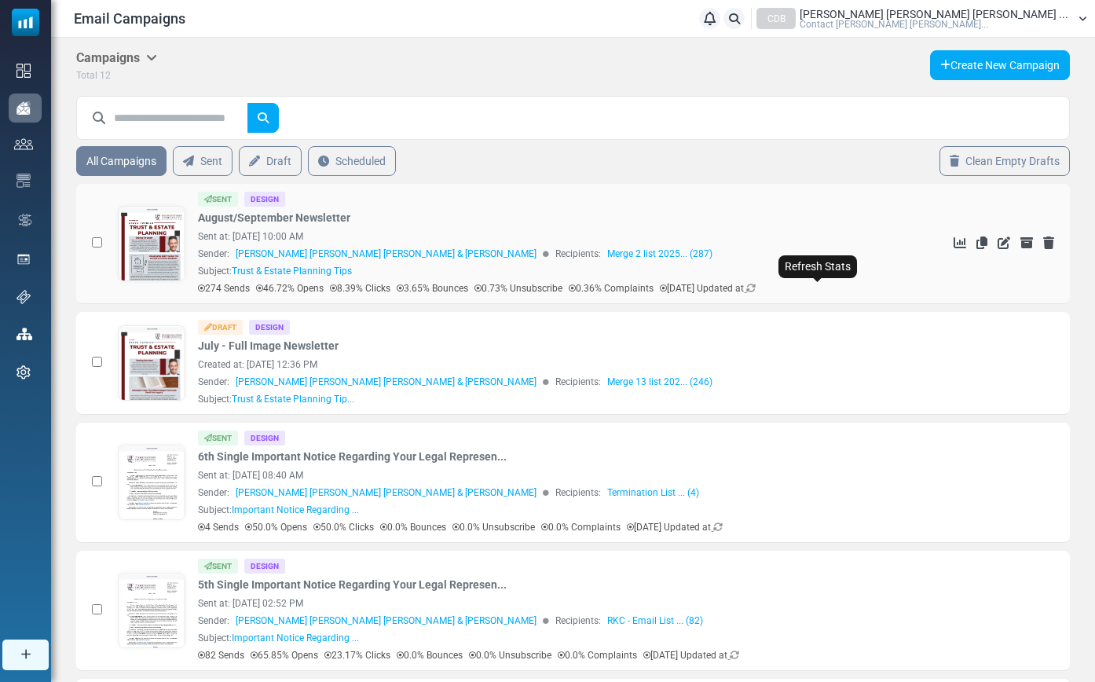
click at [756, 288] on icon at bounding box center [750, 288] width 9 height 9
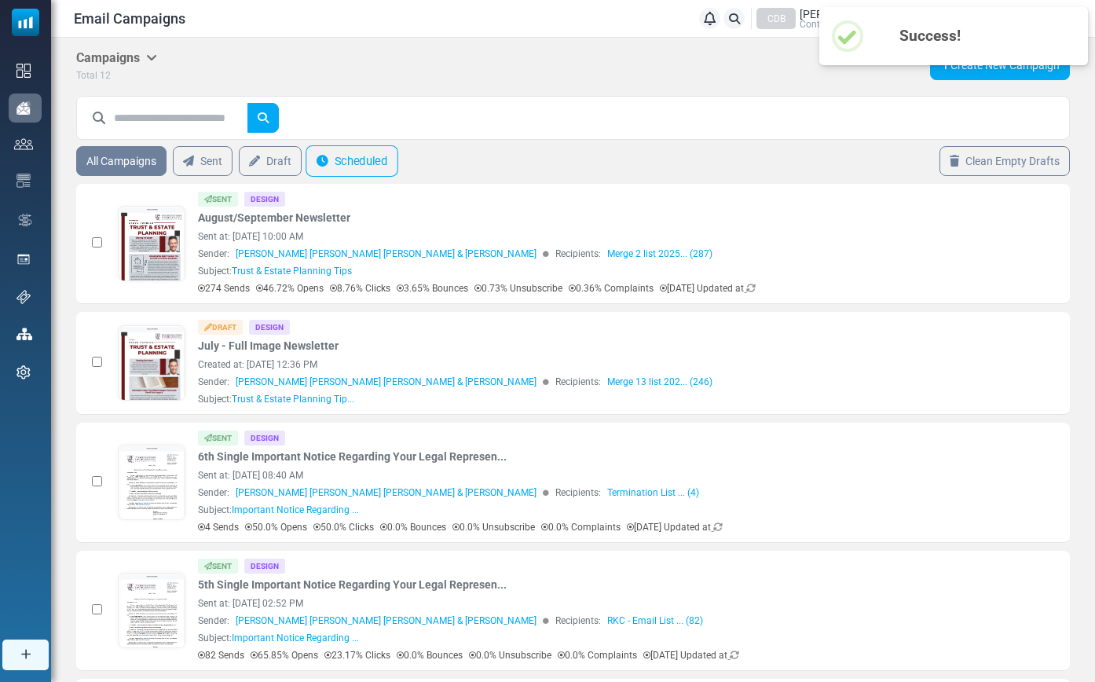
click at [357, 163] on link "Scheduled" at bounding box center [352, 160] width 93 height 31
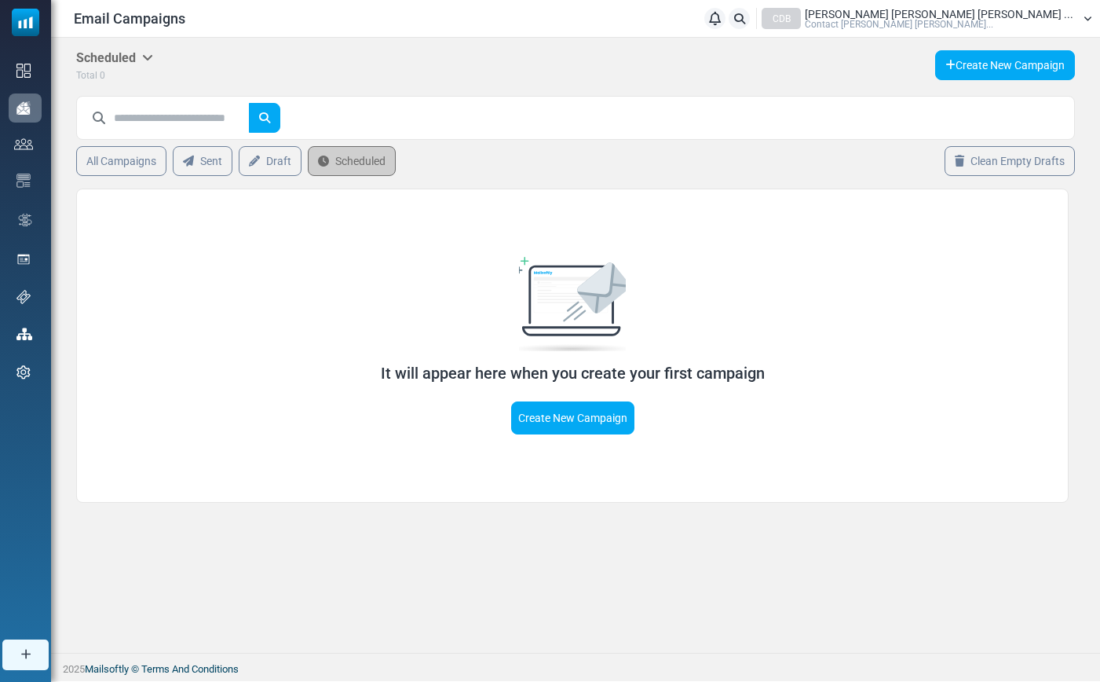
click at [1012, 11] on span "[PERSON_NAME] [PERSON_NAME] [PERSON_NAME] ..." at bounding box center [939, 14] width 269 height 11
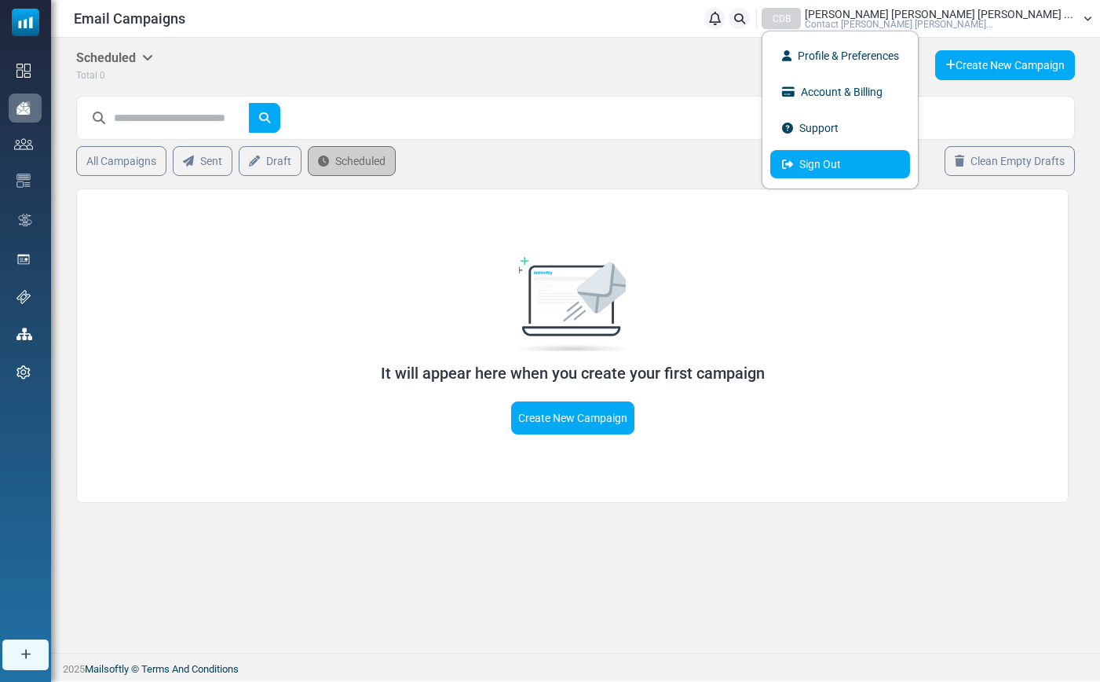
click at [910, 168] on link "Sign Out" at bounding box center [841, 164] width 140 height 28
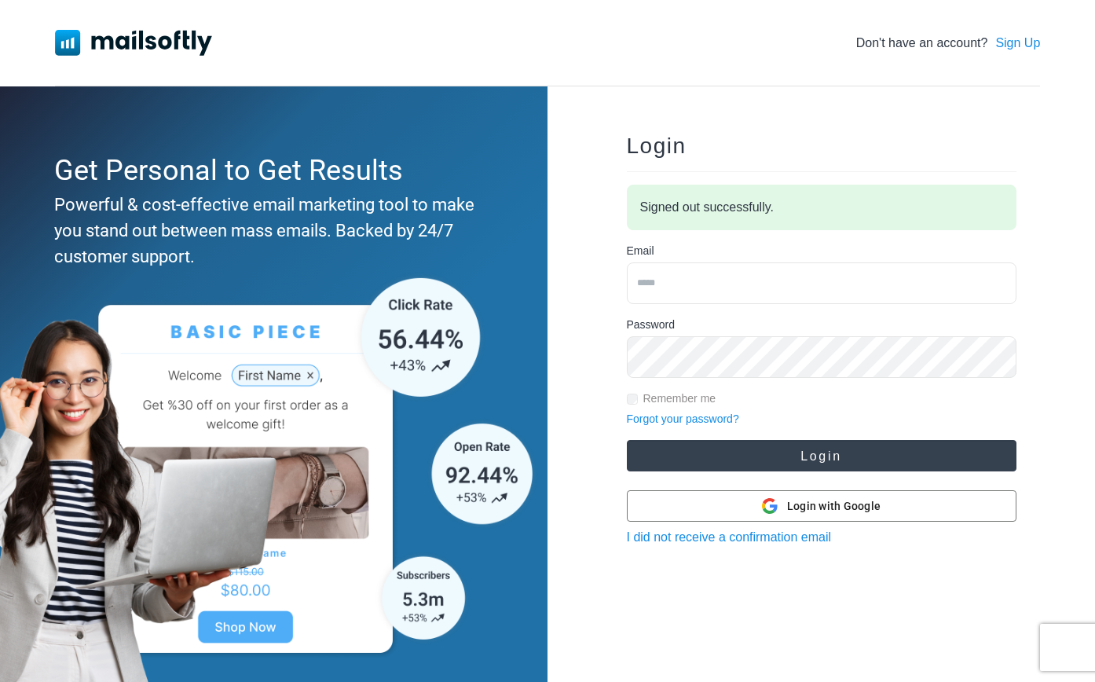
type input "**********"
click at [732, 463] on button "Login" at bounding box center [822, 455] width 390 height 31
